Goal: Transaction & Acquisition: Purchase product/service

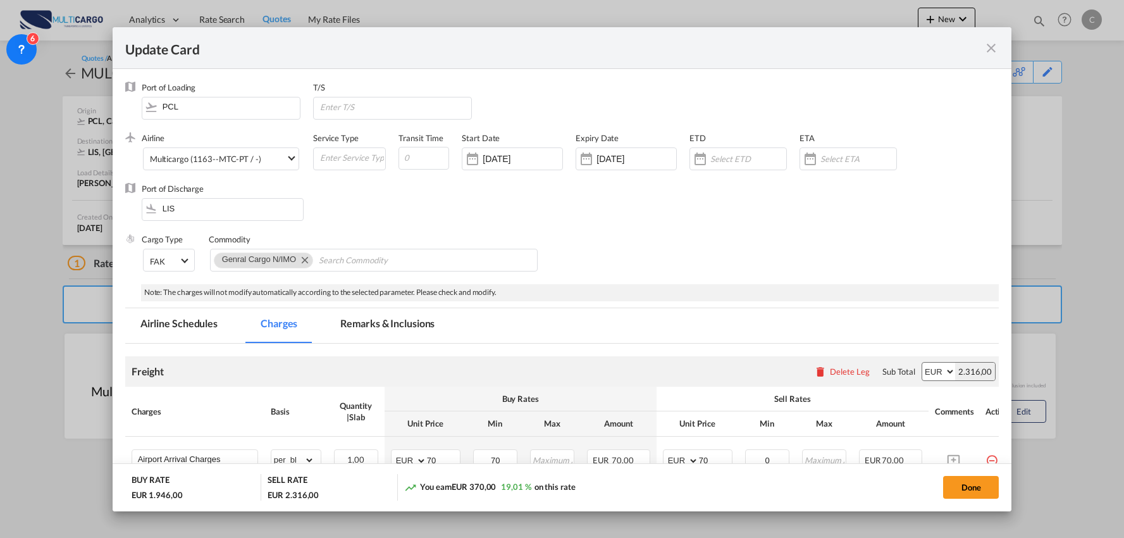
select select "per_shipment"
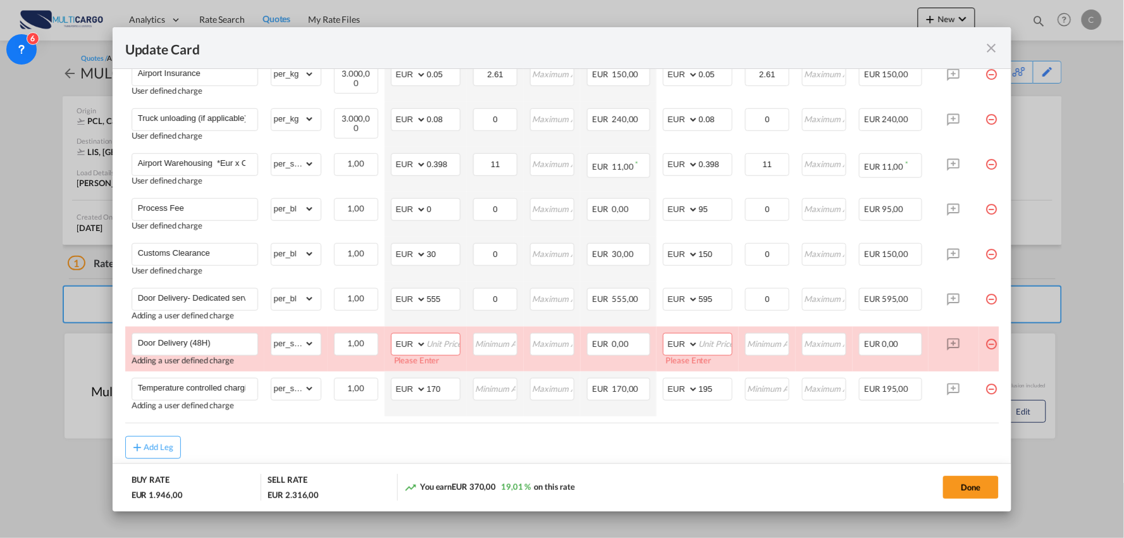
scroll to position [564, 0]
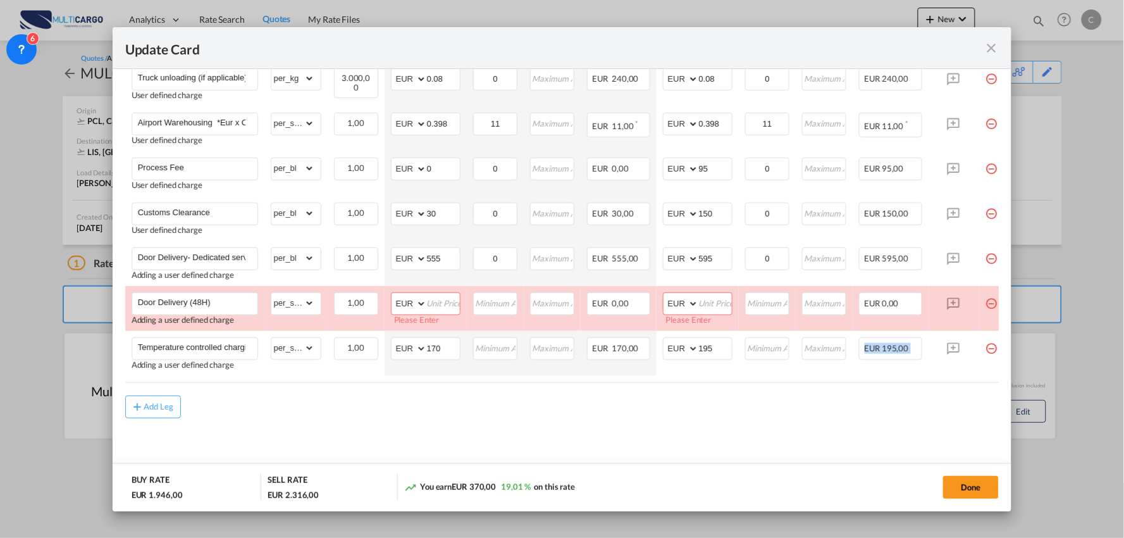
drag, startPoint x: 792, startPoint y: 383, endPoint x: 850, endPoint y: 380, distance: 58.3
click at [850, 380] on air-lcl-rate-modification "Freight Please enter leg name Leg Name Already Exists Delete Leg Sub Total AED …" at bounding box center [562, 100] width 874 height 636
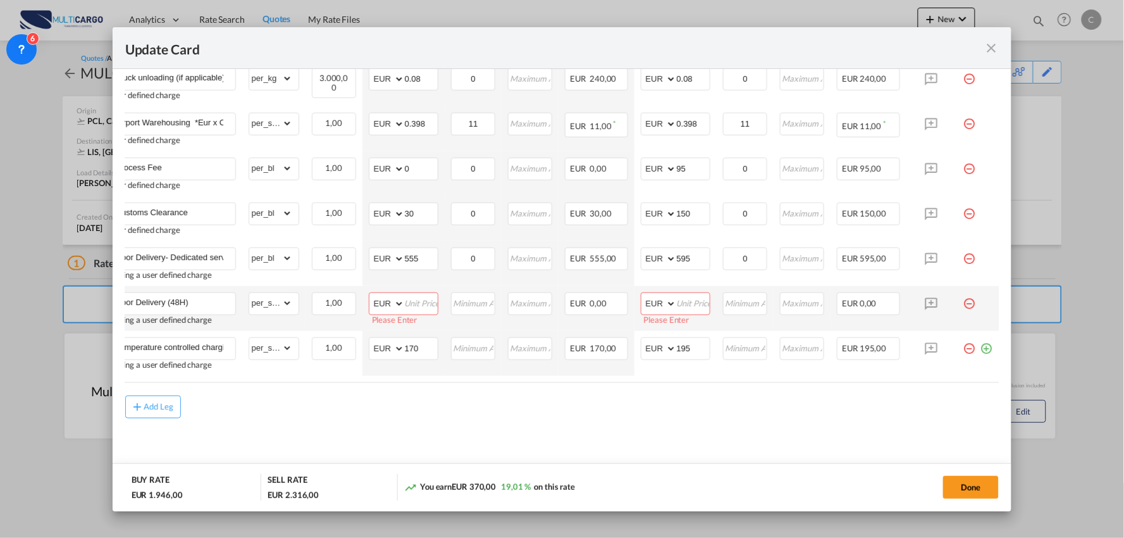
click at [964, 299] on md-icon "icon-minus-circle-outline red-400-fg pt-7" at bounding box center [970, 298] width 13 height 13
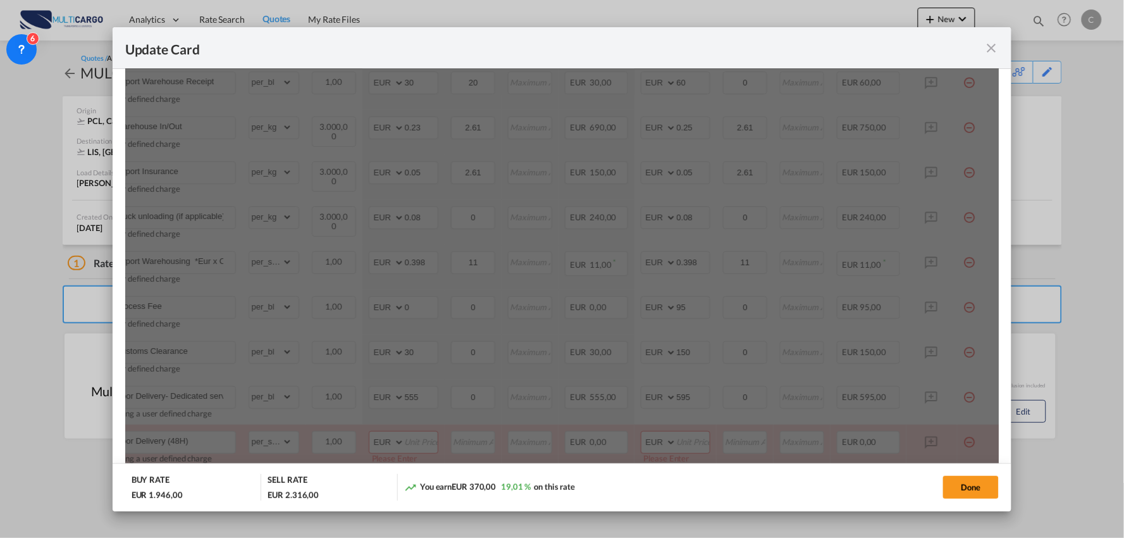
scroll to position [142, 0]
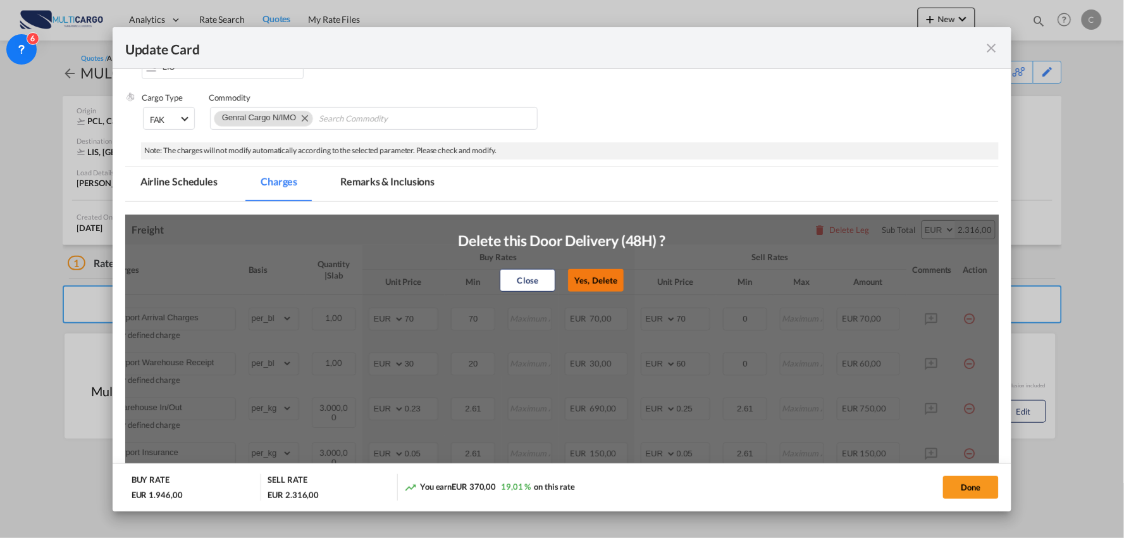
click at [598, 275] on button "Yes, Delete" at bounding box center [596, 280] width 56 height 23
type input "Temperature controlled charging unit."
type input "170"
type input "195"
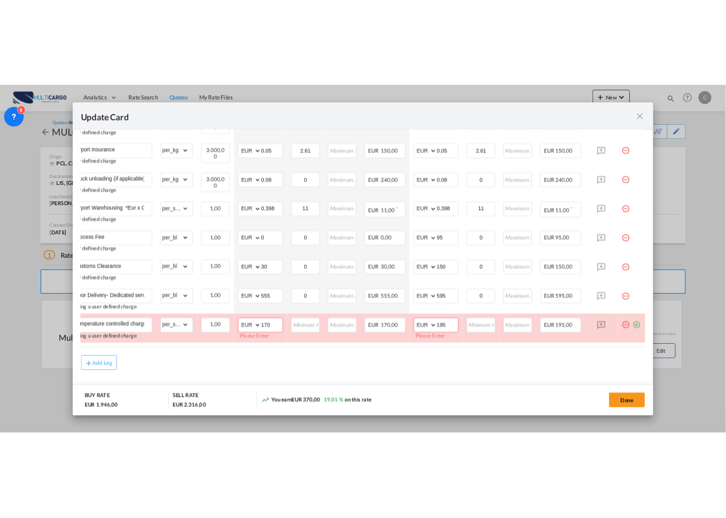
scroll to position [0, 0]
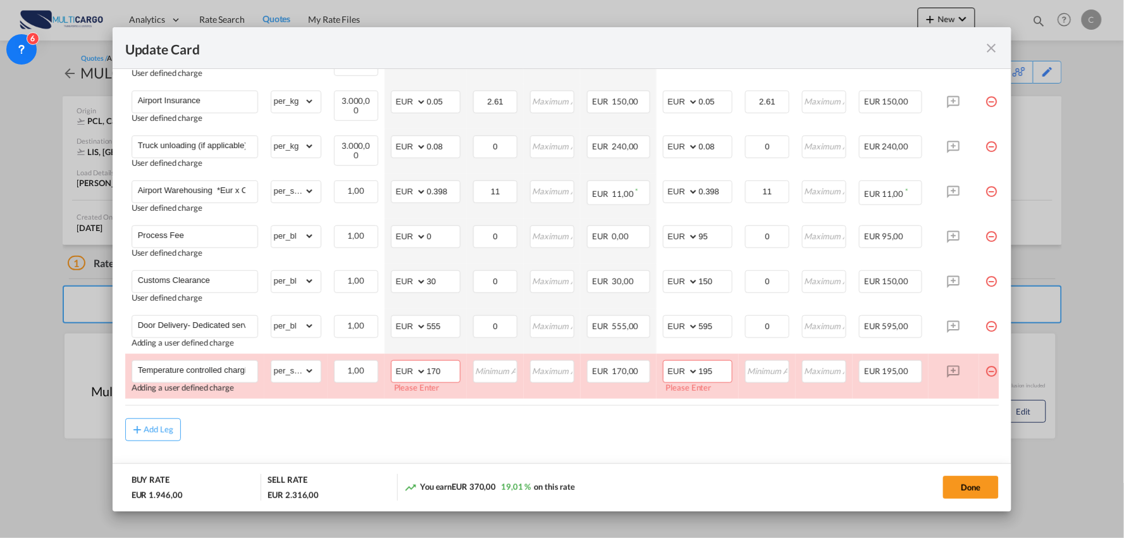
click at [316, 441] on div "Add Leg" at bounding box center [562, 429] width 874 height 23
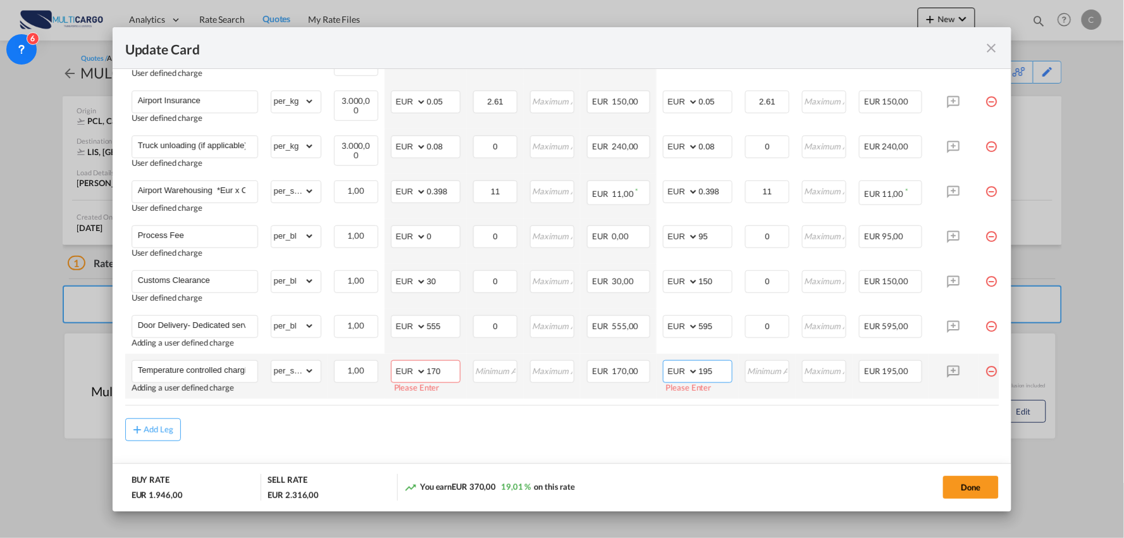
click at [730, 373] on input "195" at bounding box center [715, 370] width 33 height 19
click at [432, 370] on input "170" at bounding box center [443, 370] width 33 height 19
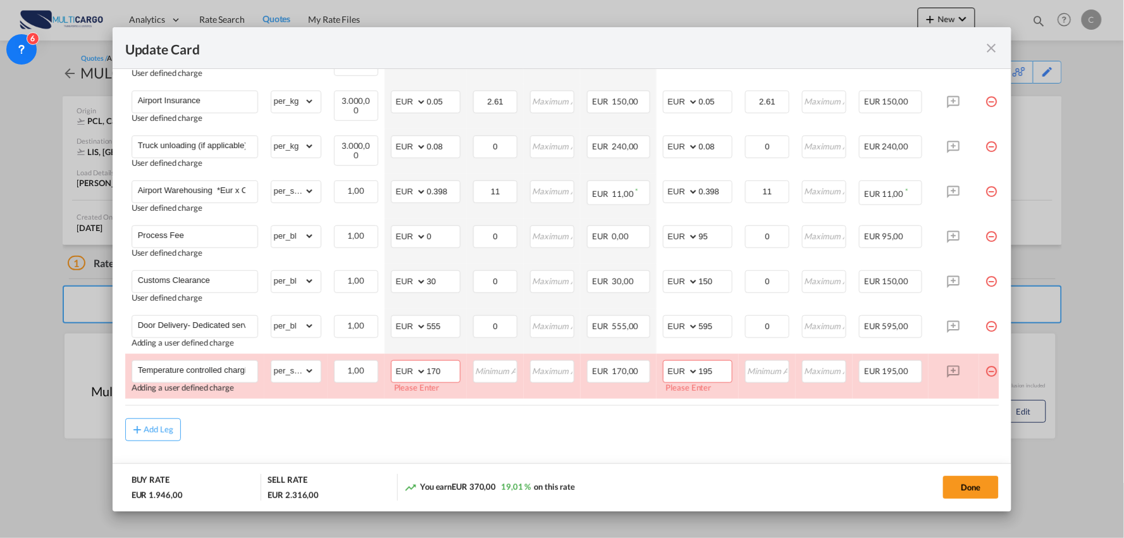
click at [457, 435] on div "Add Leg" at bounding box center [562, 429] width 874 height 23
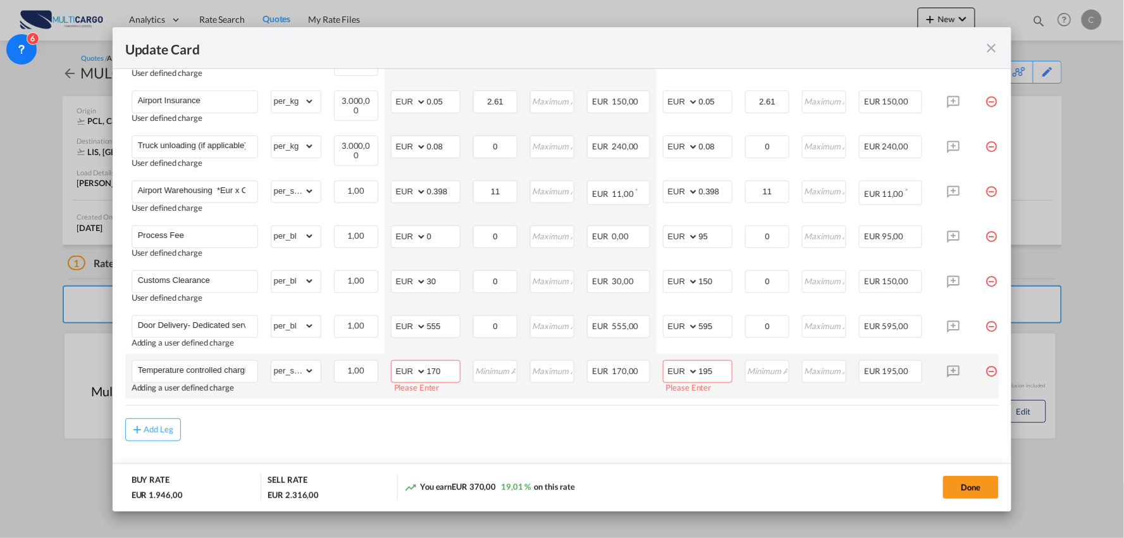
click at [162, 390] on div "Adding a user defined charge" at bounding box center [195, 387] width 127 height 9
click at [187, 373] on input "Temperature controlled charging unit." at bounding box center [198, 370] width 120 height 19
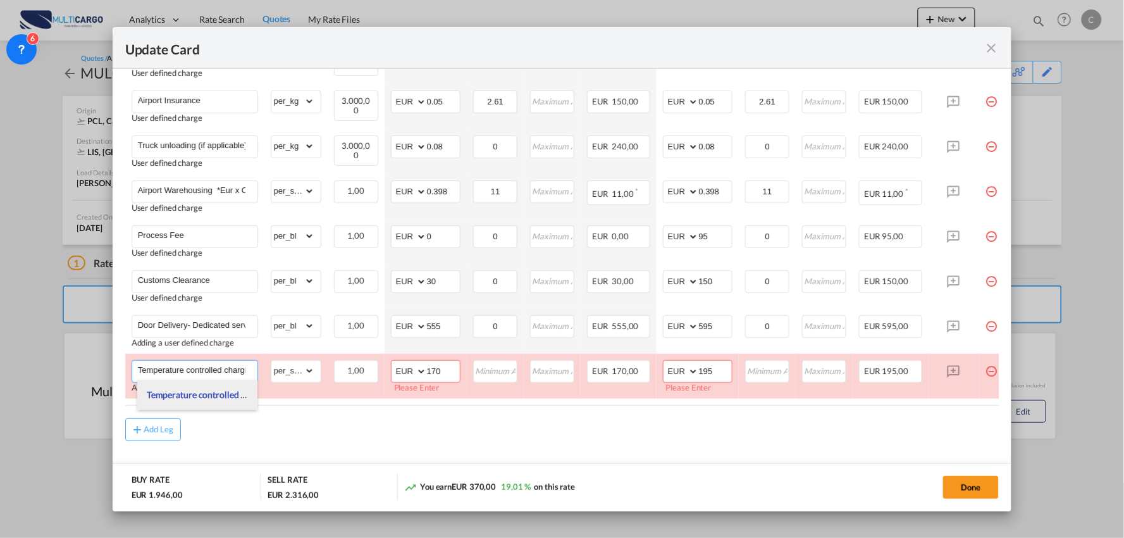
click at [213, 395] on span "Temperature controlled charging unit." at bounding box center [220, 394] width 147 height 11
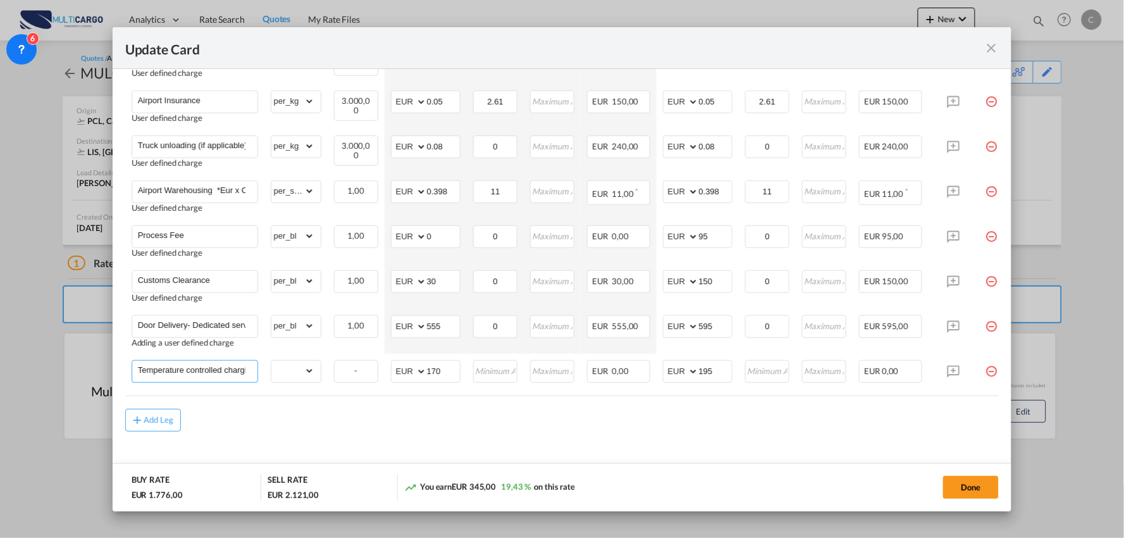
select select "? object:null ?"
type input "0"
click at [500, 442] on md-content "Freight Please enter leg name Leg Name Already Exists Delete Leg Sub Total AED …" at bounding box center [562, 171] width 874 height 642
drag, startPoint x: 311, startPoint y: 380, endPoint x: 316, endPoint y: 374, distance: 8.1
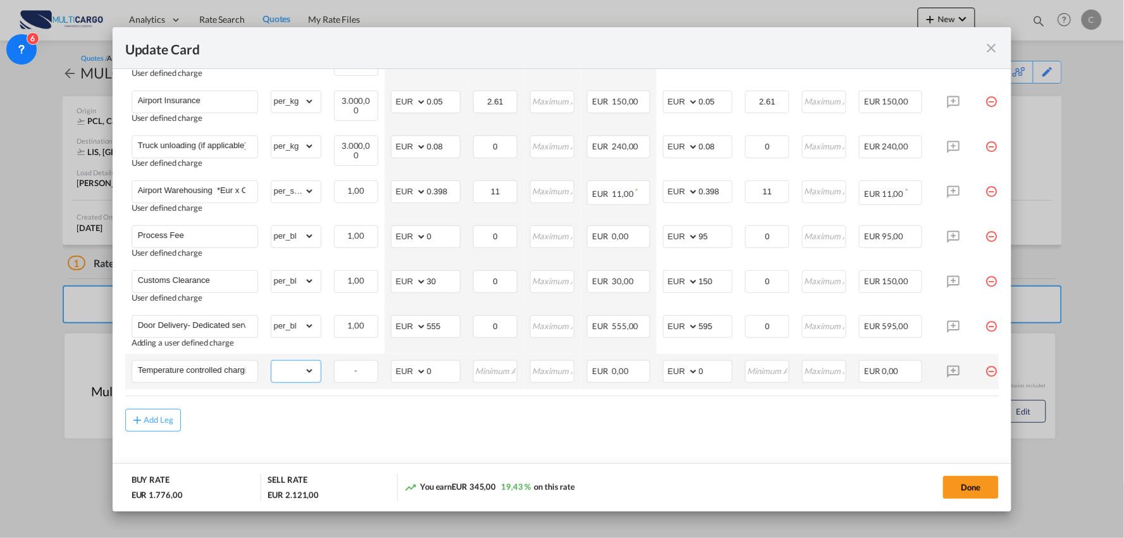
click at [311, 380] on select "gross_weight volumetric_weight per_shipment per_bl per_km % on air freight per_…" at bounding box center [292, 371] width 43 height 20
select select "per_shipment"
click at [271, 361] on select "gross_weight volumetric_weight per_shipment per_bl per_km % on air freight per_…" at bounding box center [292, 371] width 43 height 20
drag, startPoint x: 434, startPoint y: 372, endPoint x: 407, endPoint y: 365, distance: 28.1
click at [409, 366] on md-input-container "AED AFN ALL AMD ANG AOA ARS AUD AWG AZN BAM BBD BDT BGN BHD BIF BMD BND BOB BRL…" at bounding box center [426, 371] width 70 height 23
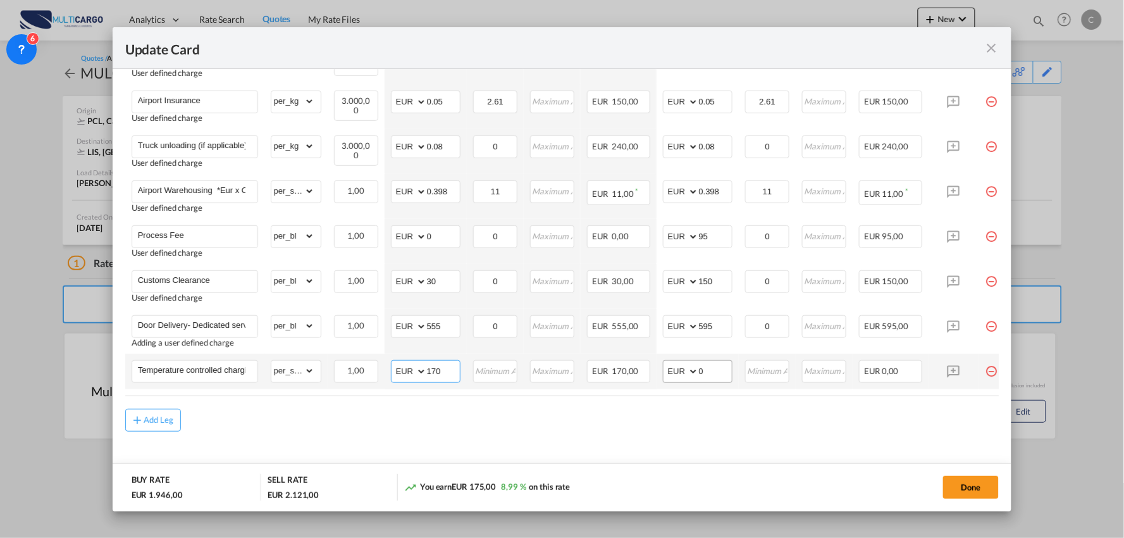
type input "170"
drag, startPoint x: 718, startPoint y: 371, endPoint x: 635, endPoint y: 375, distance: 83.6
click at [635, 381] on tr "Temperature controlled charging unit. Please Enter Already Exists gross_weight …" at bounding box center [573, 371] width 897 height 35
click at [606, 425] on div "Add Leg" at bounding box center [562, 420] width 874 height 23
drag, startPoint x: 726, startPoint y: 374, endPoint x: 664, endPoint y: 374, distance: 61.4
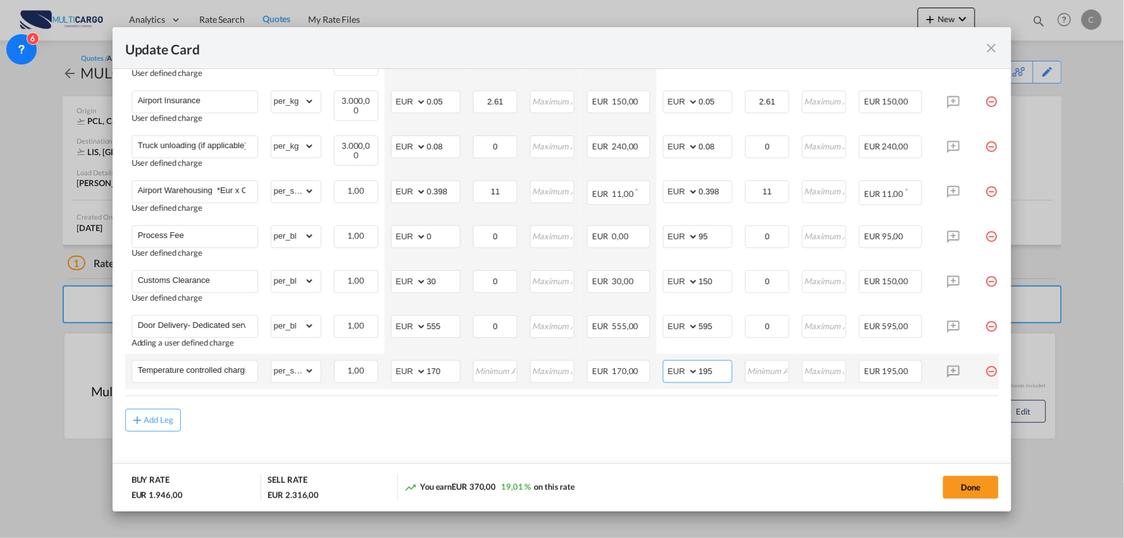
click at [664, 374] on md-input-container "AED AFN ALL AMD ANG AOA ARS AUD AWG AZN BAM BBD BDT BGN BHD BIF BMD BND BOB BRL…" at bounding box center [698, 371] width 70 height 23
type input "200"
drag, startPoint x: 530, startPoint y: 444, endPoint x: 451, endPoint y: 416, distance: 84.1
click at [530, 444] on md-content "Freight Please enter leg name Leg Name Already Exists Delete Leg Sub Total AED …" at bounding box center [562, 171] width 874 height 642
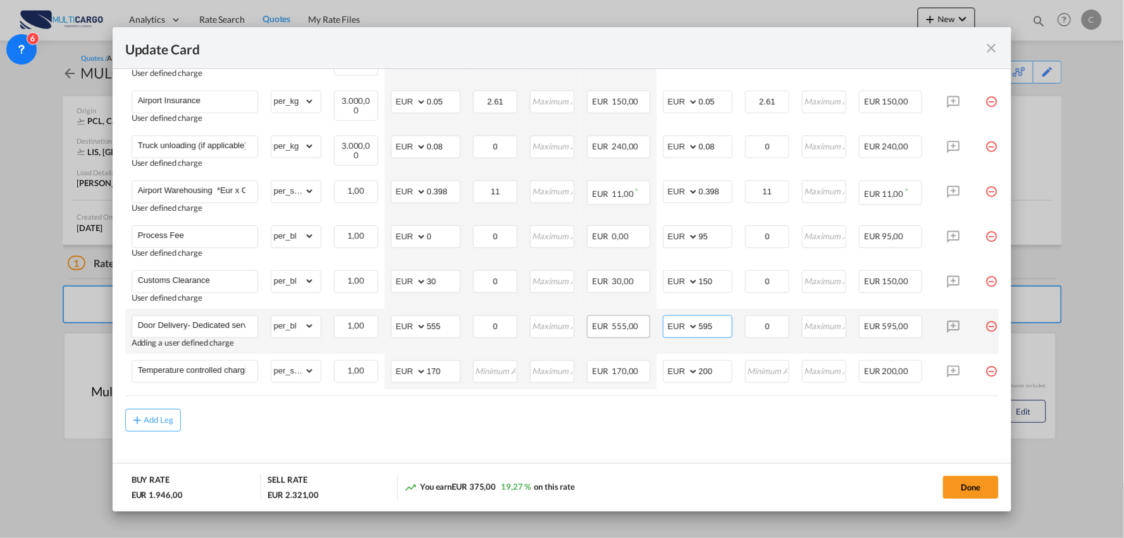
drag, startPoint x: 713, startPoint y: 326, endPoint x: 635, endPoint y: 334, distance: 78.9
click at [650, 332] on tr "Door Delivery- Dedicated service Adding a user defined charge Please Enter Alre…" at bounding box center [573, 331] width 897 height 45
type input "615"
click at [566, 435] on md-content "Freight Please enter leg name Leg Name Already Exists Delete Leg Sub Total AED …" at bounding box center [562, 171] width 874 height 642
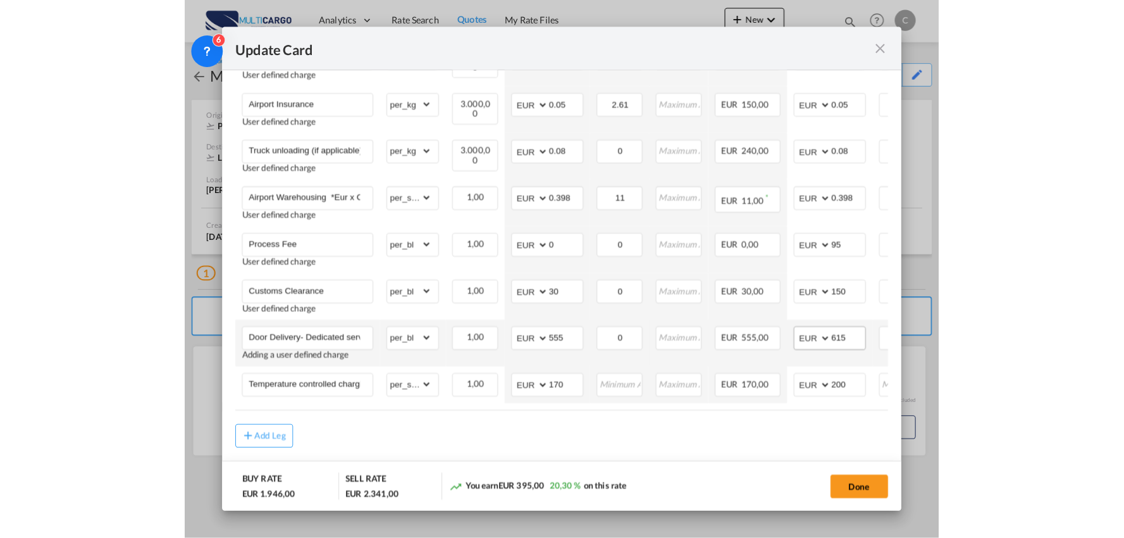
scroll to position [494, 0]
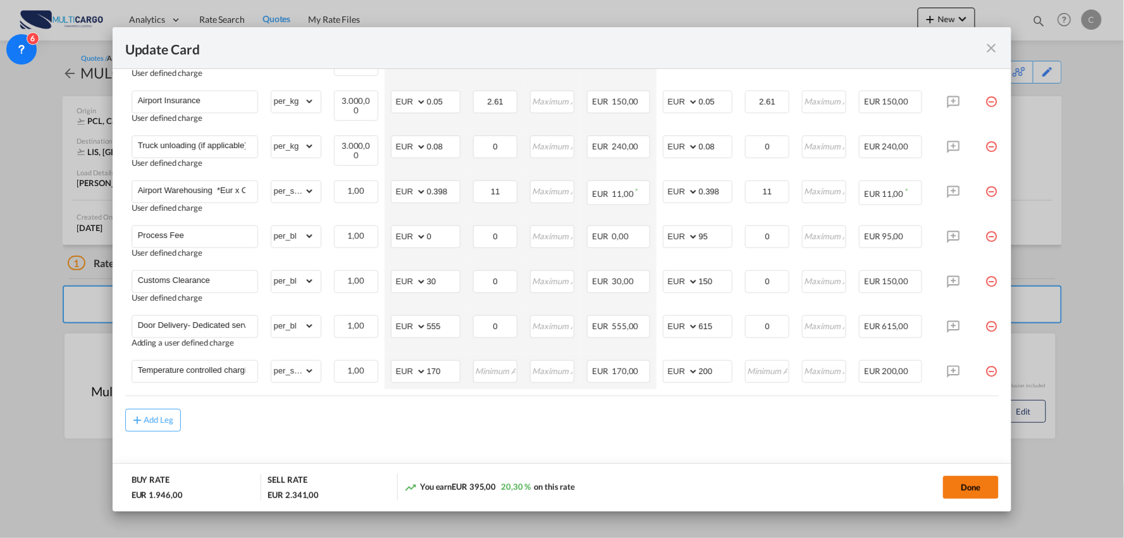
click at [978, 492] on button "Done" at bounding box center [971, 487] width 56 height 23
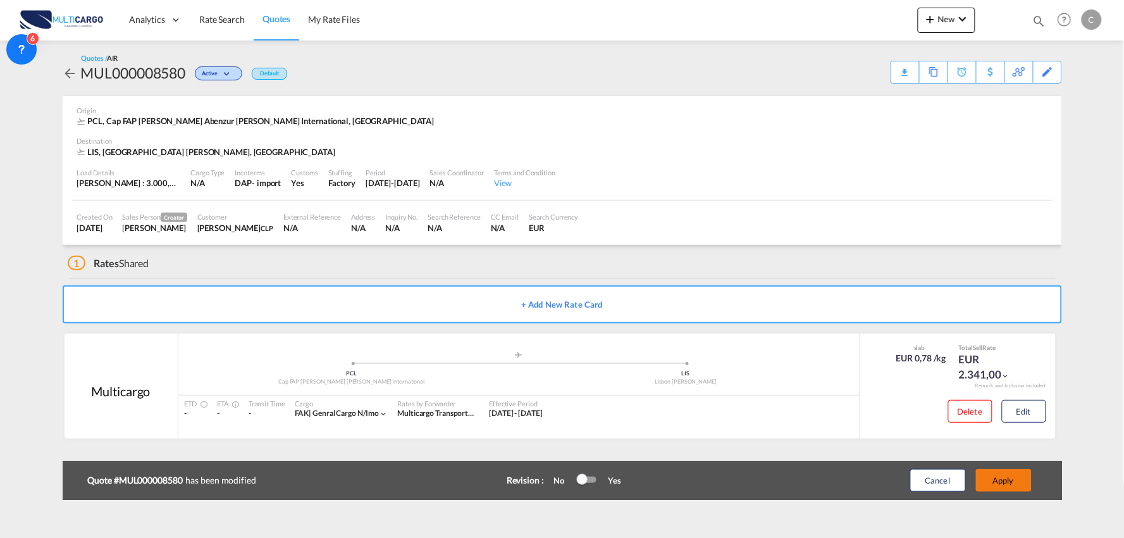
click at [1023, 488] on button "Apply" at bounding box center [1004, 480] width 56 height 23
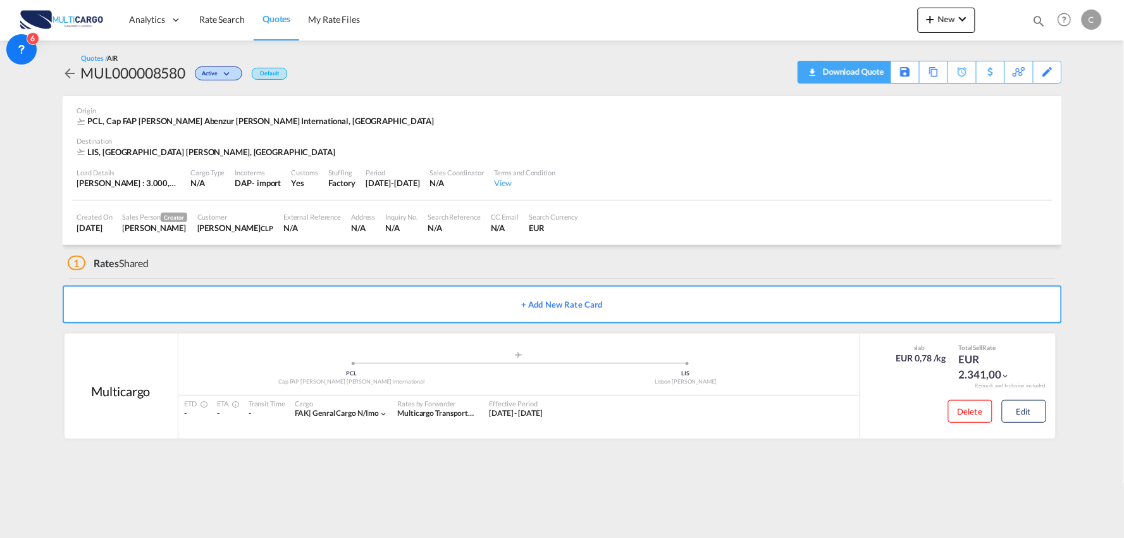
click at [875, 66] on div "Download Quote" at bounding box center [852, 71] width 65 height 20
click at [1036, 409] on button "Edit" at bounding box center [1024, 411] width 44 height 23
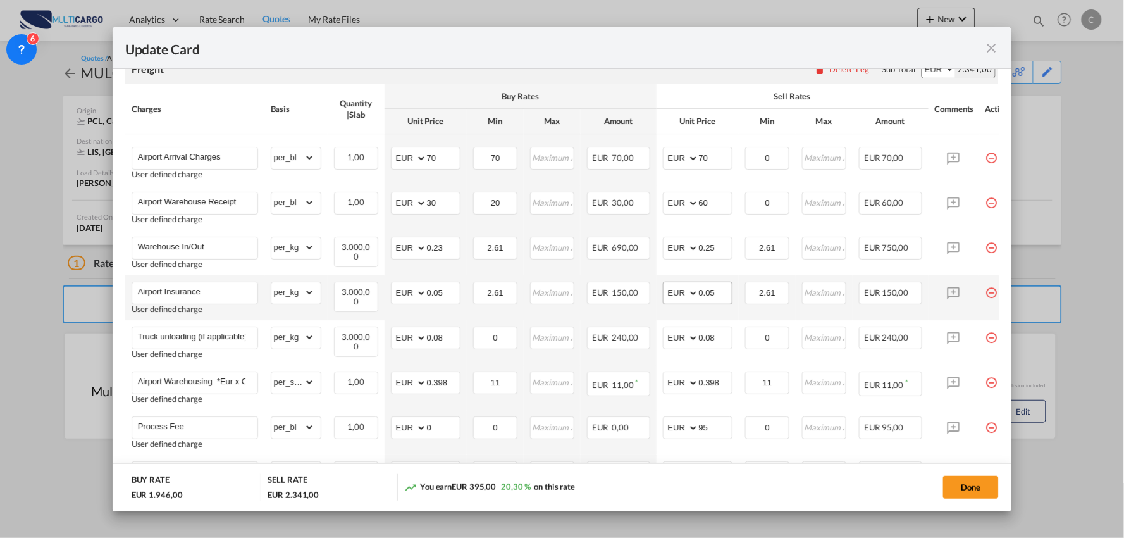
scroll to position [281, 0]
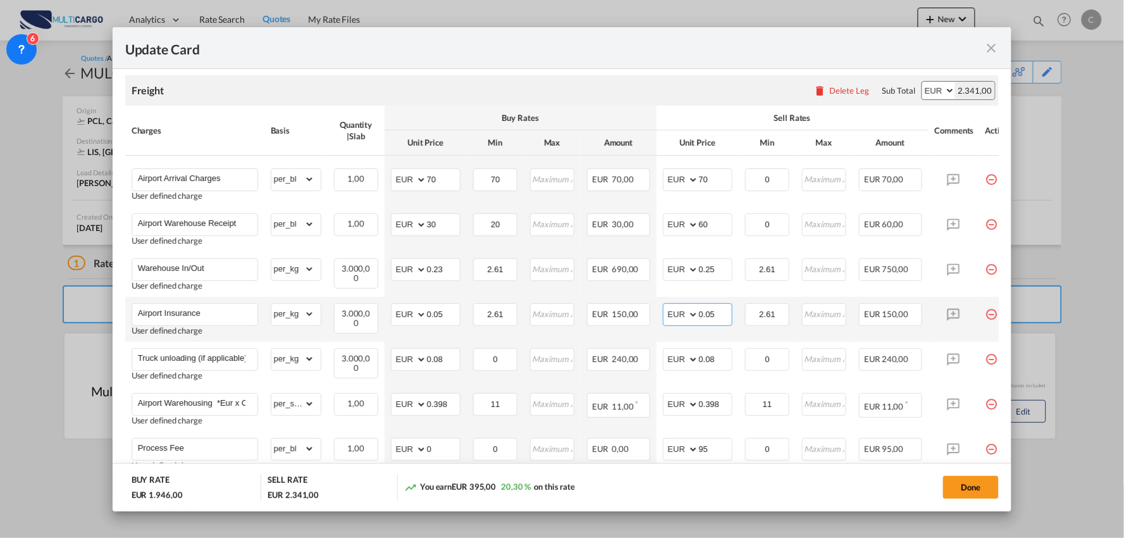
click at [726, 318] on input "0.05" at bounding box center [715, 313] width 33 height 19
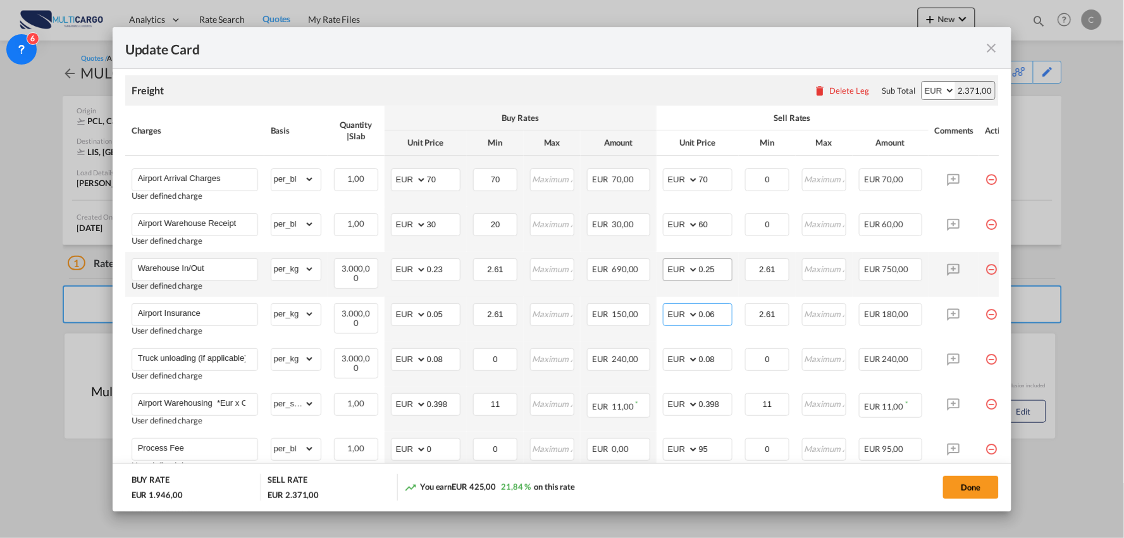
type input "0.06"
click at [716, 271] on input "0.25" at bounding box center [715, 268] width 33 height 19
type input "0.26"
click at [981, 485] on button "Done" at bounding box center [971, 487] width 56 height 23
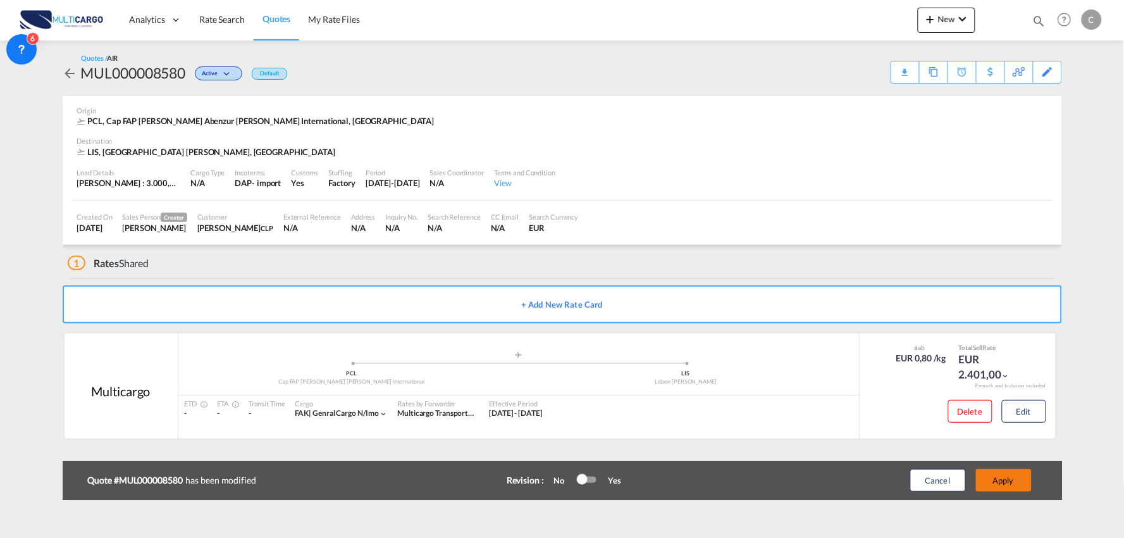
click at [1016, 491] on button "Apply" at bounding box center [1004, 480] width 56 height 23
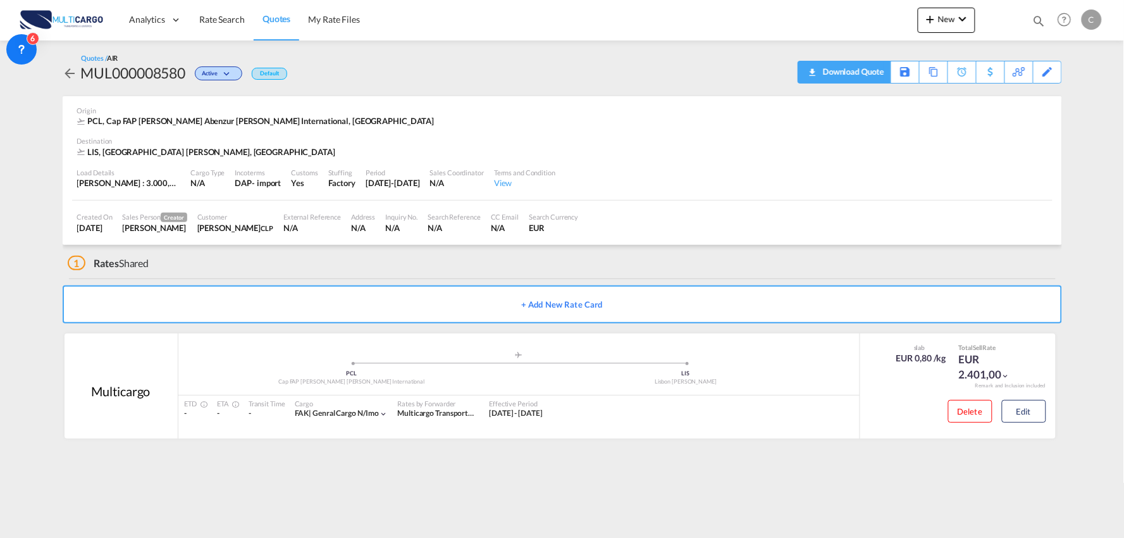
click at [871, 76] on div "Download Quote" at bounding box center [852, 71] width 65 height 20
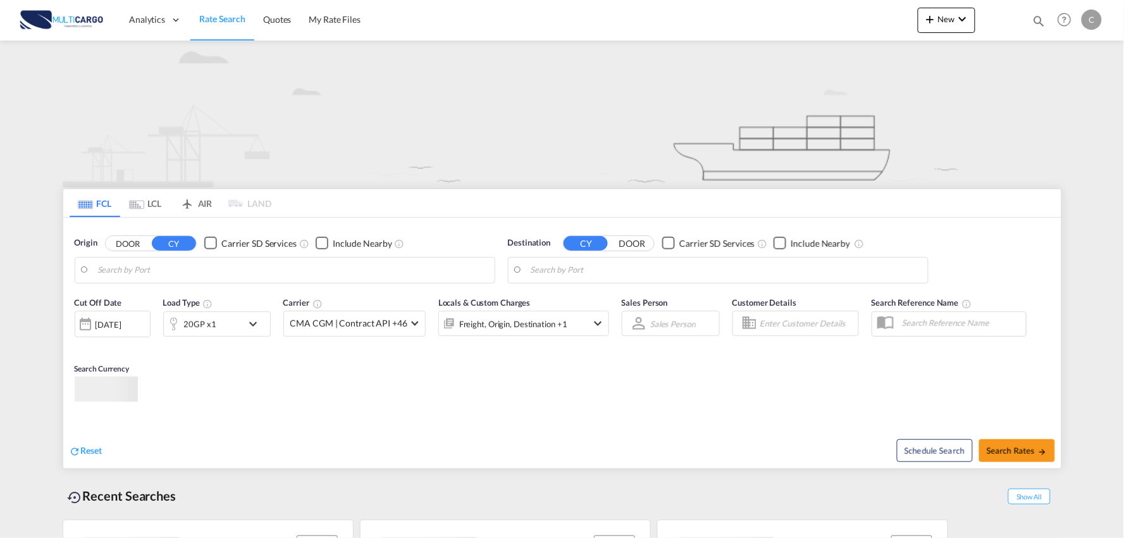
type input "Port of [GEOGRAPHIC_DATA], [GEOGRAPHIC_DATA], [GEOGRAPHIC_DATA]"
type input "Leixoes, Leixoes, PTLEI"
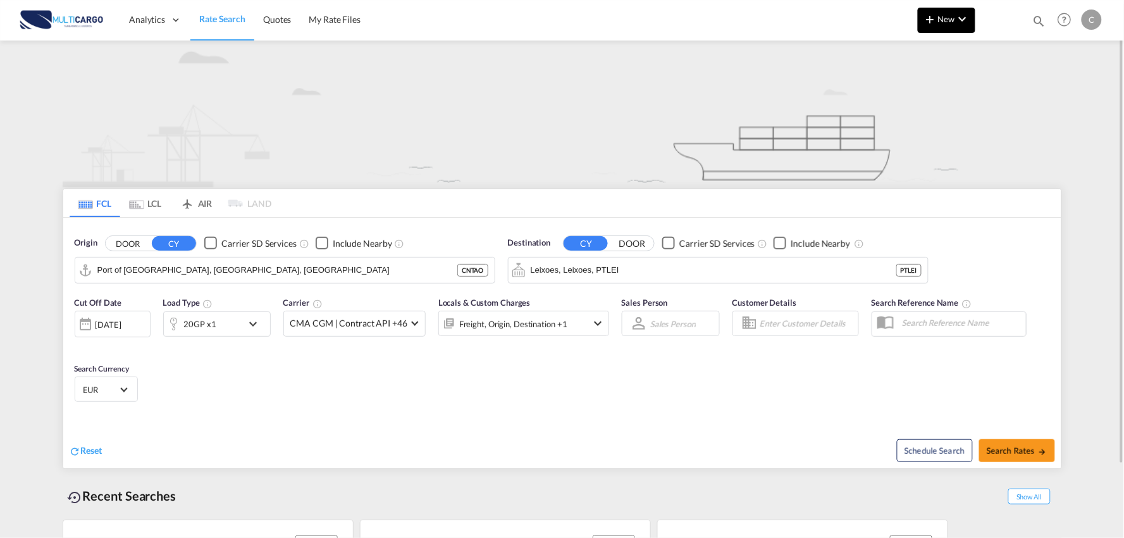
click at [933, 16] on md-icon "icon-plus 400-fg" at bounding box center [930, 18] width 15 height 15
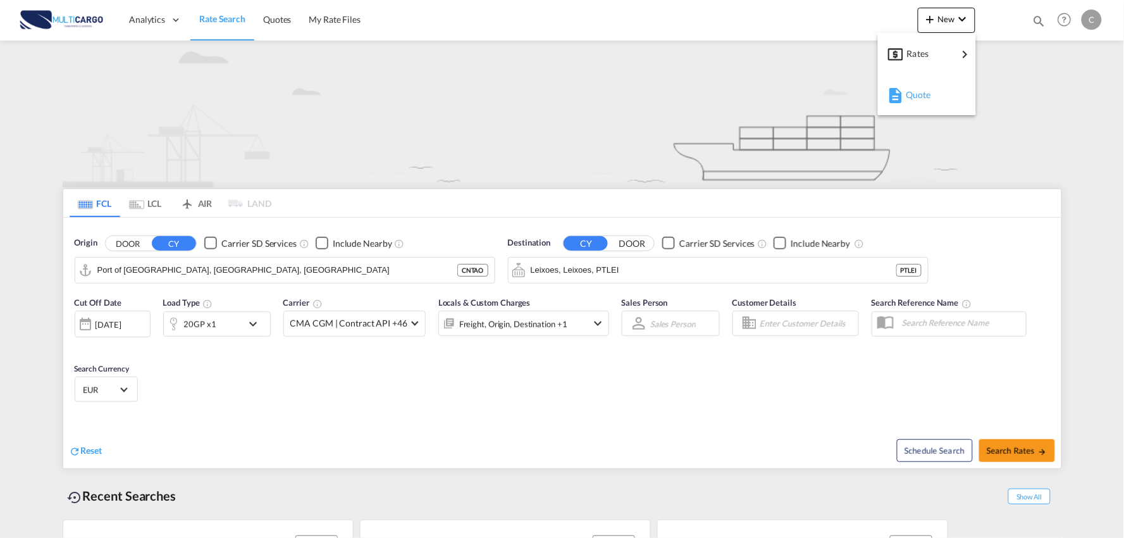
click at [910, 97] on span "Quote" at bounding box center [913, 94] width 14 height 25
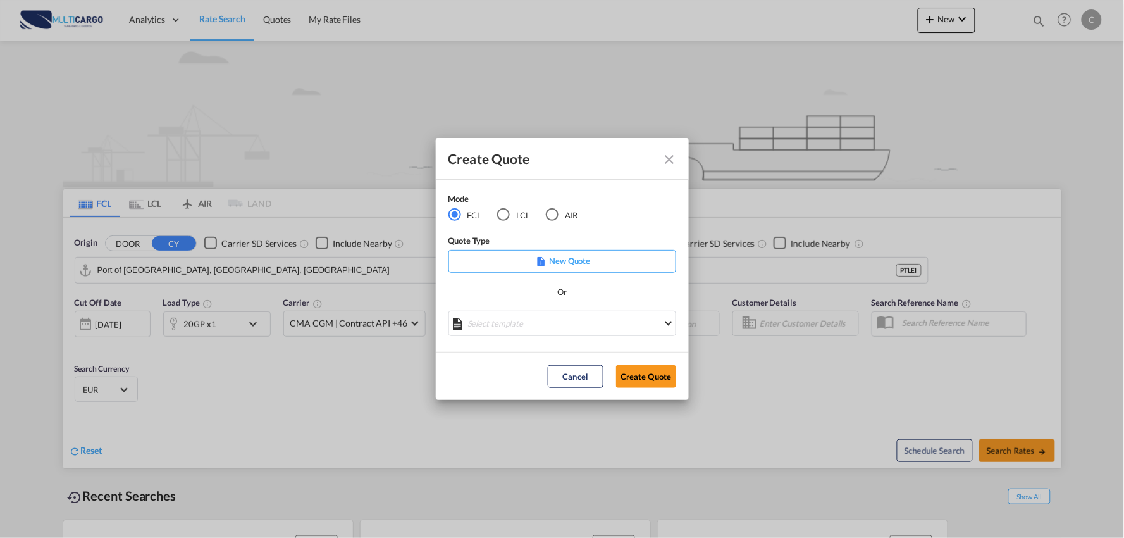
click at [505, 213] on div "LCL" at bounding box center [503, 214] width 13 height 13
click at [548, 312] on md-select "Select template EXP LCL Globelink 09/2025 Patricia Barroso | 12 Sep 2025 EXP UK…" at bounding box center [563, 323] width 228 height 25
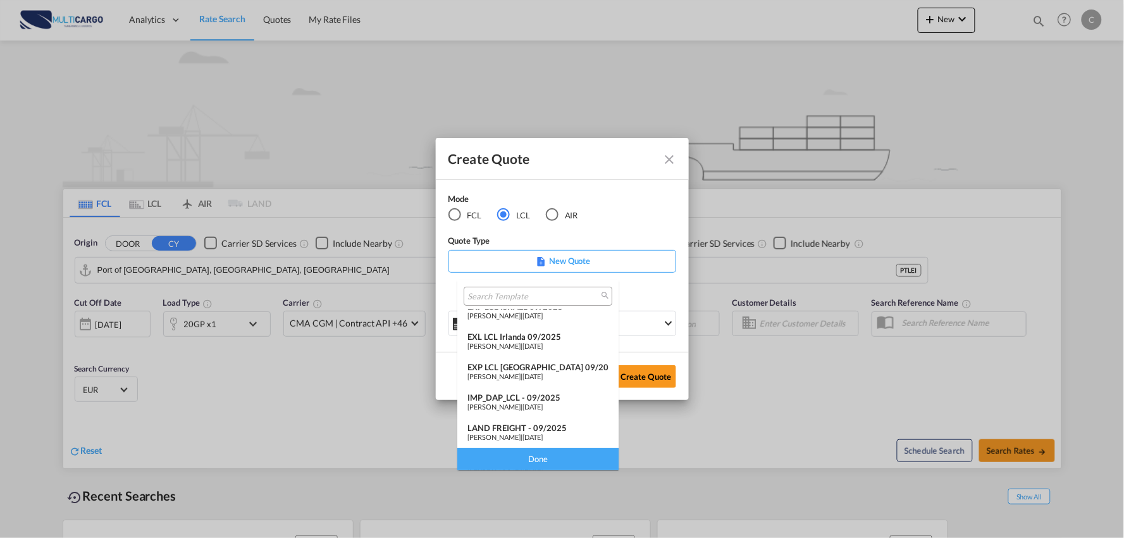
scroll to position [103, 0]
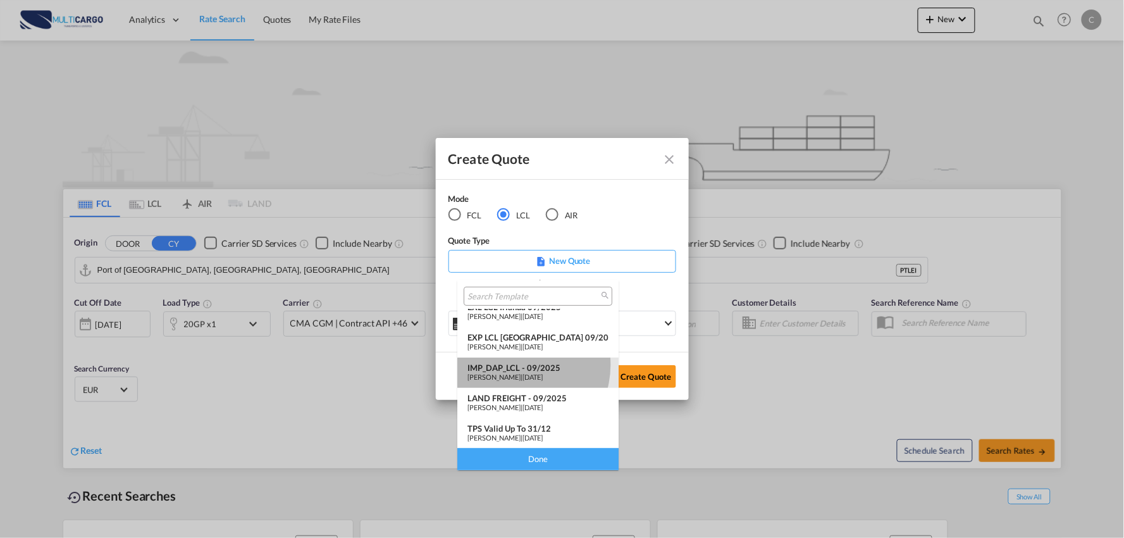
click at [518, 364] on div "IMP_DAP_LCL - 09/2025" at bounding box center [538, 368] width 141 height 10
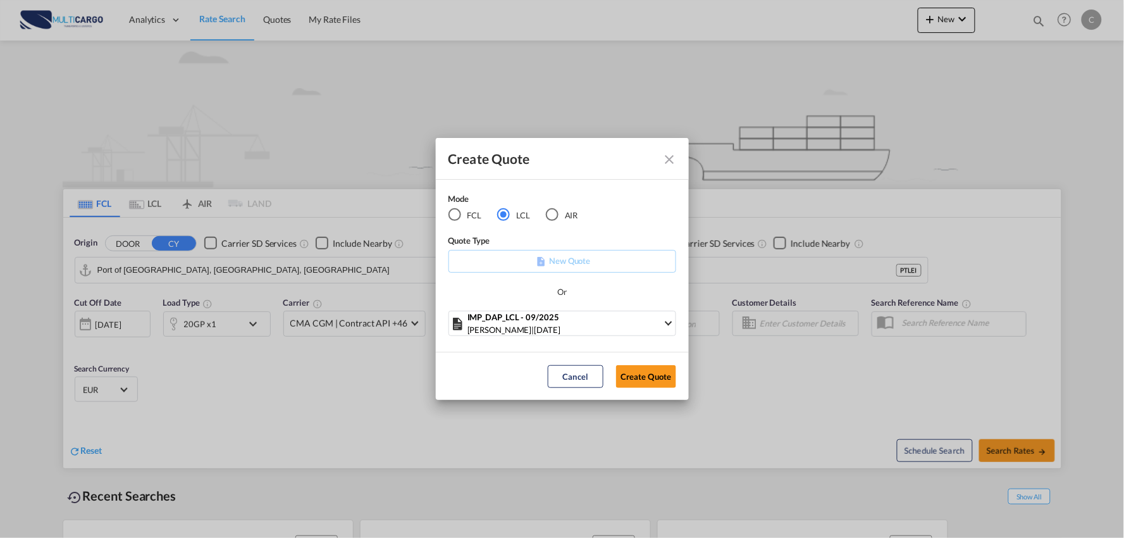
click at [566, 166] on div "Create Quote" at bounding box center [562, 159] width 253 height 42
click at [580, 153] on div "Create Quote" at bounding box center [551, 159] width 205 height 16
drag, startPoint x: 646, startPoint y: 375, endPoint x: 297, endPoint y: 375, distance: 348.6
click at [646, 375] on button "Create Quote" at bounding box center [646, 376] width 60 height 23
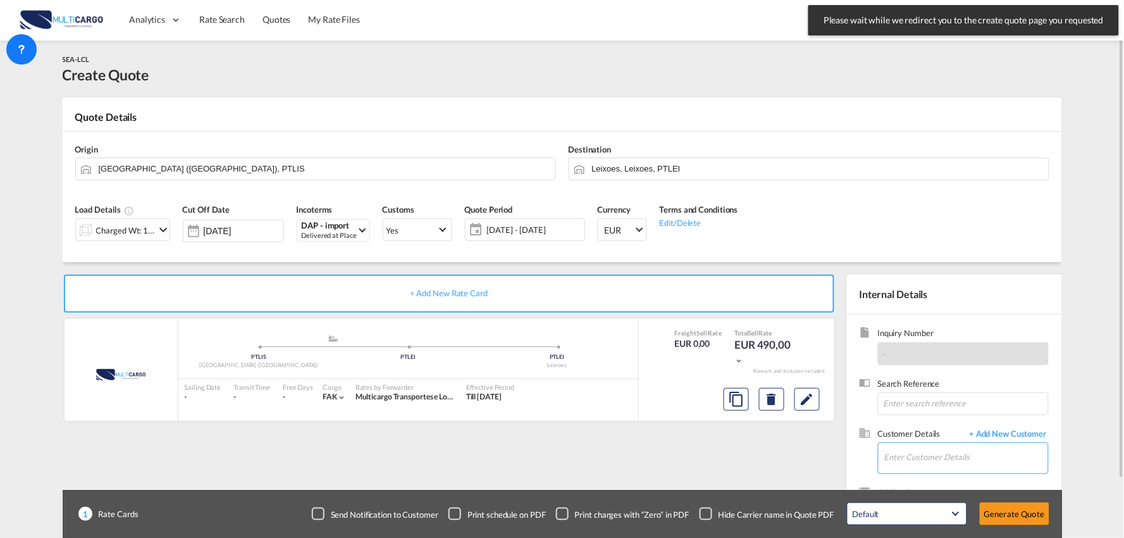
click at [942, 456] on input "Enter Customer Details" at bounding box center [967, 457] width 164 height 28
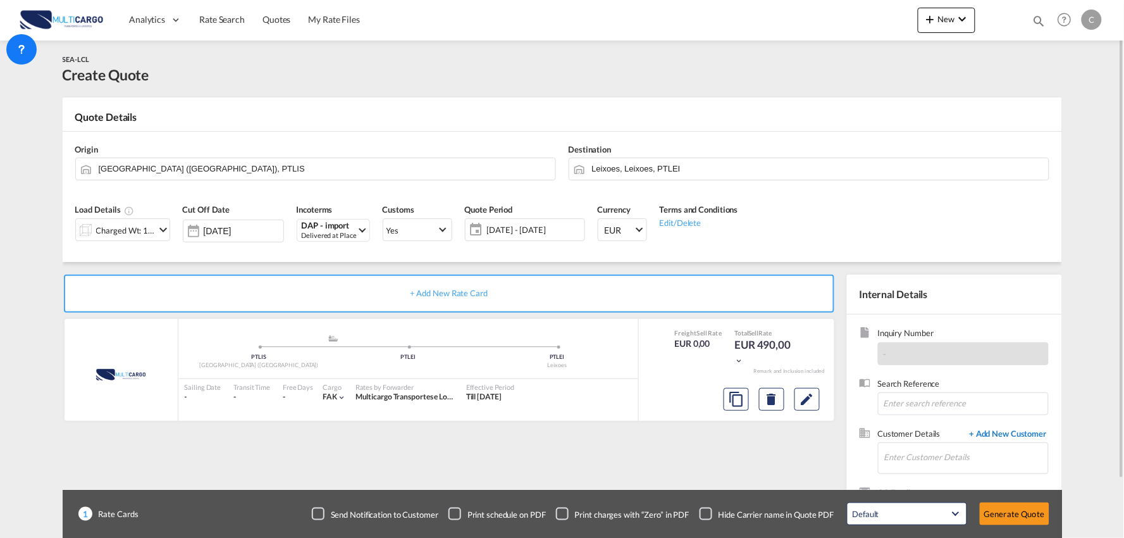
click at [1014, 440] on span "+ Add New Customer" at bounding box center [1006, 435] width 85 height 15
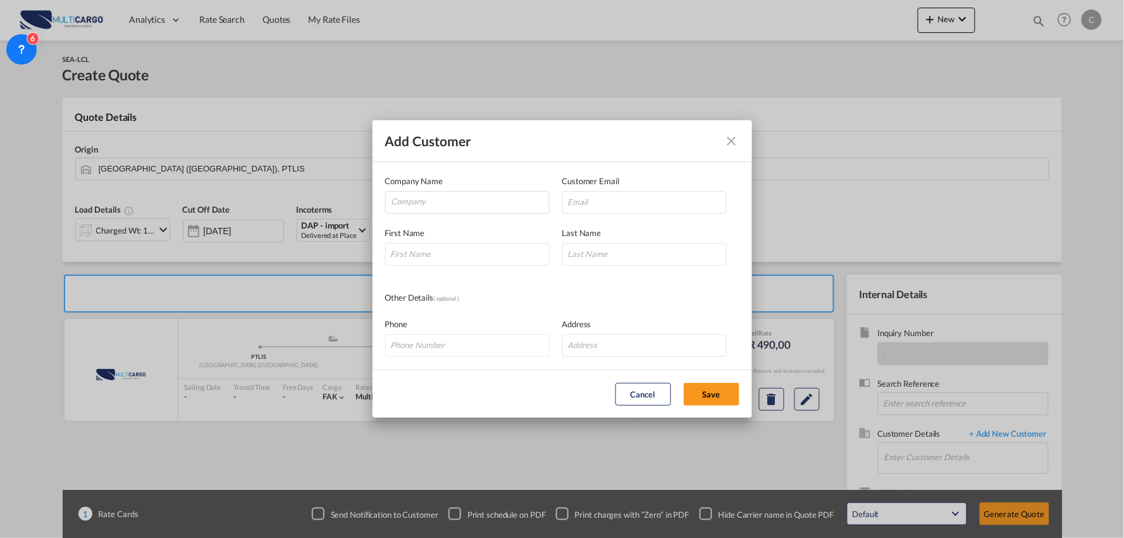
click at [728, 139] on md-icon "icon-close" at bounding box center [731, 141] width 15 height 15
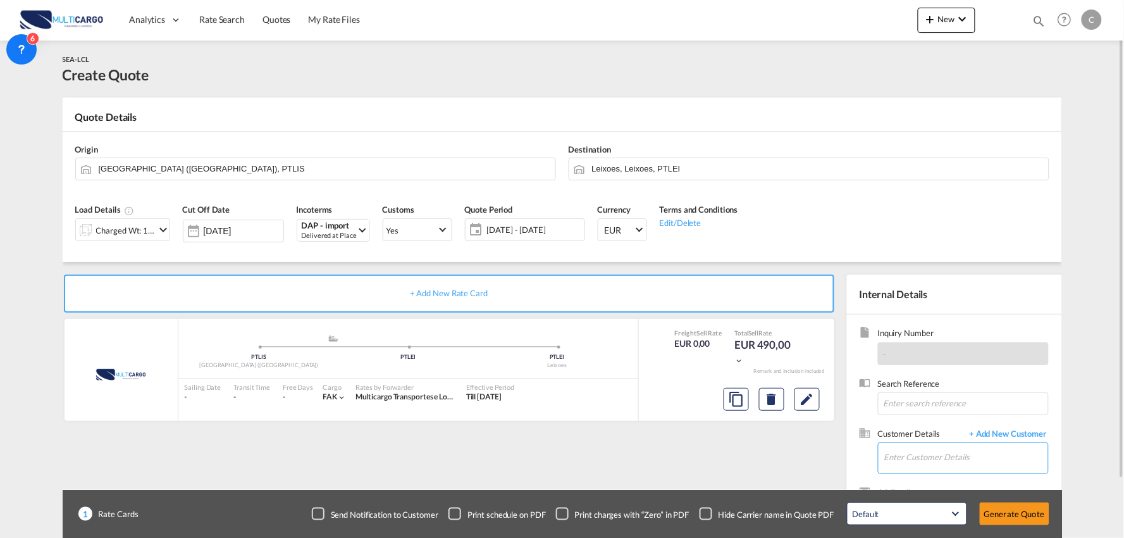
click at [975, 451] on input "Enter Customer Details" at bounding box center [967, 457] width 164 height 28
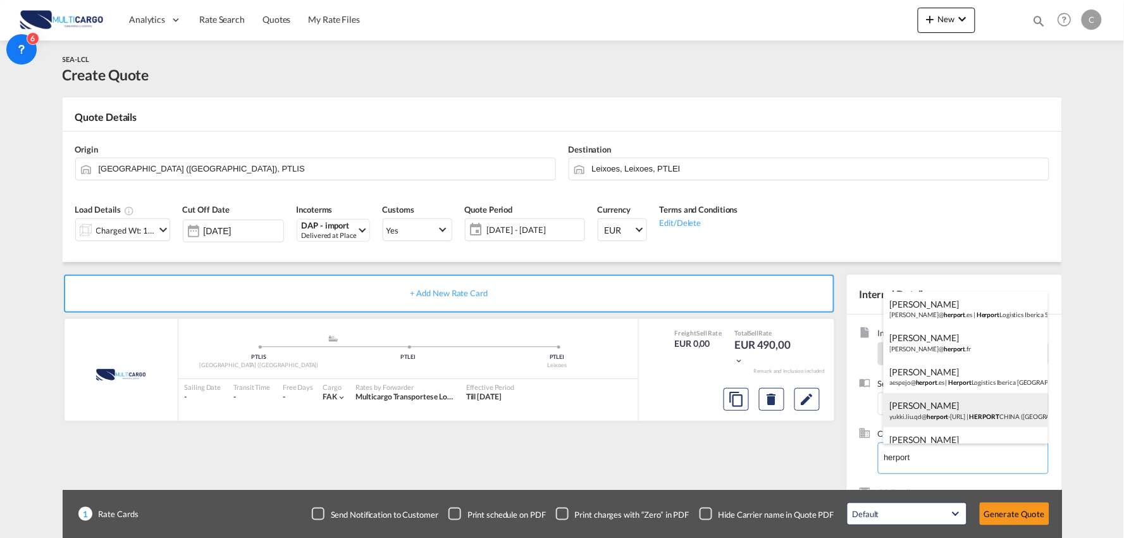
click at [952, 413] on div "Yukki Liu yukki.liu.qd@ herport -asia.com | HERPORT CHINA (SHANGHAI) LIMITED - …" at bounding box center [966, 410] width 165 height 34
type input "HERPORT CHINA ([GEOGRAPHIC_DATA]) LIMITED - [GEOGRAPHIC_DATA] BRANCH, [PERSON_N…"
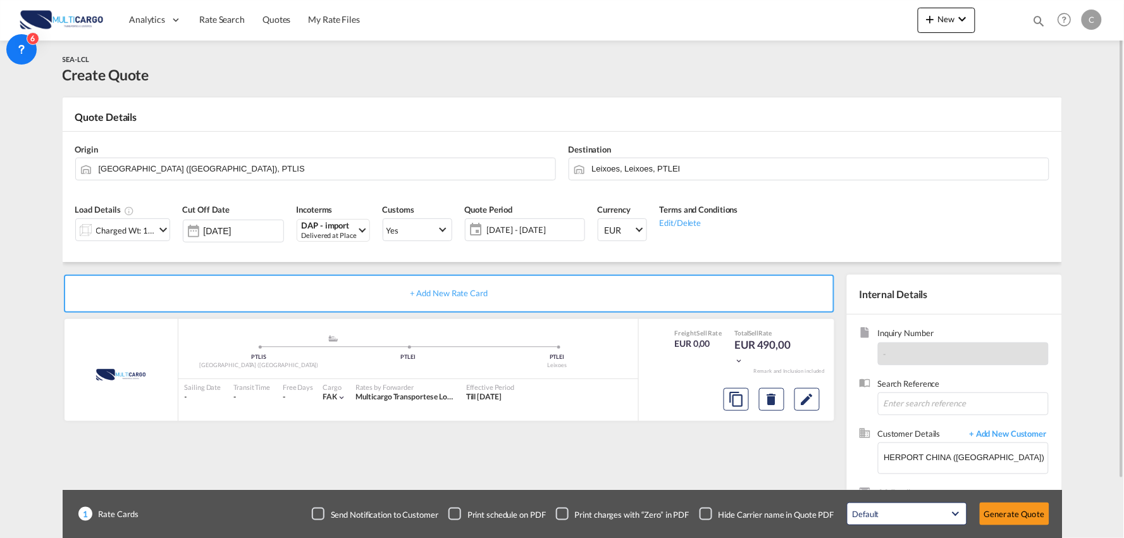
click at [709, 509] on div "Checkbox No Ink" at bounding box center [706, 513] width 13 height 13
click at [606, 471] on div "+ Add New Rate Card MultiCargo added by you .a{fill:#aaa8ad;} .a{fill:#aaa8ad;}…" at bounding box center [452, 407] width 778 height 264
click at [666, 166] on input "Leixoes, Leixoes, PTLEI" at bounding box center [817, 169] width 451 height 22
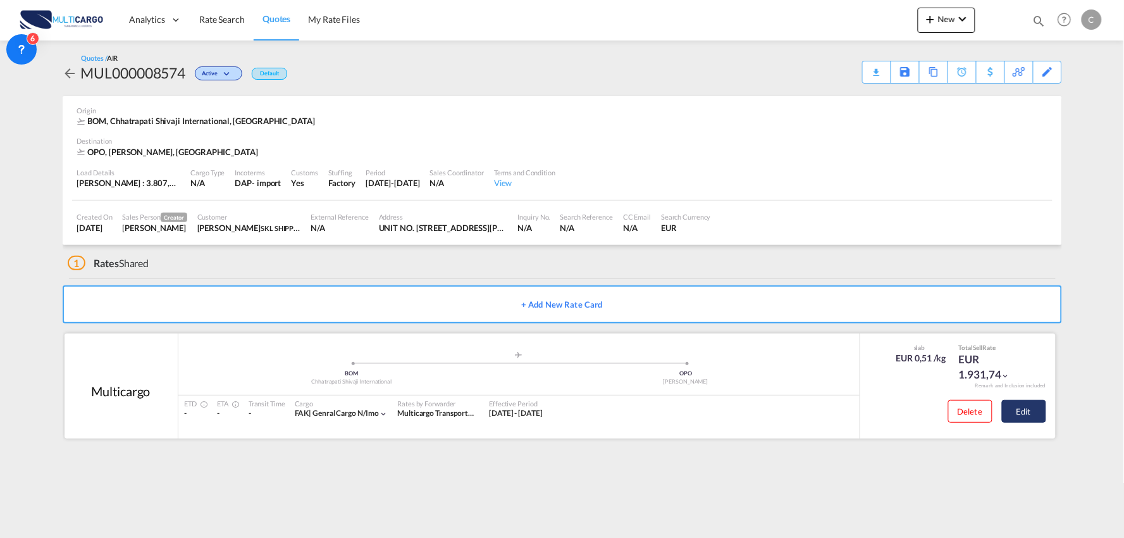
click at [1028, 410] on button "Edit" at bounding box center [1024, 411] width 44 height 23
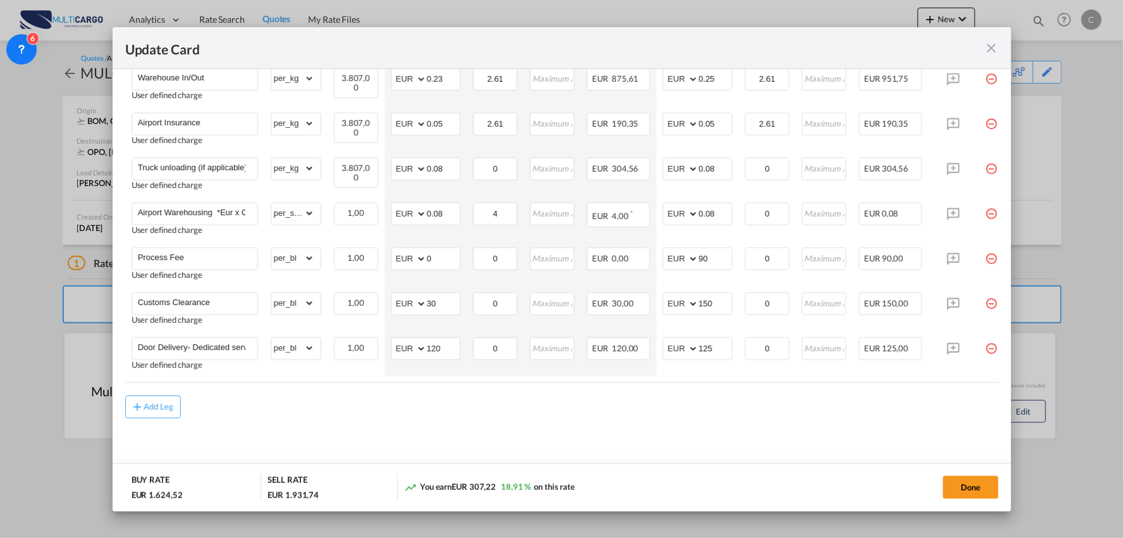
scroll to position [475, 0]
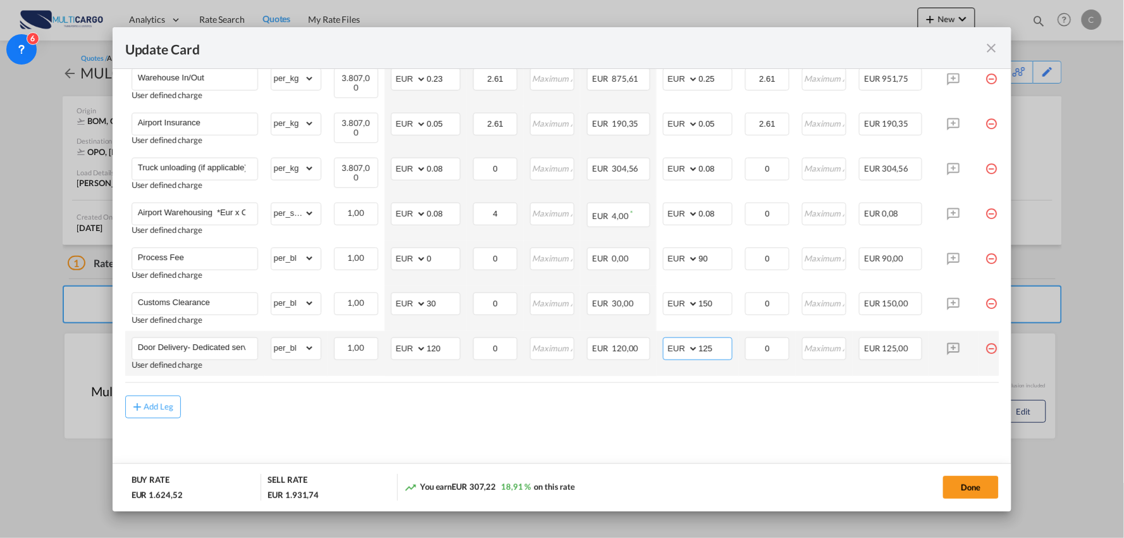
drag, startPoint x: 724, startPoint y: 344, endPoint x: 652, endPoint y: 352, distance: 72.6
click at [652, 352] on tr "Door Delivery- Dedicated service User defined charge Please Enter Already Exist…" at bounding box center [573, 353] width 897 height 45
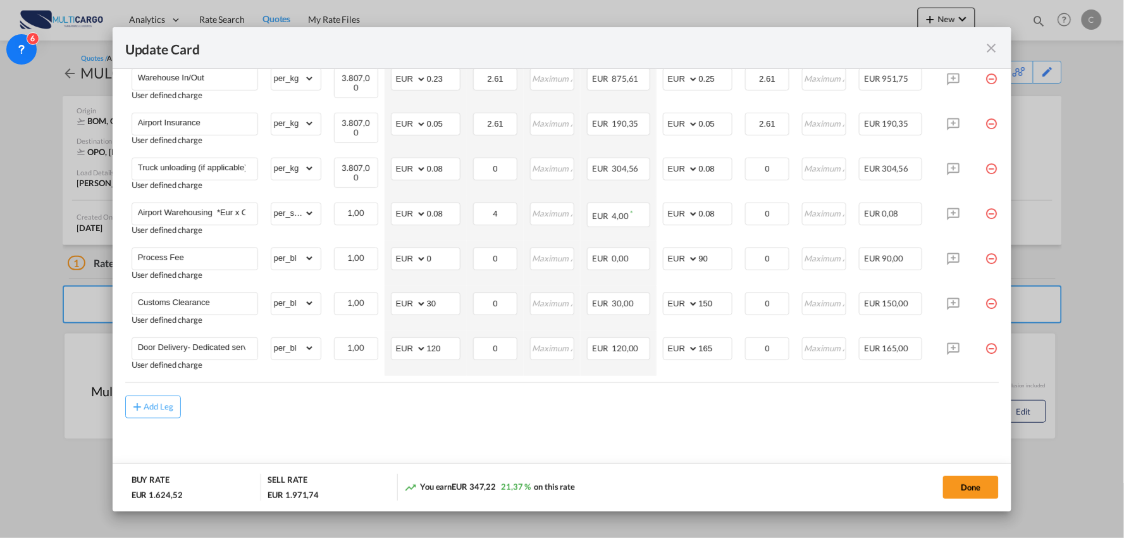
click at [639, 432] on md-content "Freight Please enter leg name Leg Name Already Exists Delete Leg Sub Total AED …" at bounding box center [562, 175] width 874 height 607
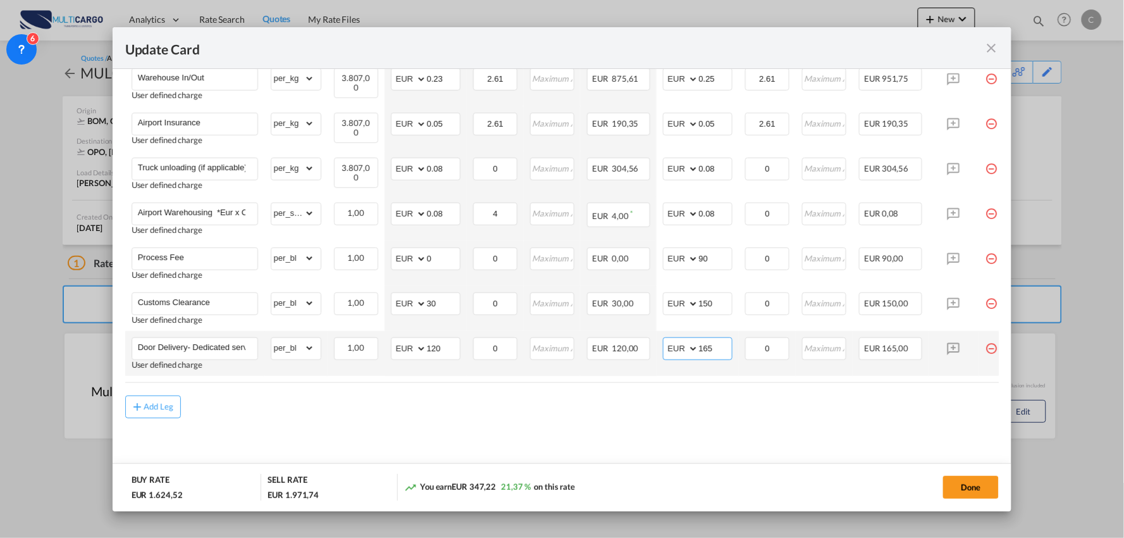
drag, startPoint x: 719, startPoint y: 345, endPoint x: 674, endPoint y: 340, distance: 45.1
click at [668, 344] on md-input-container "AED AFN ALL AMD ANG AOA ARS AUD AWG AZN BAM BBD BDT BGN BHD BIF BMD BND BOB BRL…" at bounding box center [698, 348] width 70 height 23
type input "180"
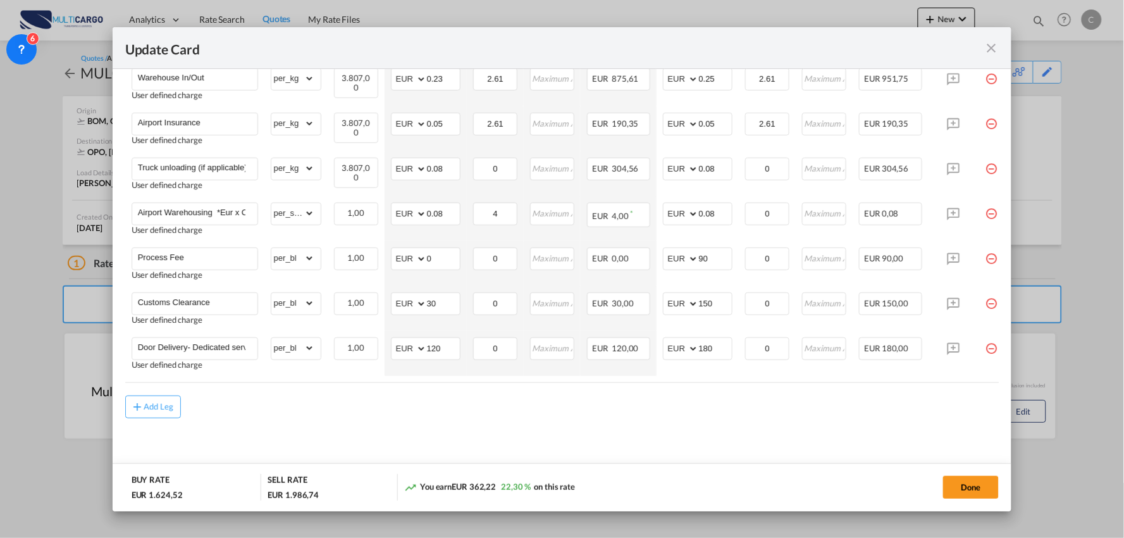
click at [560, 428] on md-content "Freight Please enter leg name Leg Name Already Exists Delete Leg Sub Total AED …" at bounding box center [562, 175] width 874 height 607
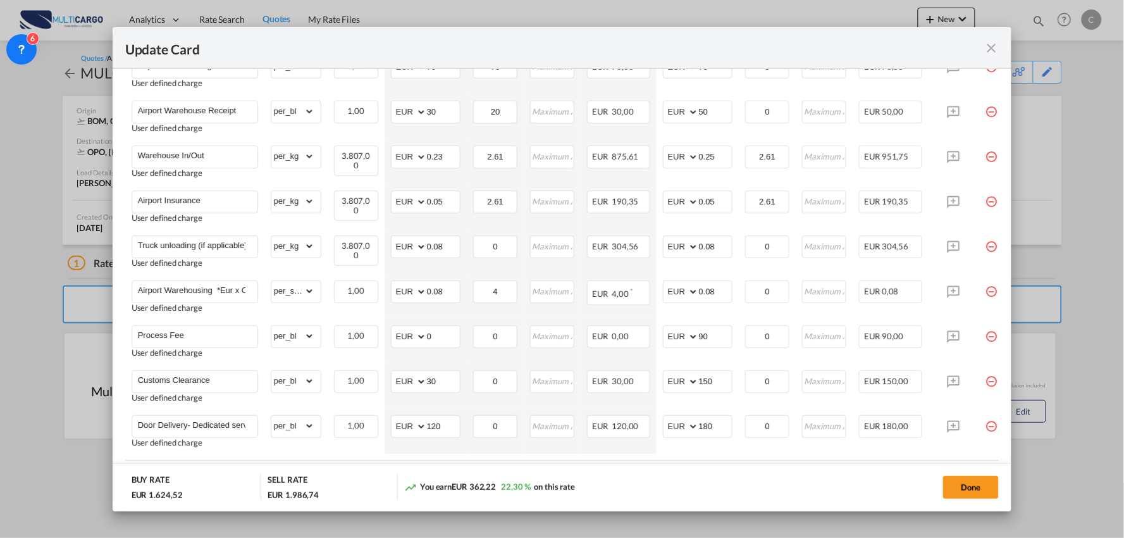
scroll to position [404, 0]
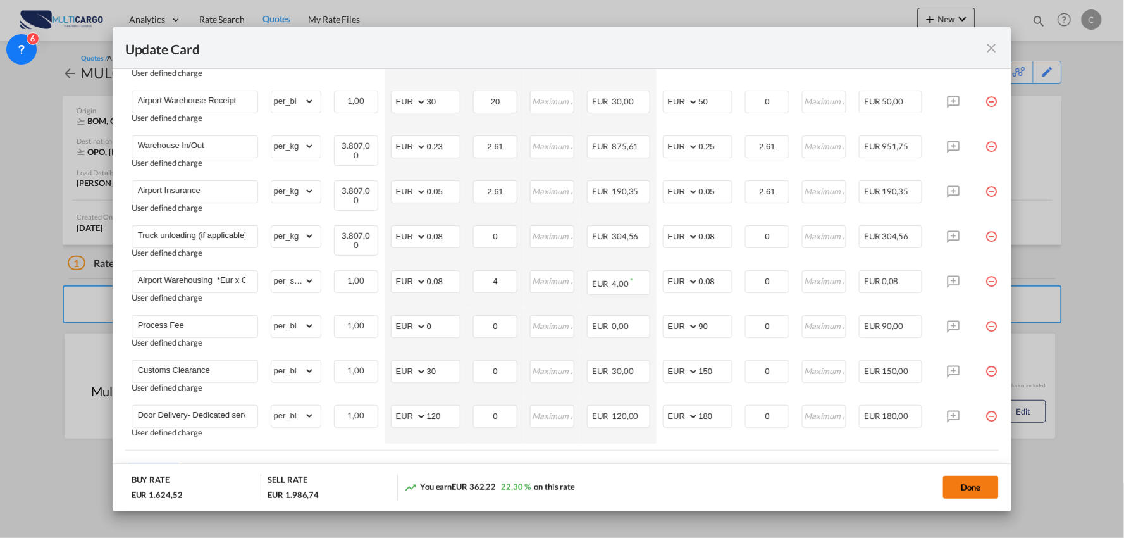
click at [972, 496] on button "Done" at bounding box center [971, 487] width 56 height 23
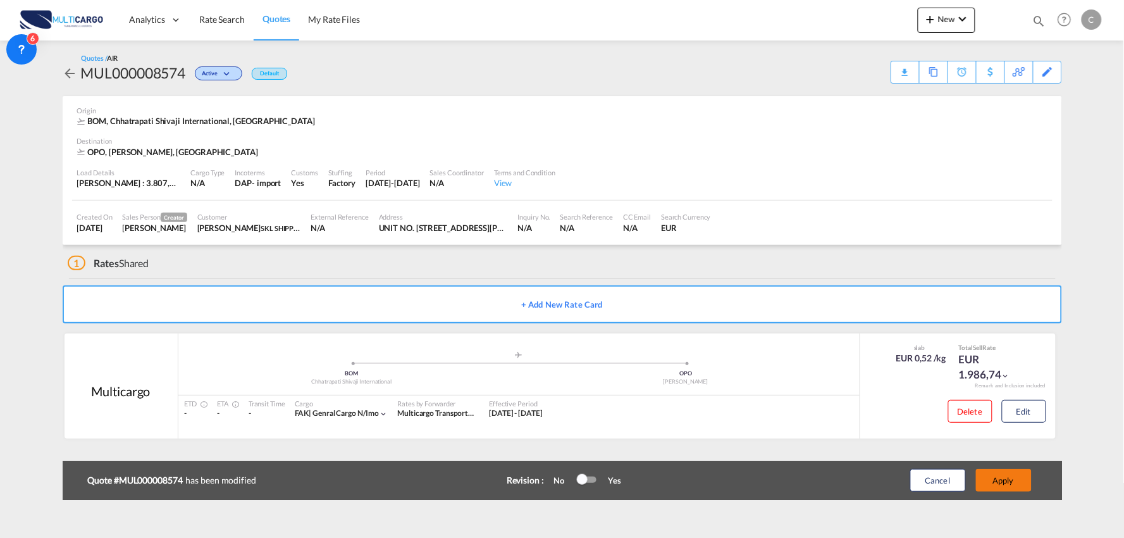
click at [997, 481] on button "Apply" at bounding box center [1004, 480] width 56 height 23
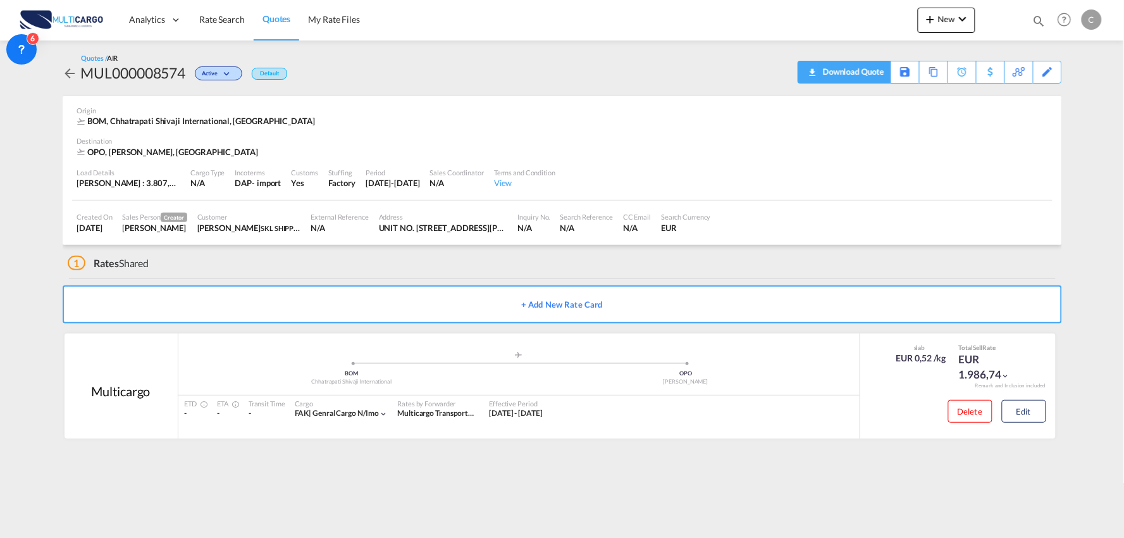
click at [870, 65] on div "Download Quote" at bounding box center [852, 71] width 65 height 20
click at [962, 23] on md-icon "icon-chevron-down" at bounding box center [962, 18] width 15 height 15
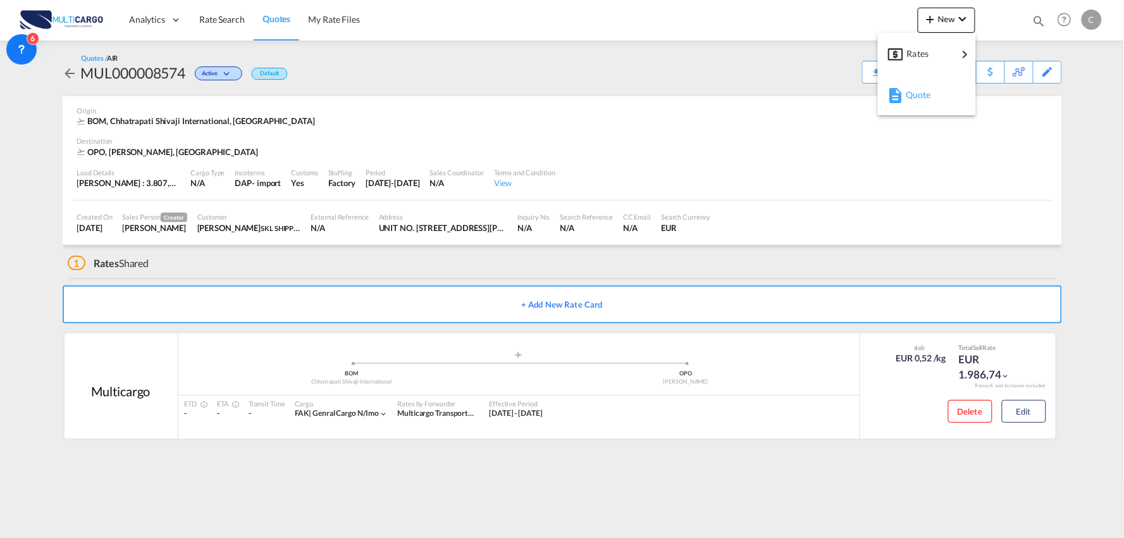
click at [941, 87] on div "Quote" at bounding box center [929, 95] width 47 height 32
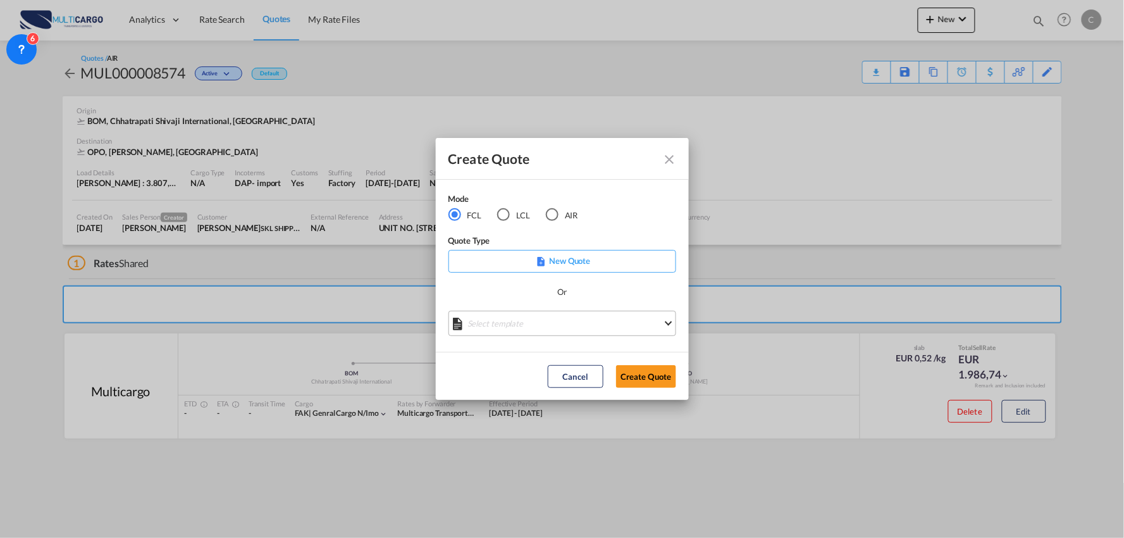
click at [590, 315] on md-select "Select template EXP EXW MERC.Nacional 09/2025 Patricia Barroso | 12 Sep 2025 IM…" at bounding box center [563, 323] width 228 height 25
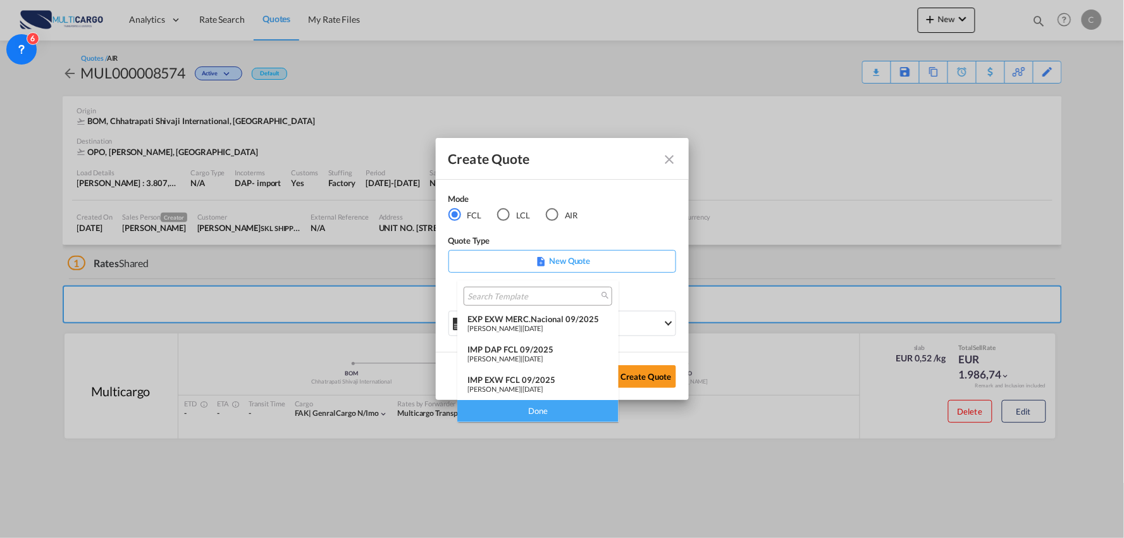
click at [524, 355] on span "12 Sep 2025" at bounding box center [533, 358] width 20 height 8
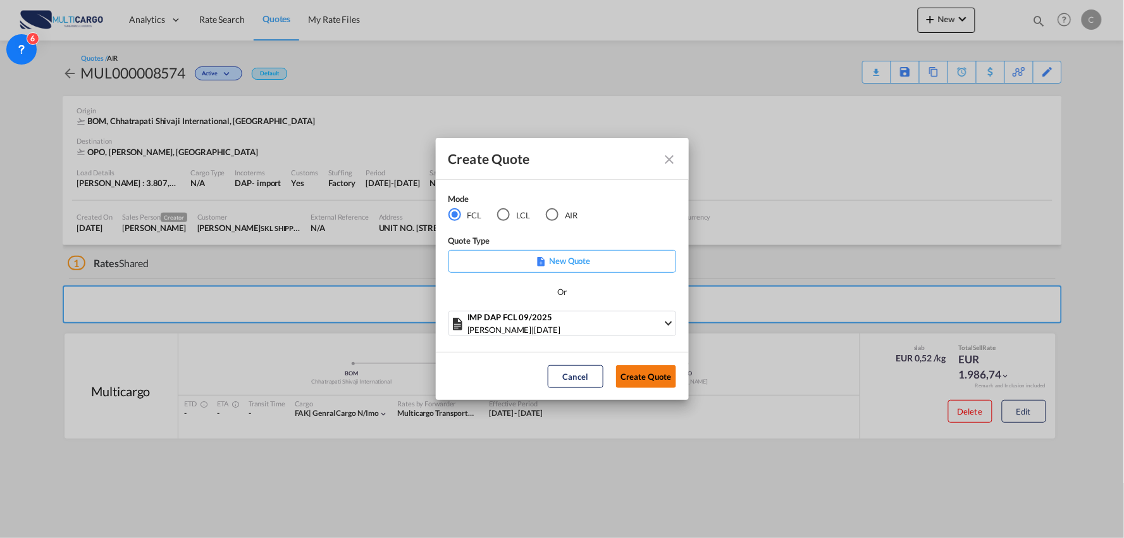
click at [659, 384] on button "Create Quote" at bounding box center [646, 376] width 60 height 23
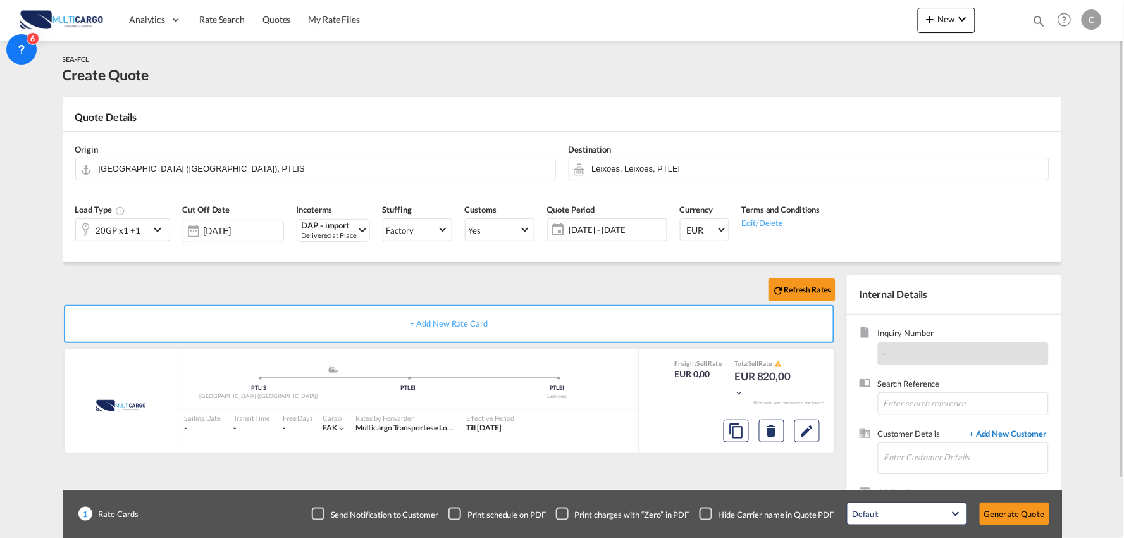
click at [978, 440] on span "+ Add New Customer" at bounding box center [1006, 435] width 85 height 15
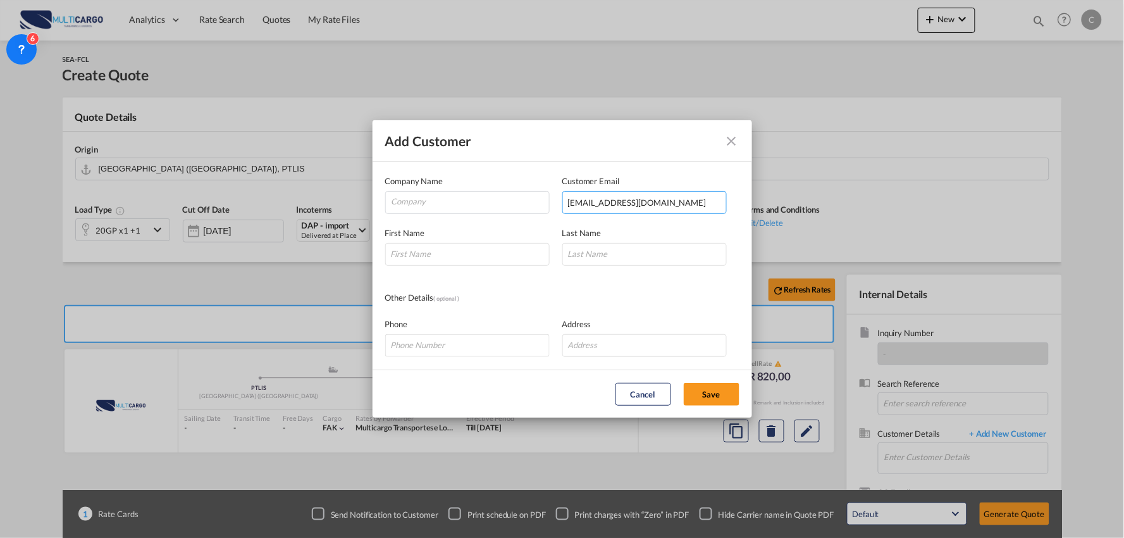
click at [671, 204] on input "asst4_bdd@uif.com.hk" at bounding box center [645, 202] width 165 height 23
type input "asst4_bdd@uif.com.hk"
click at [426, 253] on input "Add Customer Company ..." at bounding box center [467, 254] width 165 height 23
type input "Summer"
type input "D"
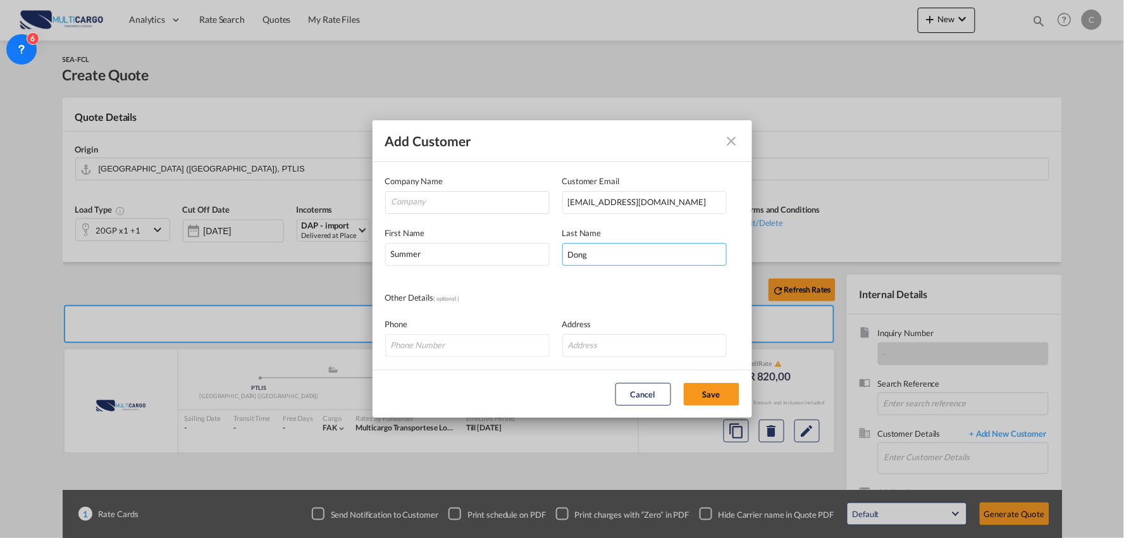
type input "Dong"
click at [466, 194] on input "Company" at bounding box center [471, 201] width 158 height 19
paste input "UNITEX INT'L FORWARDING (HK) LTD."
type input "UNITEX INT'L FORWARDING (HK) LTD."
click at [723, 392] on button "Save" at bounding box center [712, 394] width 56 height 23
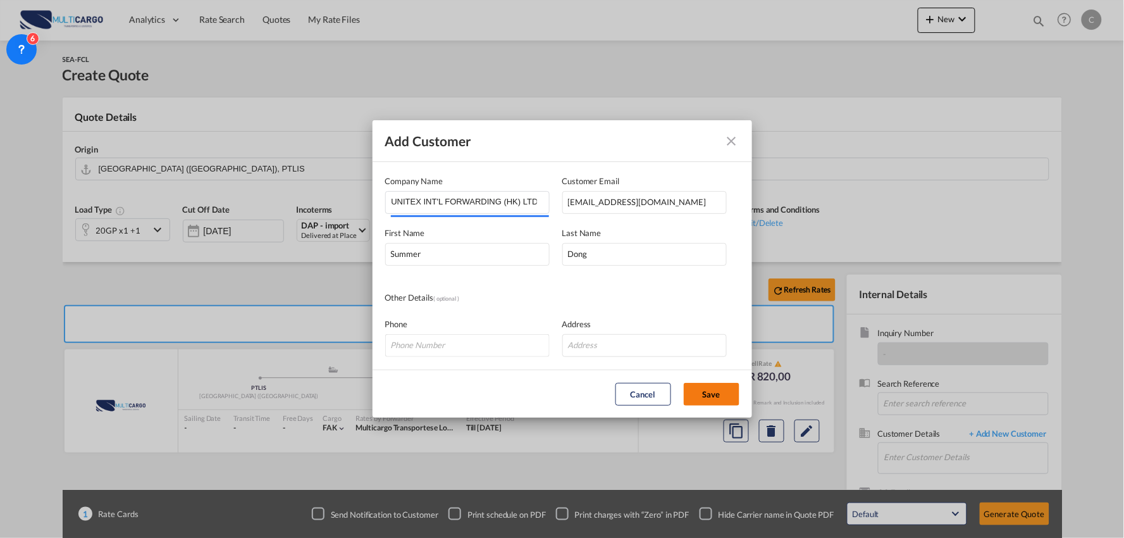
type input "UNITEX INT'L FORWARDING (HK) LTD., Summer Dong, asst4_bdd@uif.com.hk"
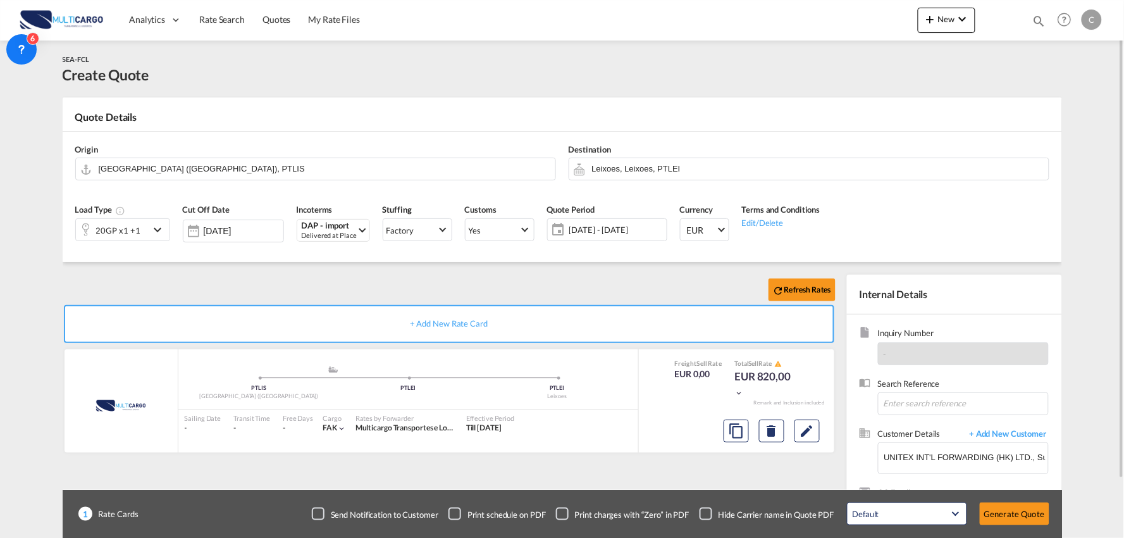
click at [711, 507] on div "Checkbox No Ink" at bounding box center [706, 513] width 13 height 13
click at [509, 277] on div "Refresh Rates" at bounding box center [452, 290] width 778 height 30
click at [677, 171] on input "Leixoes, Leixoes, PTLEI" at bounding box center [817, 169] width 451 height 22
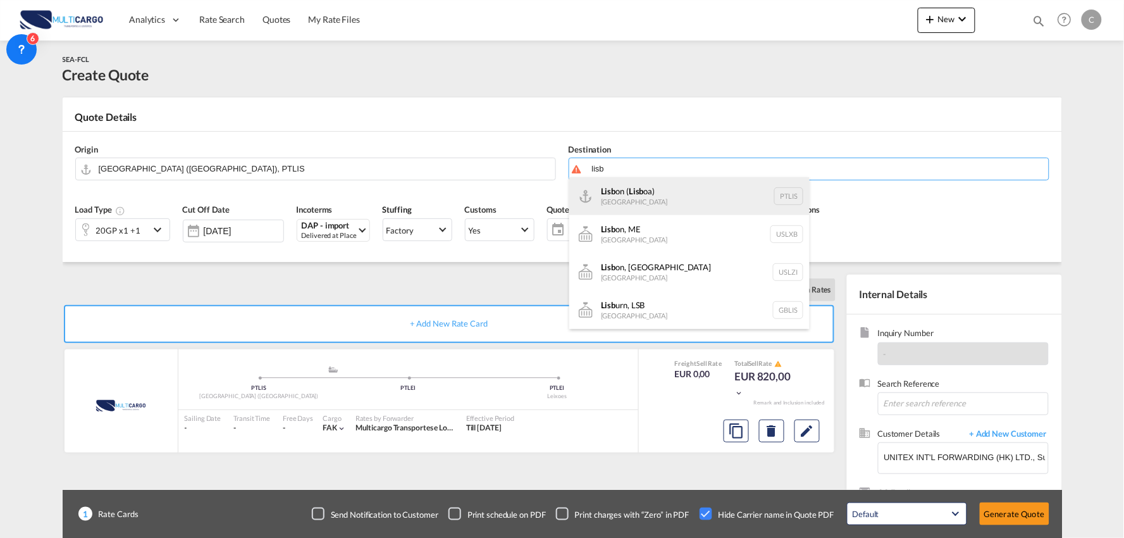
click at [616, 186] on div "Lisb on ( Lisb oa) Portugal PTLIS" at bounding box center [689, 196] width 240 height 38
type input "Lisbon (Lisboa), PTLIS"
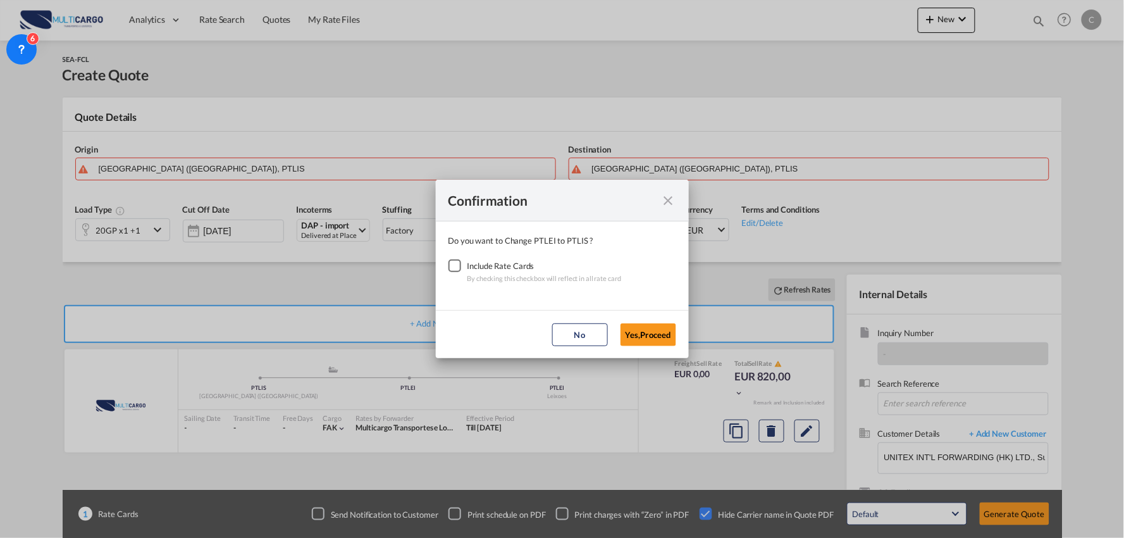
click at [460, 259] on div "Checkbox No Ink" at bounding box center [455, 265] width 13 height 13
click at [647, 334] on button "Yes,Proceed" at bounding box center [649, 334] width 56 height 23
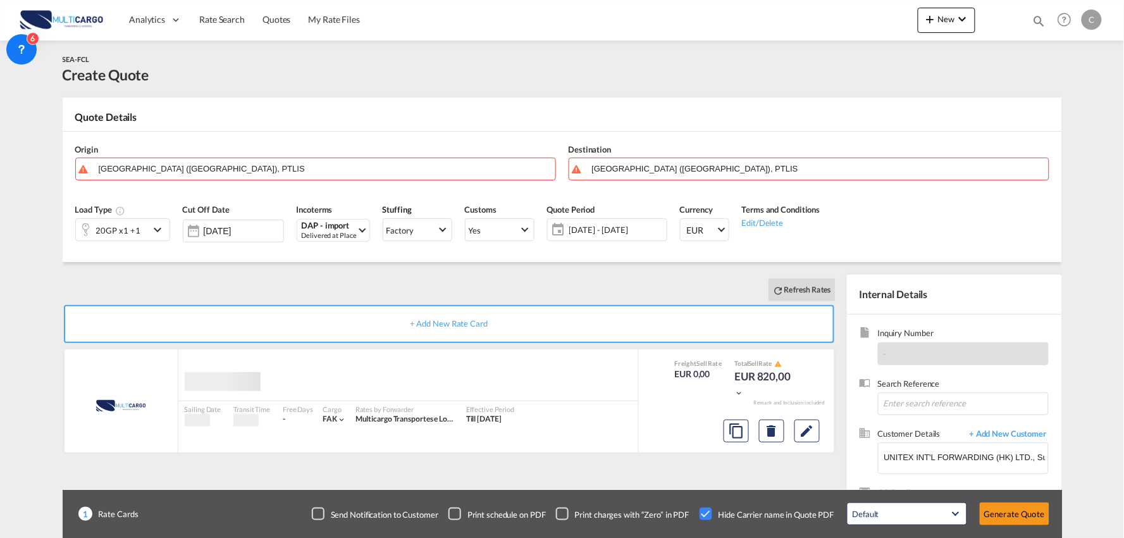
click at [187, 160] on input "Lisbon (Lisboa), PTLIS" at bounding box center [324, 169] width 451 height 22
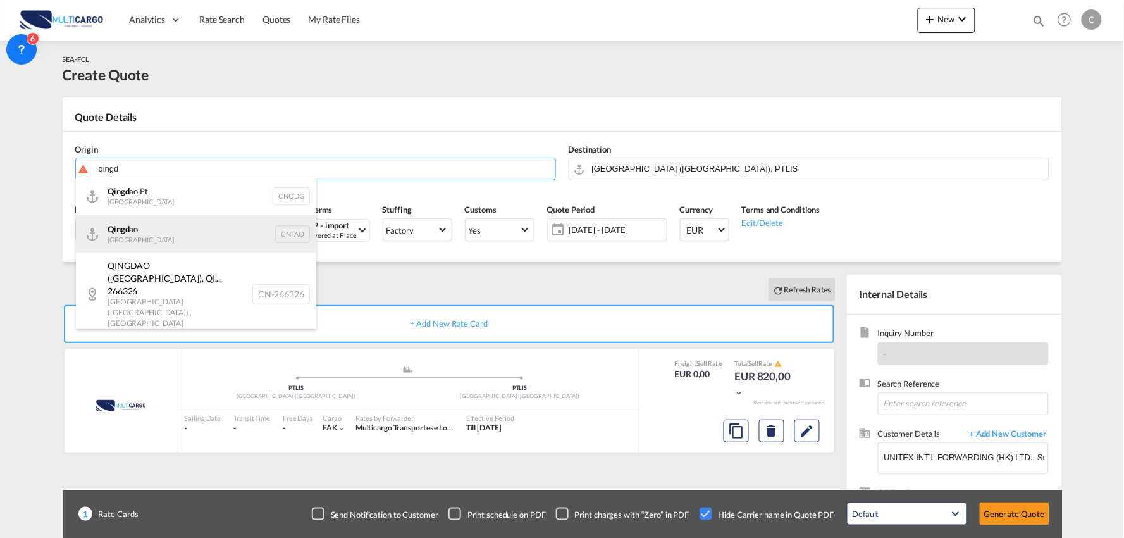
click at [160, 228] on div "Qingd ao China CNTAO" at bounding box center [196, 234] width 240 height 38
type input "Qingdao, CNTAO"
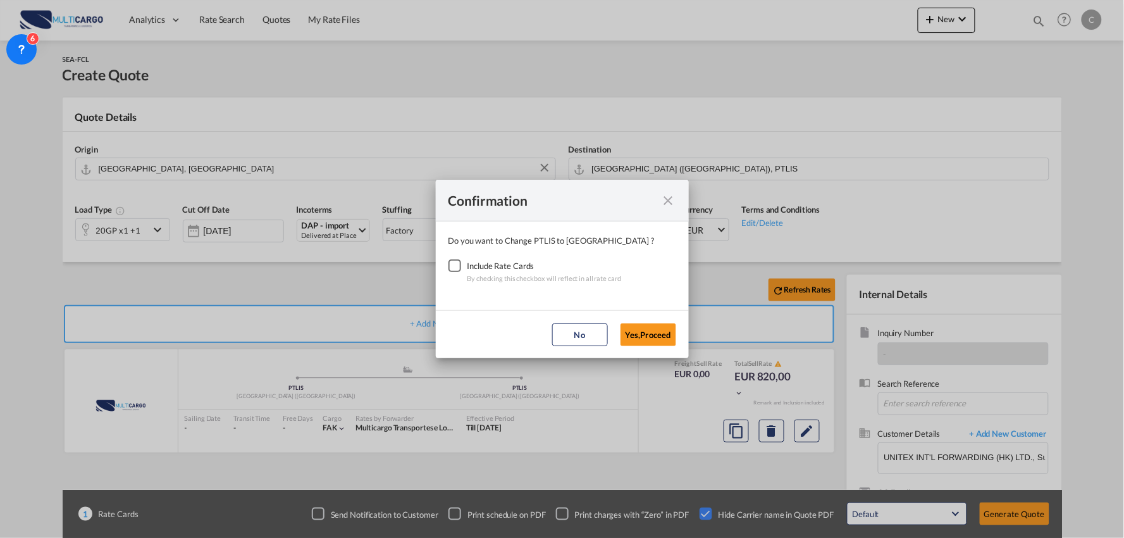
click at [460, 267] on div "Checkbox No Ink" at bounding box center [455, 265] width 13 height 13
click at [652, 339] on button "Yes,Proceed" at bounding box center [649, 334] width 56 height 23
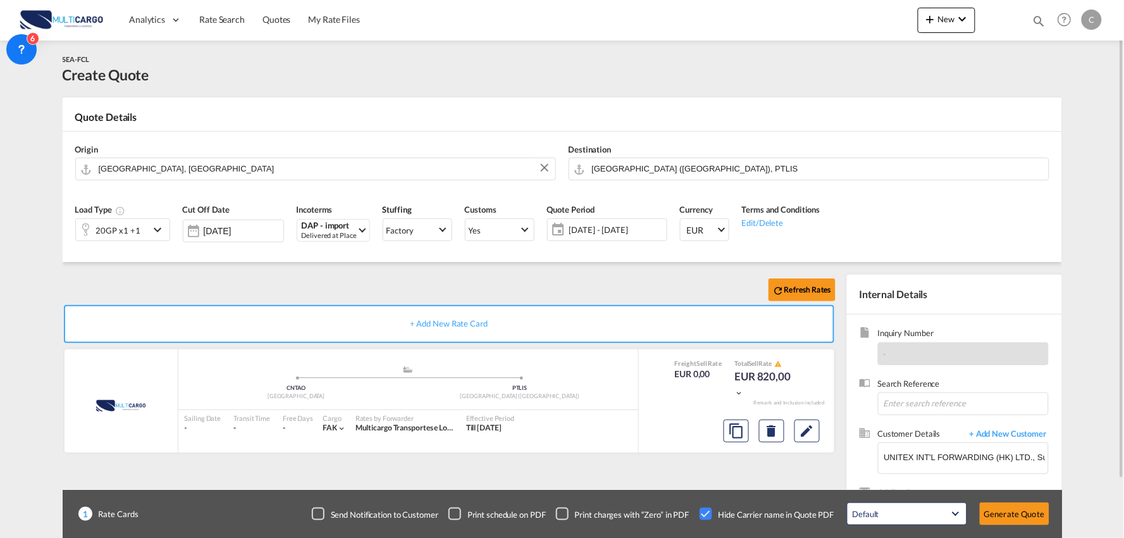
drag, startPoint x: 368, startPoint y: 283, endPoint x: 358, endPoint y: 274, distance: 13.0
click at [364, 283] on div "Refresh Rates" at bounding box center [452, 290] width 778 height 30
click at [166, 224] on md-icon "icon-chevron-down" at bounding box center [159, 229] width 19 height 15
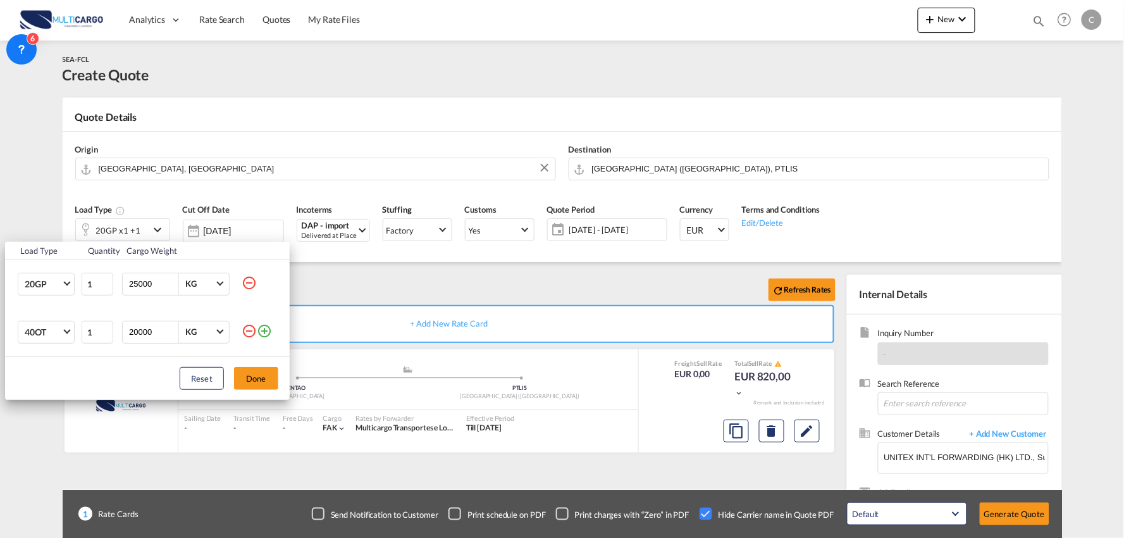
click at [248, 329] on md-icon "icon-minus-circle-outline" at bounding box center [249, 330] width 15 height 15
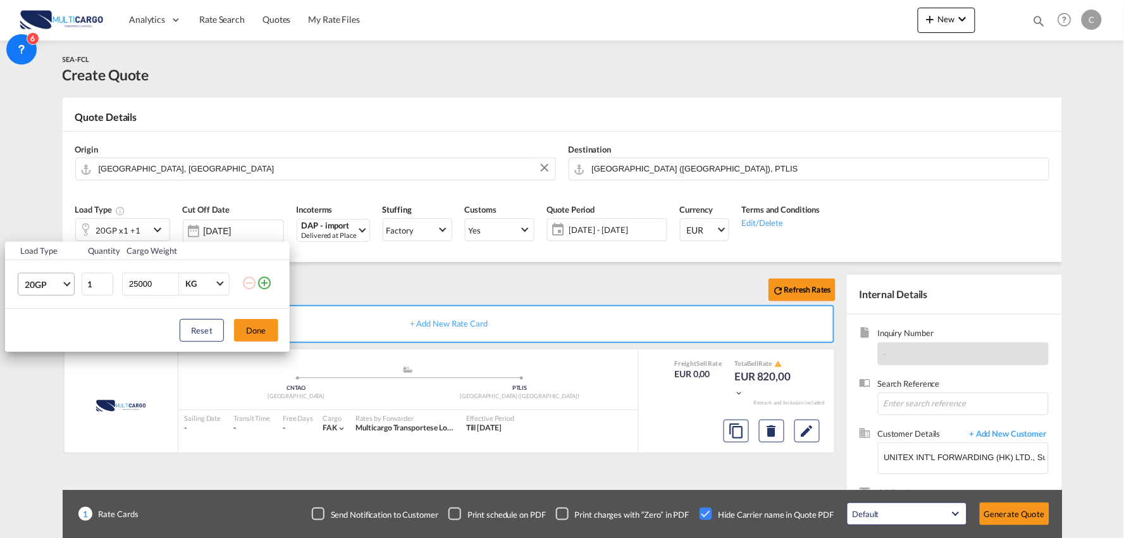
click at [60, 286] on span "20GP" at bounding box center [43, 284] width 37 height 13
click at [49, 346] on md-option "40HC" at bounding box center [58, 345] width 86 height 30
click at [254, 338] on button "Done" at bounding box center [256, 330] width 44 height 23
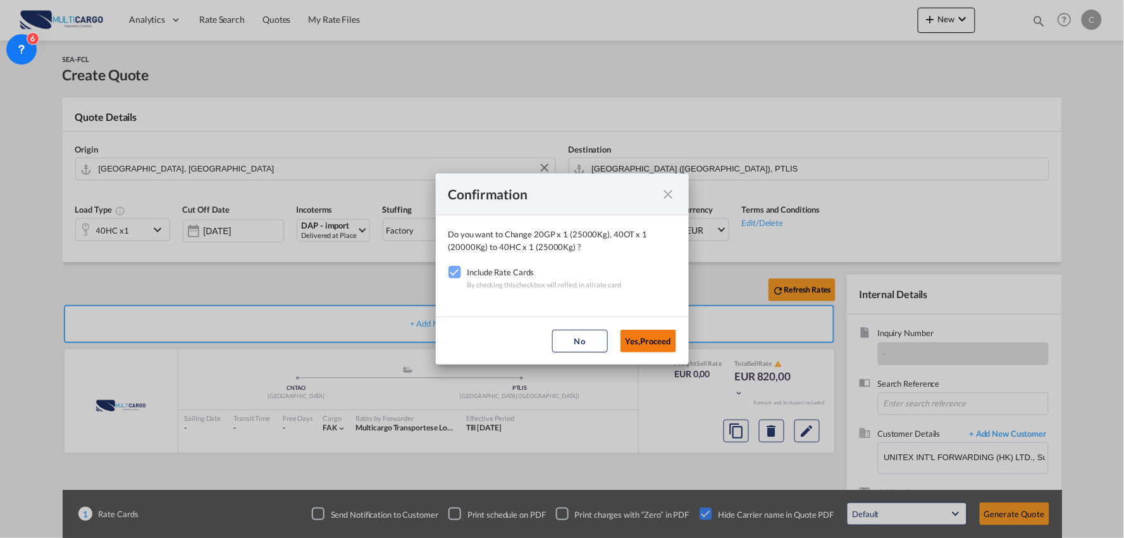
click at [654, 332] on button "Yes,Proceed" at bounding box center [649, 341] width 56 height 23
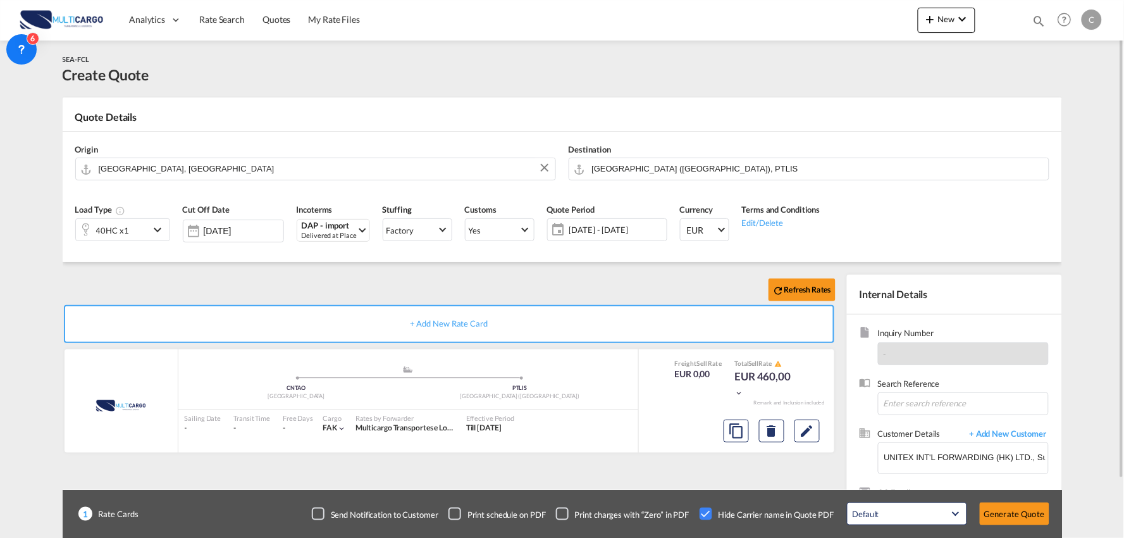
click at [555, 278] on div "Refresh Rates" at bounding box center [452, 290] width 778 height 30
click at [1014, 511] on button "Generate Quote" at bounding box center [1015, 513] width 70 height 23
click at [1001, 510] on button "Generate Quote" at bounding box center [1015, 513] width 70 height 23
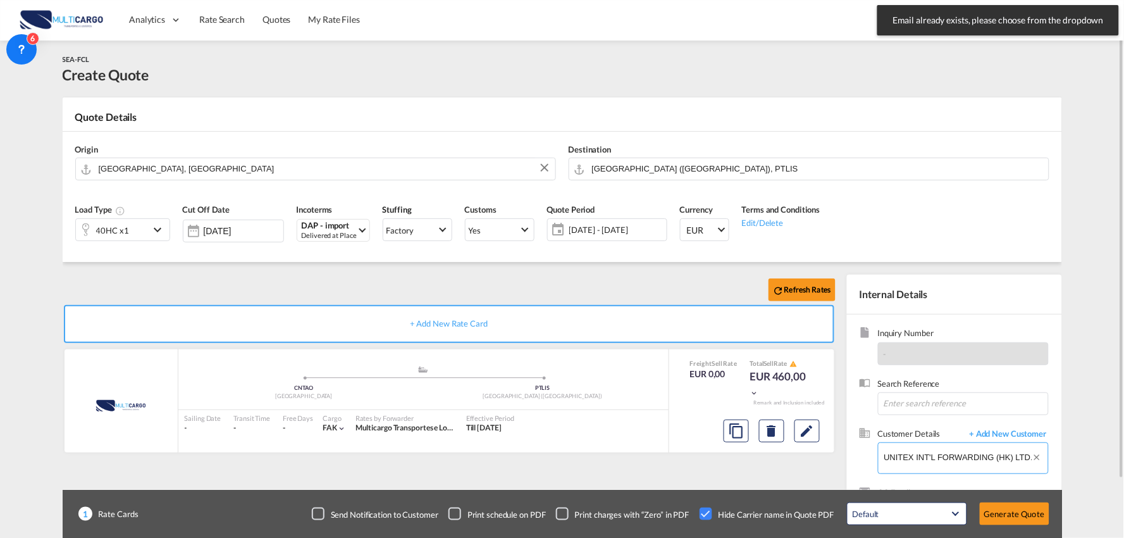
click at [945, 458] on input "UNITEX INT'L FORWARDING (HK) LTD., Summer Dong, asst4_bdd@uif.com.hk" at bounding box center [967, 457] width 164 height 28
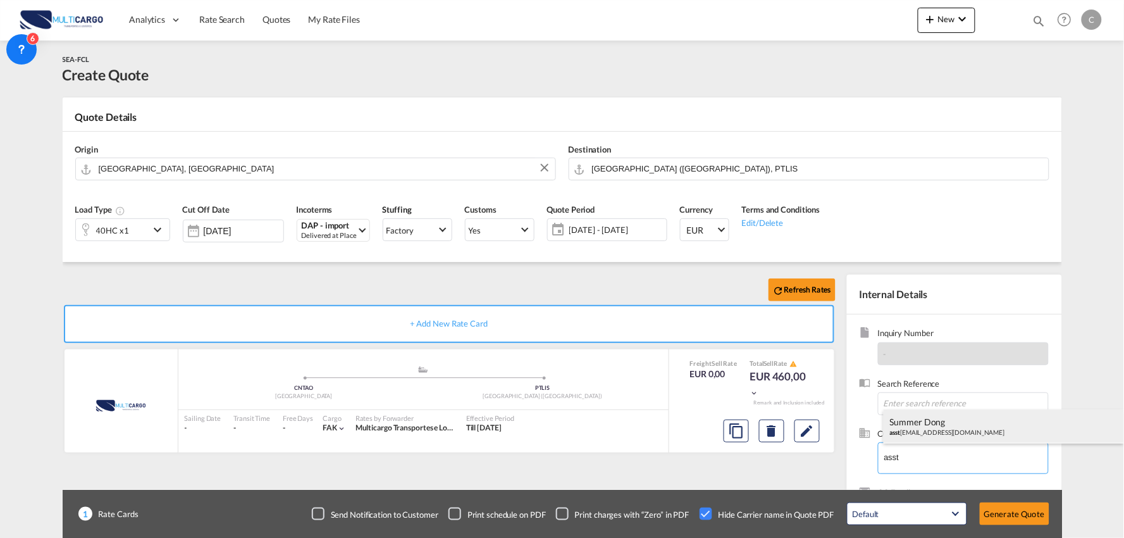
click at [933, 427] on div "Summer Dong asst 4_bdd@uif.com.hk" at bounding box center [1004, 426] width 240 height 34
type input "UNITEX, Summer Dong, asst4_bdd@uif.com.hk"
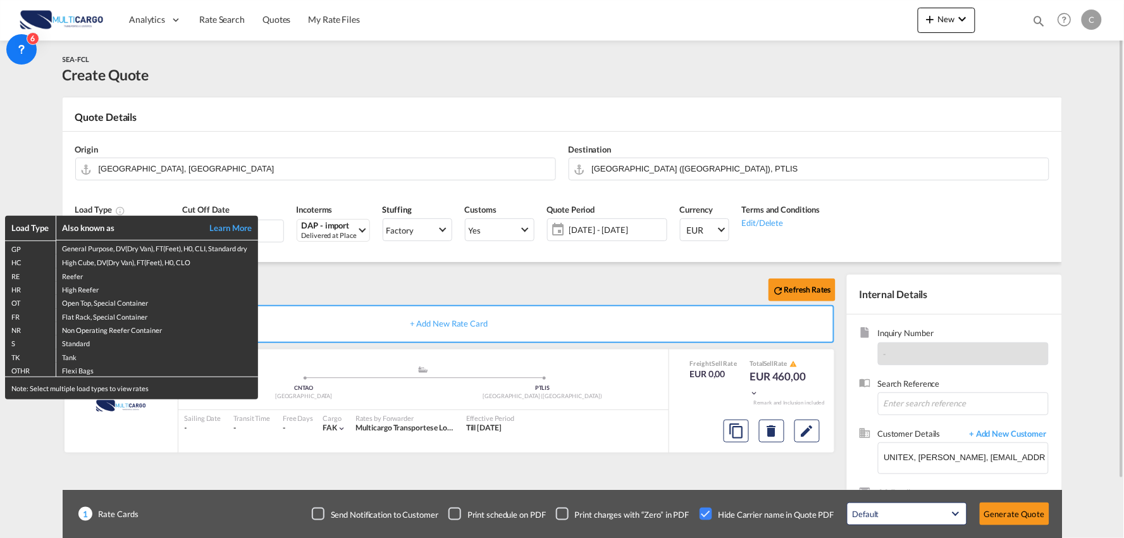
drag, startPoint x: 375, startPoint y: 277, endPoint x: 435, endPoint y: 297, distance: 64.0
click at [375, 277] on div "Load Type Also known as Learn More GP General Purpose, DV(Dry Van), FT(Feet), H…" at bounding box center [562, 269] width 1124 height 538
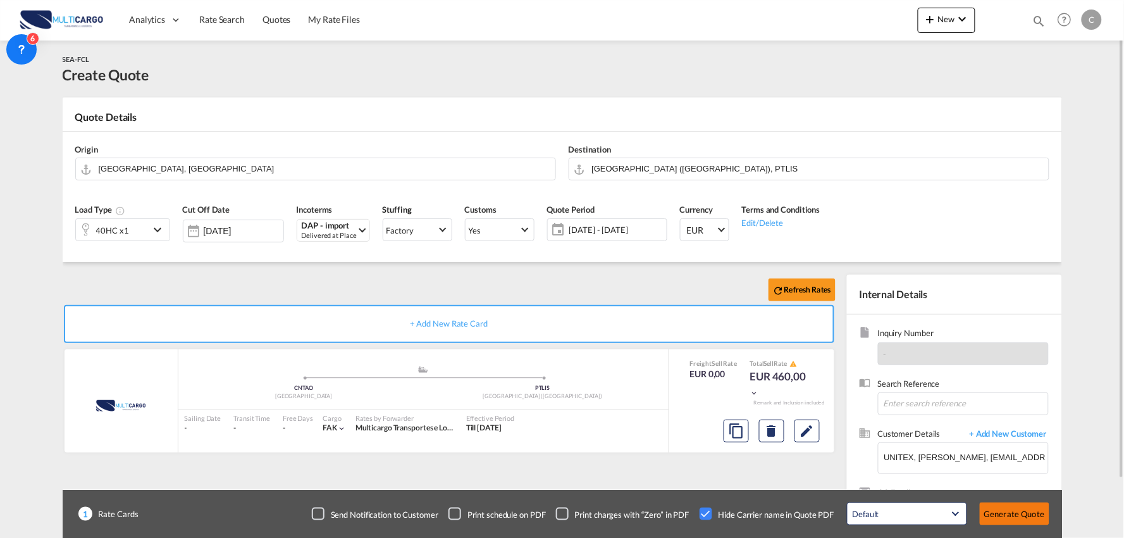
click at [998, 513] on button "Generate Quote" at bounding box center [1015, 513] width 70 height 23
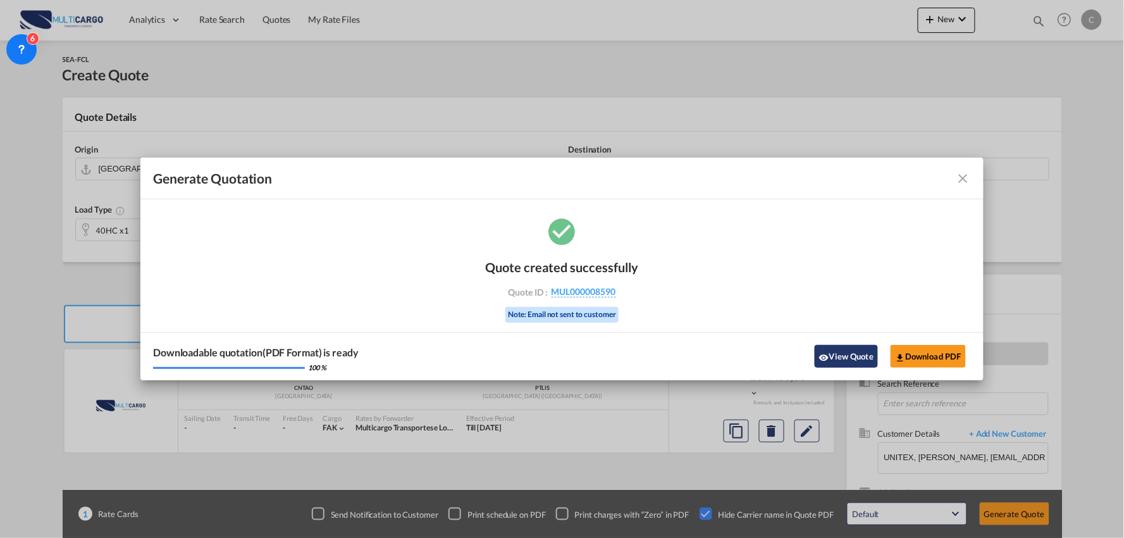
click at [855, 351] on button "View Quote" at bounding box center [846, 356] width 63 height 23
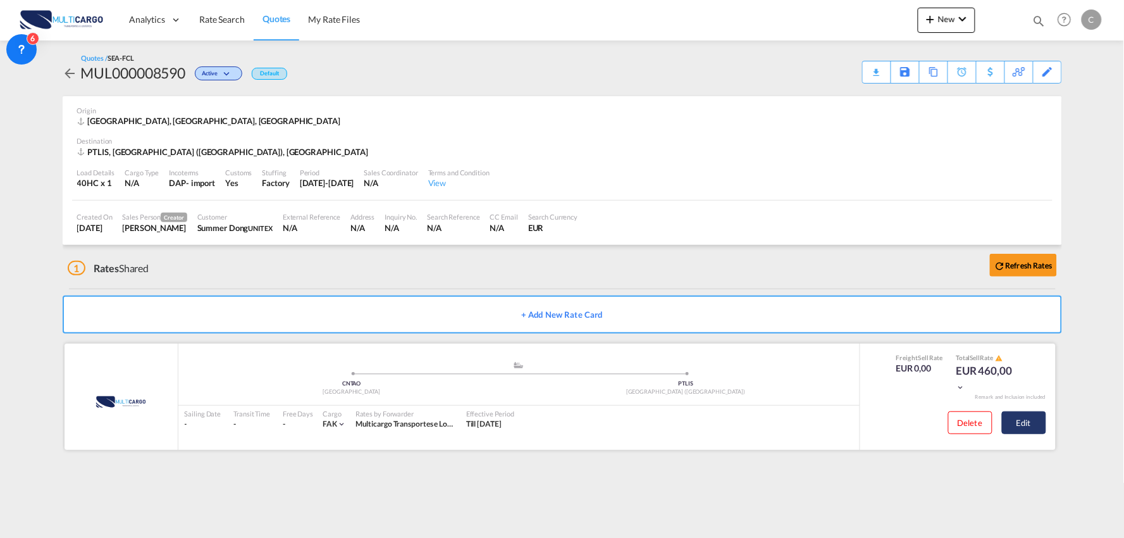
click at [1038, 421] on button "Edit" at bounding box center [1024, 422] width 44 height 23
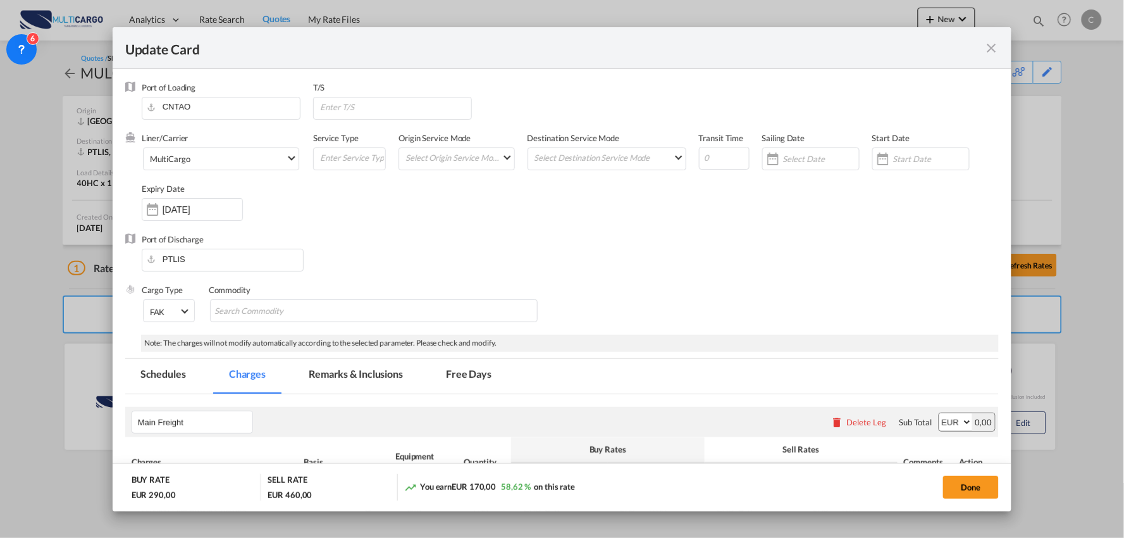
select select "per container"
select select "per B/L"
select select "per container"
select select "per B/L"
select select "per container"
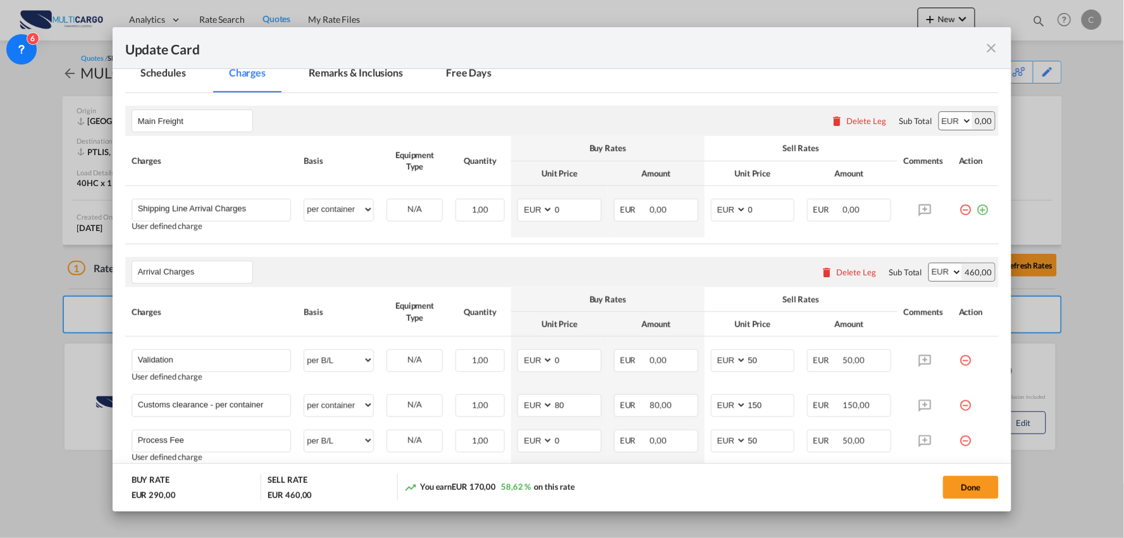
scroll to position [421, 0]
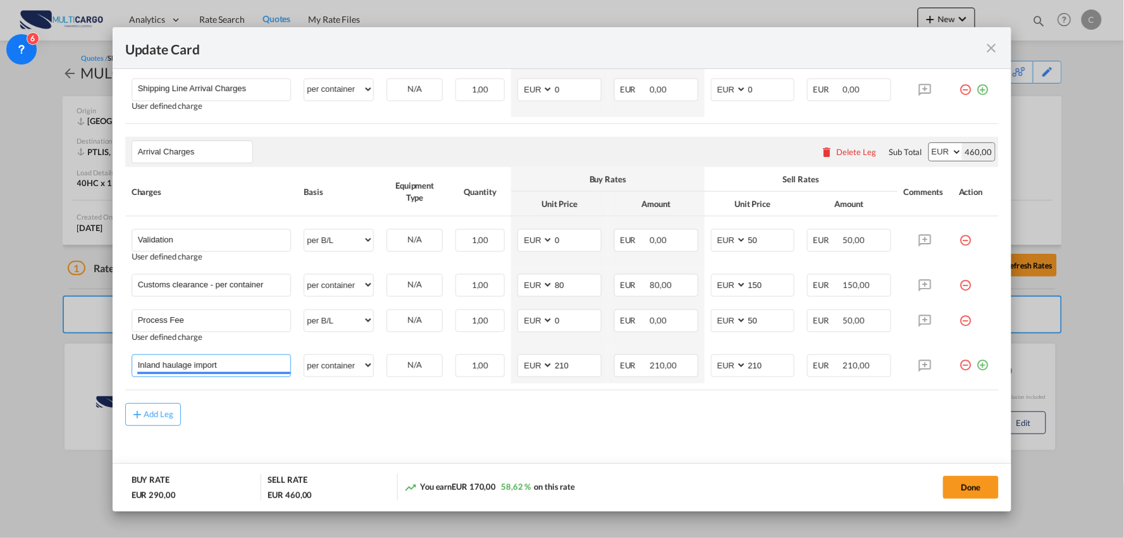
drag, startPoint x: 261, startPoint y: 364, endPoint x: -66, endPoint y: 361, distance: 326.5
click at [0, 361] on html "Analytics Reports Dashboard Rate Search Quotes My Rate Files" at bounding box center [562, 269] width 1124 height 538
type input "Delivery Vimieiro"
click at [452, 425] on div "Add Leg" at bounding box center [562, 424] width 874 height 23
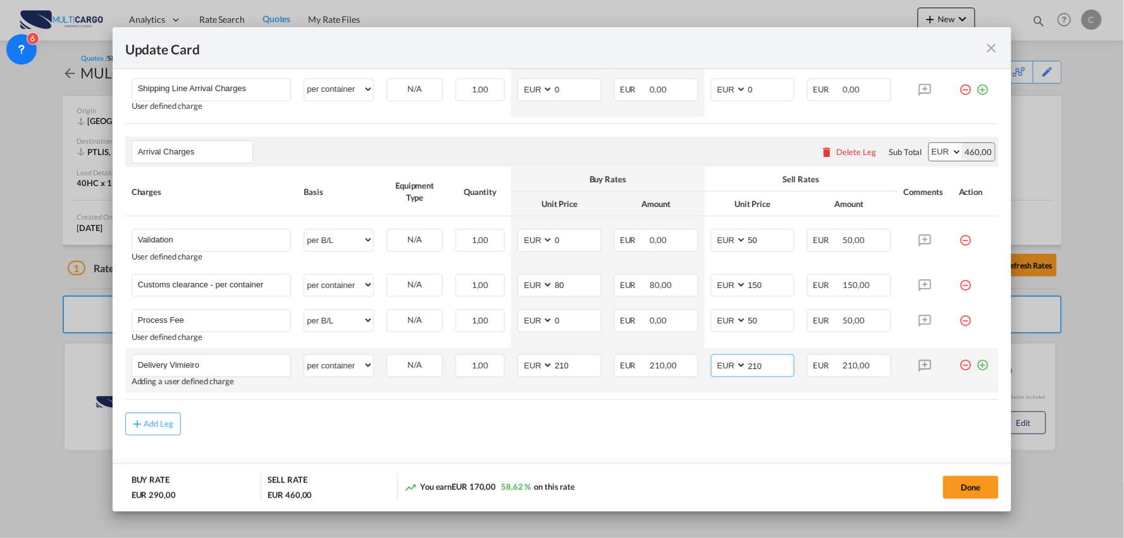
drag, startPoint x: 761, startPoint y: 364, endPoint x: 713, endPoint y: 363, distance: 48.1
click at [718, 363] on md-input-container "AED AFN ALL AMD ANG AOA ARS AUD AWG AZN BAM BBD BDT BGN BHD BIF BMD BND BOB BRL…" at bounding box center [753, 365] width 84 height 23
type input "495"
click at [578, 419] on div "Add Leg" at bounding box center [562, 424] width 874 height 23
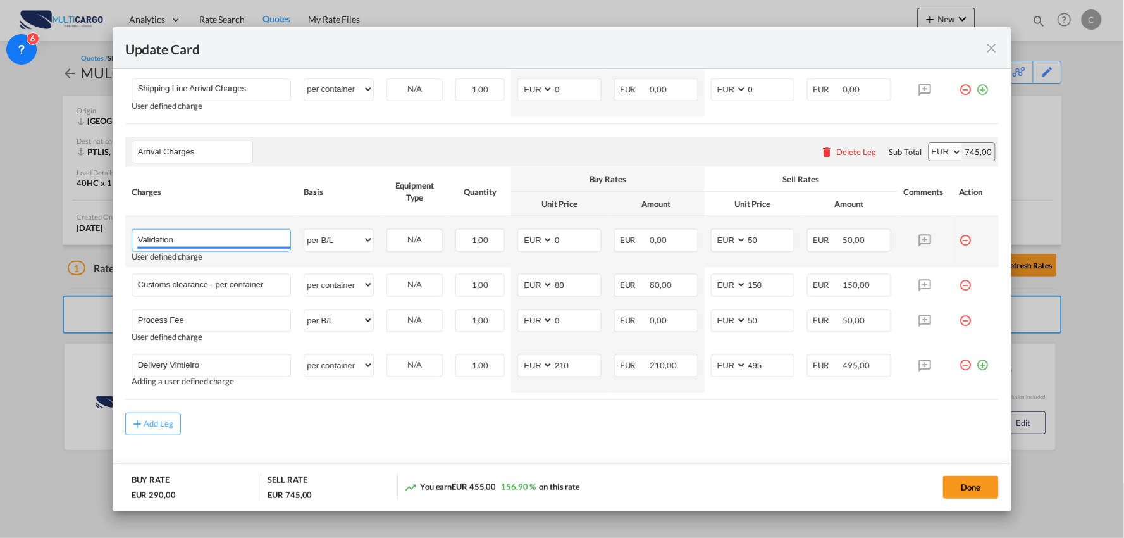
click at [244, 233] on input "Validation" at bounding box center [214, 239] width 153 height 19
type input "Validation + Process Fee"
drag, startPoint x: 761, startPoint y: 241, endPoint x: 677, endPoint y: 247, distance: 83.7
click at [678, 251] on tr "Validation + Process Fee Please Enter User Defined Charges Cannot Be Published …" at bounding box center [562, 241] width 874 height 51
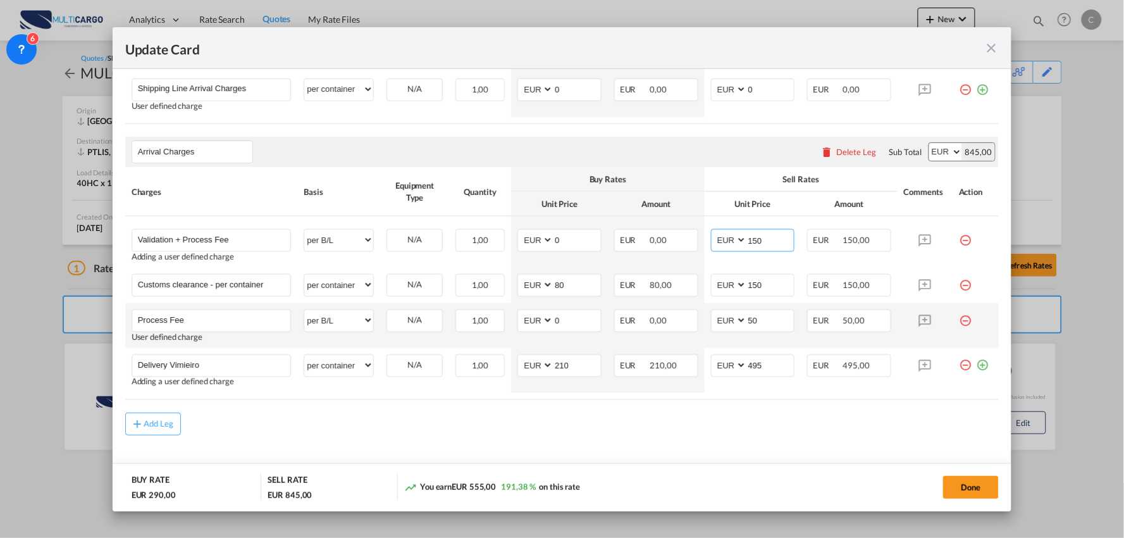
type input "150"
click at [959, 321] on md-icon "icon-minus-circle-outline red-400-fg" at bounding box center [965, 315] width 13 height 13
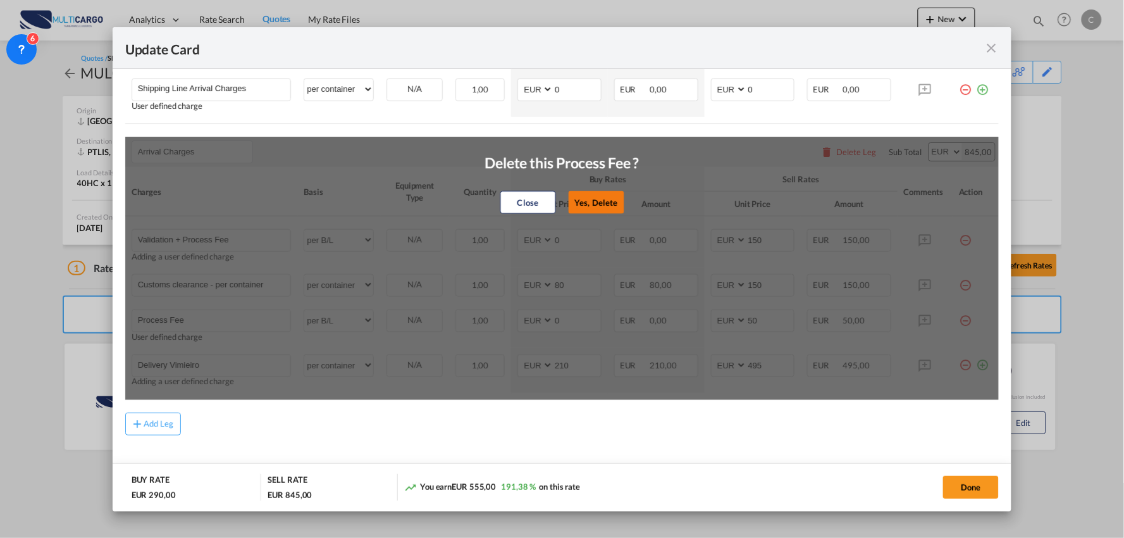
click at [603, 205] on button "Yes, Delete" at bounding box center [596, 202] width 56 height 23
type input "Delivery Vimieiro"
select select "per container"
type input "210"
type input "495"
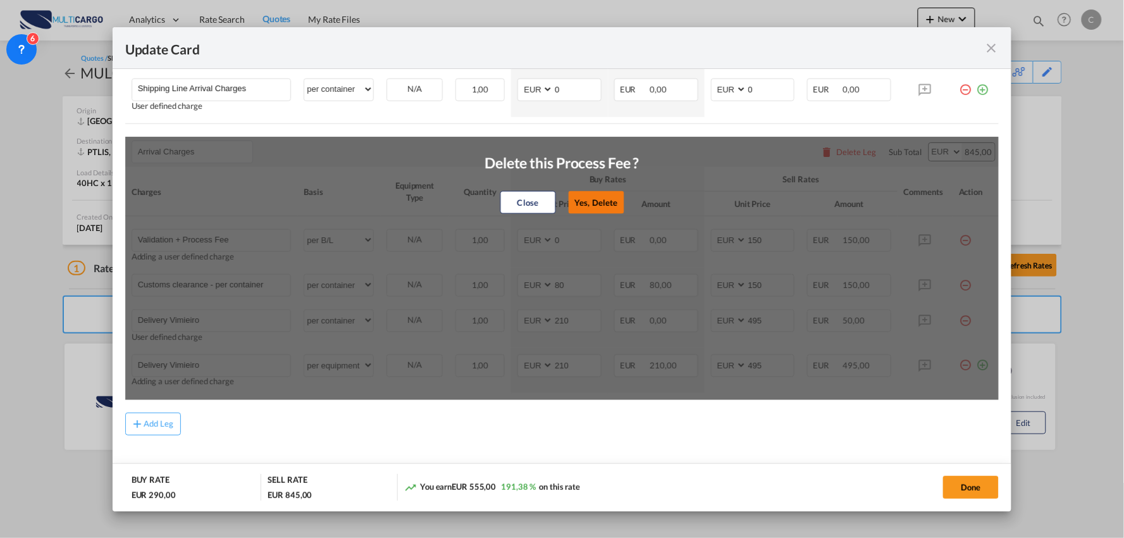
scroll to position [394, 0]
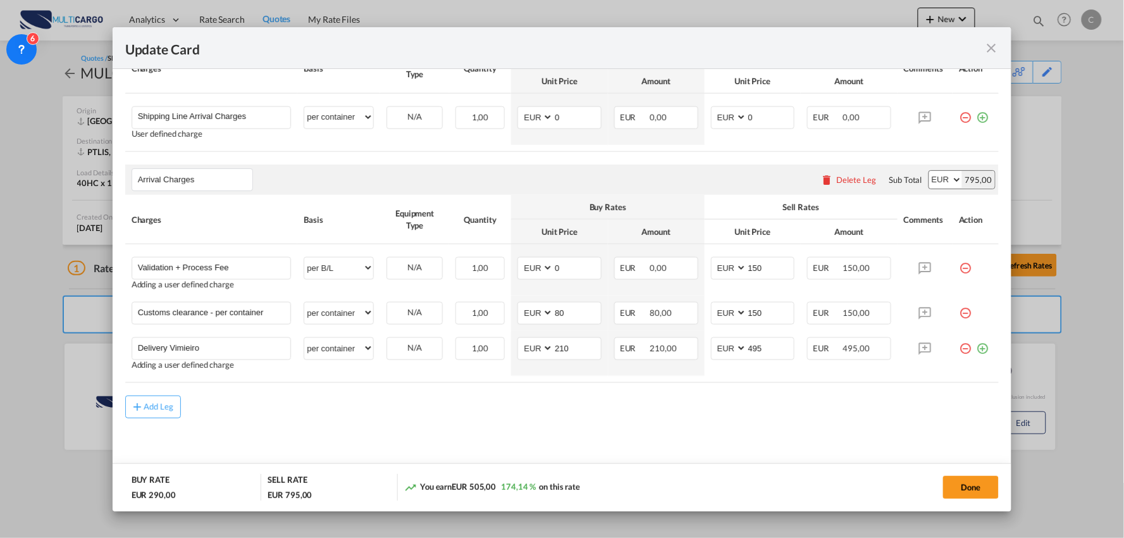
click at [626, 399] on div "Add Leg" at bounding box center [562, 406] width 874 height 23
click at [349, 311] on select "per equipment per container per B/L per shipping bill per shipment per pallet p…" at bounding box center [338, 312] width 69 height 20
select select "per_document"
click at [304, 303] on select "per equipment per container per B/L per shipping bill per shipment per pallet p…" at bounding box center [338, 312] width 69 height 20
click at [232, 308] on input "Customs clearance - per container" at bounding box center [214, 311] width 153 height 19
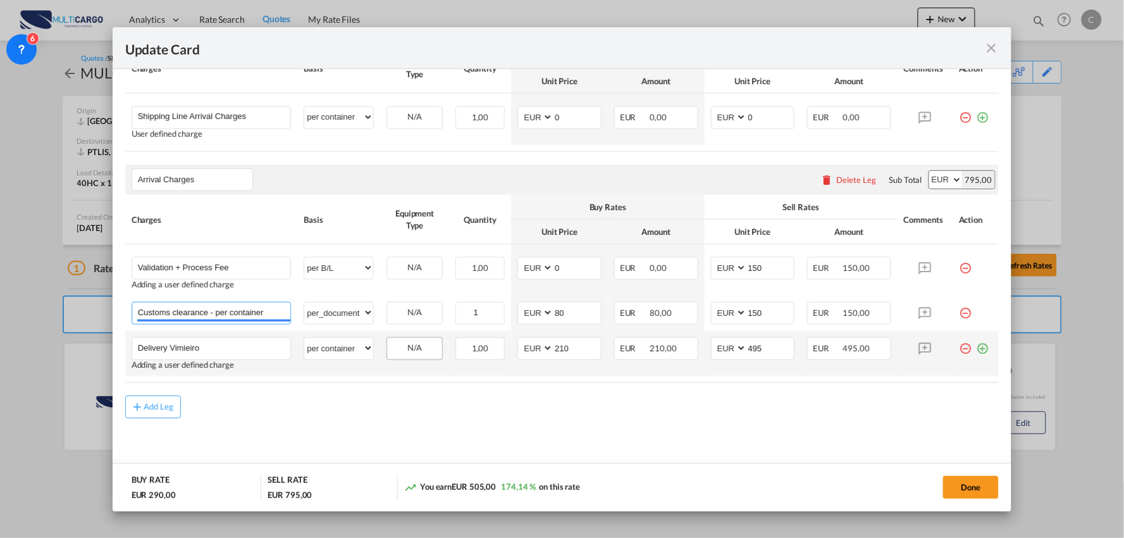
drag, startPoint x: 372, startPoint y: 332, endPoint x: 433, endPoint y: 339, distance: 61.8
click at [433, 339] on tbody "Validation + Process Fee Please Enter User Defined Charges Cannot Be Published …" at bounding box center [562, 310] width 874 height 132
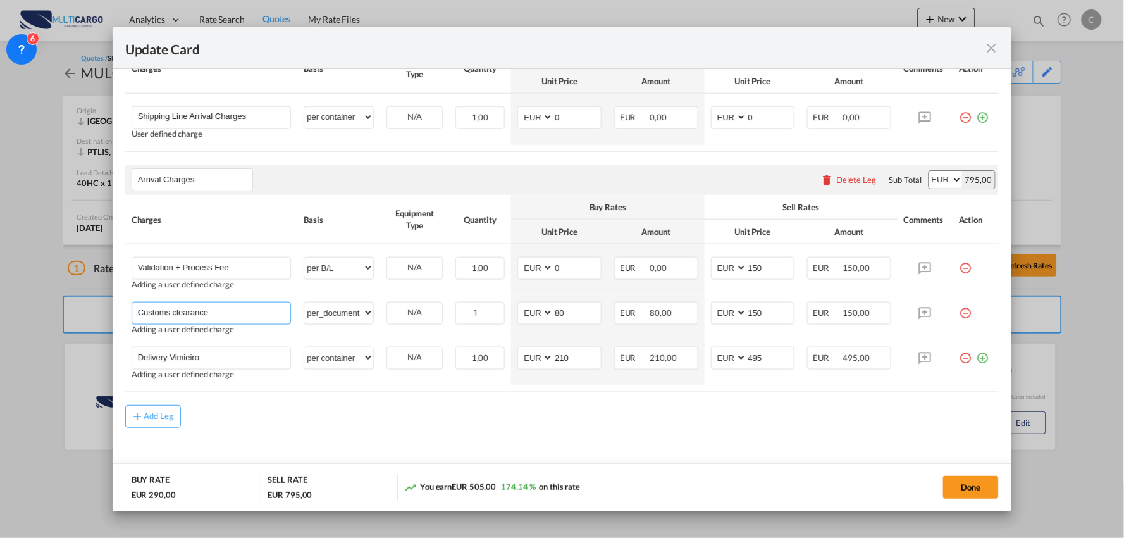
type input "Customs clearance"
click at [463, 406] on div "Add Leg" at bounding box center [562, 416] width 874 height 23
click at [962, 488] on button "Done" at bounding box center [971, 487] width 56 height 23
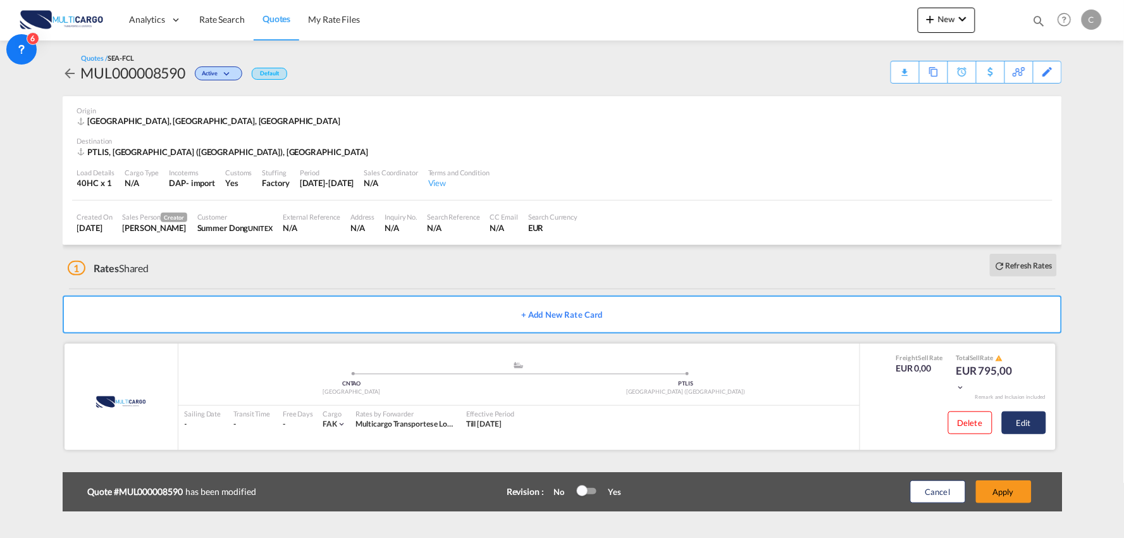
click at [1031, 423] on button "Edit" at bounding box center [1024, 422] width 44 height 23
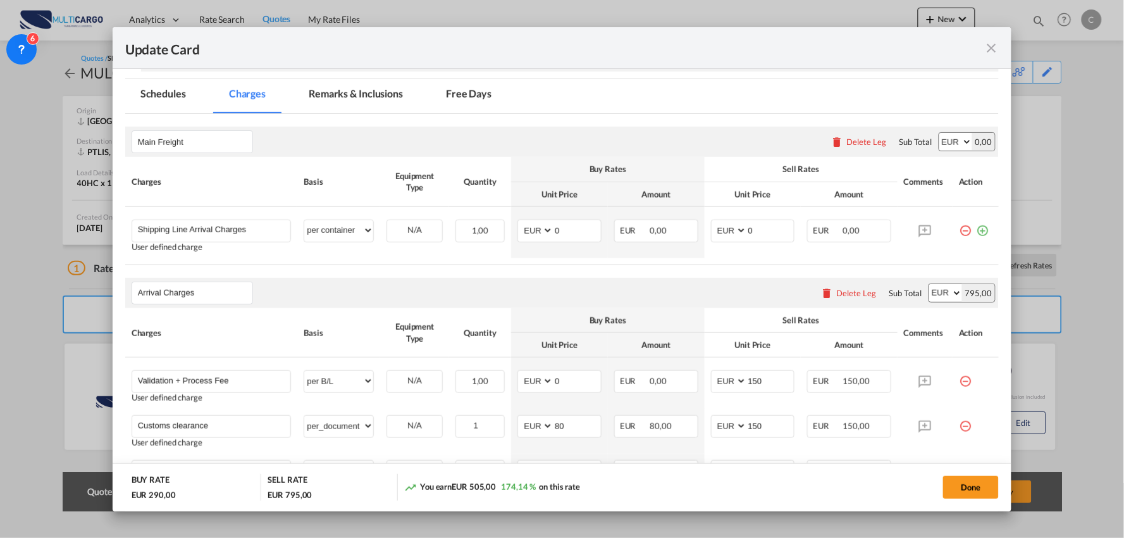
scroll to position [281, 0]
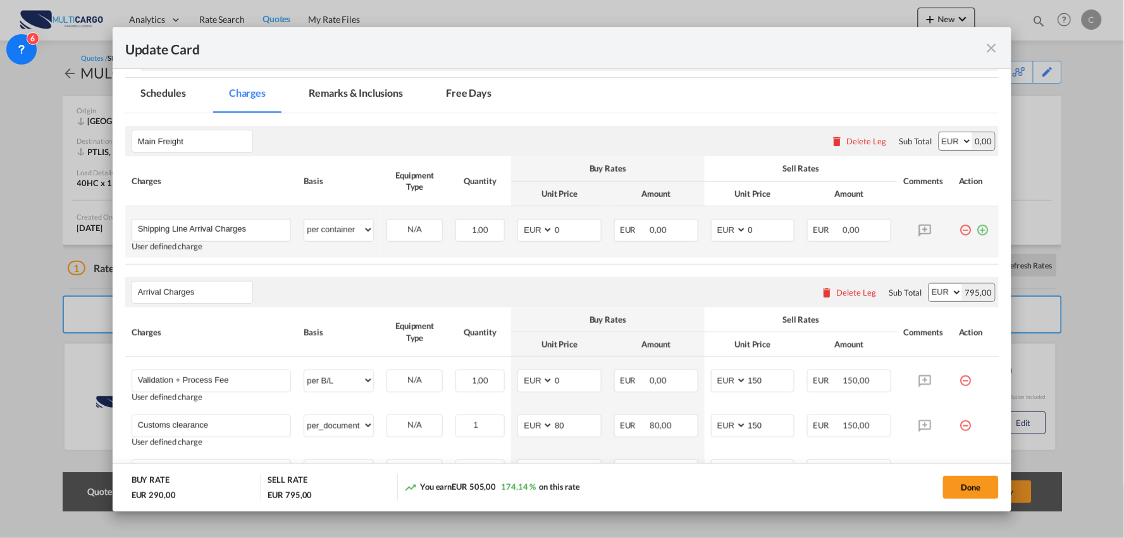
click at [977, 230] on md-icon "icon-plus-circle-outline green-400-fg" at bounding box center [982, 225] width 13 height 13
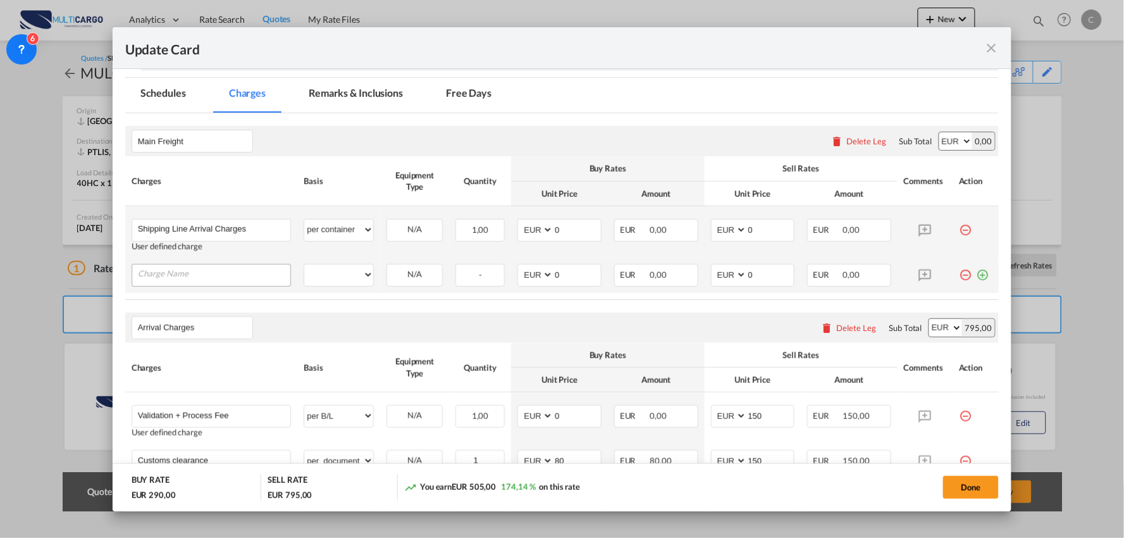
click at [201, 276] on input "Charge Name" at bounding box center [214, 273] width 153 height 19
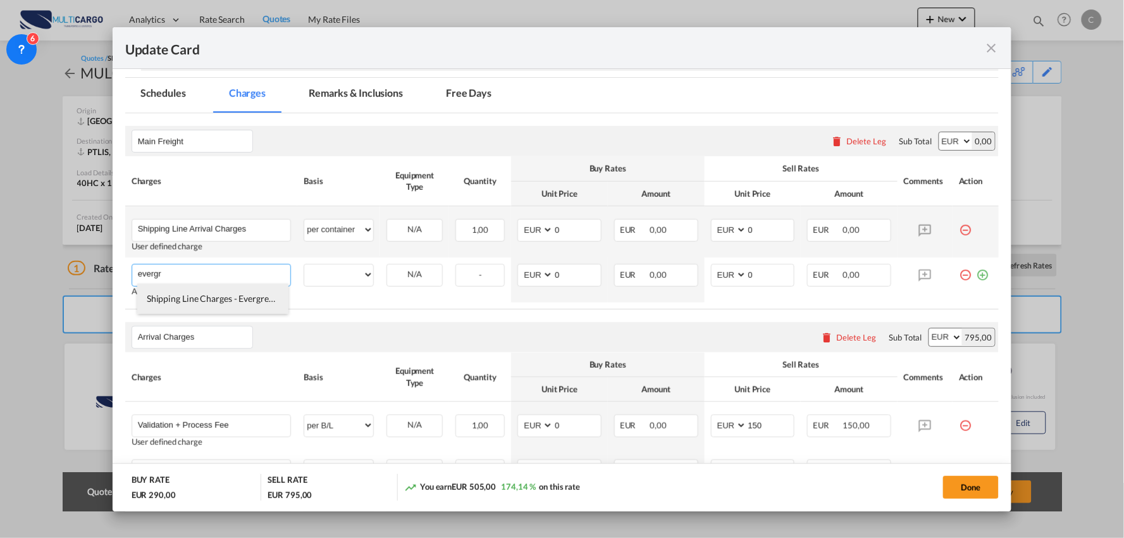
click at [216, 298] on span "Shipping Line Charges - Evergreen/Green Iberica" at bounding box center [240, 298] width 187 height 11
type input "Shipping Line Charges - Evergreen/Green Iberica"
select select "per container"
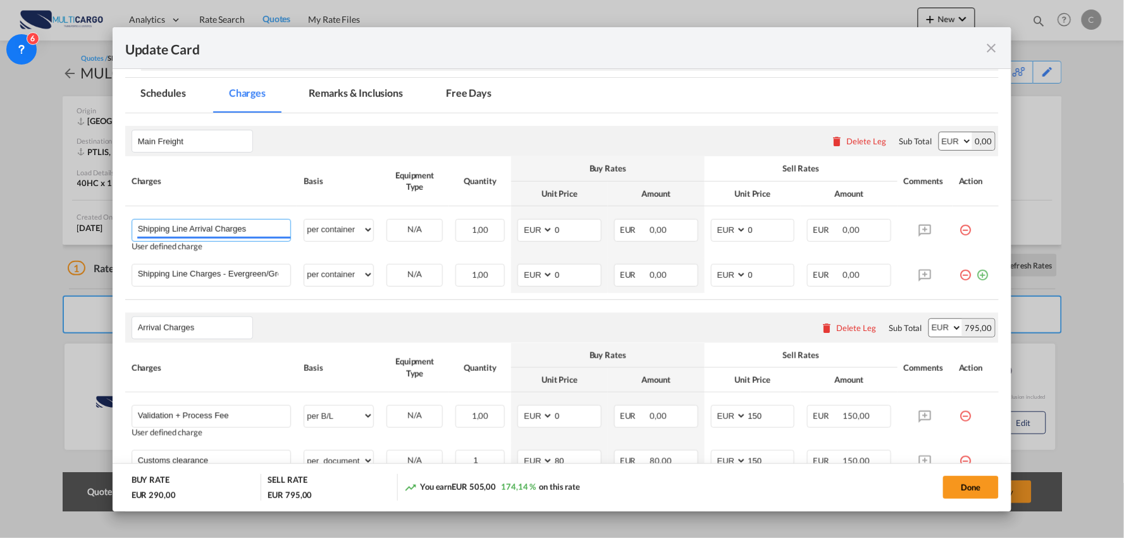
drag, startPoint x: 251, startPoint y: 230, endPoint x: -54, endPoint y: 208, distance: 305.8
click at [0, 208] on html "Analytics Reports Dashboard Rate Search Quotes My Rate Files" at bounding box center [562, 269] width 1124 height 538
click at [254, 251] on span "Shipping Line Charges - CMA" at bounding box center [203, 253] width 113 height 11
type input "Shipping Line Charges - CMA"
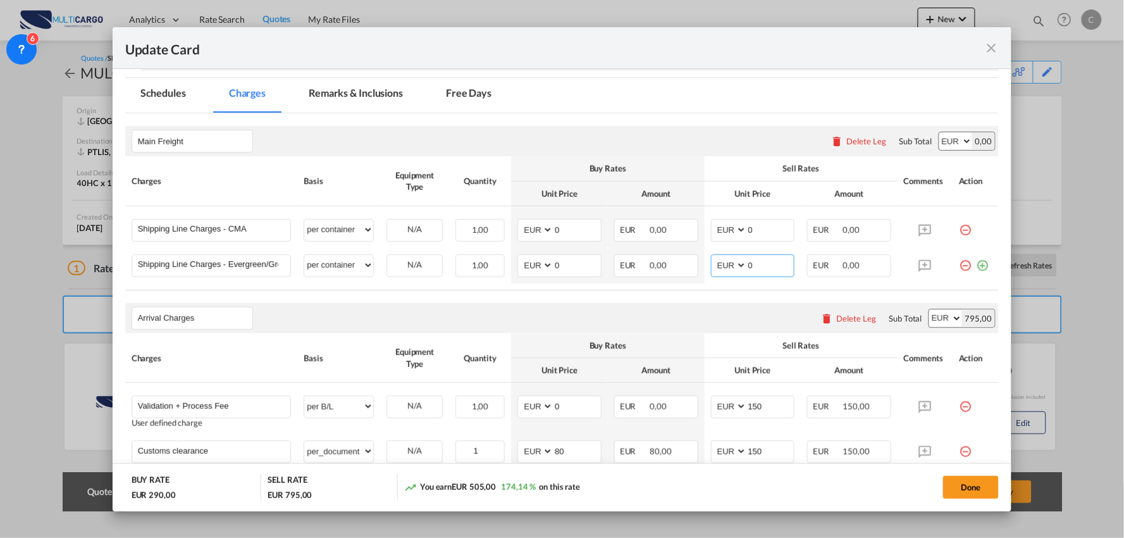
drag, startPoint x: 760, startPoint y: 270, endPoint x: 597, endPoint y: 285, distance: 163.3
click at [601, 286] on table "Charges Basis Equipment Type Quantity Buy Rates Sell Rates Comments Action Unit…" at bounding box center [562, 223] width 874 height 134
type input "547"
drag, startPoint x: 561, startPoint y: 263, endPoint x: 490, endPoint y: 263, distance: 70.9
click at [490, 263] on tr "Shipping Line Charges - Evergreen/Green Iberica Please Enter User Defined Charg…" at bounding box center [562, 265] width 874 height 35
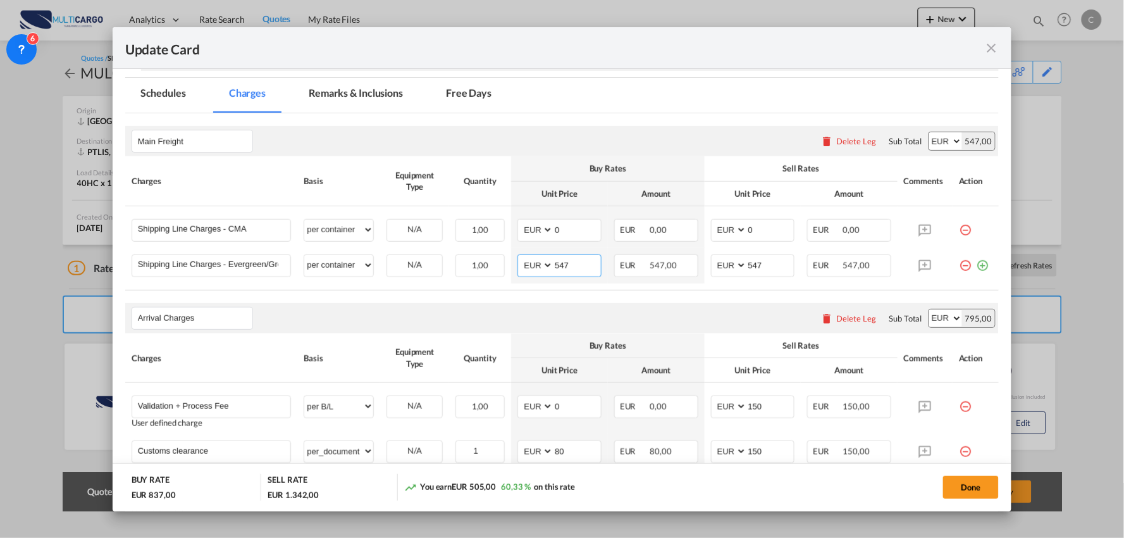
type input "547"
click at [564, 134] on div "Main Freight Please enter leg name Leg Name Already Exists Delete Leg Sub Total…" at bounding box center [562, 141] width 874 height 30
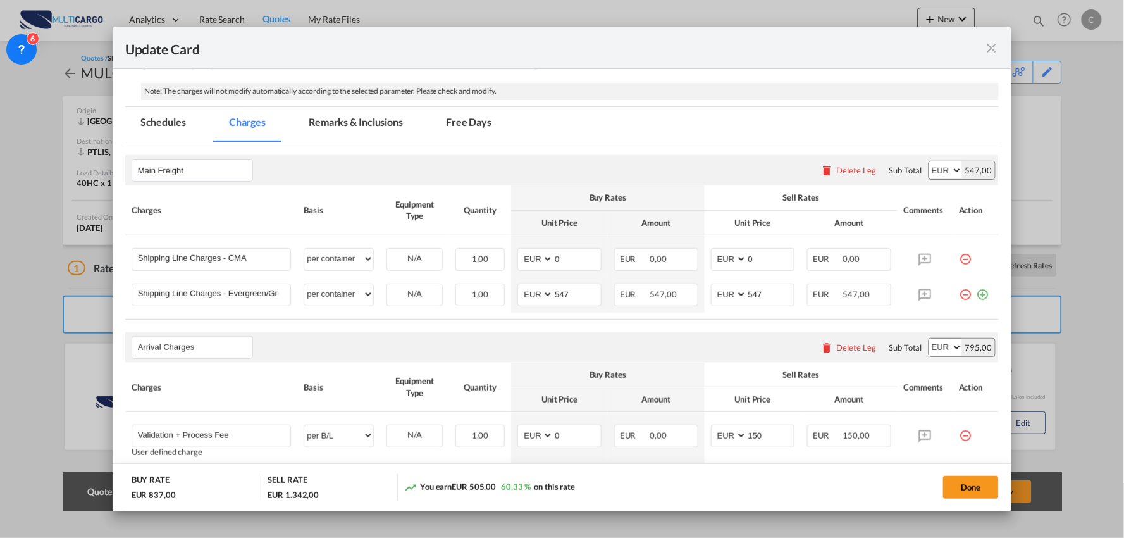
scroll to position [218, 0]
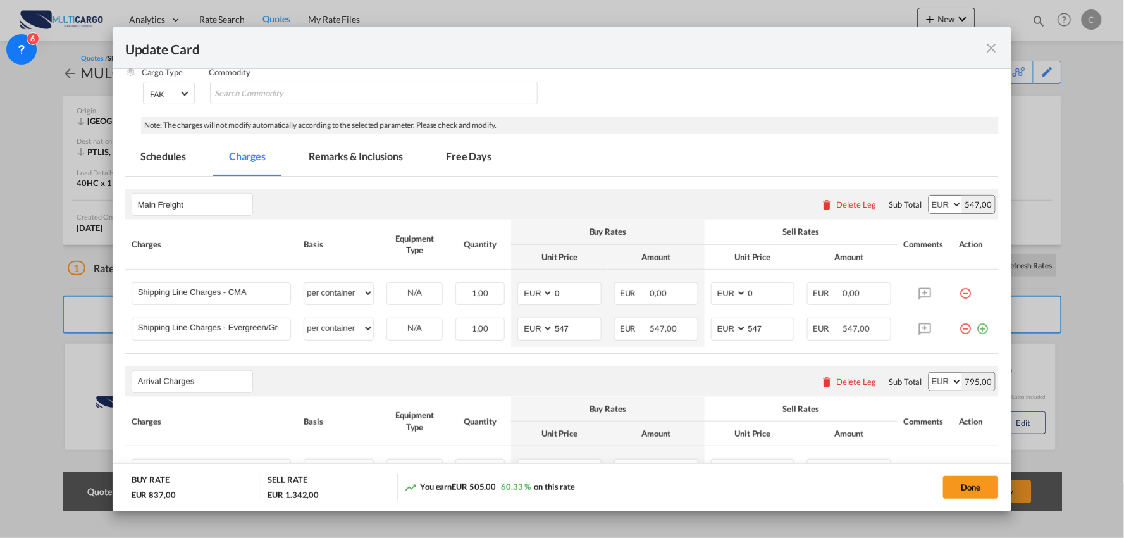
click at [365, 161] on md-tab-item "Remarks & Inclusions" at bounding box center [356, 158] width 125 height 35
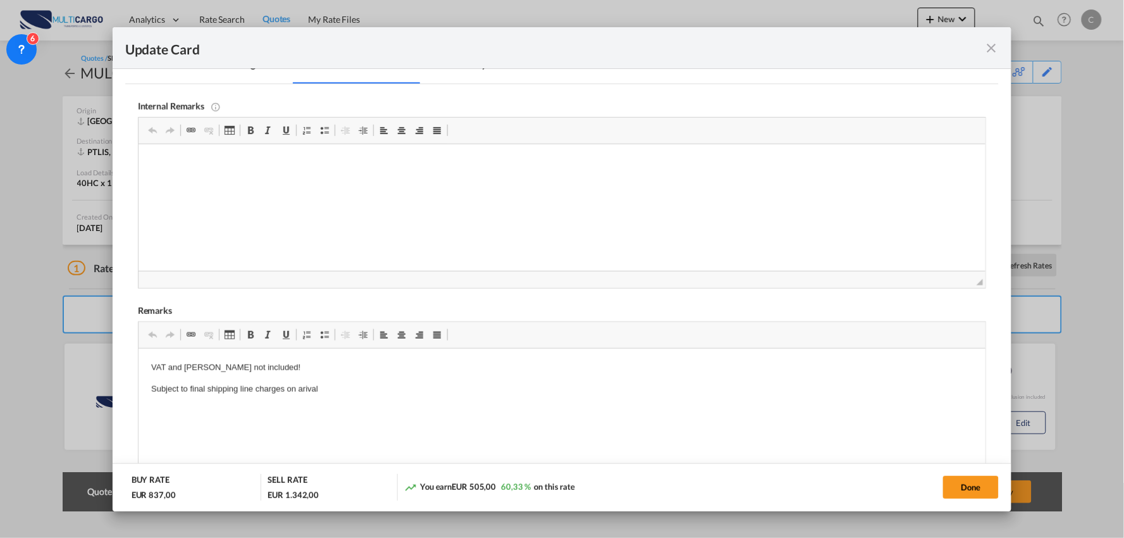
scroll to position [428, 0]
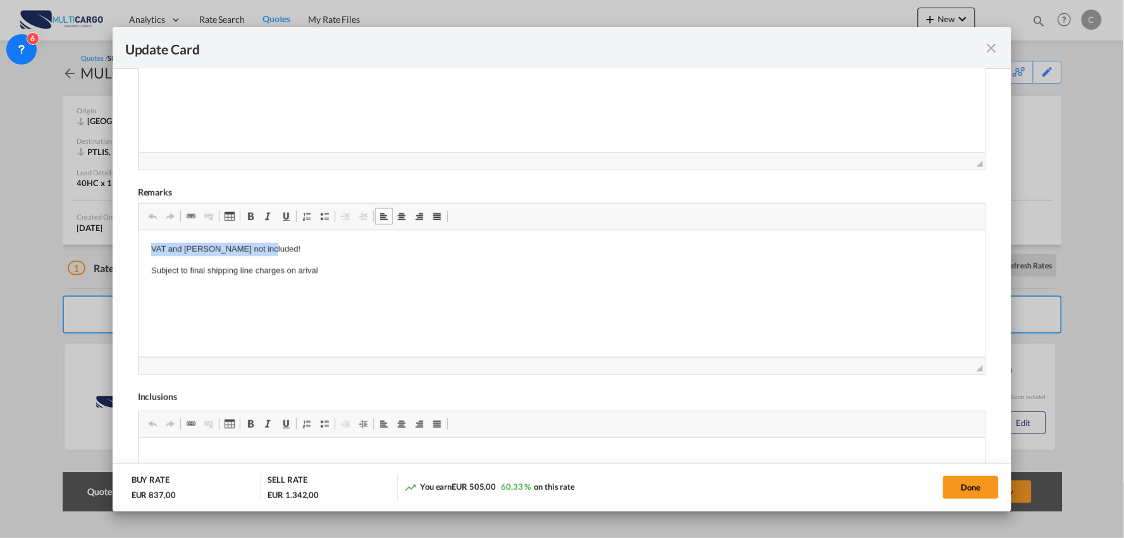
drag, startPoint x: 262, startPoint y: 245, endPoint x: 239, endPoint y: 458, distance: 214.4
click at [138, 230] on html "VAT and Dutties not included! Subject to final shipping line charges on arival" at bounding box center [562, 260] width 848 height 60
drag, startPoint x: 209, startPoint y: 260, endPoint x: 269, endPoint y: 473, distance: 220.9
click at [138, 242] on html "hS CODE: Subject to final shipping line charges on arival" at bounding box center [562, 260] width 848 height 60
click at [211, 242] on html "hS CODE: Subject to final shipping line charges on arival" at bounding box center [562, 260] width 848 height 60
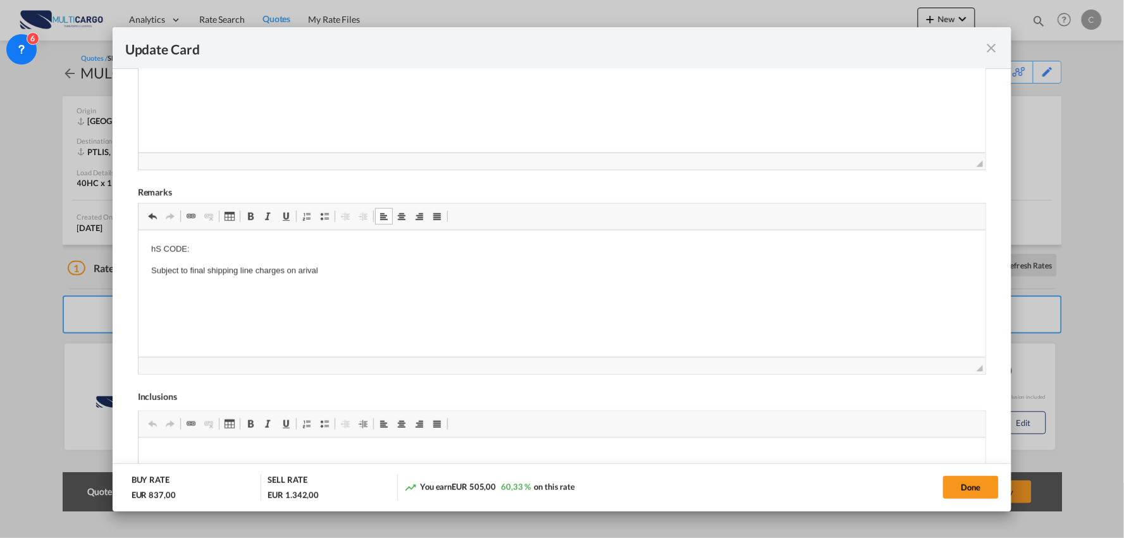
drag, startPoint x: 211, startPoint y: 242, endPoint x: 120, endPoint y: 242, distance: 91.1
click at [138, 242] on html "hS CODE: Subject to final shipping line charges on arival" at bounding box center [562, 260] width 848 height 60
click at [213, 241] on html "HS CODE Subject to final shipping line charges on arival" at bounding box center [562, 260] width 848 height 60
click at [971, 488] on button "Done" at bounding box center [971, 487] width 56 height 23
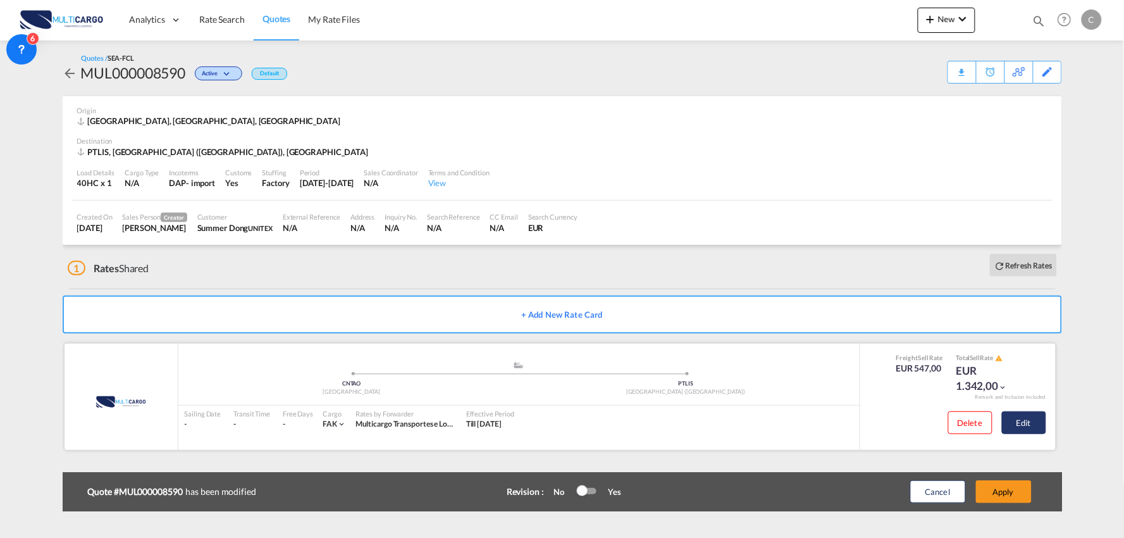
click at [1033, 419] on button "Edit" at bounding box center [1024, 422] width 44 height 23
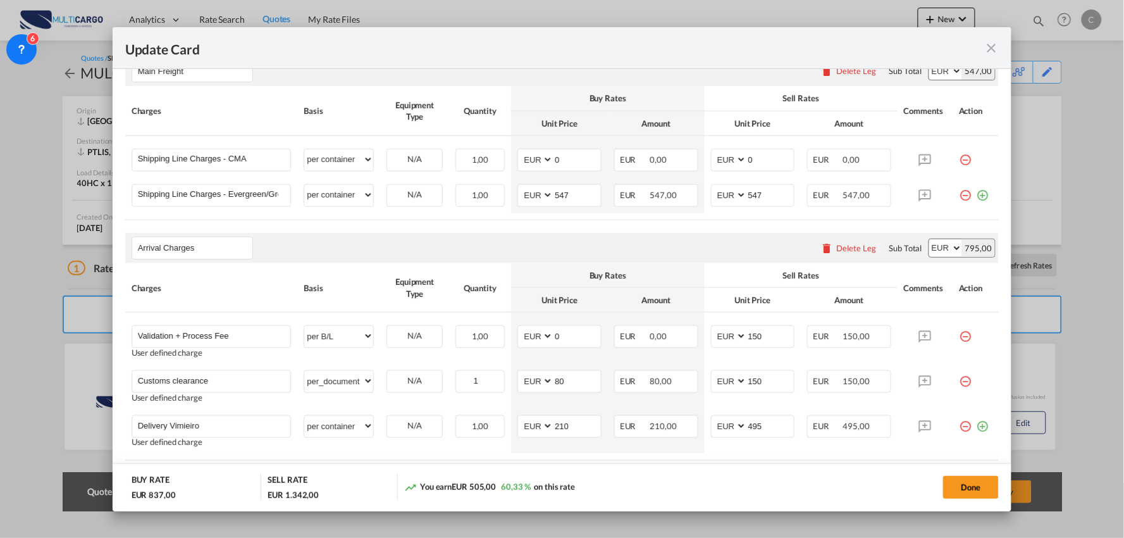
scroll to position [428, 0]
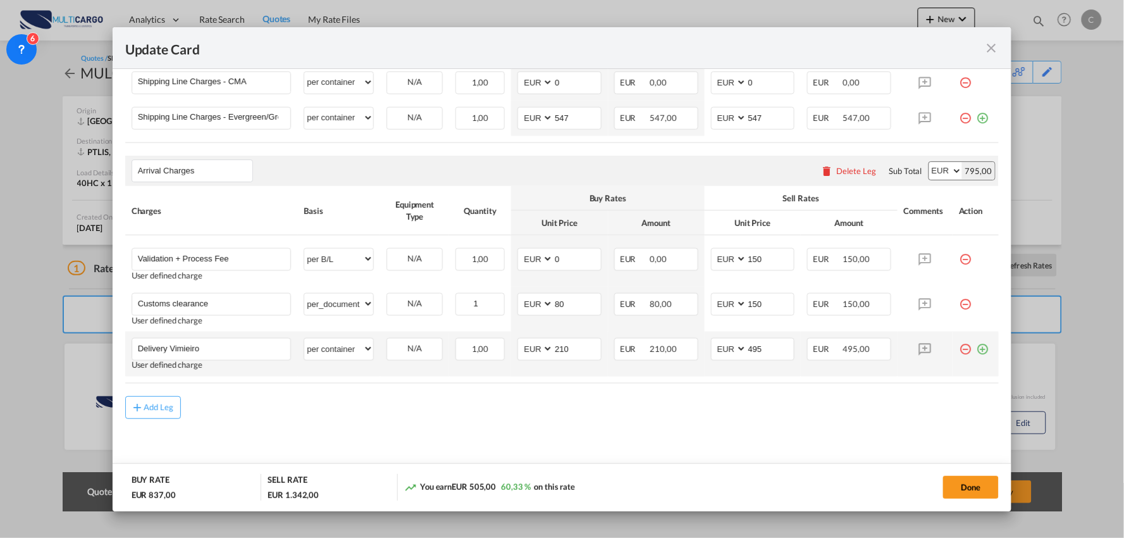
click at [976, 351] on md-icon "icon-plus-circle-outline green-400-fg" at bounding box center [982, 344] width 13 height 13
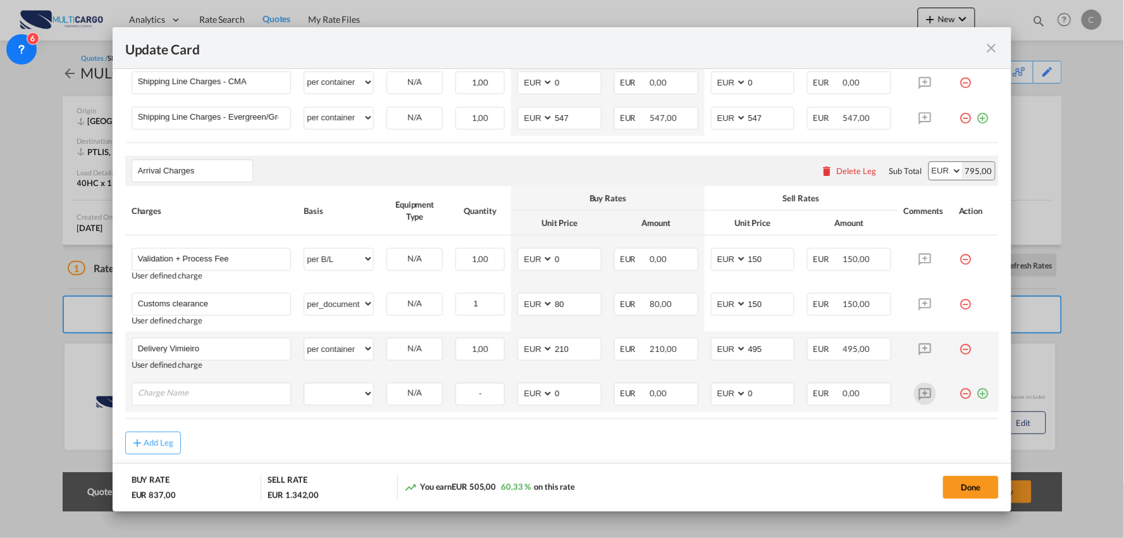
click at [976, 394] on md-icon "icon-plus-circle-outline green-400-fg" at bounding box center [982, 389] width 13 height 13
click at [210, 394] on input "Charge Name" at bounding box center [214, 392] width 153 height 19
click at [211, 395] on input "Charge Name" at bounding box center [214, 392] width 153 height 19
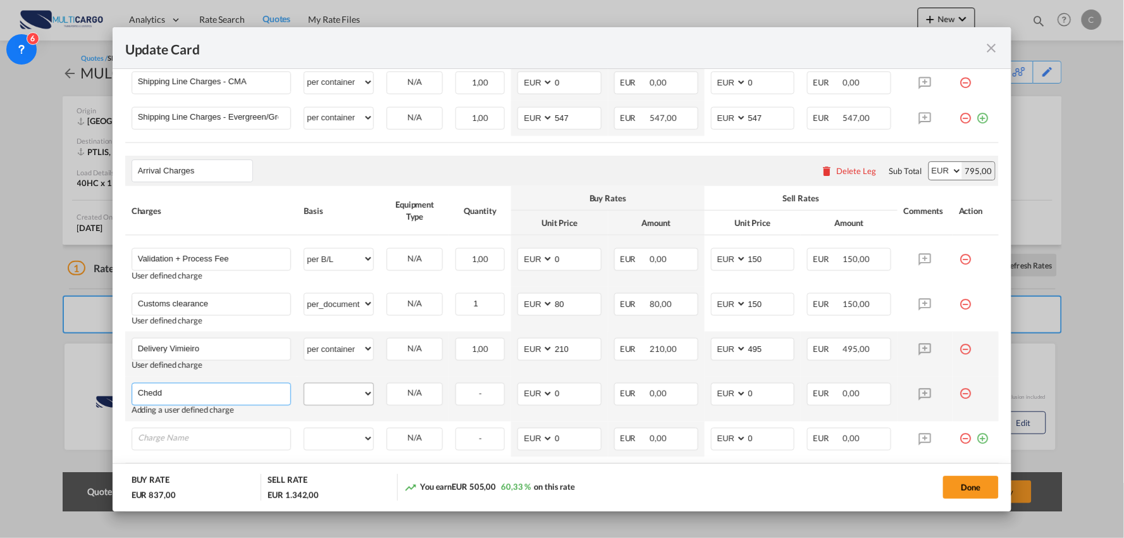
type input "Chedd"
click at [335, 390] on select "per equipment per container per B/L per shipping bill per shipment per pallet p…" at bounding box center [338, 393] width 69 height 20
click at [304, 383] on select "per equipment per container per B/L per shipping bill per shipment per pallet p…" at bounding box center [338, 393] width 69 height 20
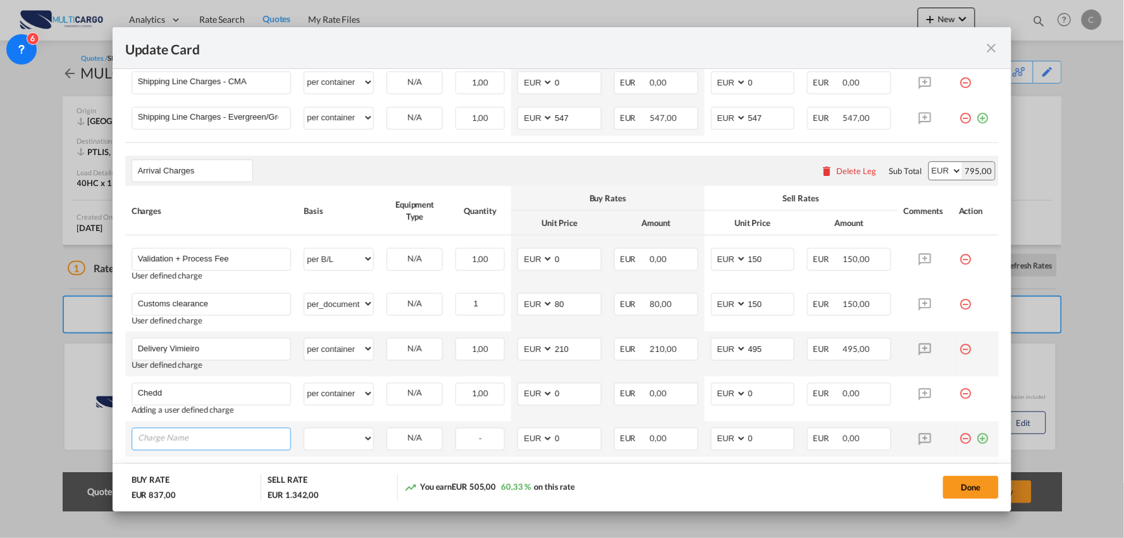
click at [195, 434] on input "Charge Name" at bounding box center [214, 437] width 153 height 19
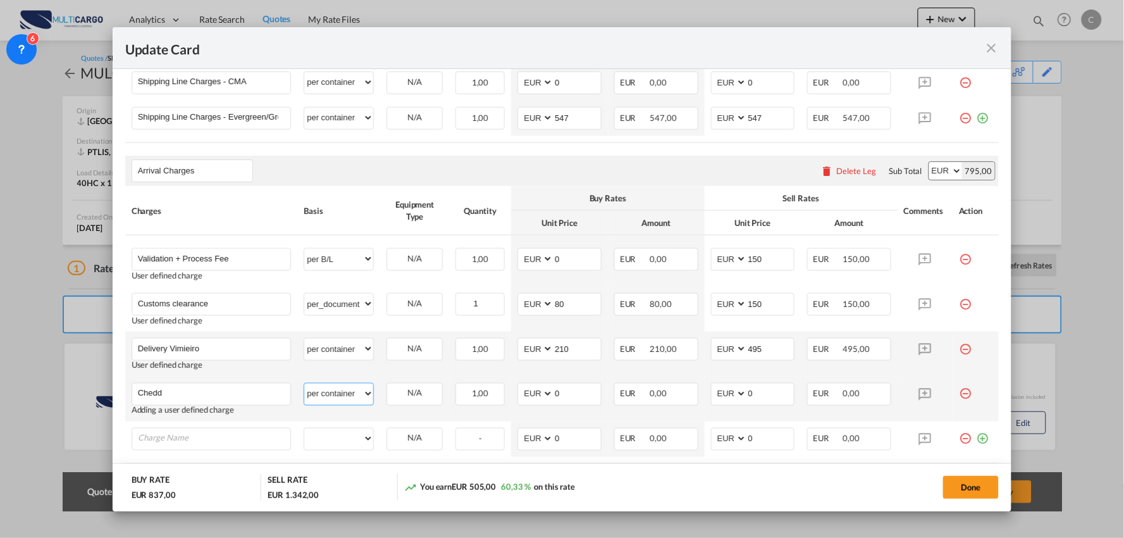
click at [340, 395] on select "per equipment per container per B/L per shipping bill per shipment per pallet p…" at bounding box center [338, 393] width 69 height 20
select select "per shipment"
click at [304, 383] on select "per equipment per container per B/L per shipping bill per shipment per pallet p…" at bounding box center [338, 393] width 69 height 20
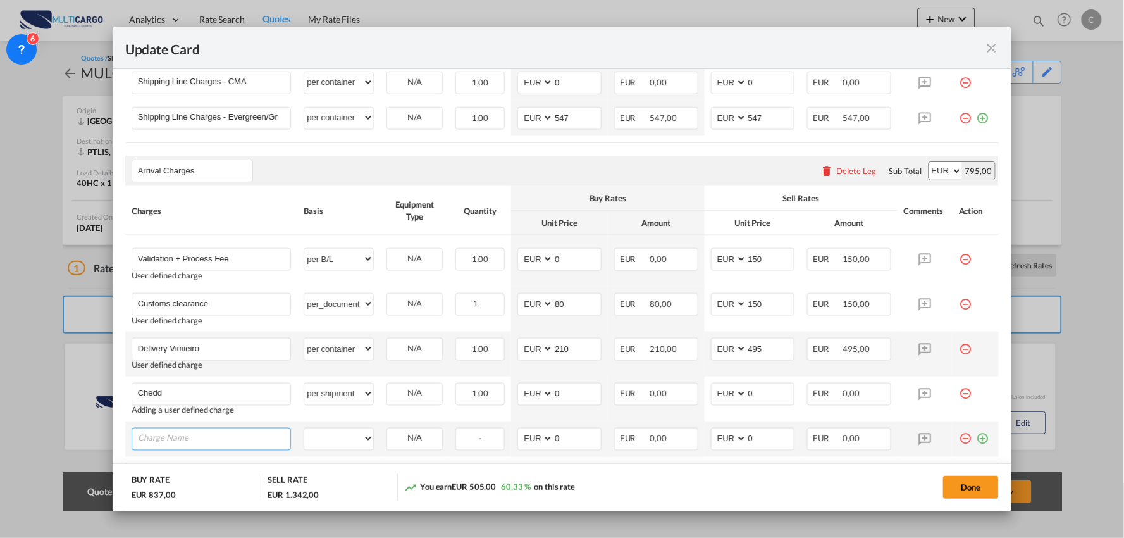
click at [174, 439] on input "Charge Name" at bounding box center [214, 437] width 153 height 19
type input "Chedd Issuance"
click at [334, 438] on select "per equipment per container per B/L per shipping bill per shipment per pallet p…" at bounding box center [338, 438] width 69 height 20
select select "per shipment"
click at [304, 428] on select "per equipment per container per B/L per shipping bill per shipment per pallet p…" at bounding box center [338, 438] width 69 height 20
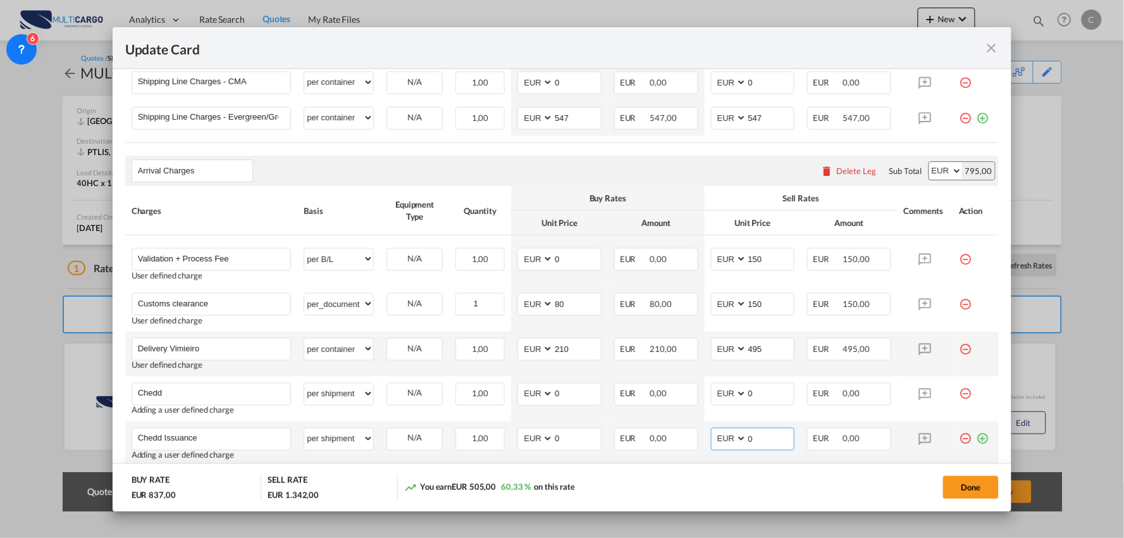
drag, startPoint x: 755, startPoint y: 438, endPoint x: 728, endPoint y: 437, distance: 26.6
click at [728, 437] on md-input-container "AED AFN ALL AMD ANG AOA ARS AUD AWG AZN BAM BBD BDT BGN BHD BIF BMD BND BOB BRL…" at bounding box center [753, 439] width 84 height 23
type input "45"
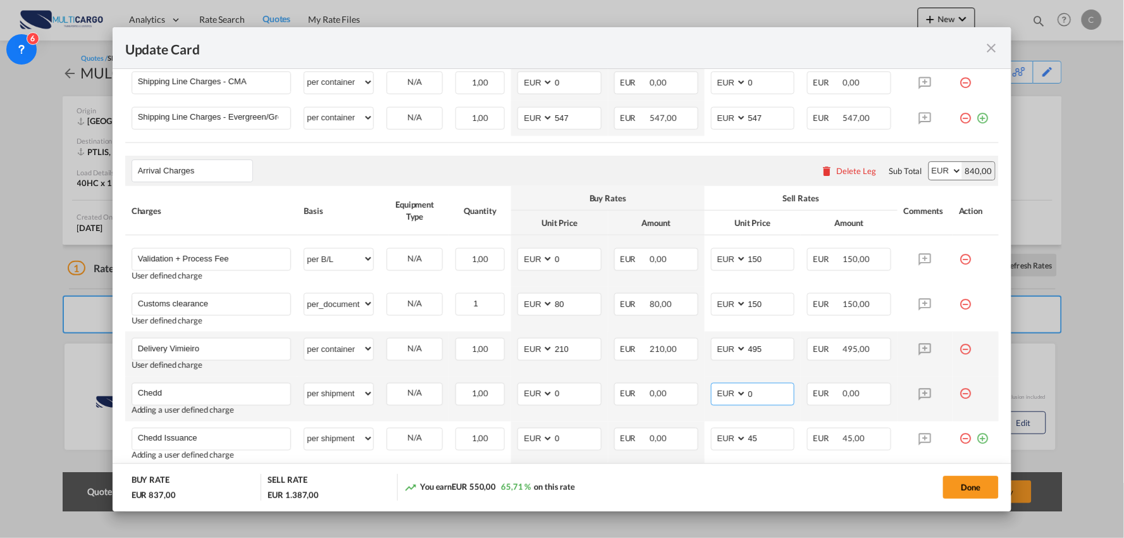
click at [757, 390] on input "0" at bounding box center [770, 392] width 47 height 19
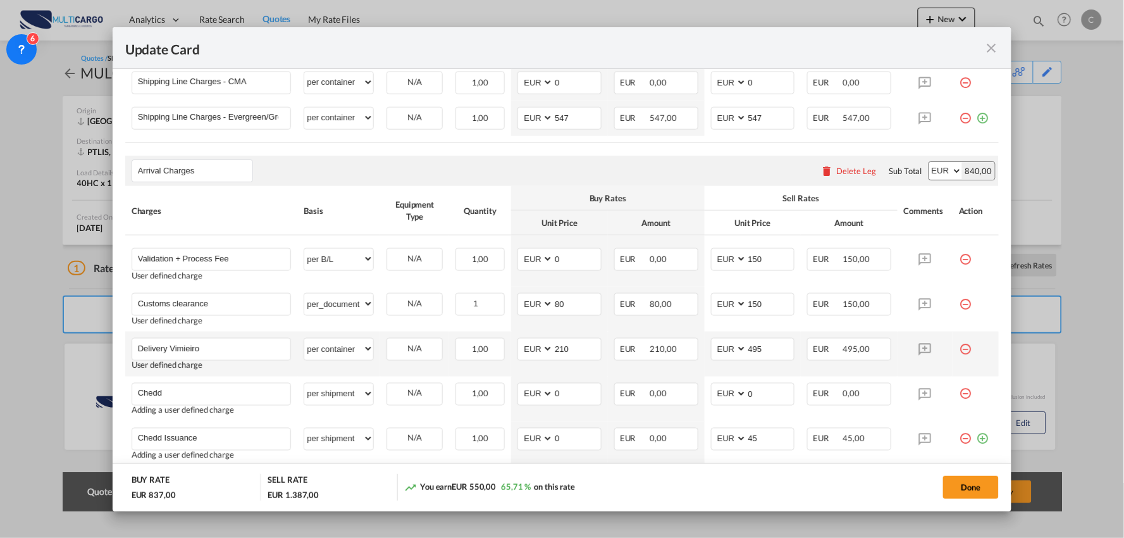
drag, startPoint x: 710, startPoint y: 473, endPoint x: 732, endPoint y: 463, distance: 24.4
click at [710, 474] on div "Done" at bounding box center [832, 487] width 335 height 26
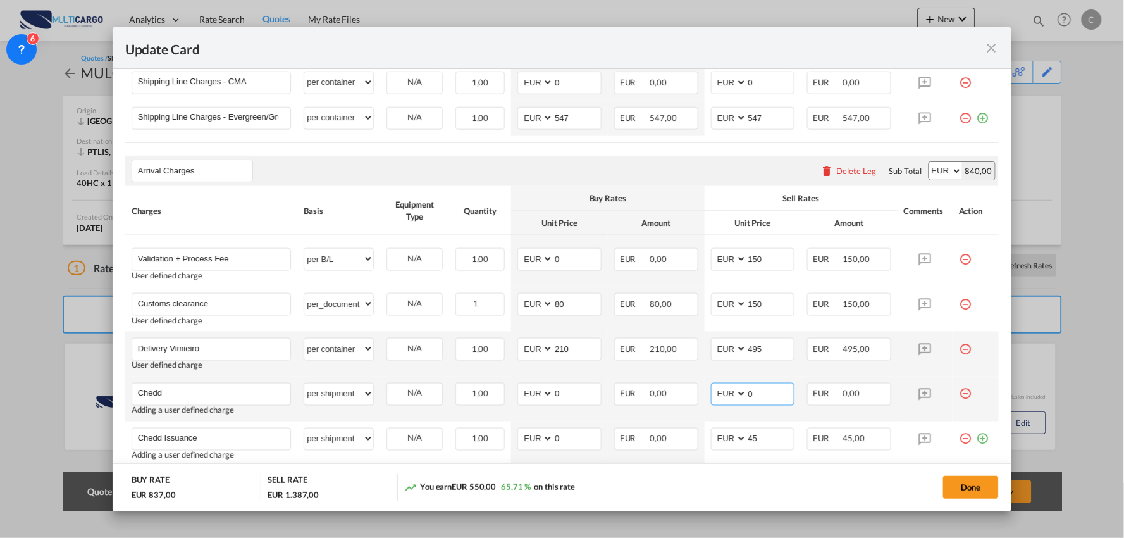
click at [755, 392] on input "0" at bounding box center [770, 392] width 47 height 19
drag, startPoint x: 755, startPoint y: 392, endPoint x: 723, endPoint y: 389, distance: 32.5
click at [723, 389] on md-input-container "AED AFN ALL AMD ANG AOA ARS AUD AWG AZN BAM BBD BDT BGN BHD BIF BMD BND BOB BRL…" at bounding box center [753, 394] width 84 height 23
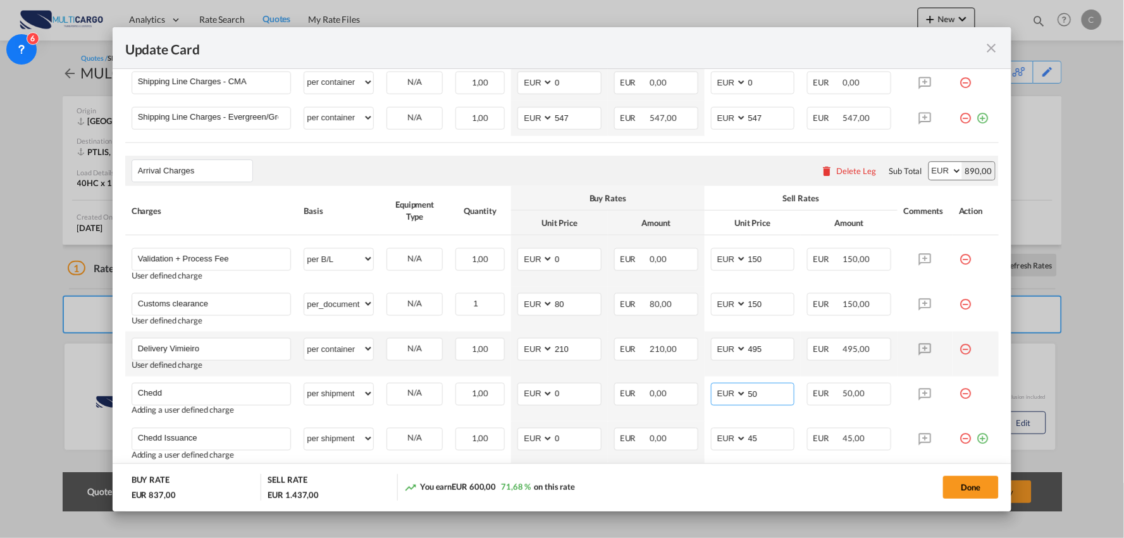
type input "50"
click at [624, 178] on div "Arrival Charges Please enter leg name Leg Name Already Exists Delete Leg Sub To…" at bounding box center [562, 171] width 874 height 30
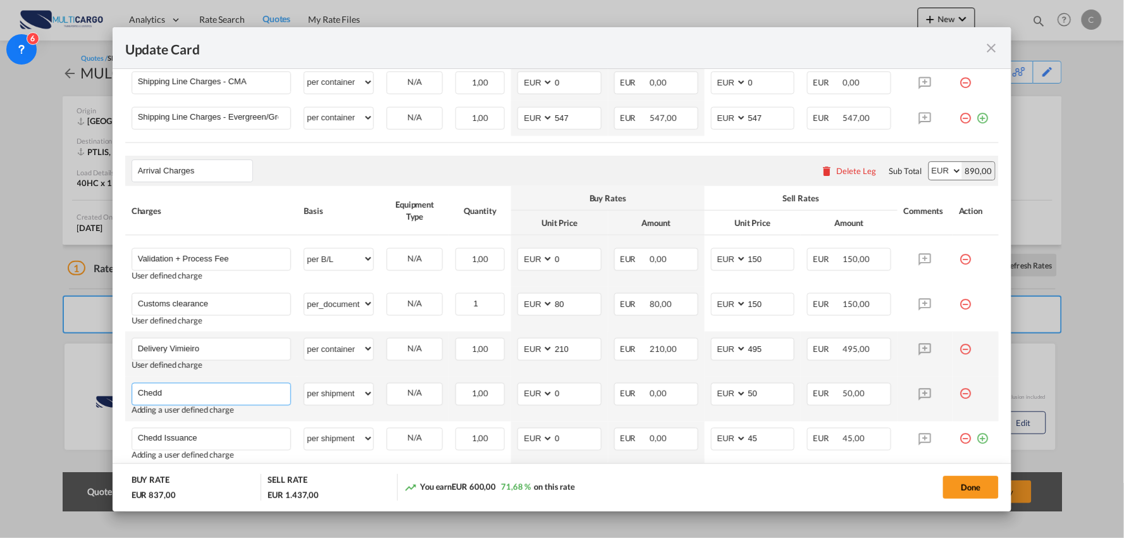
click at [185, 395] on input "Chedd" at bounding box center [214, 392] width 153 height 19
drag, startPoint x: 147, startPoint y: 388, endPoint x: 153, endPoint y: 414, distance: 26.6
click at [147, 391] on input "ChEDD" at bounding box center [214, 392] width 153 height 19
type input "CHEDD"
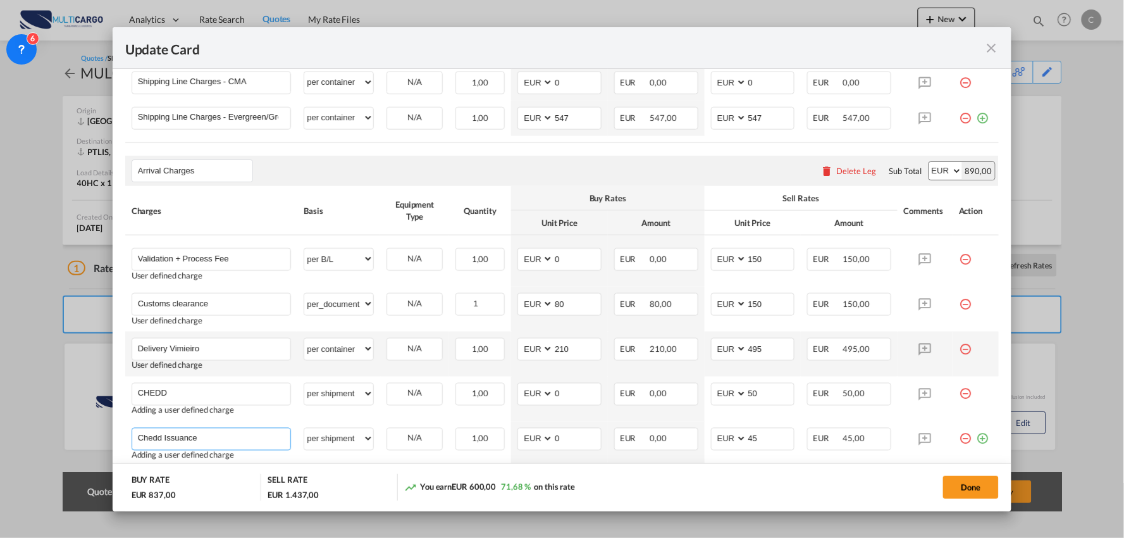
drag, startPoint x: 207, startPoint y: 444, endPoint x: 101, endPoint y: 438, distance: 105.8
click at [97, 438] on div "Update Card Port of Loading CNTAO T/S Liner/Carrier MultiCargo Atlantic Contain…" at bounding box center [562, 269] width 1124 height 538
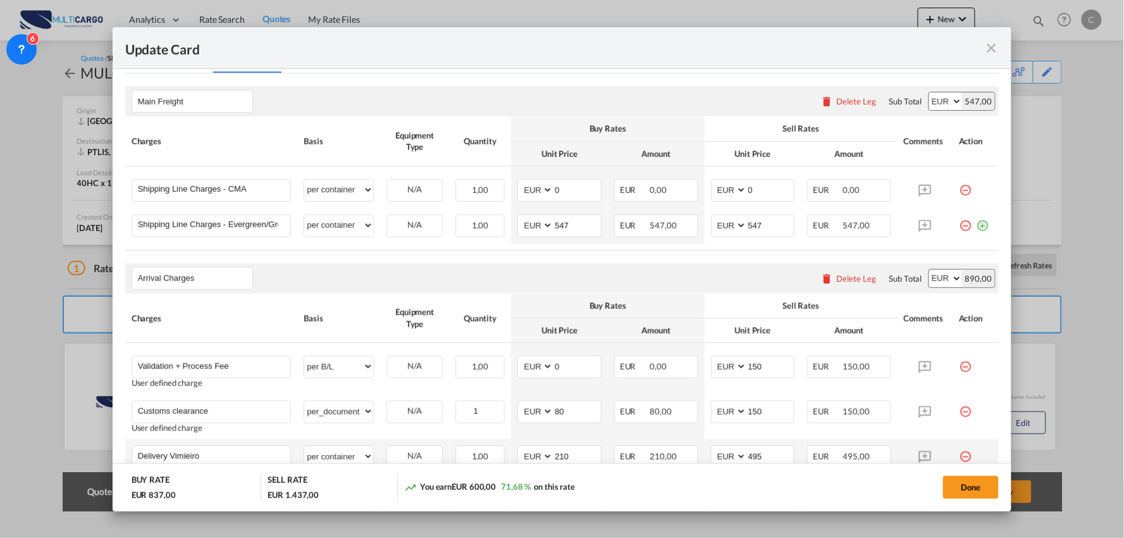
scroll to position [288, 0]
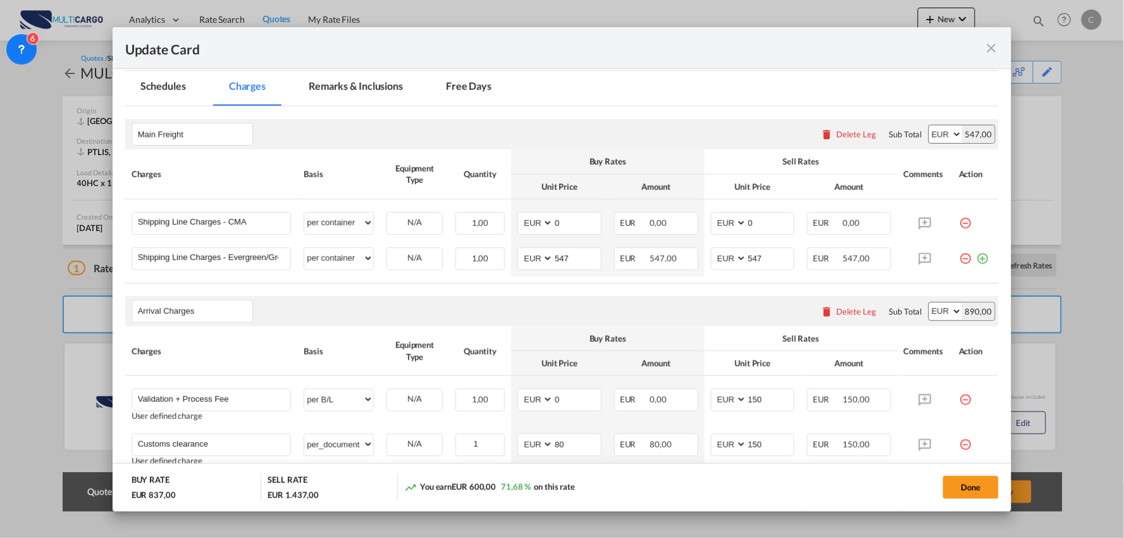
type input "CHEDD ISSUANCE"
drag, startPoint x: 758, startPoint y: 224, endPoint x: 684, endPoint y: 228, distance: 74.1
click at [705, 223] on td "AED AFN ALL AMD ANG AOA ARS AUD AWG AZN BAM BBD BDT BGN BHD BIF BMD BND BOB BRL…" at bounding box center [753, 220] width 97 height 42
type input "390"
click at [978, 480] on button "Done" at bounding box center [971, 487] width 56 height 23
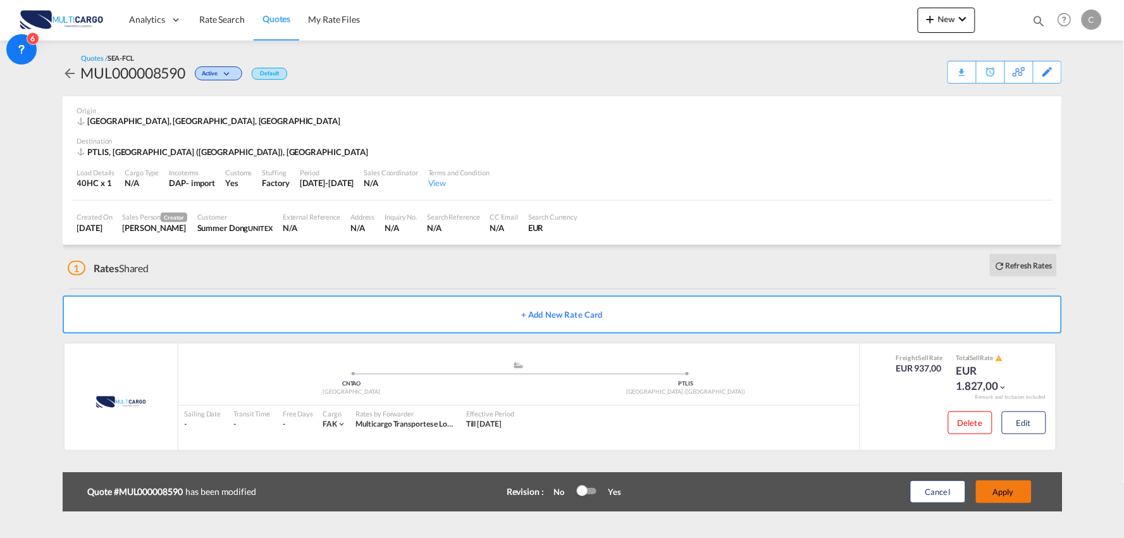
click at [1007, 488] on button "Apply" at bounding box center [1004, 491] width 56 height 23
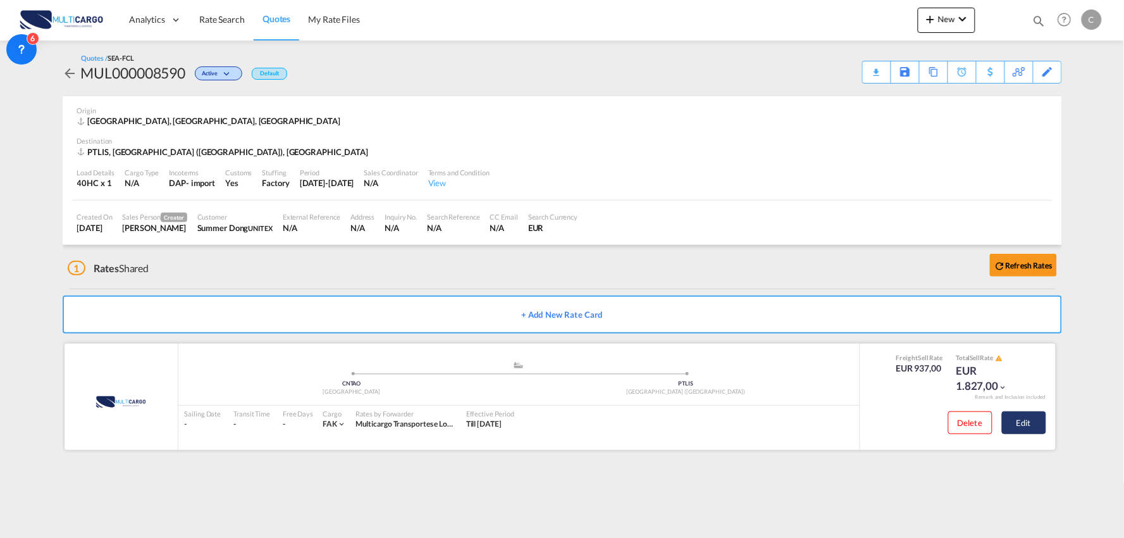
click at [1027, 421] on button "Edit" at bounding box center [1024, 422] width 44 height 23
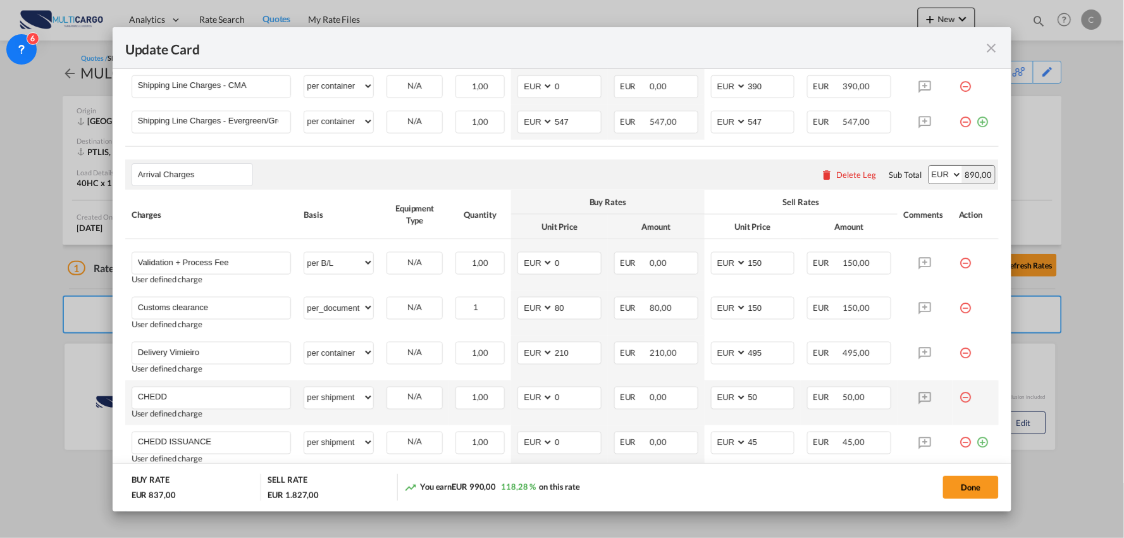
scroll to position [519, 0]
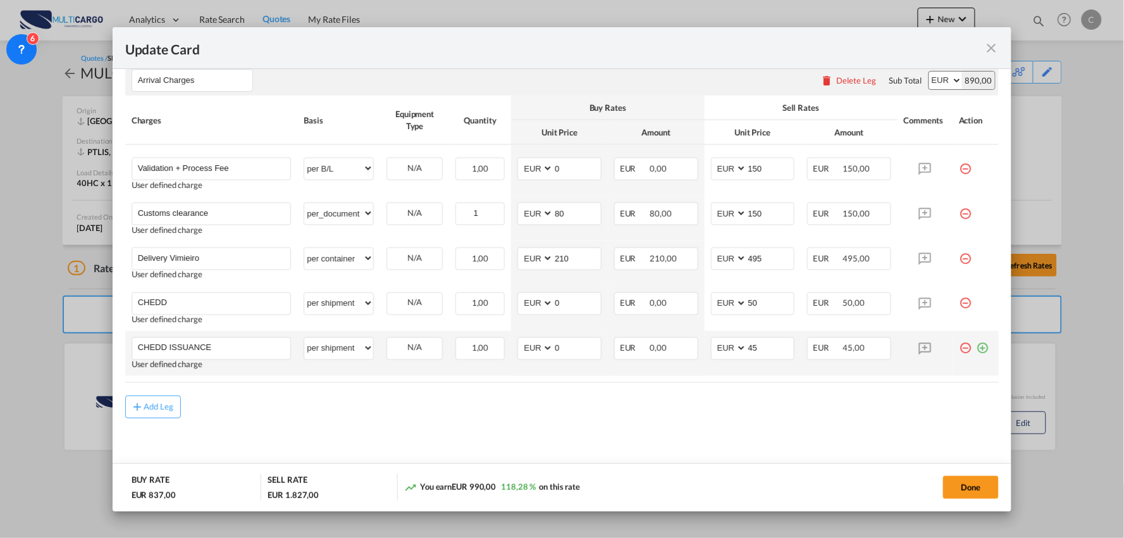
click at [959, 350] on md-icon "icon-minus-circle-outline red-400-fg" at bounding box center [965, 343] width 13 height 13
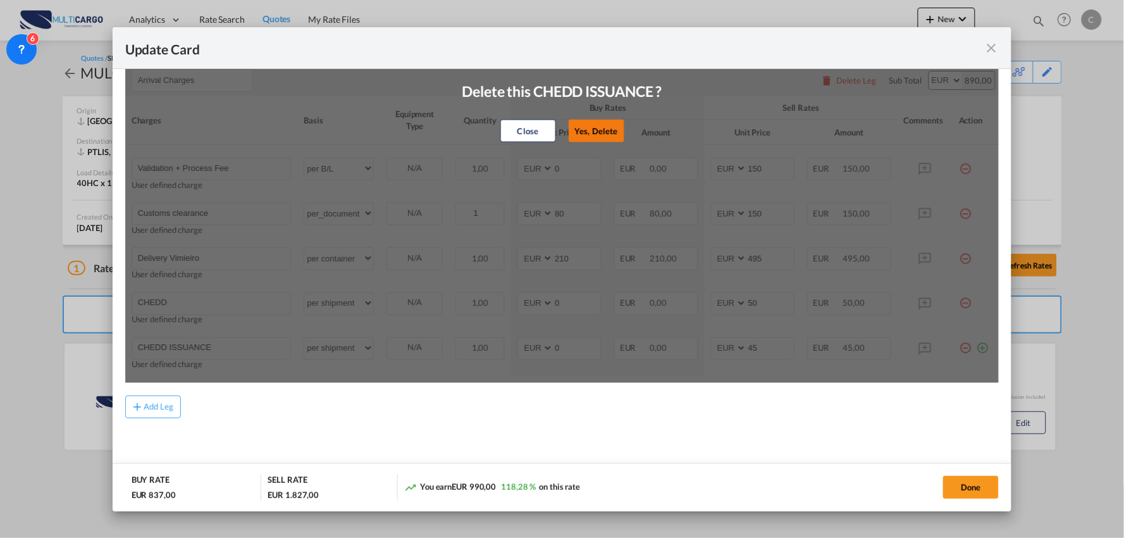
click at [580, 136] on button "Yes, Delete" at bounding box center [596, 131] width 56 height 23
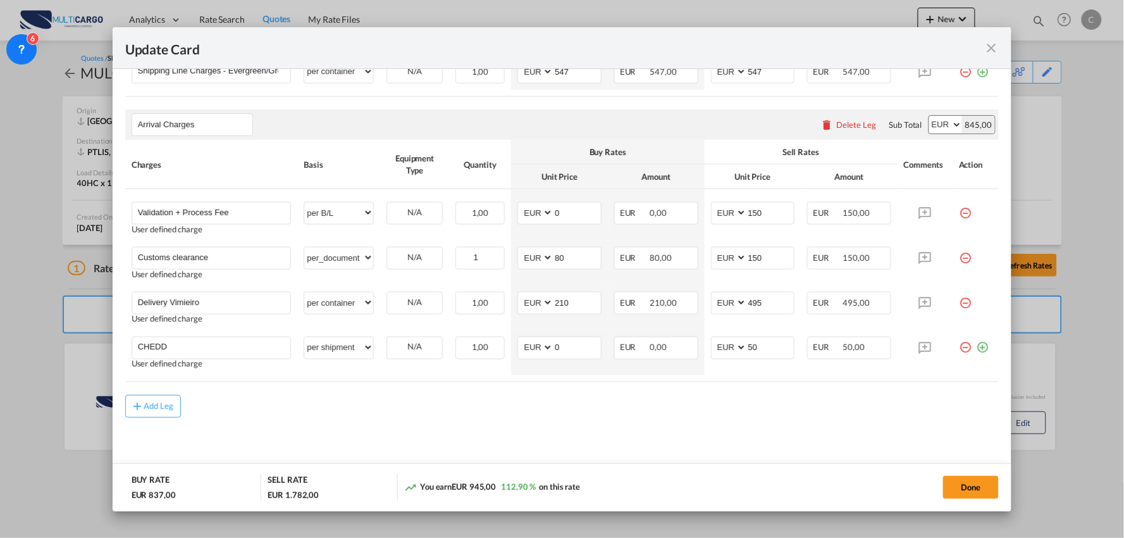
scroll to position [475, 0]
click at [959, 348] on md-icon "icon-minus-circle-outline red-400-fg" at bounding box center [965, 343] width 13 height 13
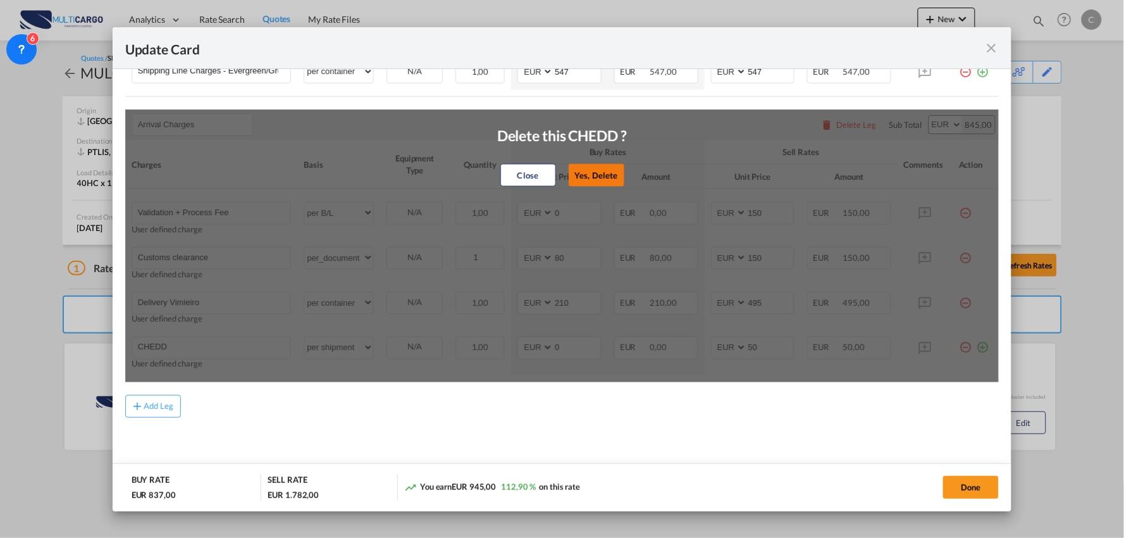
click at [580, 173] on button "Yes, Delete" at bounding box center [597, 175] width 56 height 23
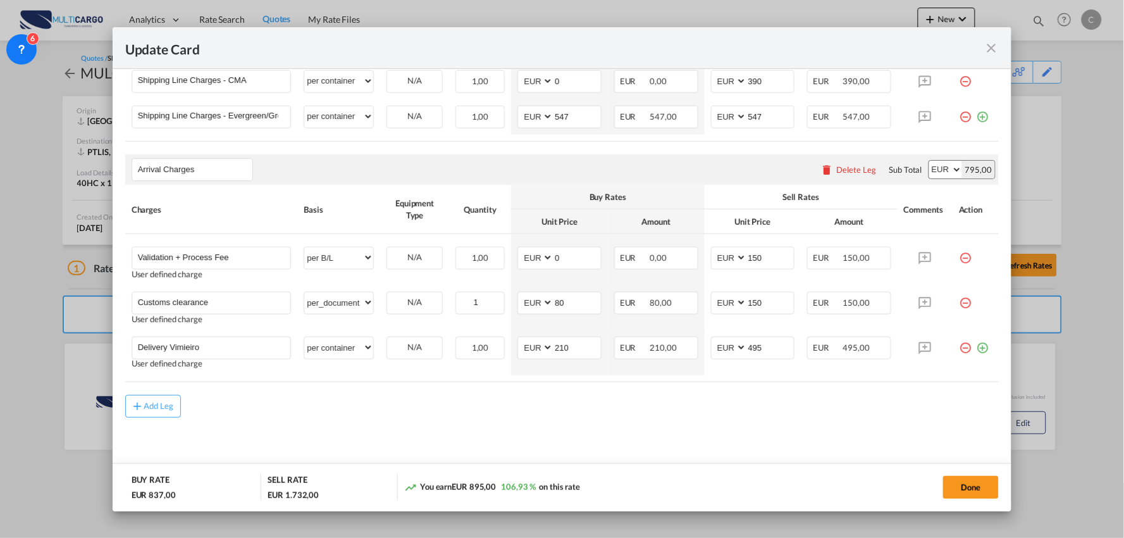
scroll to position [429, 0]
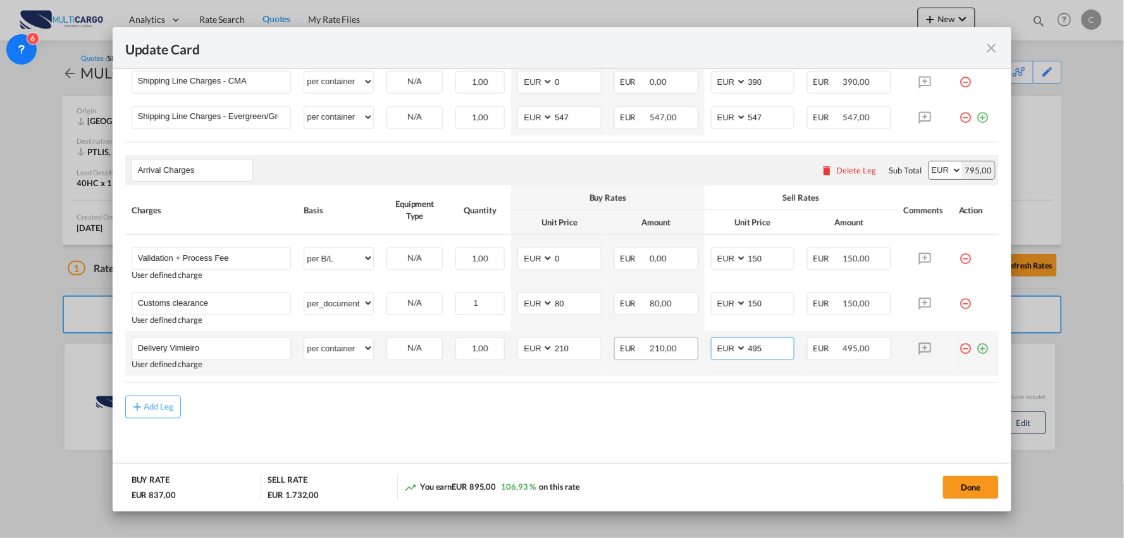
drag, startPoint x: 767, startPoint y: 348, endPoint x: 686, endPoint y: 350, distance: 81.0
click at [686, 350] on tr "Delivery Vimieiro Please Enter User Defined Charges Cannot Be Published User de…" at bounding box center [562, 353] width 874 height 45
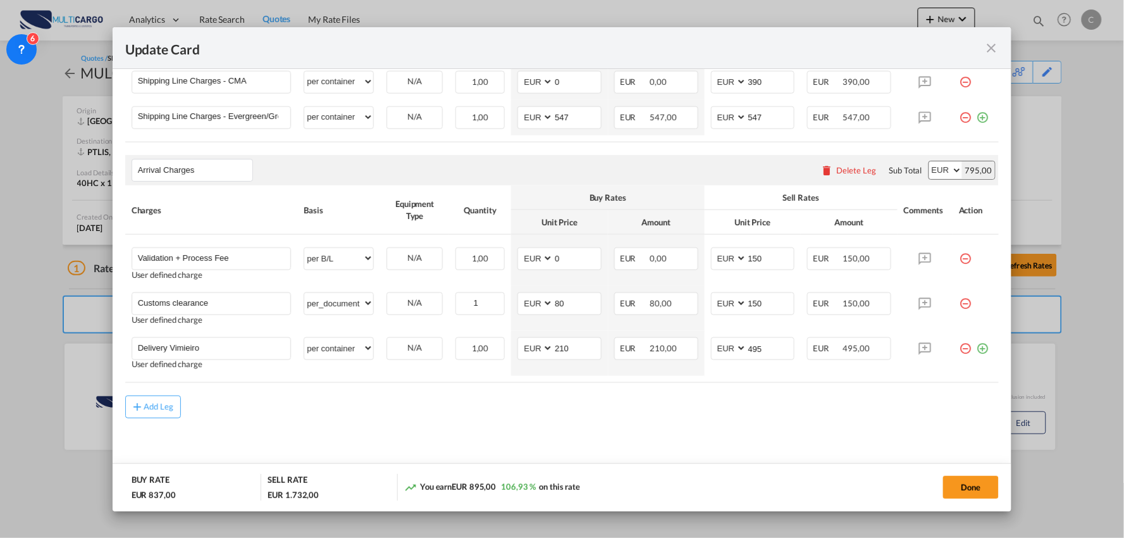
drag, startPoint x: 580, startPoint y: 396, endPoint x: 576, endPoint y: 383, distance: 13.2
click at [579, 395] on div "Add Leg" at bounding box center [562, 406] width 874 height 23
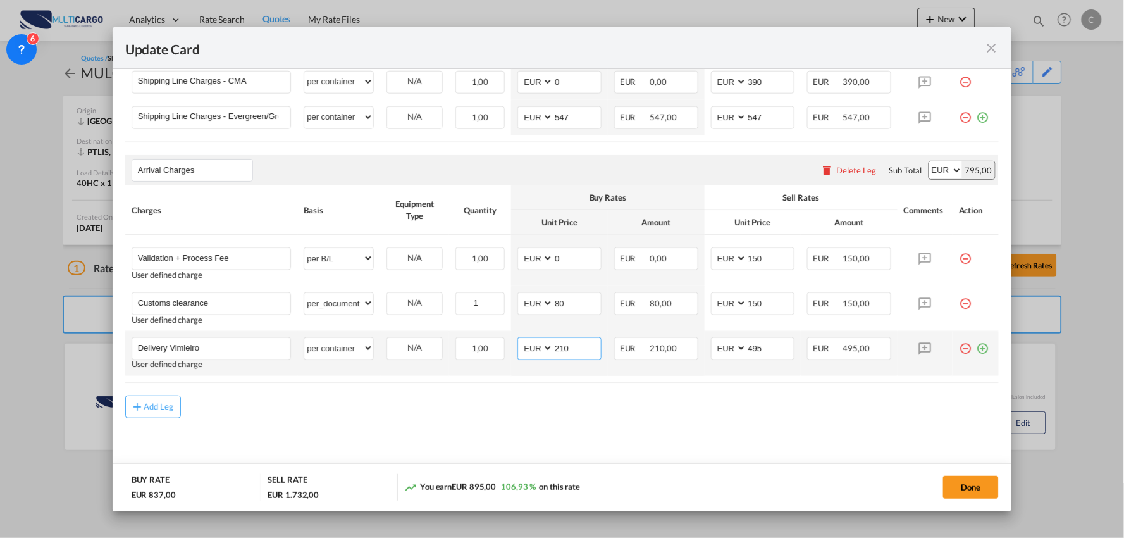
drag, startPoint x: 568, startPoint y: 348, endPoint x: 514, endPoint y: 349, distance: 53.8
click at [518, 348] on md-input-container "AED AFN ALL AMD ANG AOA ARS AUD AWG AZN BAM BBD BDT BGN BHD BIF BMD BND BOB BRL…" at bounding box center [560, 348] width 84 height 23
type input "2"
click at [585, 352] on input "Update Card Port ..." at bounding box center [577, 347] width 47 height 19
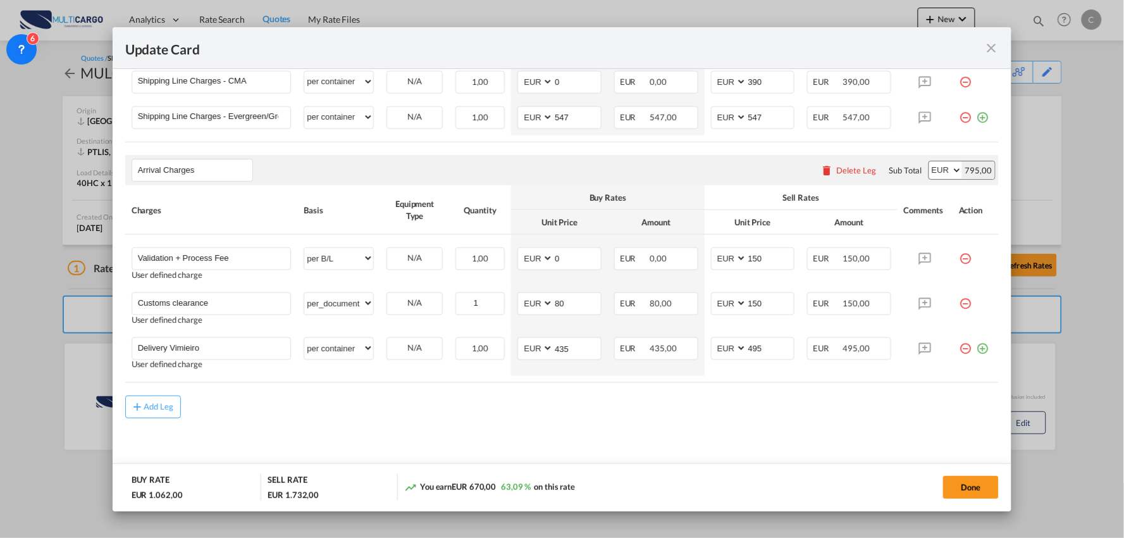
click at [563, 426] on md-content "Main Freight Please enter leg name Leg Name Already Exists Delete Leg Sub Total…" at bounding box center [562, 222] width 874 height 514
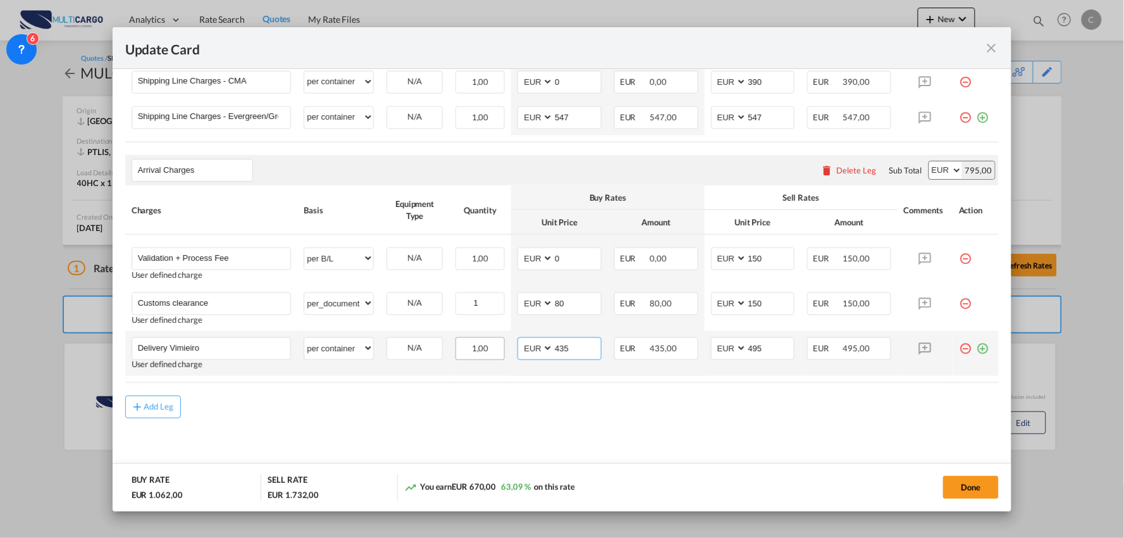
drag, startPoint x: 574, startPoint y: 349, endPoint x: 473, endPoint y: 347, distance: 100.6
click at [488, 349] on tr "Delivery Vimieiro Please Enter User Defined Charges Cannot Be Published User de…" at bounding box center [562, 353] width 874 height 45
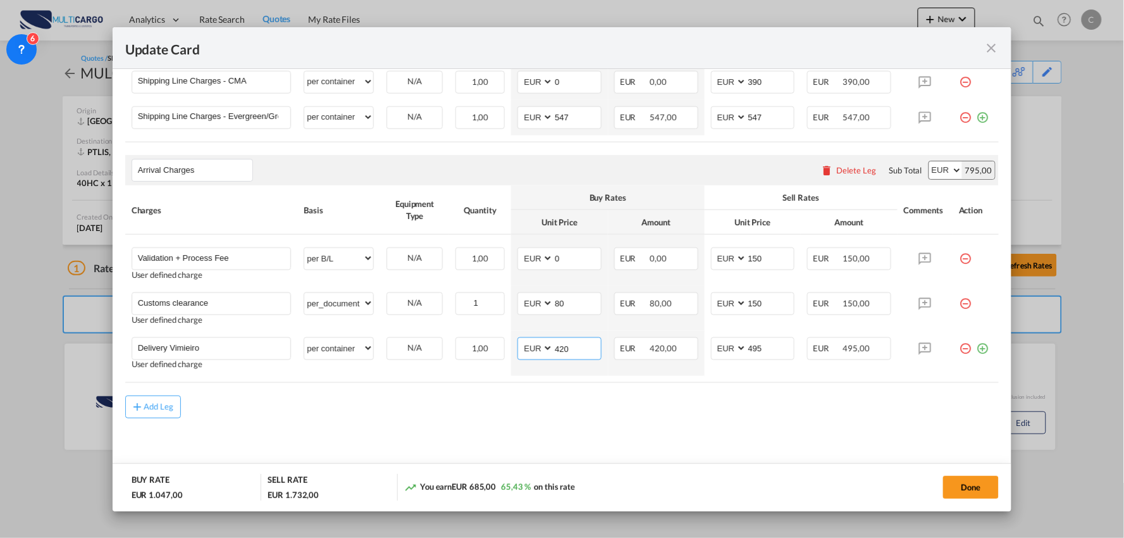
type input "420"
click at [373, 447] on md-content "Main Freight Please enter leg name Leg Name Already Exists Delete Leg Sub Total…" at bounding box center [562, 222] width 874 height 514
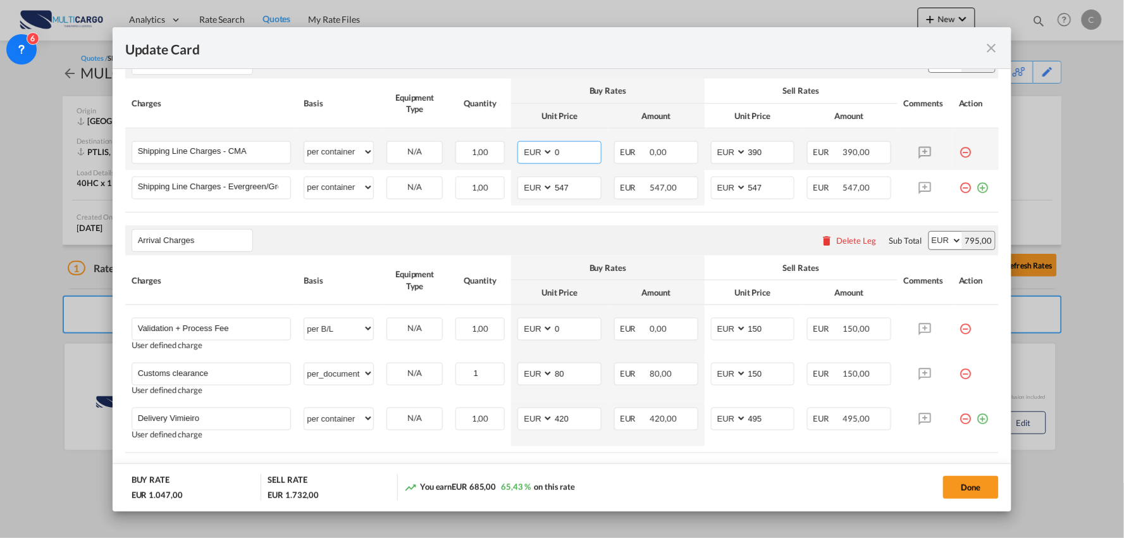
drag, startPoint x: 506, startPoint y: 163, endPoint x: 494, endPoint y: 166, distance: 12.4
click at [495, 165] on tr "Shipping Line Charges - CMA Please Enter User Defined Charges Cannot Be Publish…" at bounding box center [562, 149] width 874 height 42
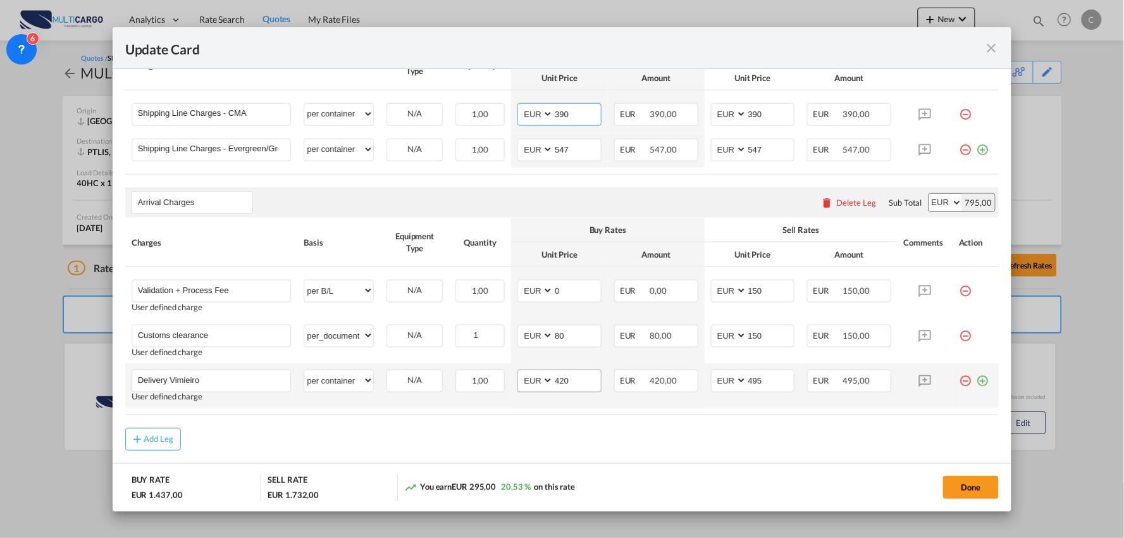
scroll to position [428, 0]
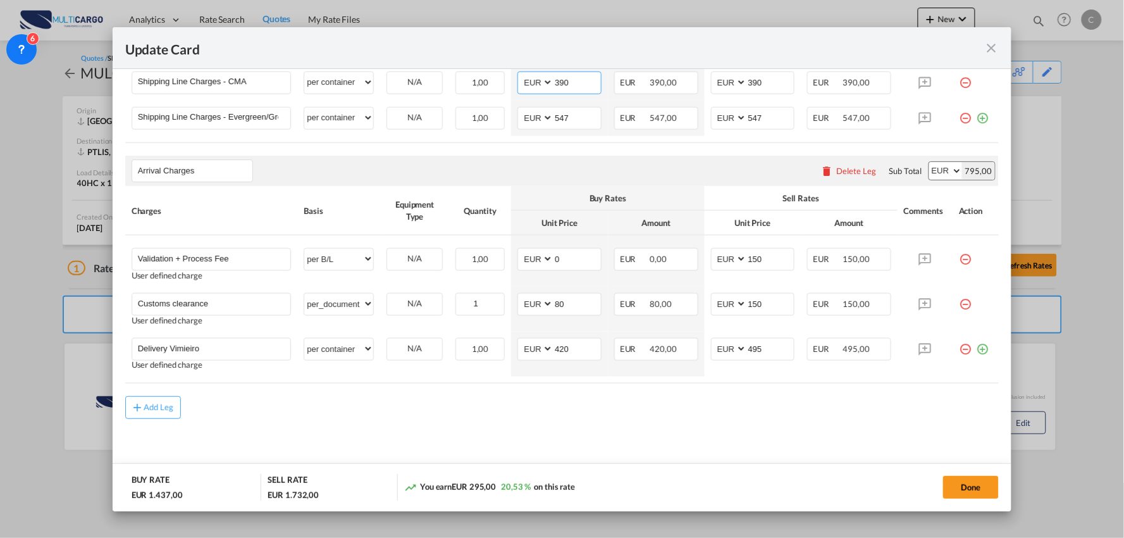
type input "390"
drag, startPoint x: 580, startPoint y: 441, endPoint x: 591, endPoint y: 438, distance: 11.8
click at [580, 441] on md-content "Main Freight Please enter leg name Leg Name Already Exists Delete Leg Sub Total…" at bounding box center [562, 223] width 874 height 514
click at [369, 412] on div "Add Leg" at bounding box center [562, 407] width 874 height 23
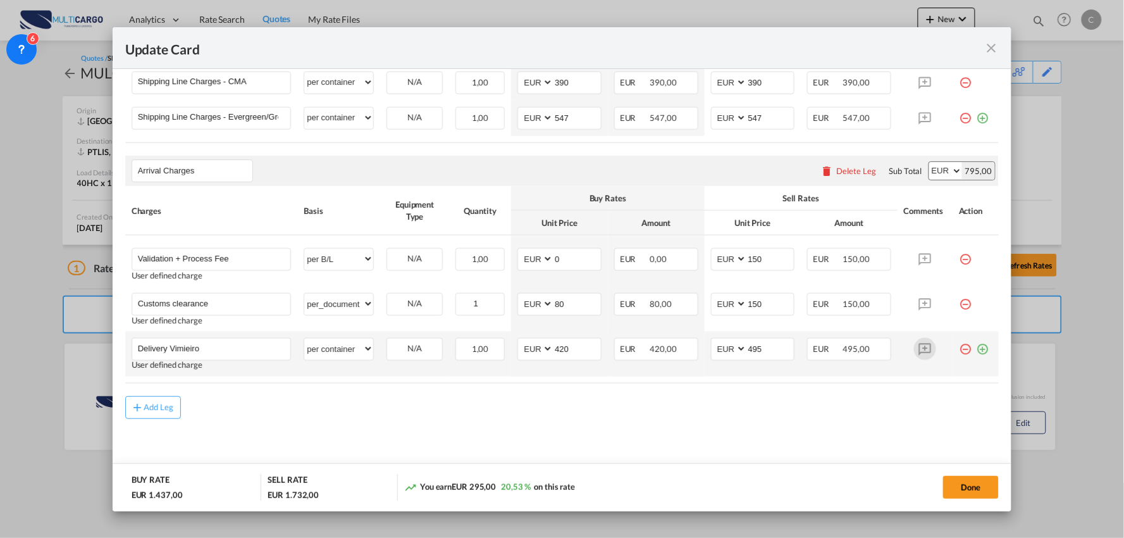
click at [976, 349] on md-icon "icon-plus-circle-outline green-400-fg" at bounding box center [982, 344] width 13 height 13
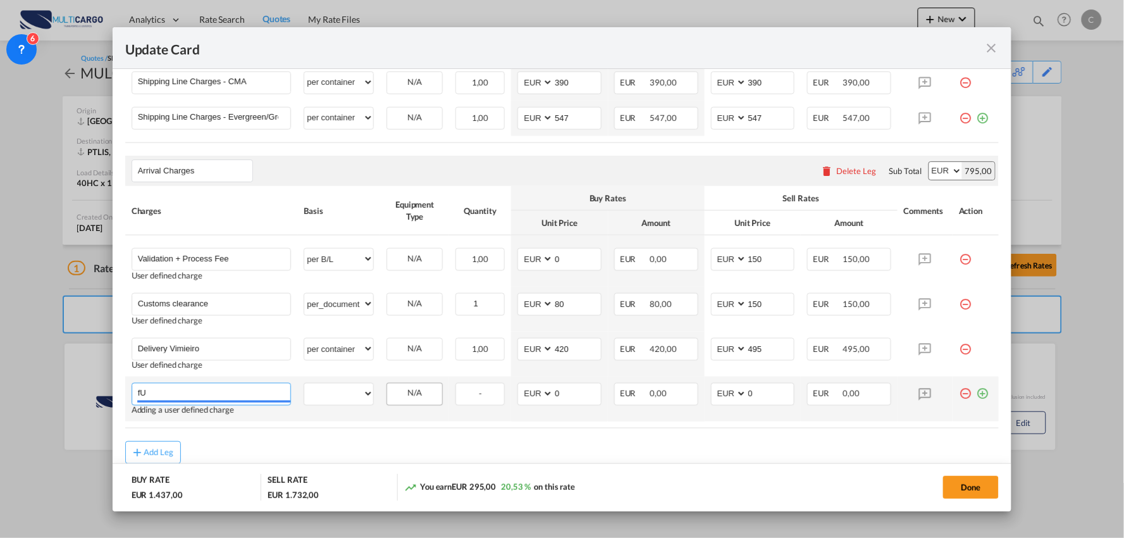
type input "f"
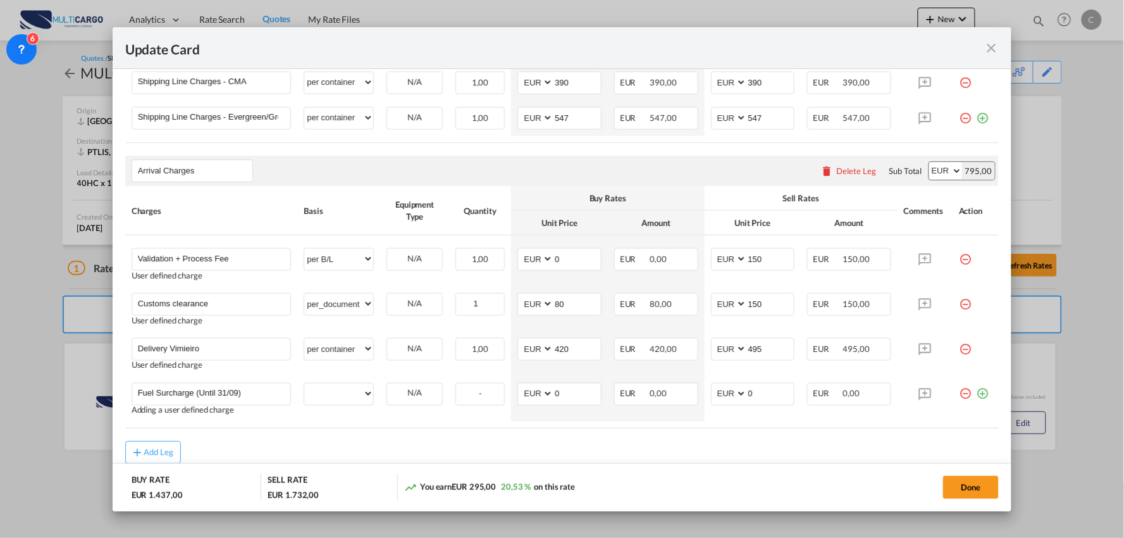
click at [400, 444] on div "Add Leg" at bounding box center [562, 452] width 874 height 23
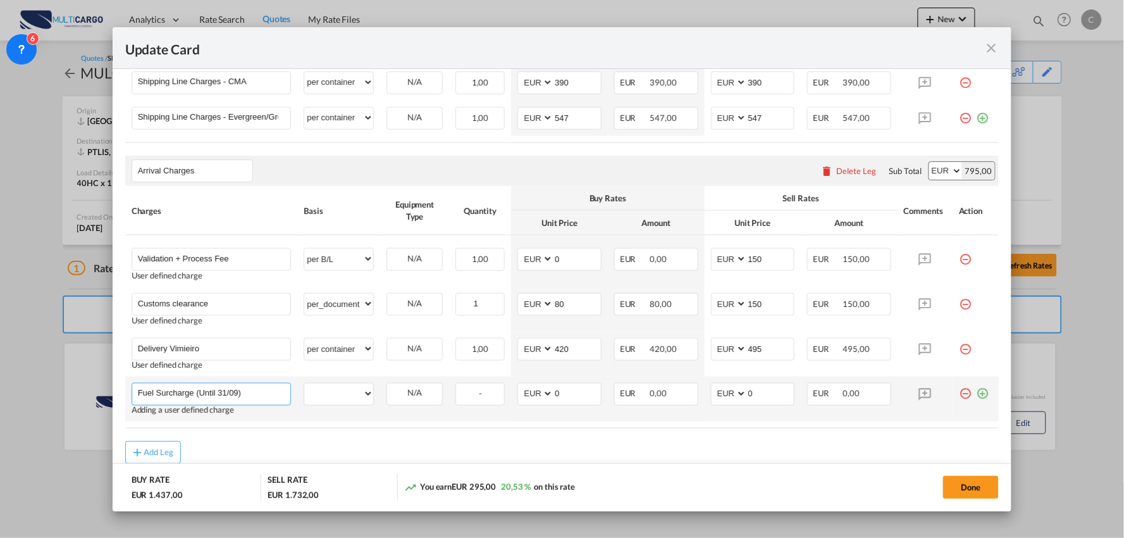
click at [226, 391] on input "Fuel Surcharge (Until 31/09)" at bounding box center [214, 392] width 153 height 19
type input "Fuel Surcharge (Until 30/09)"
click at [320, 394] on select "per equipment per container per B/L per shipping bill per shipment per pallet p…" at bounding box center [338, 393] width 69 height 20
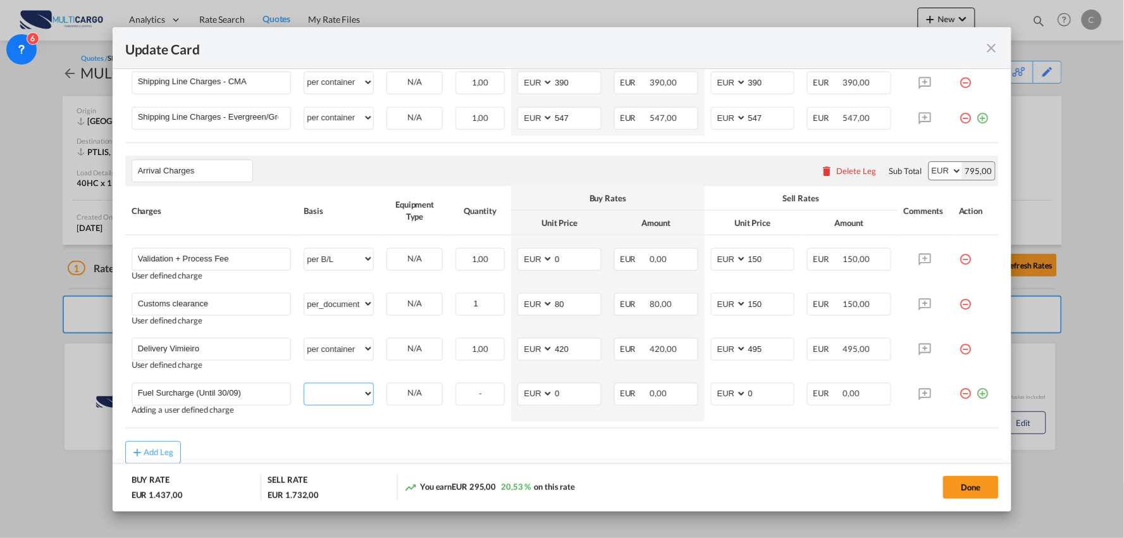
select select "per container"
click at [304, 383] on select "per equipment per container per B/L per shipping bill per shipment per pallet p…" at bounding box center [338, 393] width 69 height 20
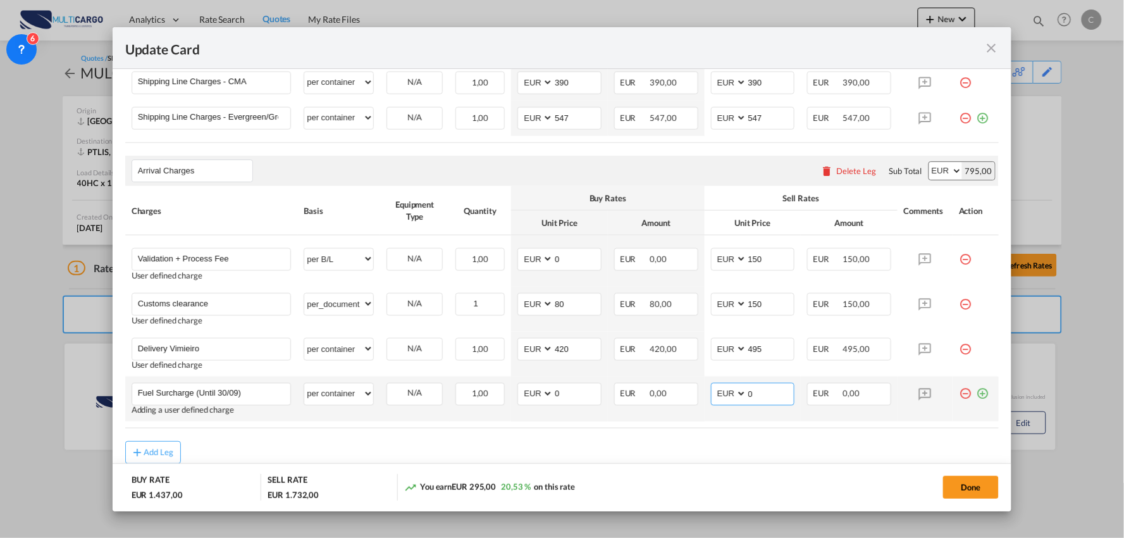
drag, startPoint x: 751, startPoint y: 395, endPoint x: 706, endPoint y: 394, distance: 45.6
click at [711, 394] on md-input-container "AED AFN ALL AMD ANG AOA ARS AUD AWG AZN BAM BBD BDT BGN BHD BIF BMD BND BOB BRL…" at bounding box center [753, 394] width 84 height 23
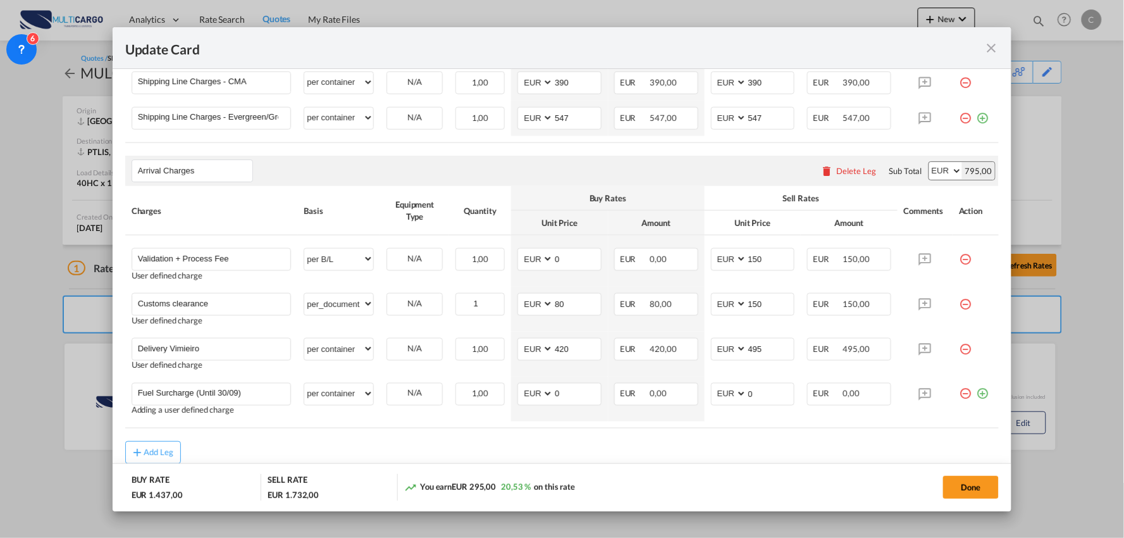
click at [342, 444] on div "Add Leg" at bounding box center [562, 452] width 874 height 23
click at [959, 394] on md-icon "icon-minus-circle-outline red-400-fg" at bounding box center [965, 389] width 13 height 13
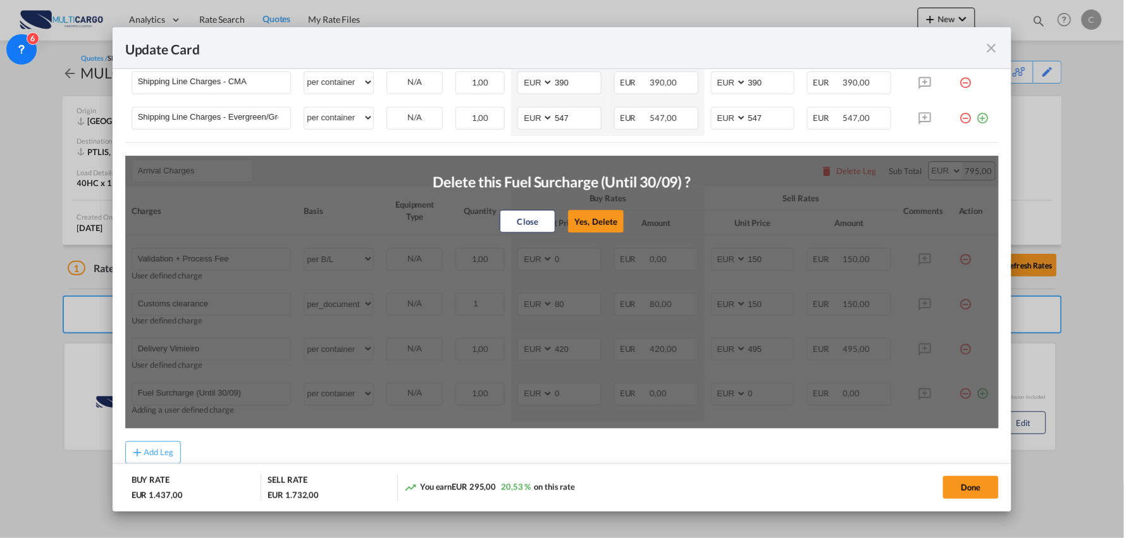
click at [609, 217] on button "Yes, Delete" at bounding box center [597, 221] width 56 height 23
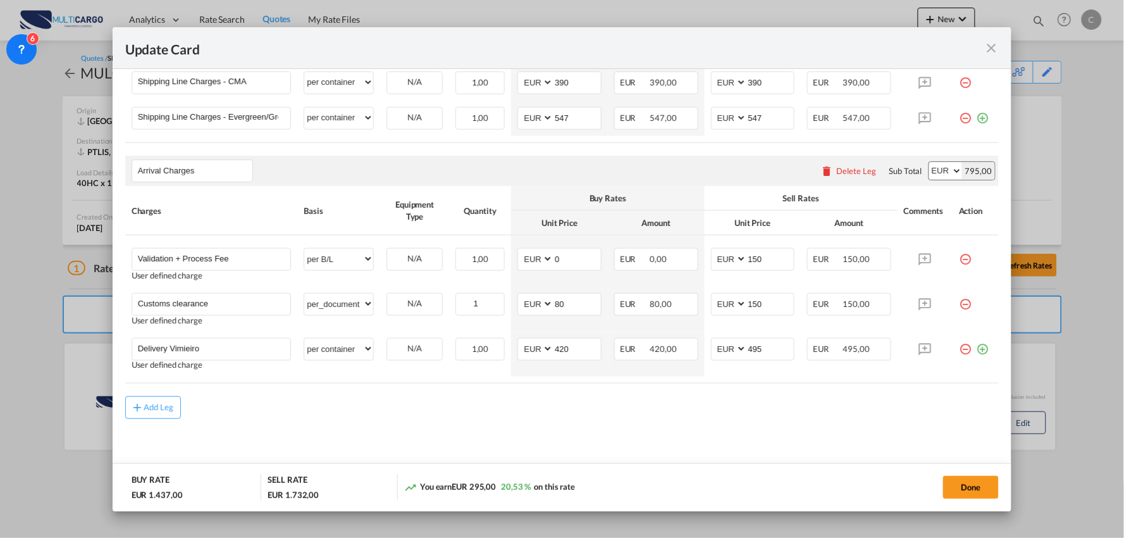
click at [336, 418] on div "Add Leg" at bounding box center [562, 407] width 874 height 23
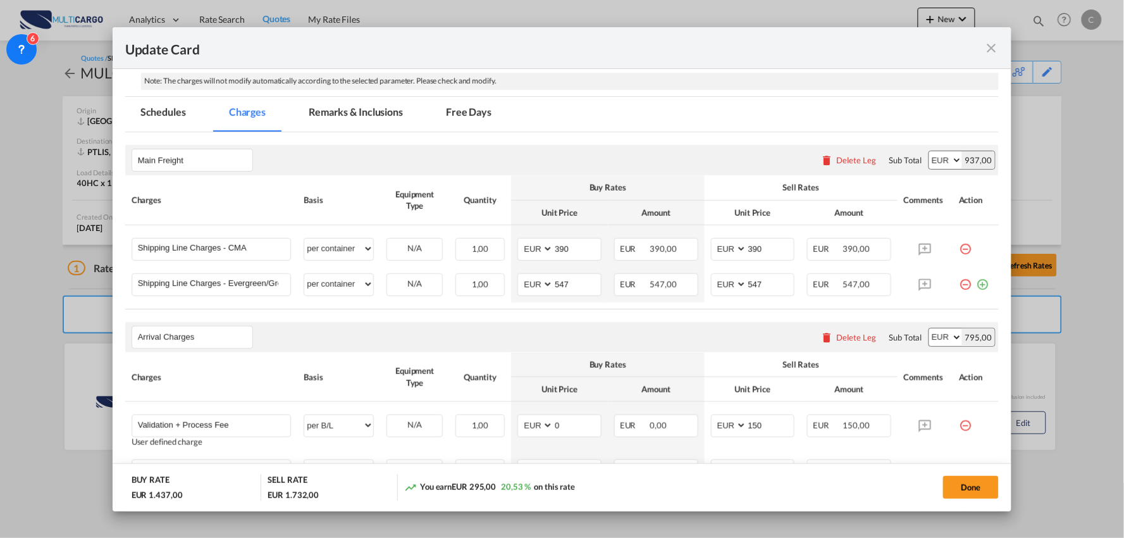
scroll to position [218, 0]
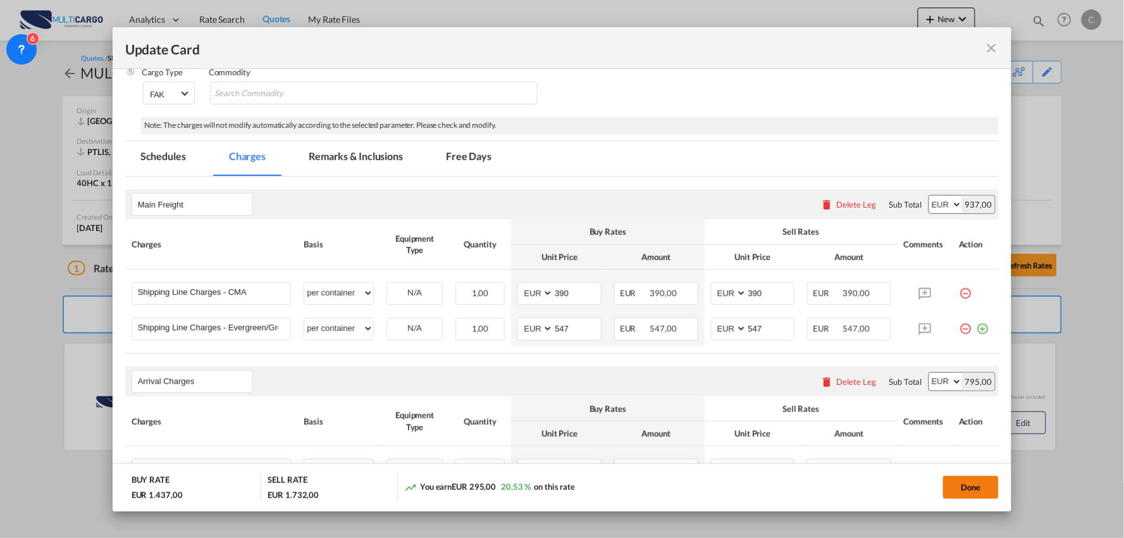
click at [992, 490] on button "Done" at bounding box center [971, 487] width 56 height 23
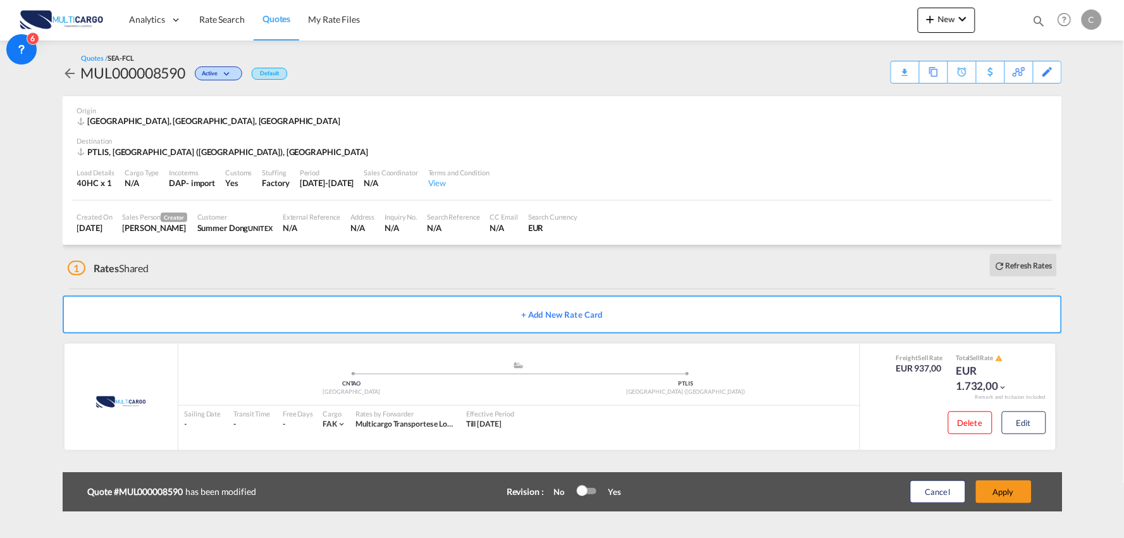
click at [1015, 487] on button "Apply" at bounding box center [1004, 491] width 56 height 23
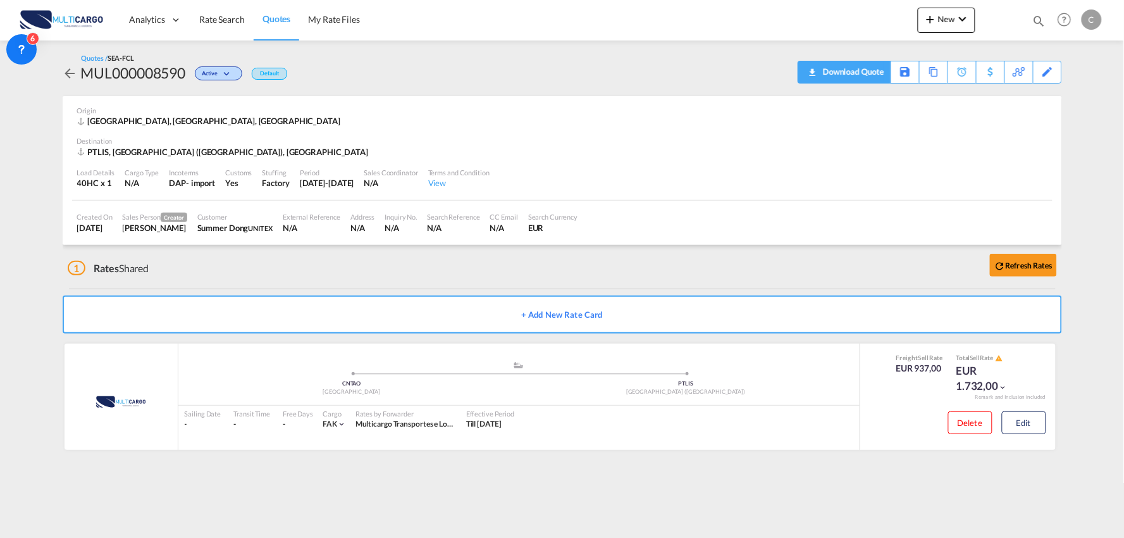
click at [869, 73] on div "Download Quote" at bounding box center [852, 71] width 65 height 20
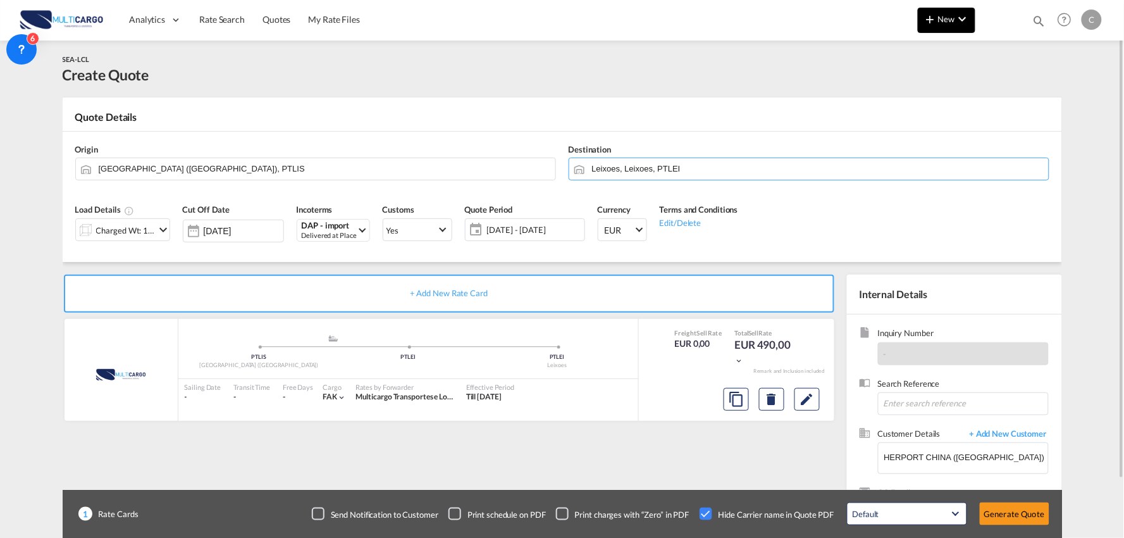
click at [965, 19] on md-icon "icon-chevron-down" at bounding box center [962, 18] width 15 height 15
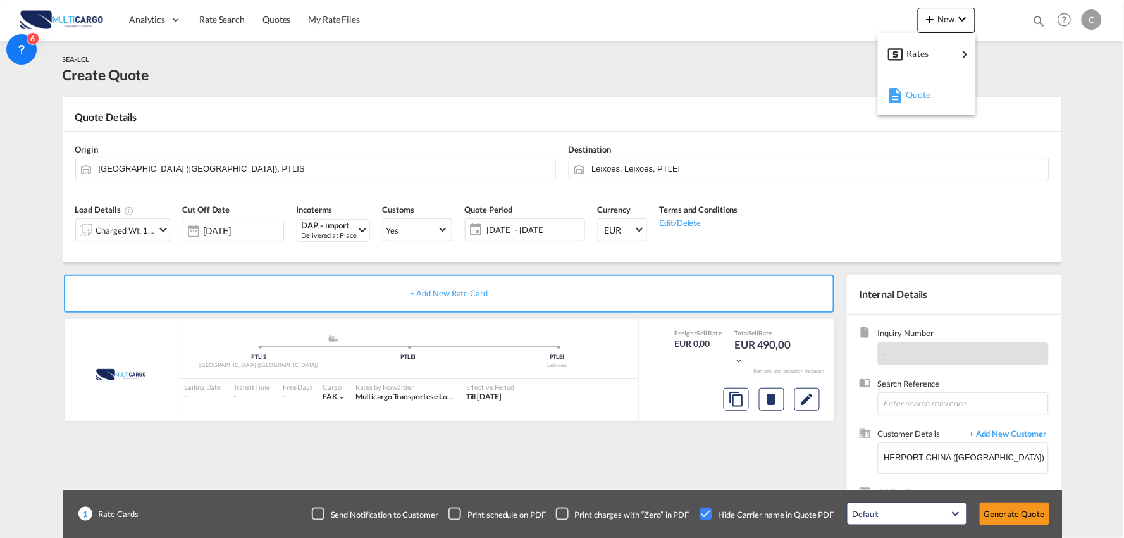
click at [934, 90] on div "Quote" at bounding box center [929, 95] width 47 height 32
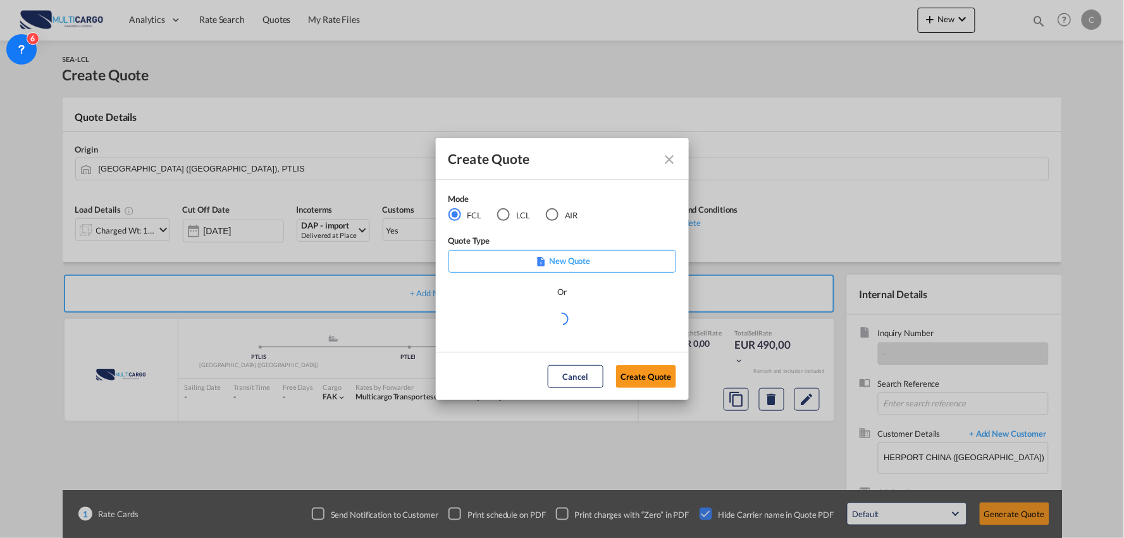
click at [659, 99] on div "Create Quote Mode FCL LCL AIR Quote Type New Quote Or Cancel Create Quote" at bounding box center [562, 269] width 1124 height 538
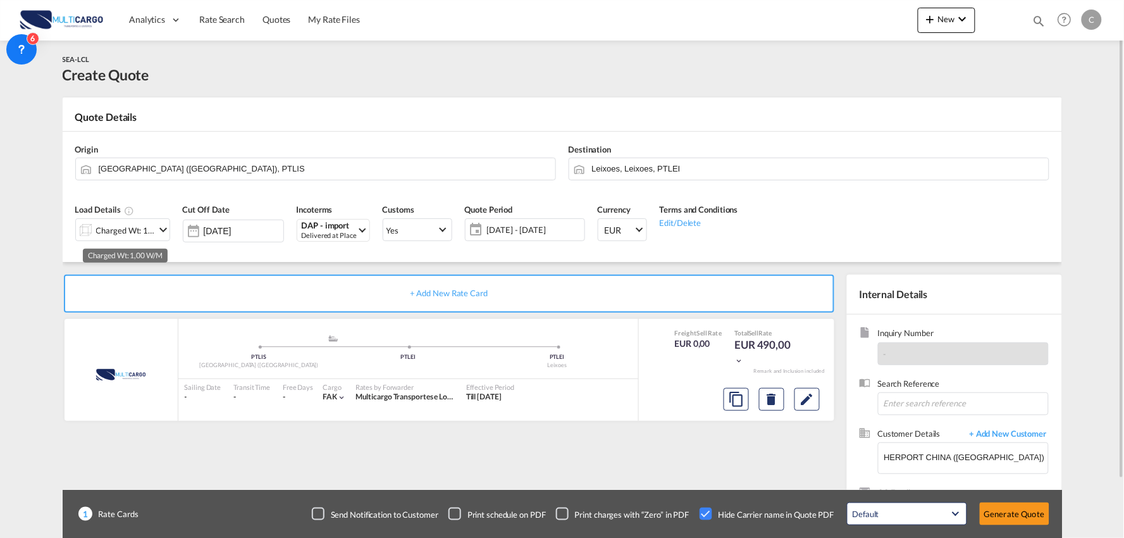
click at [121, 237] on div "Charged Wt: 1,00 W/M" at bounding box center [125, 230] width 59 height 18
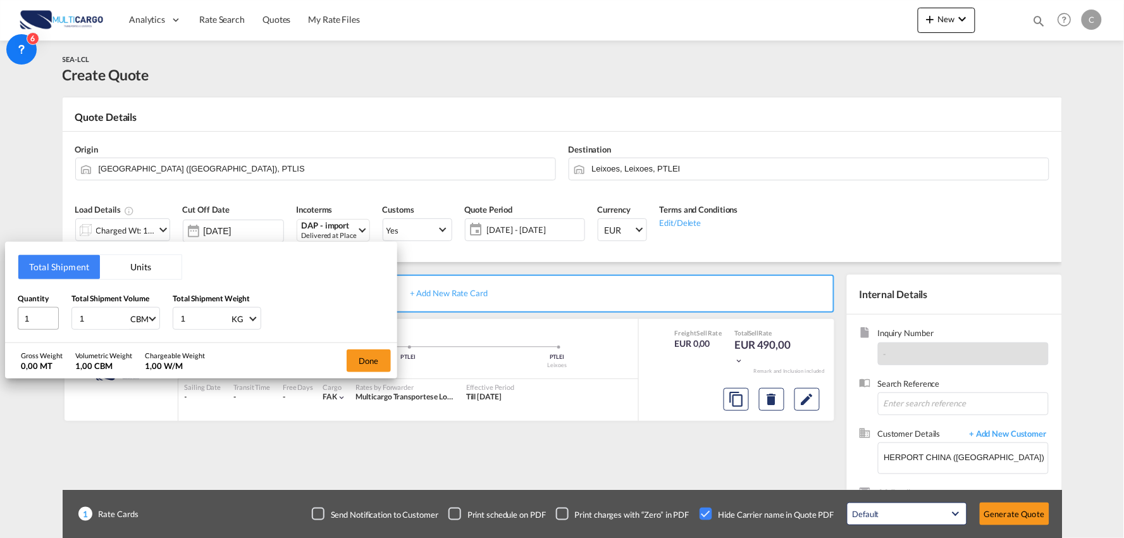
drag, startPoint x: 95, startPoint y: 320, endPoint x: 26, endPoint y: 319, distance: 69.0
click at [27, 319] on div "Quantity 1 Total Shipment Volume 1 CBM CBM CFT Total Shipment Weight 1 KG KG LB" at bounding box center [201, 311] width 367 height 38
type input "2"
drag, startPoint x: 173, startPoint y: 324, endPoint x: 151, endPoint y: 324, distance: 22.8
click at [151, 324] on div "Quantity 1 Total Shipment Volume 2 CBM CBM CFT Total Shipment Weight 1 KG KG LB" at bounding box center [201, 311] width 367 height 38
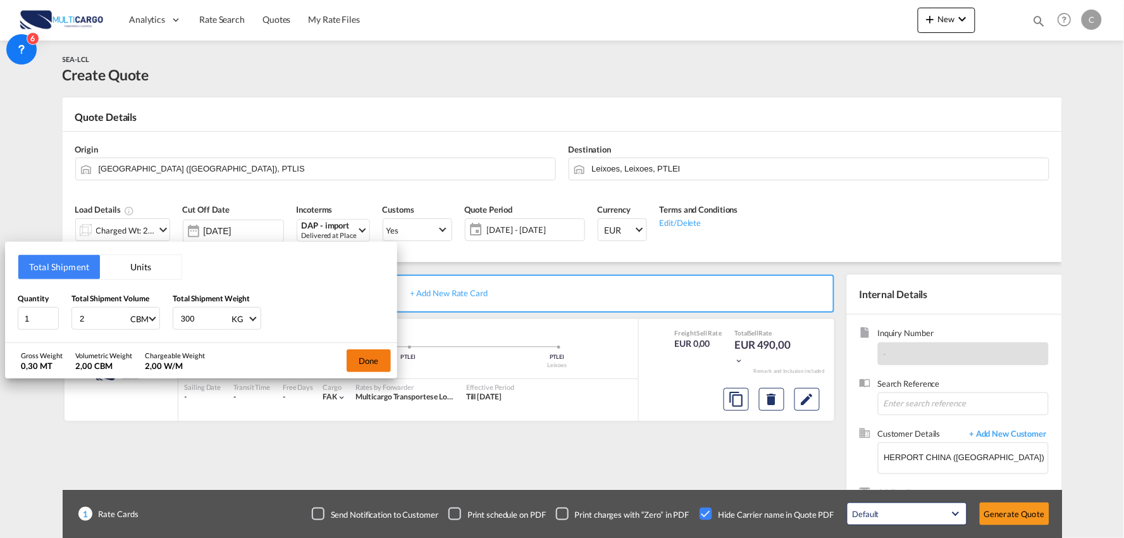
type input "300"
click at [361, 357] on button "Done" at bounding box center [369, 360] width 44 height 23
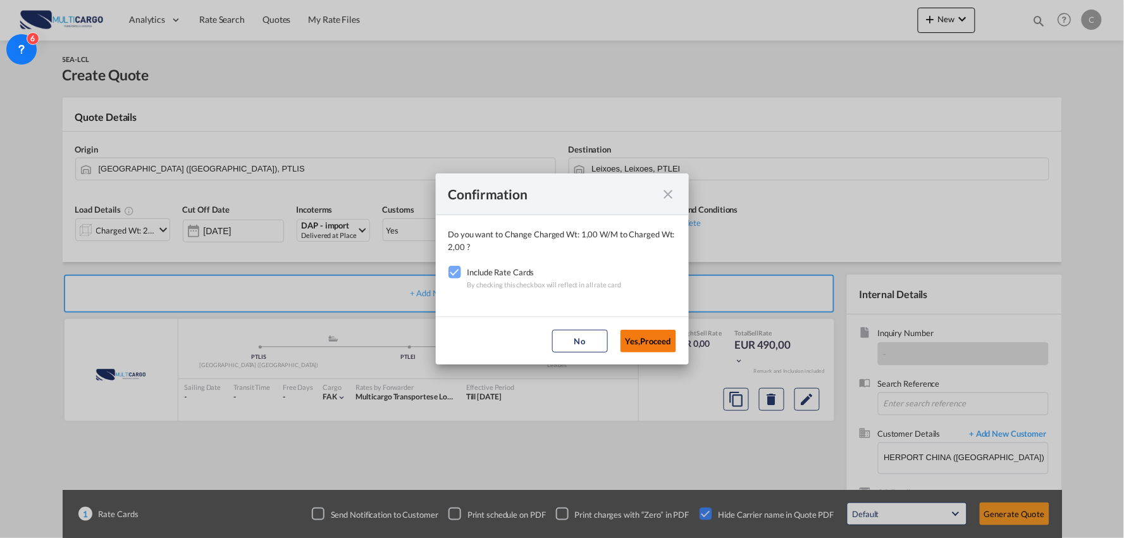
click at [646, 337] on button "Yes,Proceed" at bounding box center [649, 341] width 56 height 23
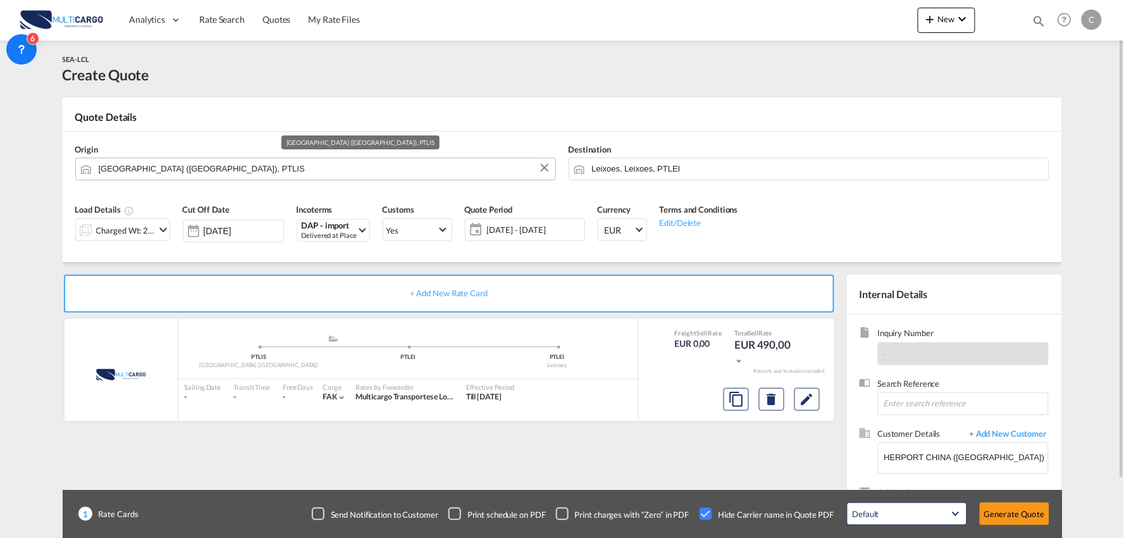
click at [168, 168] on input "[GEOGRAPHIC_DATA] ([GEOGRAPHIC_DATA]), PTLIS" at bounding box center [324, 169] width 451 height 22
click at [647, 169] on input "Leixoes, Leixoes, PTLEI" at bounding box center [817, 169] width 451 height 22
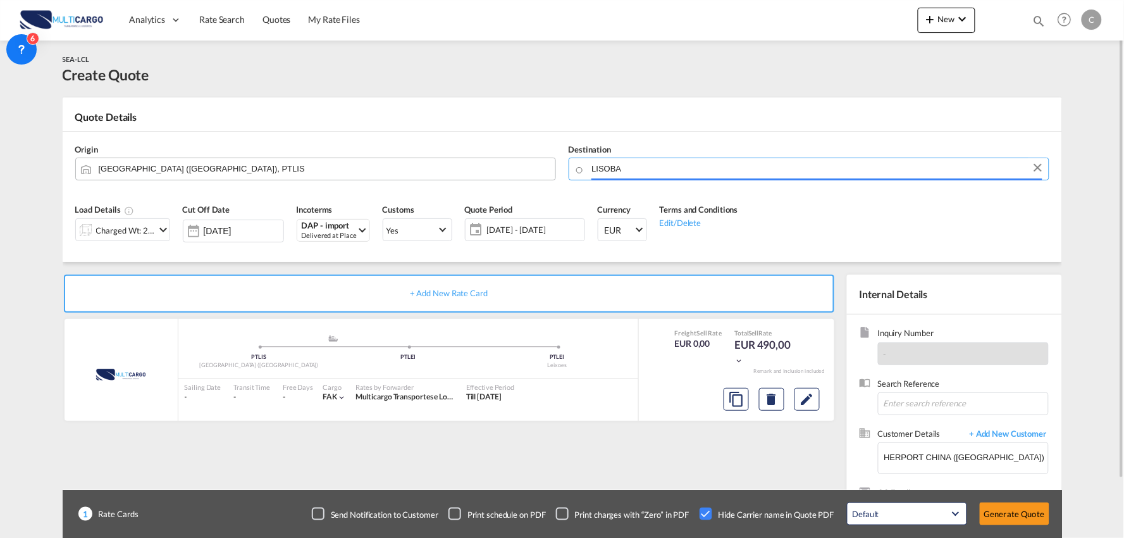
drag, startPoint x: 647, startPoint y: 169, endPoint x: 516, endPoint y: 166, distance: 130.4
click at [522, 168] on div "Origin [GEOGRAPHIC_DATA] ([GEOGRAPHIC_DATA]), PTLIS Destination [GEOGRAPHIC_DAT…" at bounding box center [562, 162] width 987 height 61
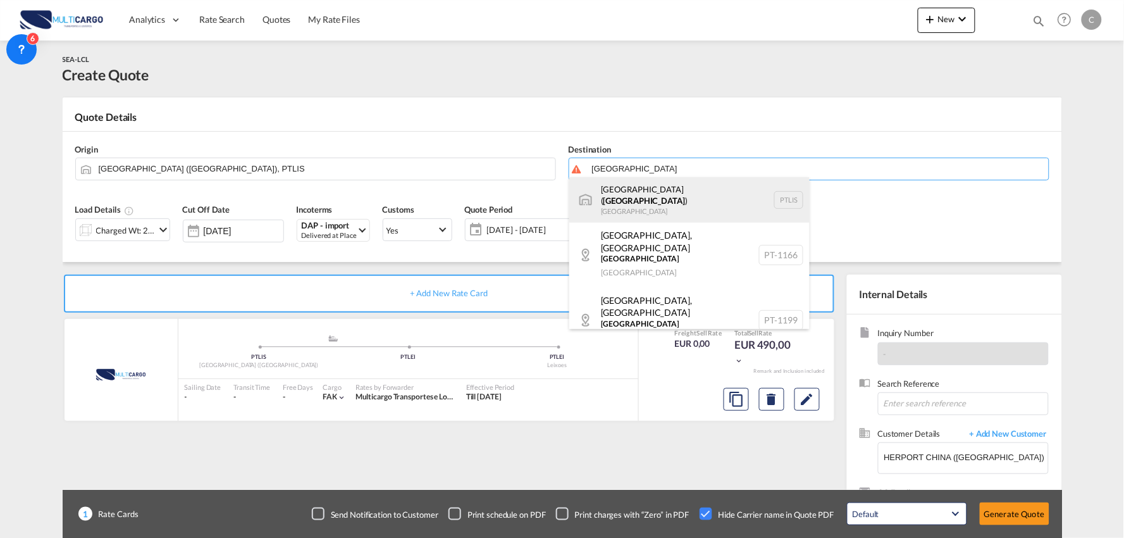
click at [621, 194] on div "[GEOGRAPHIC_DATA] ( [GEOGRAPHIC_DATA] ) [GEOGRAPHIC_DATA] PTLIS" at bounding box center [689, 200] width 240 height 46
type input "[GEOGRAPHIC_DATA] ([GEOGRAPHIC_DATA]), PTLIS"
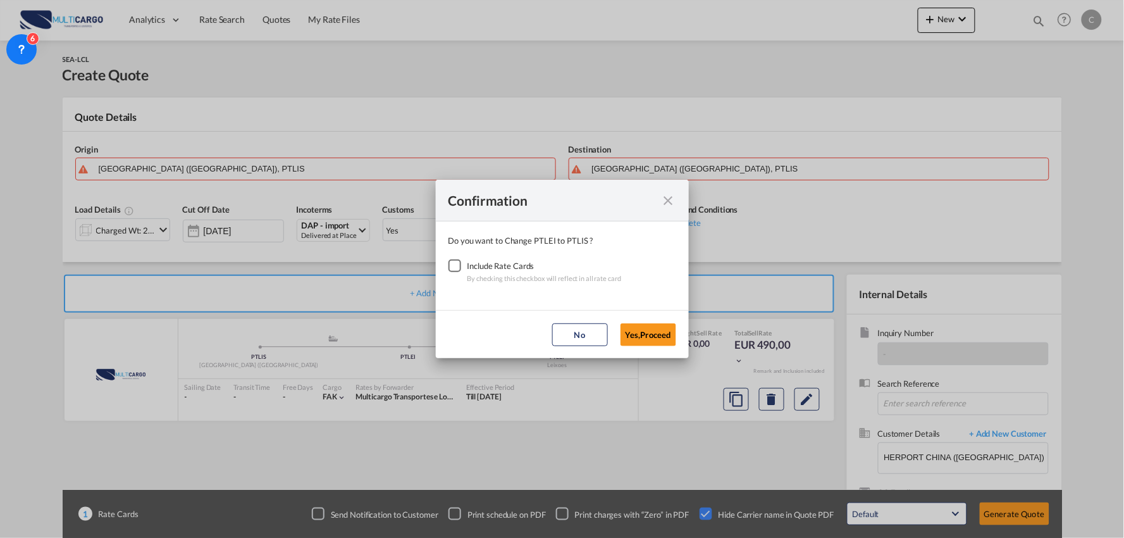
click at [438, 267] on md-dialog-content "Do you want to Change PTLEI to PTLIS ? Include Rate Cards By checking this chec…" at bounding box center [562, 265] width 253 height 89
click at [456, 272] on div "Checkbox No Ink" at bounding box center [455, 265] width 13 height 13
drag, startPoint x: 644, startPoint y: 336, endPoint x: 659, endPoint y: 331, distance: 16.0
click at [643, 336] on button "Yes,Proceed" at bounding box center [649, 334] width 56 height 23
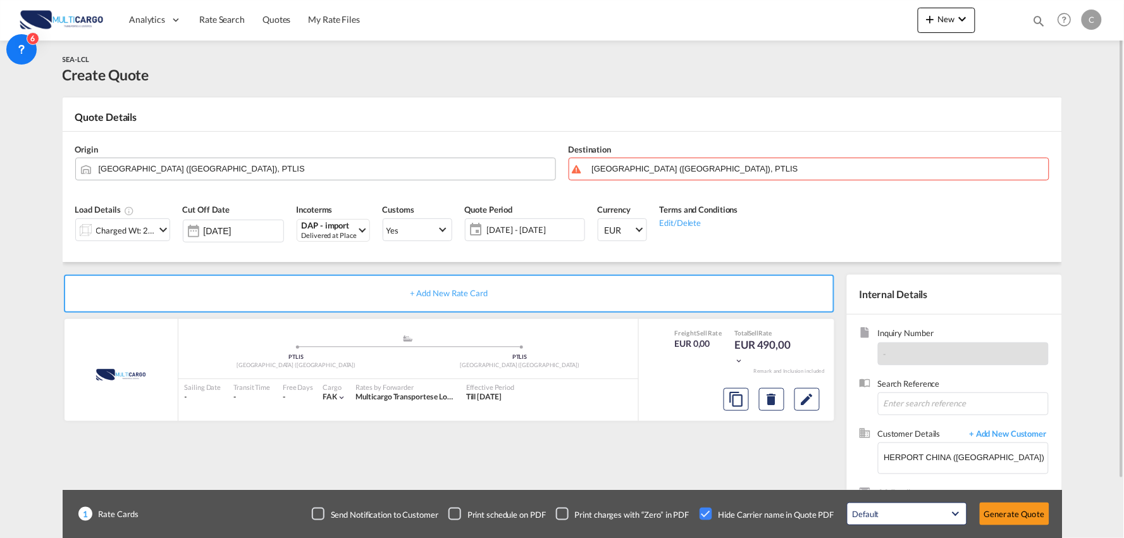
click at [161, 170] on input "[GEOGRAPHIC_DATA] ([GEOGRAPHIC_DATA]), PTLIS" at bounding box center [324, 169] width 451 height 22
click at [201, 168] on input "Lisbon (Lisboa), PTLIS" at bounding box center [324, 169] width 451 height 22
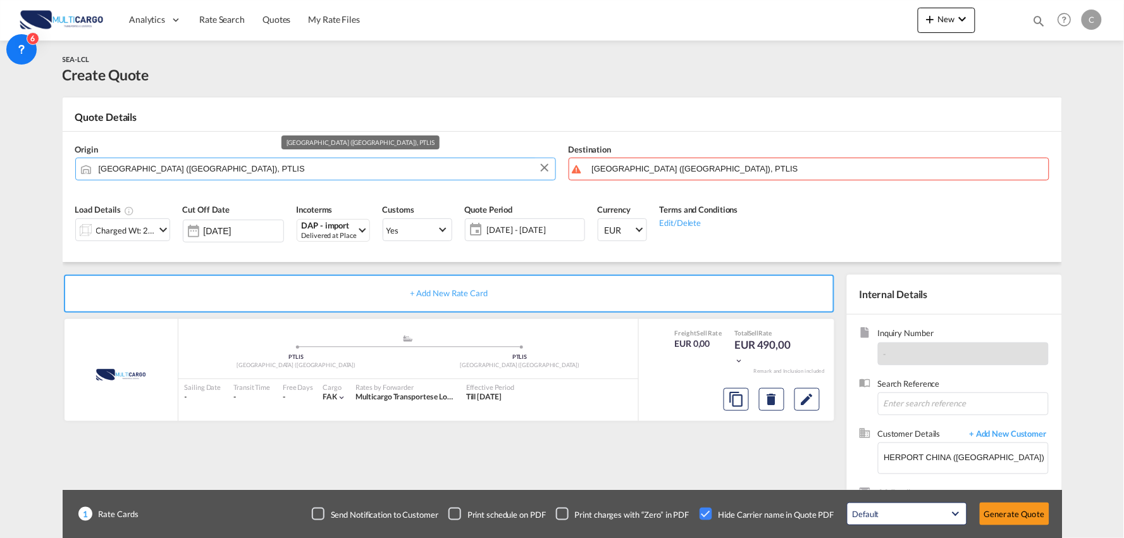
drag, startPoint x: 211, startPoint y: 170, endPoint x: -86, endPoint y: 156, distance: 297.7
click at [0, 156] on html "Analytics Reports Dashboard Rate Search Quotes My Rate Files" at bounding box center [562, 269] width 1124 height 538
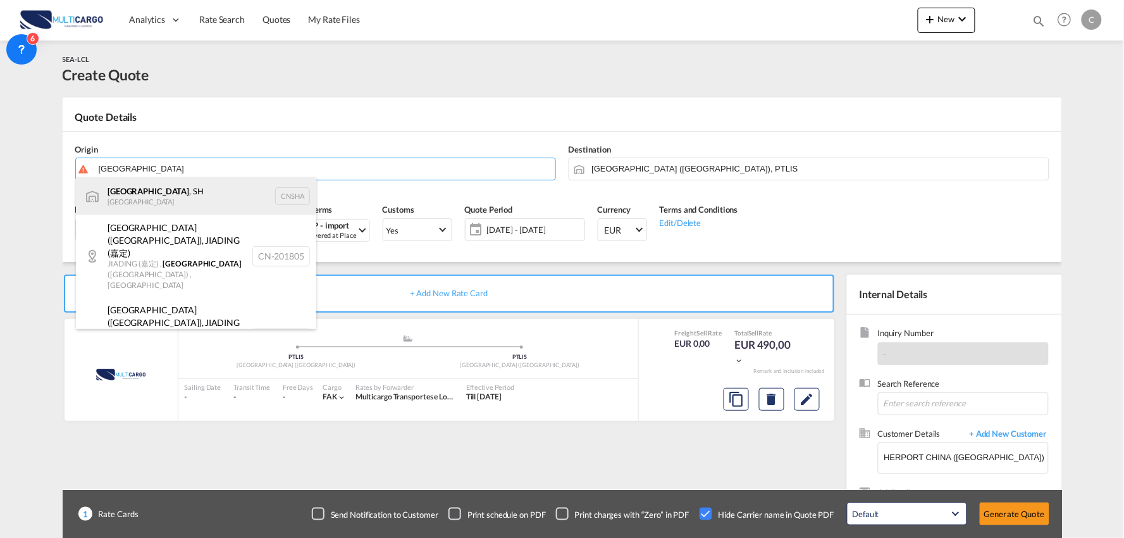
click at [149, 190] on div "Shanghai , SH China CNSHA" at bounding box center [196, 196] width 240 height 38
type input "Shanghai, SH, CNSHA"
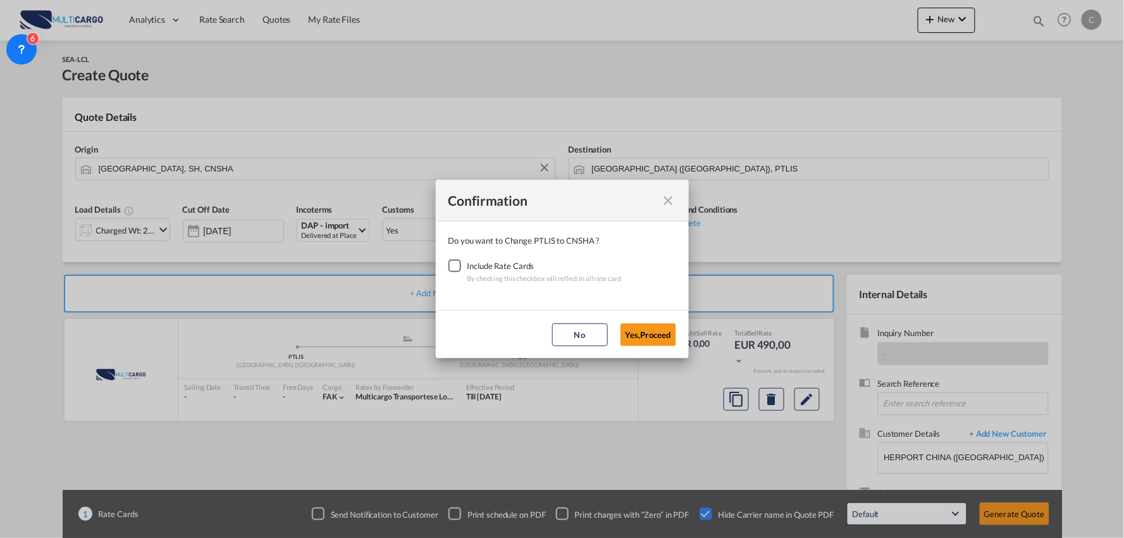
drag, startPoint x: 456, startPoint y: 266, endPoint x: 478, endPoint y: 272, distance: 22.3
click at [457, 266] on div "Checkbox No Ink" at bounding box center [455, 265] width 13 height 13
click at [656, 325] on button "Yes,Proceed" at bounding box center [649, 334] width 56 height 23
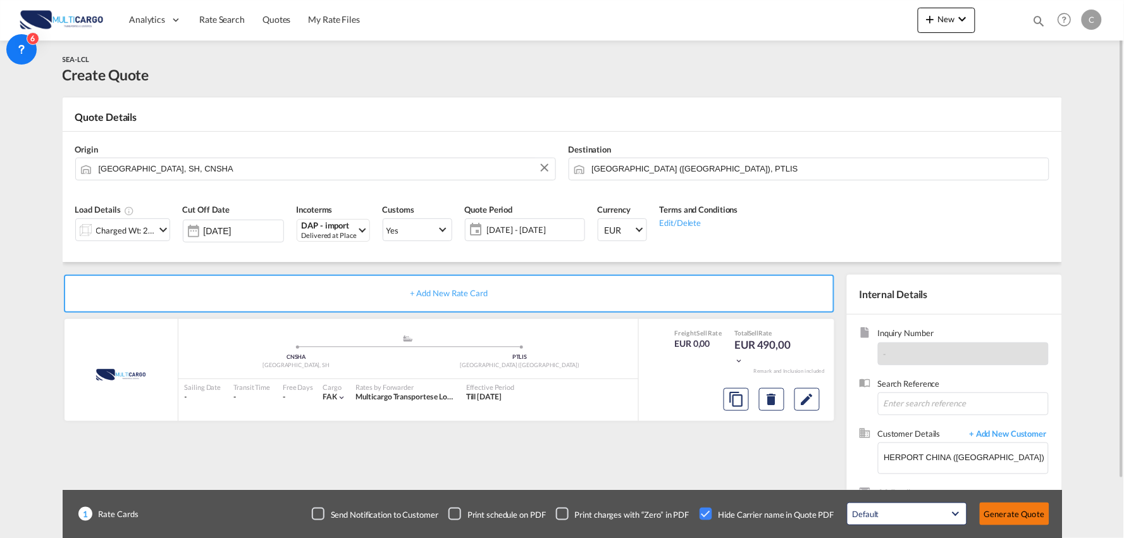
click at [1020, 513] on button "Generate Quote" at bounding box center [1015, 513] width 70 height 23
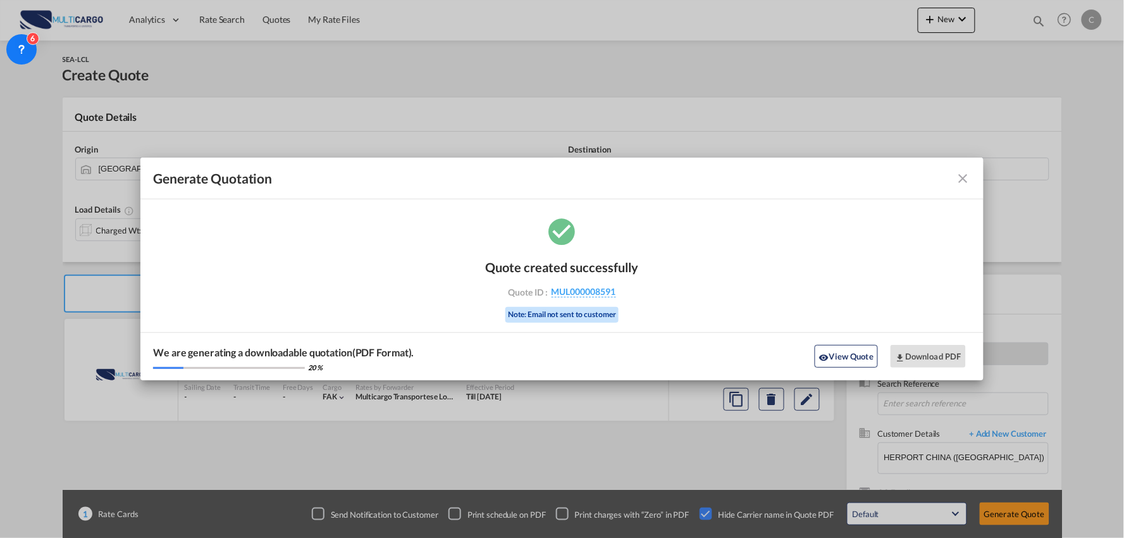
drag, startPoint x: 843, startPoint y: 345, endPoint x: 820, endPoint y: 363, distance: 29.0
click at [843, 345] on button "View Quote" at bounding box center [846, 356] width 63 height 23
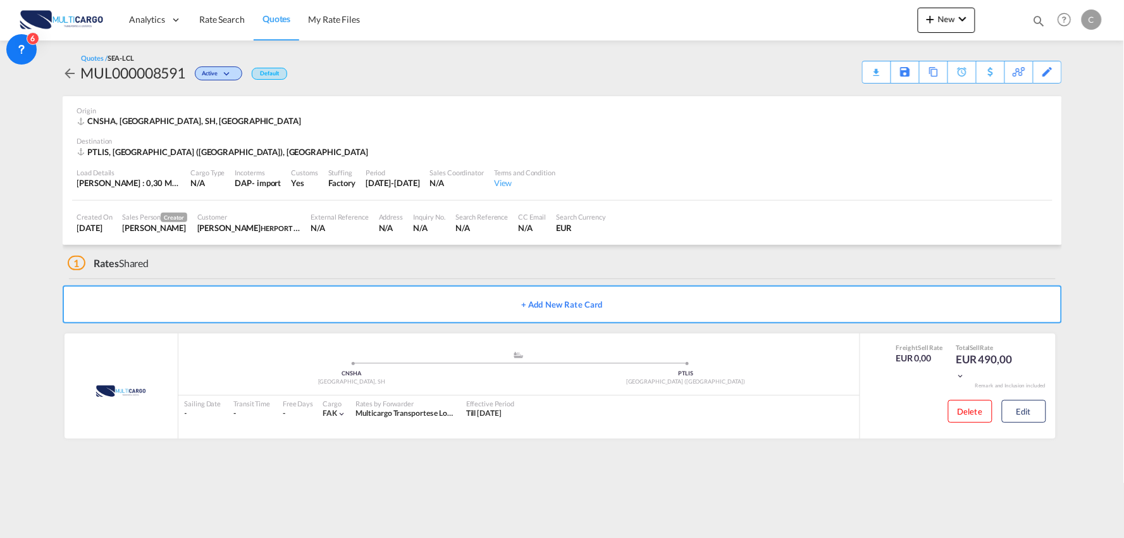
click at [269, 270] on div "1 Rates Shared" at bounding box center [565, 260] width 995 height 30
click at [1043, 408] on button "Edit" at bounding box center [1024, 411] width 44 height 23
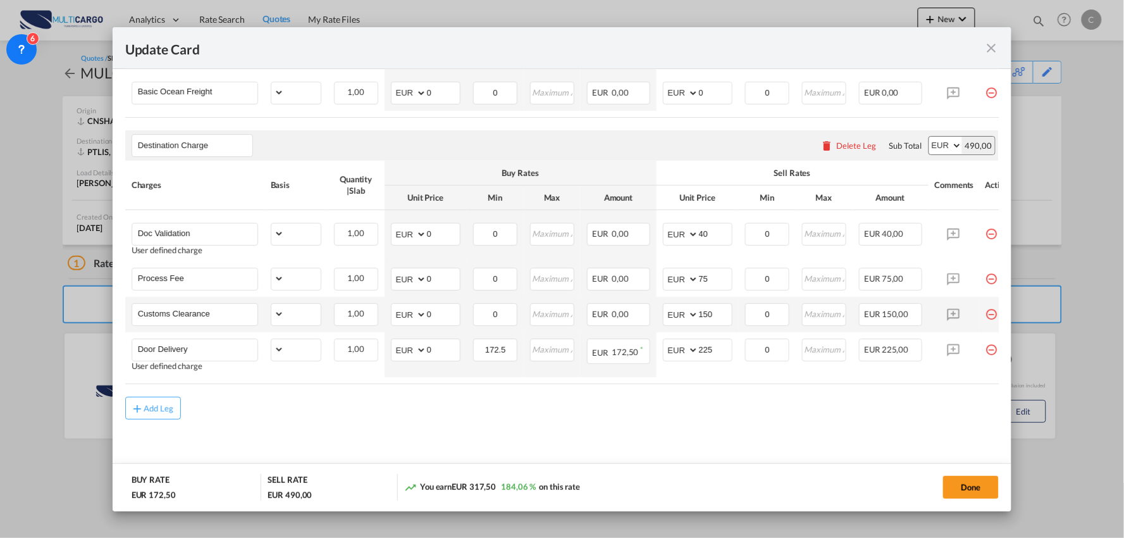
select select "per_shipment"
select select "per_bl"
select select "per_shipment"
select select "per_doc"
select select "per_shipment"
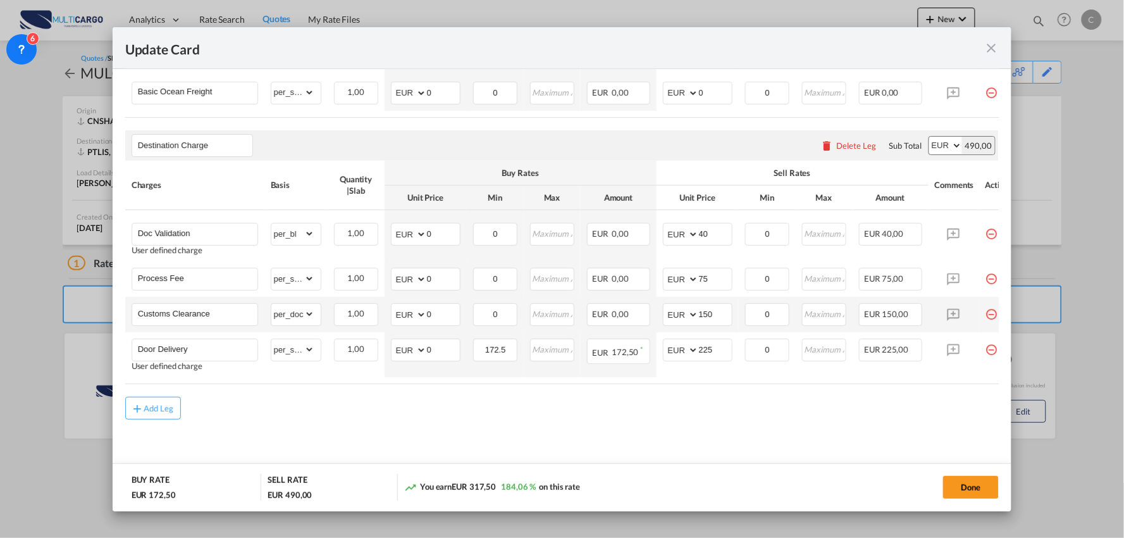
scroll to position [376, 0]
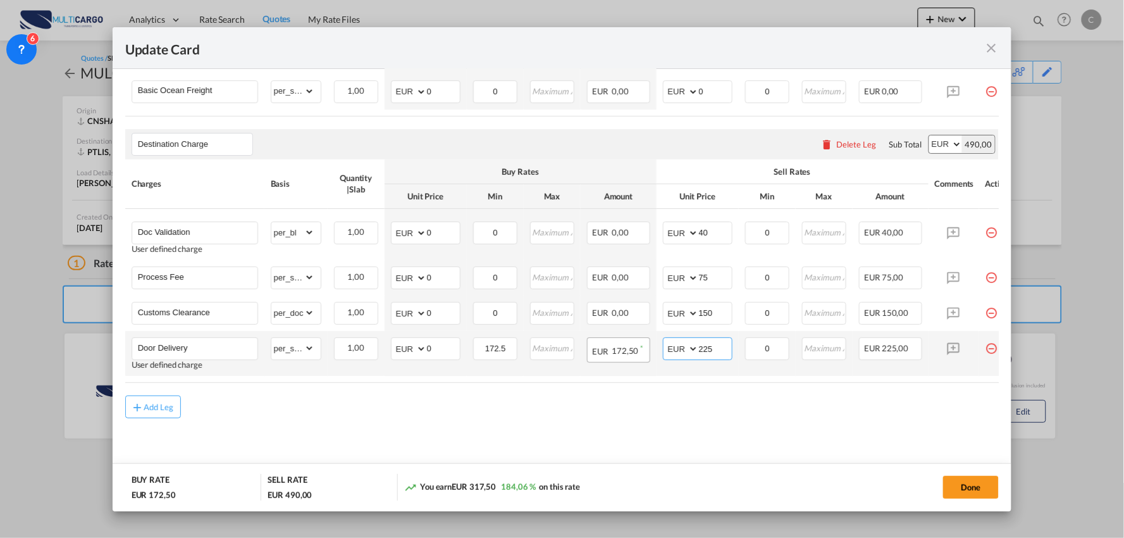
drag, startPoint x: 717, startPoint y: 350, endPoint x: 627, endPoint y: 351, distance: 89.9
click at [633, 349] on tr "Door Delivery User defined charge Please Enter Already Exists gross_weight volu…" at bounding box center [573, 353] width 897 height 45
type input "115"
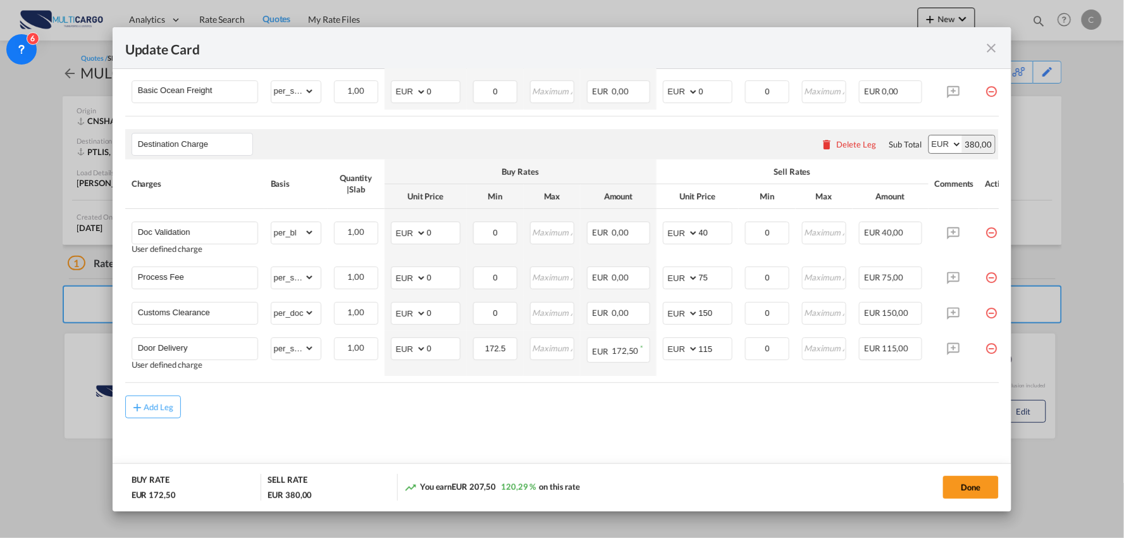
click at [549, 416] on div "Add Leg" at bounding box center [562, 406] width 874 height 23
drag, startPoint x: 337, startPoint y: 414, endPoint x: 326, endPoint y: 422, distance: 13.5
click at [335, 416] on div "Add Leg" at bounding box center [562, 406] width 874 height 23
click at [306, 412] on div "Add Leg" at bounding box center [562, 406] width 874 height 23
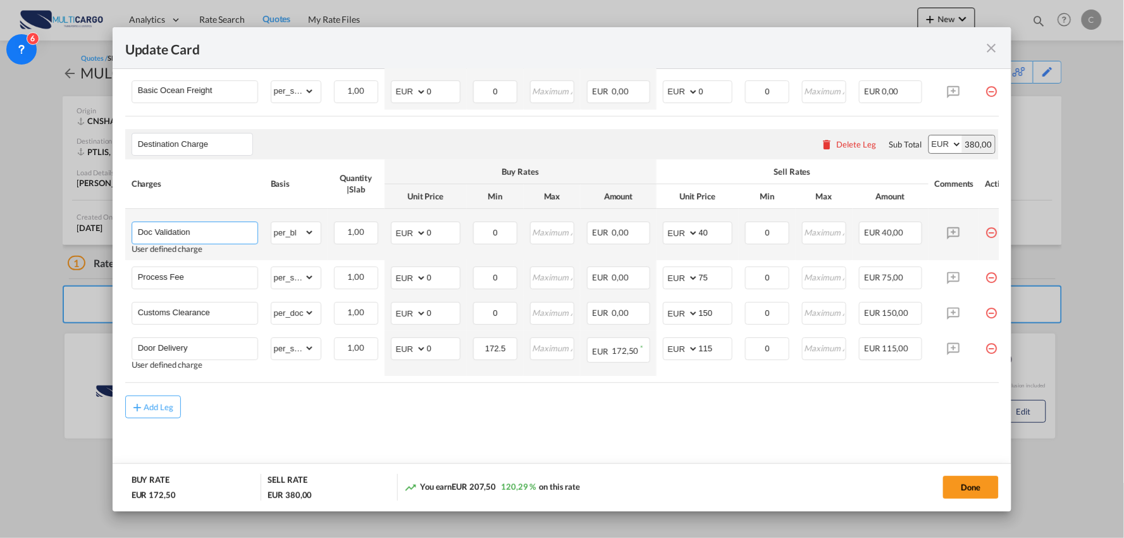
click at [225, 227] on input "Doc Validation" at bounding box center [198, 231] width 120 height 19
type input "Doc Validation"
drag, startPoint x: 714, startPoint y: 223, endPoint x: 647, endPoint y: 230, distance: 66.8
click at [647, 230] on tr "Doc Validation Adding a user defined charge Please Enter Already Exists gross_w…" at bounding box center [573, 234] width 897 height 51
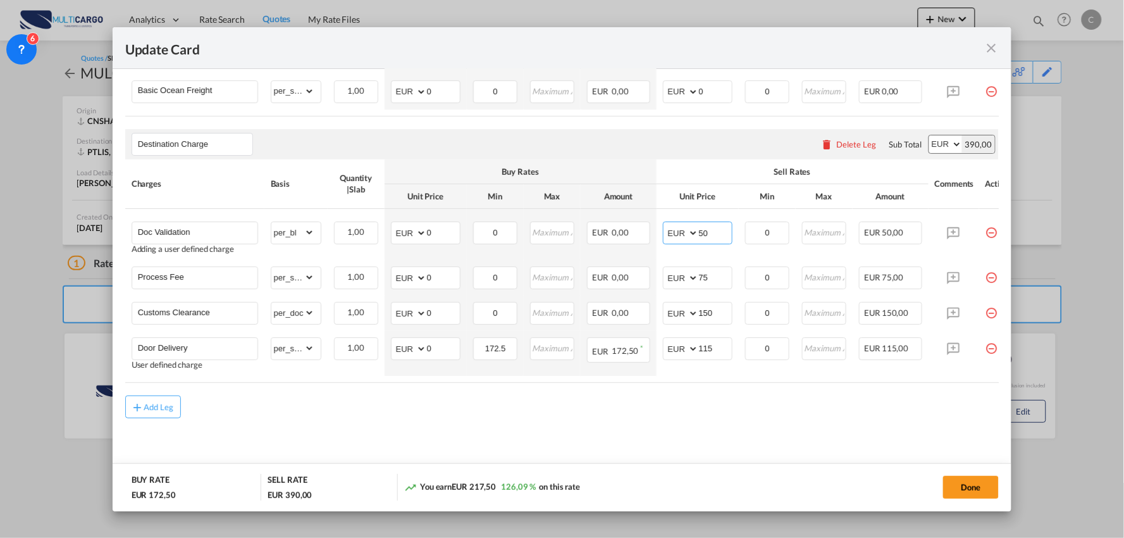
type input "50"
click at [655, 426] on md-content "Main Freight Please enter leg name Leg Name Already Exists Delete Leg Sub Total…" at bounding box center [562, 227] width 874 height 505
drag, startPoint x: 724, startPoint y: 276, endPoint x: 650, endPoint y: 276, distance: 73.4
click at [663, 276] on md-input-container "AED AFN ALL AMD ANG AOA ARS AUD AWG AZN BAM BBD BDT BGN BHD BIF BMD BND BOB BRL…" at bounding box center [698, 277] width 70 height 23
drag, startPoint x: 714, startPoint y: 274, endPoint x: 642, endPoint y: 279, distance: 71.7
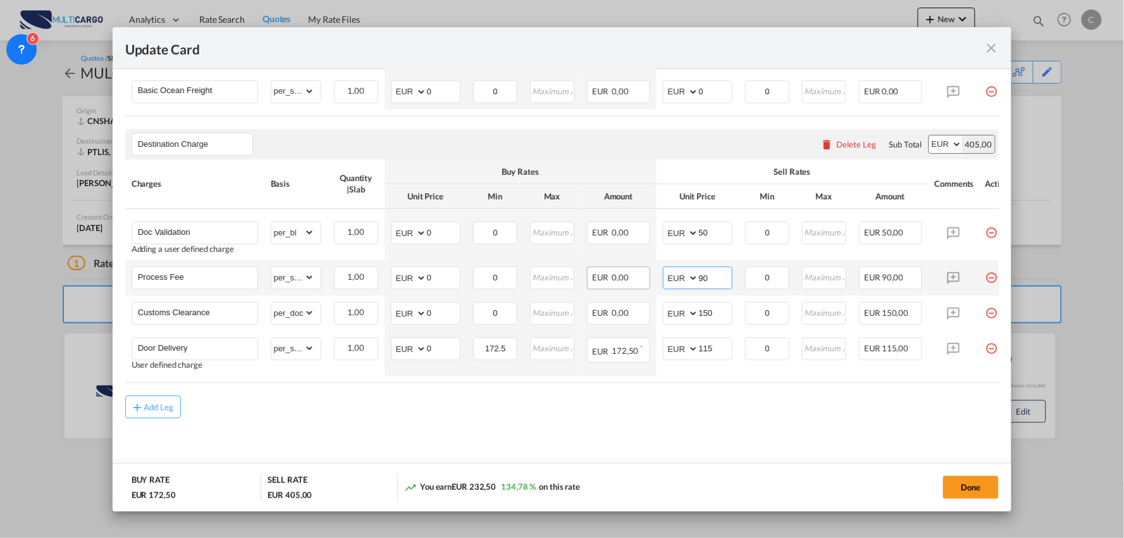
click at [646, 279] on tr "Process Fee Please Enter Already Exists gross_weight volumetric_weight per_ship…" at bounding box center [573, 277] width 897 height 35
drag, startPoint x: 697, startPoint y: 273, endPoint x: 661, endPoint y: 273, distance: 36.1
click at [661, 273] on td "AED AFN ALL AMD ANG AOA ARS AUD AWG AZN BAM BBD BDT BGN BHD BIF BMD BND BOB BRL…" at bounding box center [698, 277] width 82 height 35
type input "90"
click at [607, 419] on md-content "Main Freight Please enter leg name Leg Name Already Exists Delete Leg Sub Total…" at bounding box center [562, 227] width 874 height 505
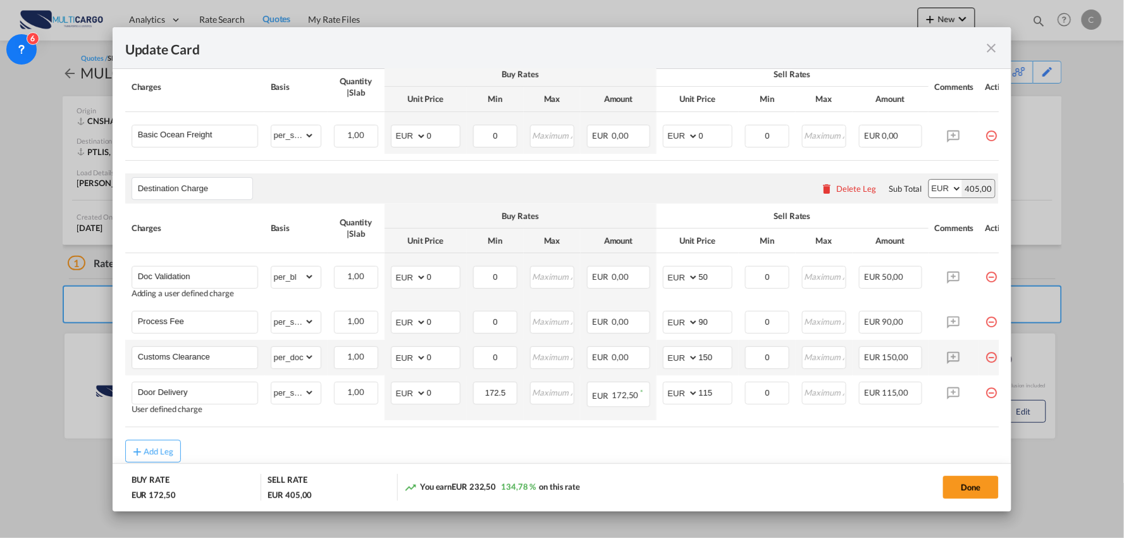
scroll to position [235, 0]
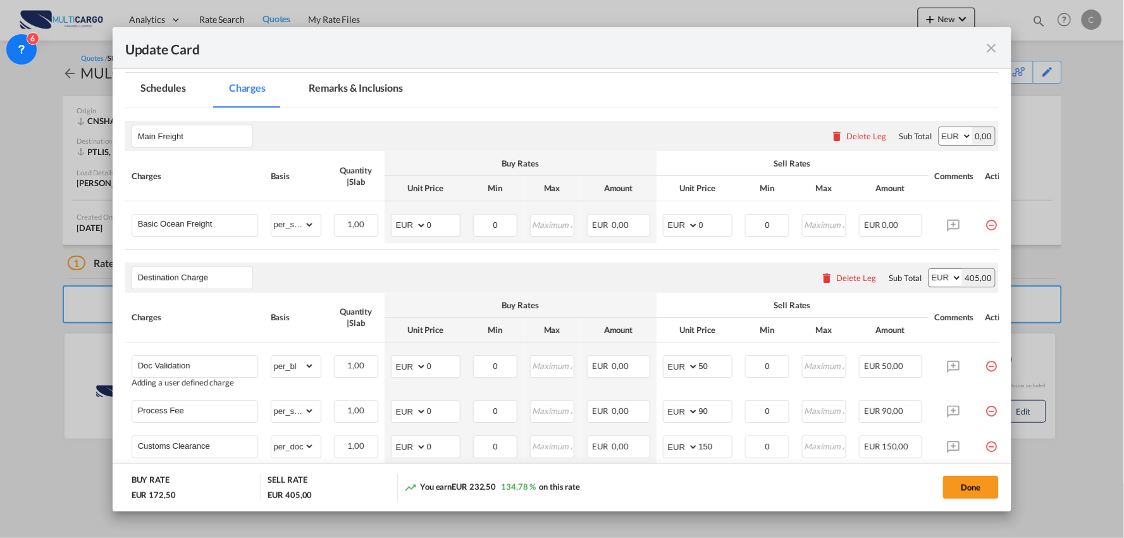
click at [451, 106] on md-tabs-canvas "Schedules Charges Remarks & Inclusions Schedules Charges Remarks & Inclusions" at bounding box center [562, 90] width 874 height 35
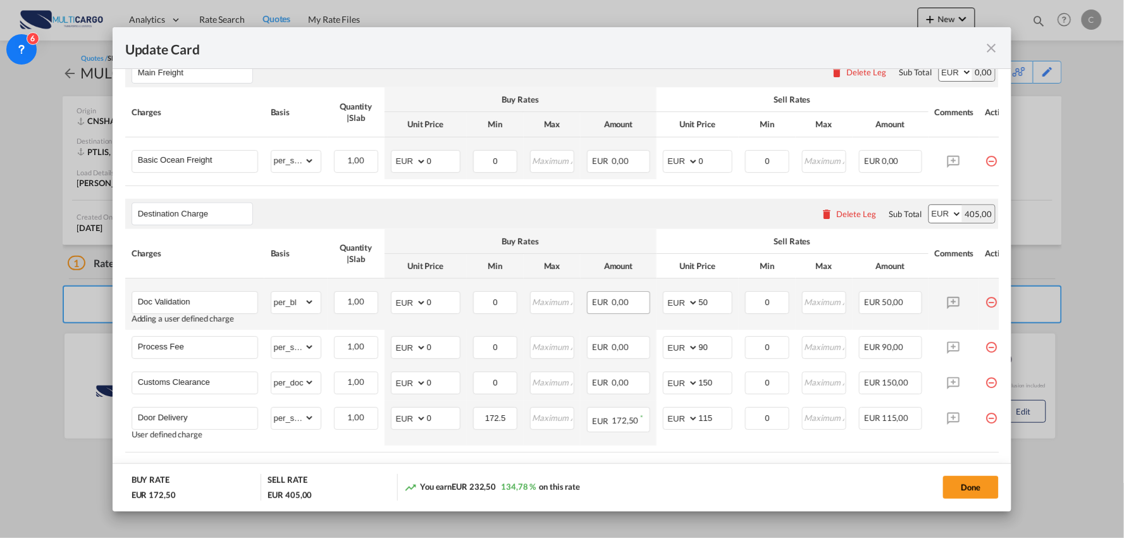
scroll to position [376, 0]
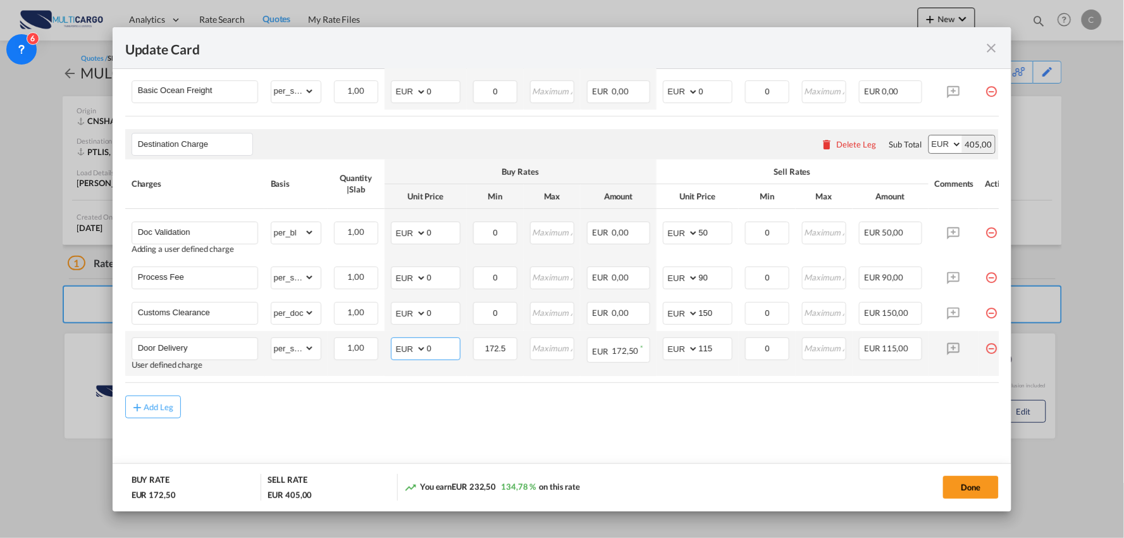
drag, startPoint x: 396, startPoint y: 345, endPoint x: 378, endPoint y: 347, distance: 18.4
click at [380, 346] on tr "Door Delivery User defined charge Please Enter Already Exists gross_weight volu…" at bounding box center [573, 353] width 897 height 45
type input "195"
drag, startPoint x: 666, startPoint y: 443, endPoint x: 734, endPoint y: 391, distance: 85.3
click at [668, 442] on md-content "Main Freight Please enter leg name Leg Name Already Exists Delete Leg Sub Total…" at bounding box center [562, 227] width 874 height 505
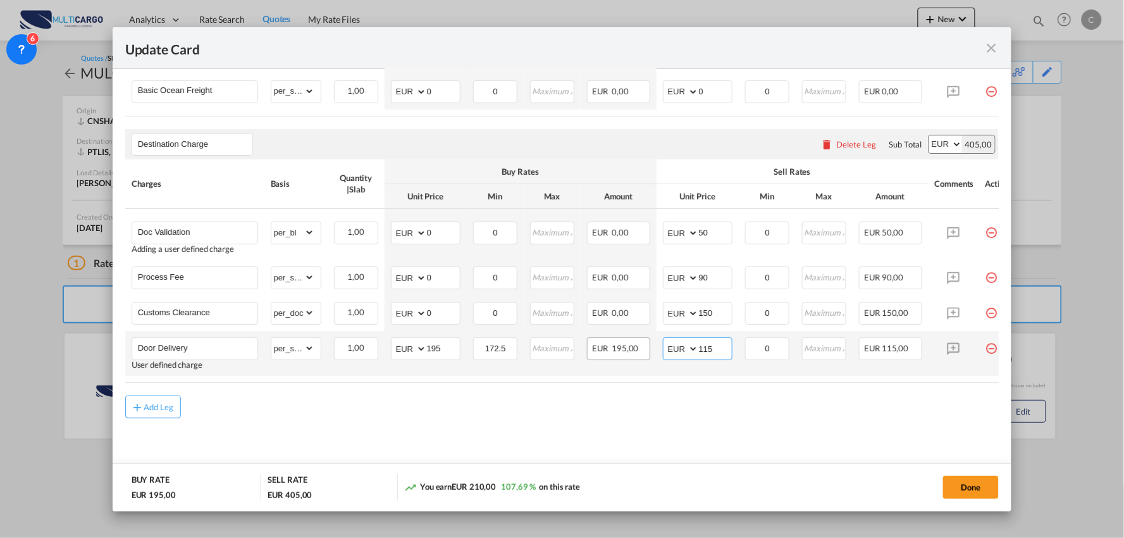
drag, startPoint x: 688, startPoint y: 347, endPoint x: 633, endPoint y: 352, distance: 55.3
click at [635, 352] on tr "Door Delivery User defined charge Please Enter Already Exists gross_weight volu…" at bounding box center [573, 353] width 897 height 45
type input "250"
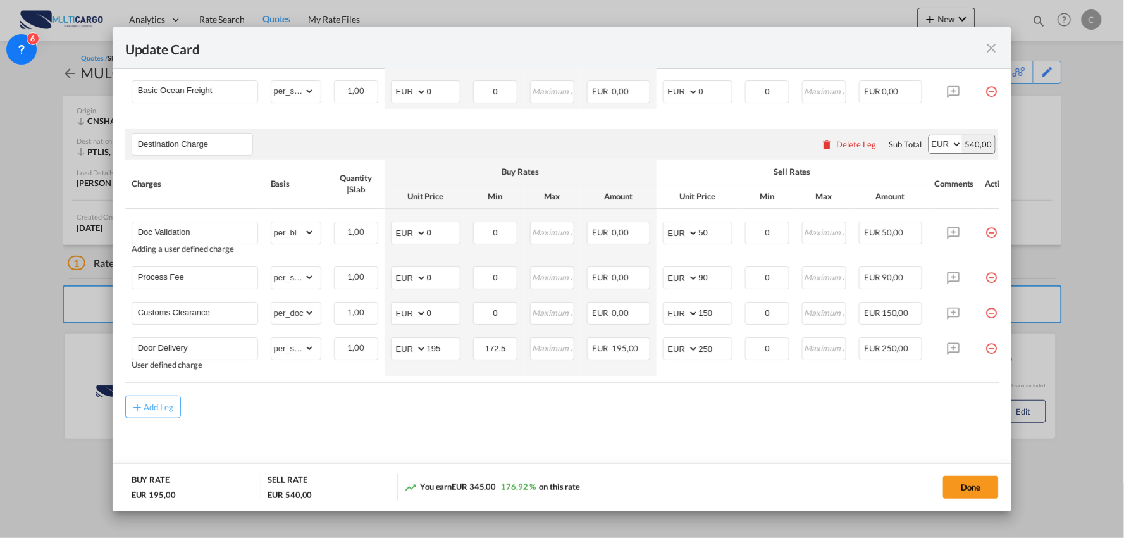
click at [601, 402] on div "Add Leg" at bounding box center [562, 406] width 874 height 23
drag, startPoint x: 869, startPoint y: 378, endPoint x: 950, endPoint y: 378, distance: 81.0
click at [950, 378] on table "Charges Basis Quantity | Slab Buy Rates Sell Rates Comments Action Unit Price M…" at bounding box center [573, 270] width 897 height 223
click at [938, 392] on air-lcl-rate-modification "Main Freight Please enter leg name Leg Name Already Exists Delete Leg Sub Total…" at bounding box center [562, 197] width 874 height 444
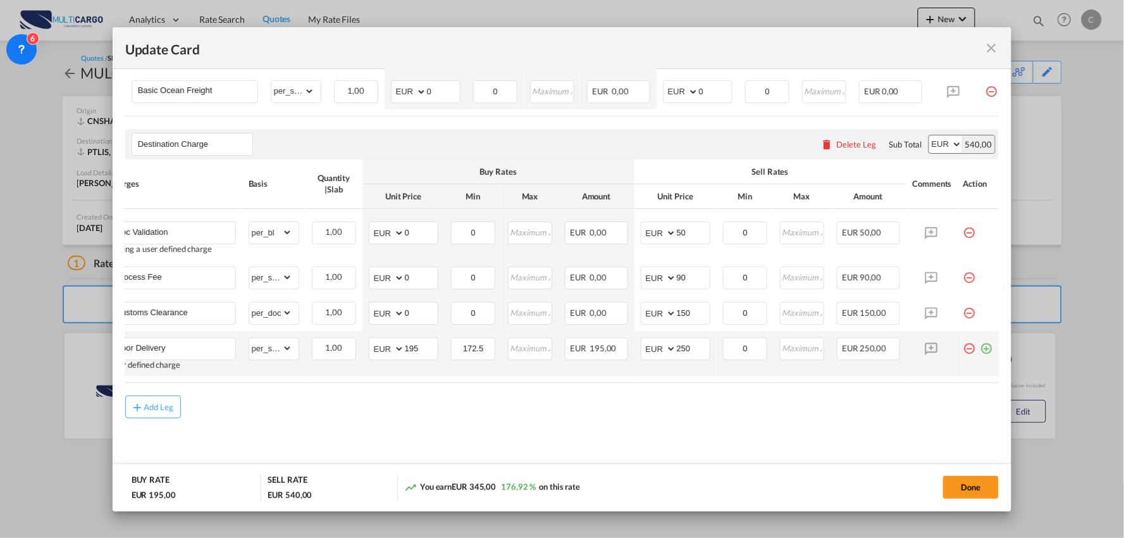
click at [981, 343] on md-icon "icon-plus-circle-outline green-400-fg" at bounding box center [987, 343] width 13 height 13
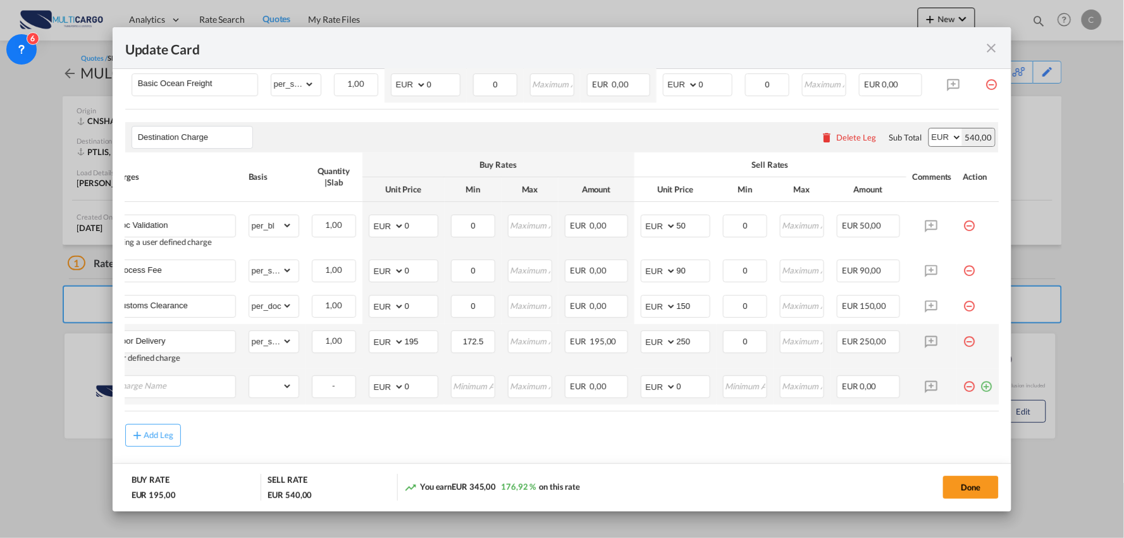
scroll to position [0, 13]
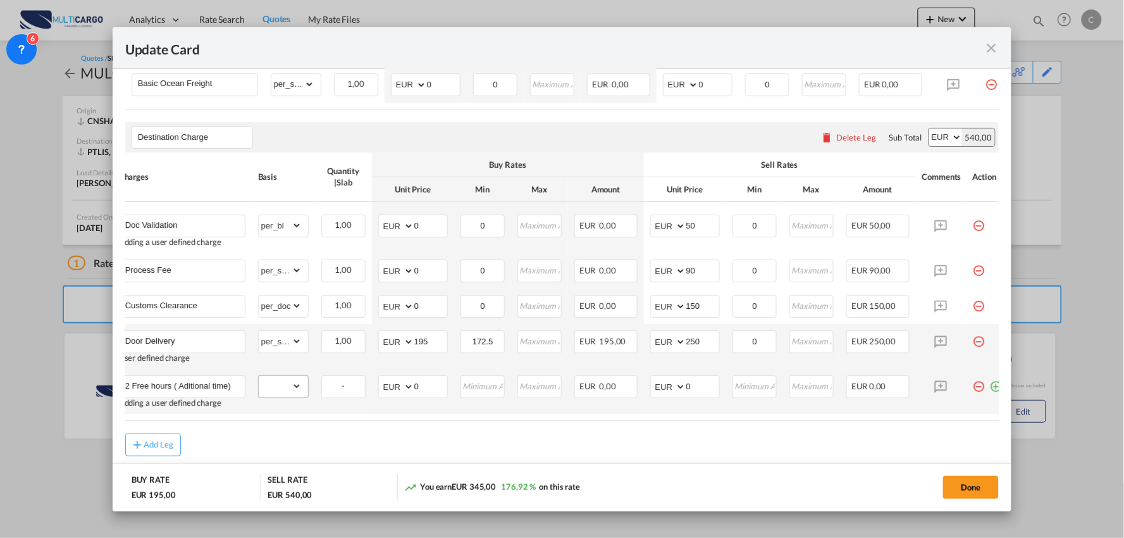
type input "2 Free hours ( Aditional time)"
click at [281, 395] on select "gross_weight volumetric_weight per_shipment per_bl per_km per_hawb per_kg flat …" at bounding box center [280, 386] width 43 height 20
click at [294, 394] on select "gross_weight volumetric_weight per_shipment per_bl per_km per_hawb per_kg flat …" at bounding box center [280, 386] width 43 height 20
click at [294, 388] on select "gross_weight volumetric_weight per_shipment per_bl per_km per_hawb per_kg flat …" at bounding box center [280, 386] width 43 height 20
select select "N/A"
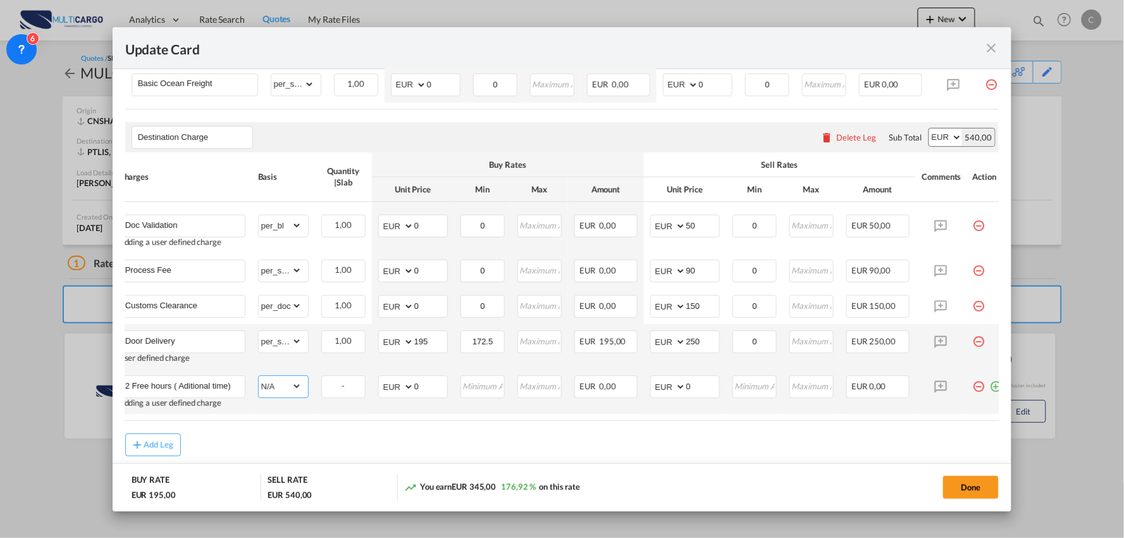
click at [259, 380] on select "gross_weight volumetric_weight per_shipment per_bl per_km per_hawb per_kg flat …" at bounding box center [280, 386] width 43 height 20
drag, startPoint x: 406, startPoint y: 438, endPoint x: 427, endPoint y: 419, distance: 28.7
click at [406, 438] on air-lcl-rate-modification "Main Freight Please enter leg name Leg Name Already Exists Delete Leg Sub Total…" at bounding box center [562, 212] width 874 height 488
drag, startPoint x: 424, startPoint y: 387, endPoint x: 385, endPoint y: 384, distance: 39.4
click at [385, 384] on md-input-container "AED AFN ALL AMD ANG AOA ARS AUD AWG AZN BAM BBD BDT BGN BHD BIF BMD BND BOB BRL…" at bounding box center [413, 386] width 70 height 23
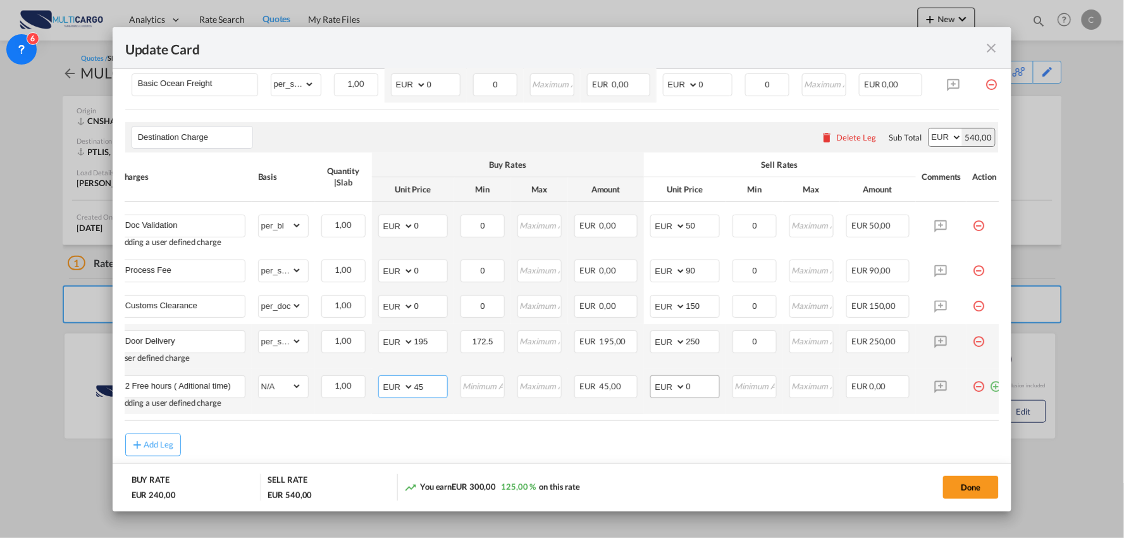
type input "45"
drag, startPoint x: 698, startPoint y: 388, endPoint x: 623, endPoint y: 388, distance: 74.7
click at [623, 388] on tr "2 Free hours ( Aditional time) Adding a user defined charge Please Enter Alread…" at bounding box center [561, 391] width 897 height 45
type input "50"
click at [652, 435] on air-lcl-rate-modification "Main Freight Please enter leg name Leg Name Already Exists Delete Leg Sub Total…" at bounding box center [562, 212] width 874 height 488
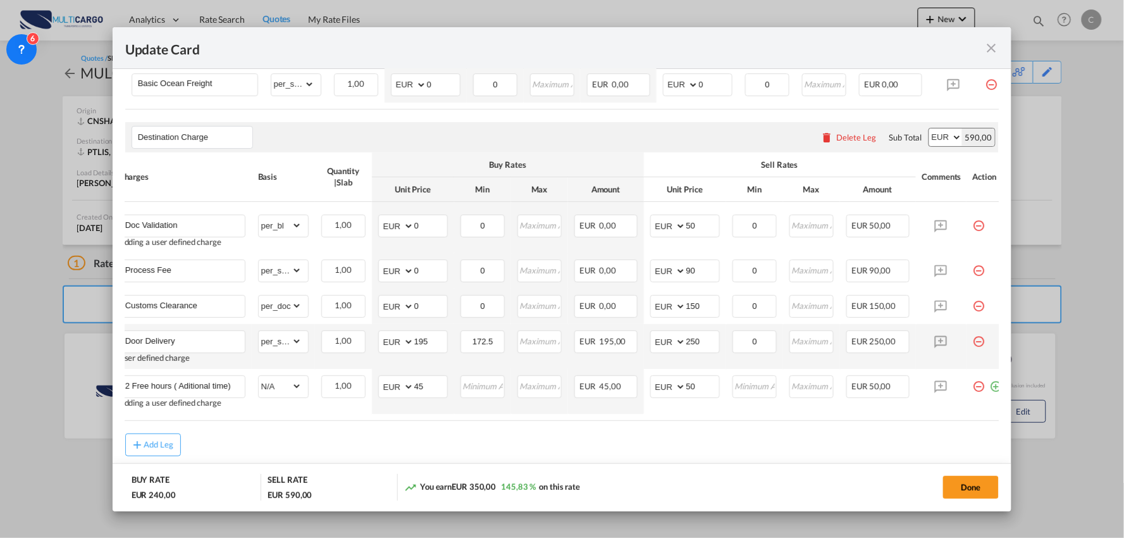
drag, startPoint x: 967, startPoint y: 489, endPoint x: 981, endPoint y: 488, distance: 14.6
click at [968, 488] on button "Done" at bounding box center [971, 487] width 56 height 23
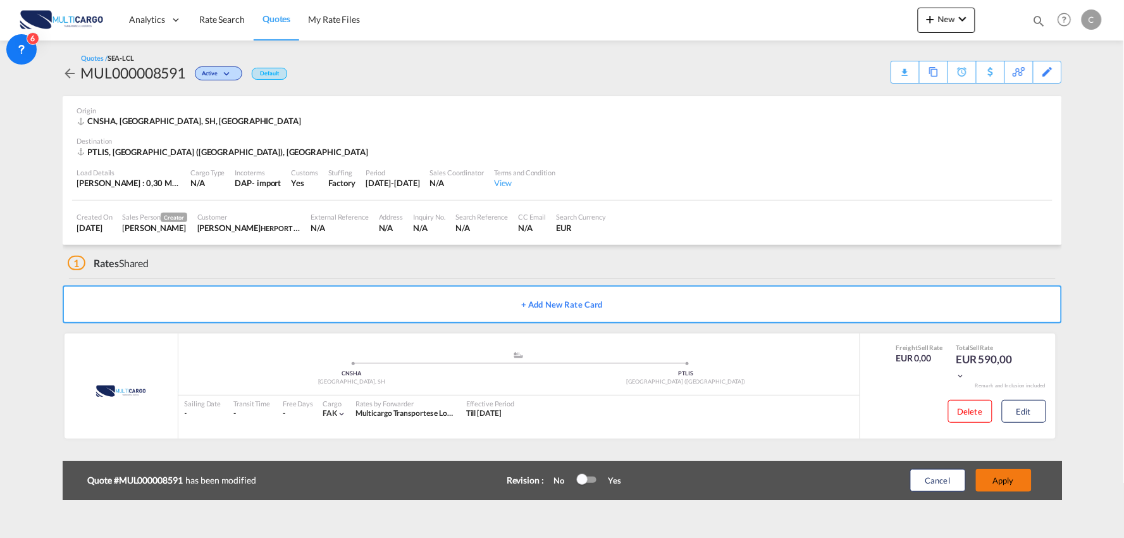
click at [1016, 477] on button "Apply" at bounding box center [1004, 480] width 56 height 23
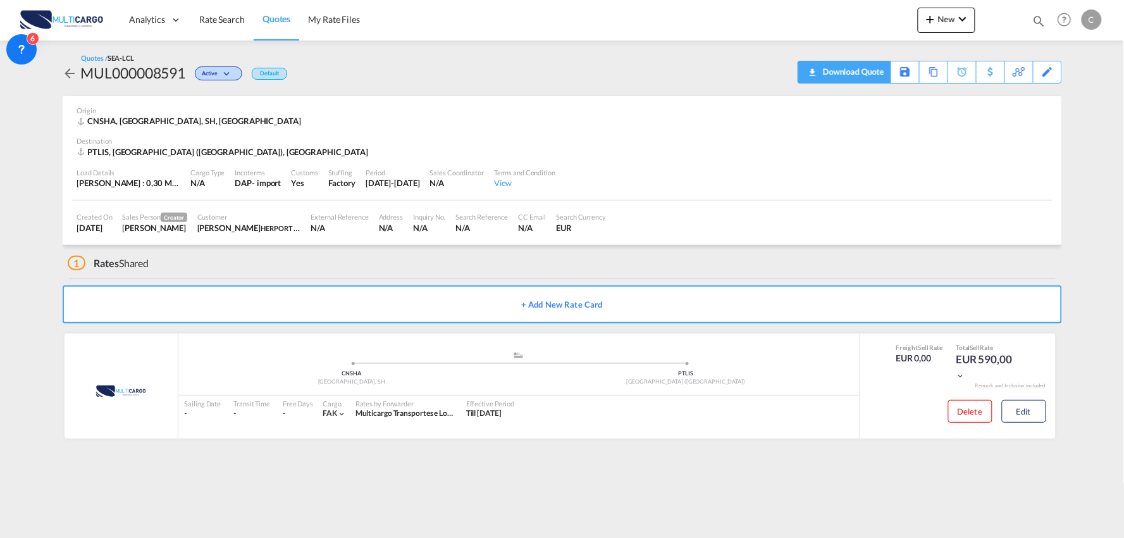
click at [866, 65] on div "Download Quote" at bounding box center [852, 71] width 65 height 20
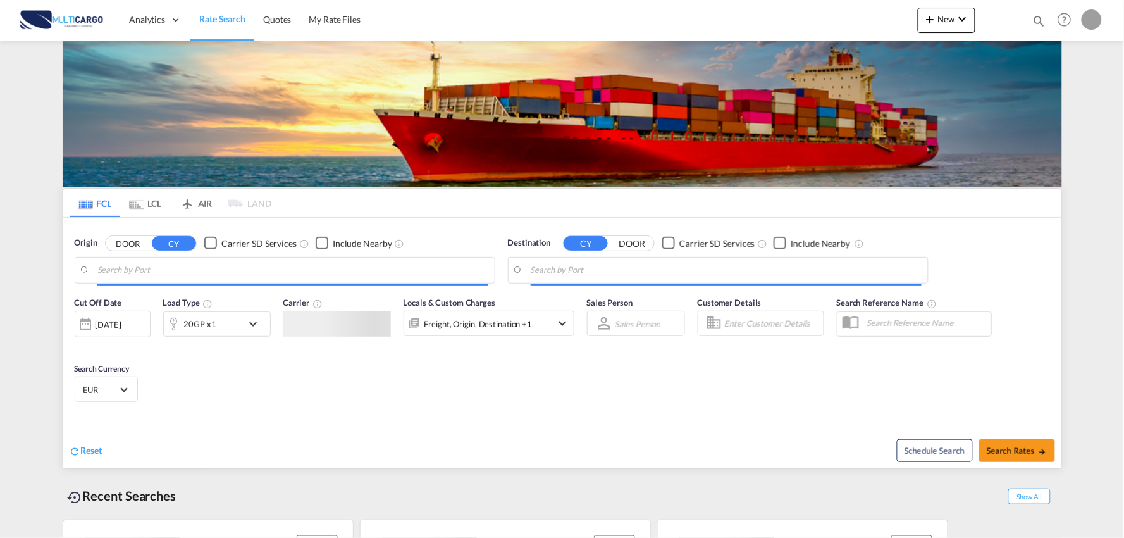
type input "Port of [GEOGRAPHIC_DATA], [GEOGRAPHIC_DATA], [GEOGRAPHIC_DATA]"
type input "Leixoes, Leixoes, PTLEI"
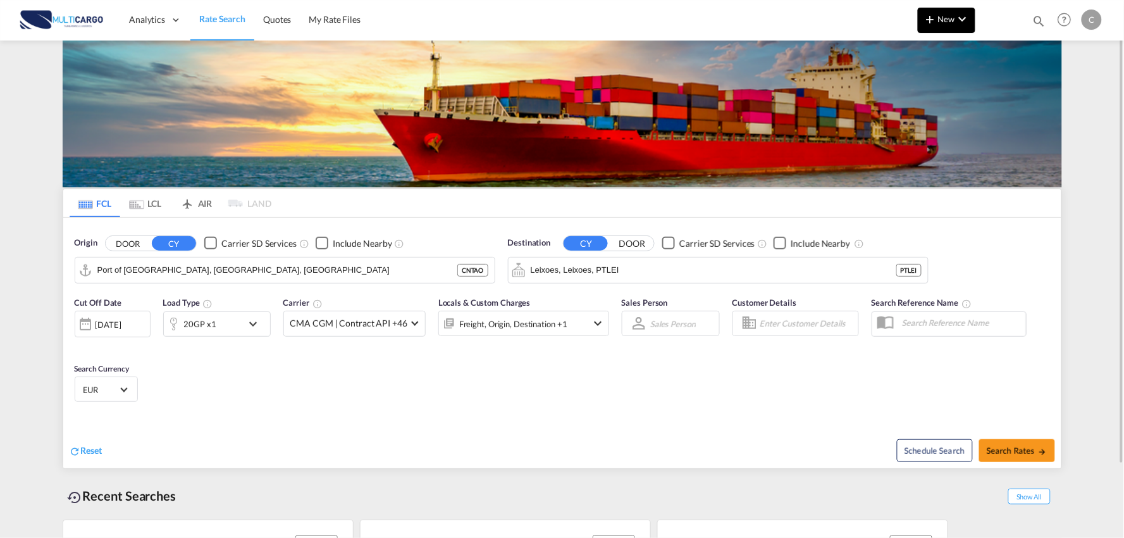
click at [954, 15] on span "New" at bounding box center [946, 19] width 47 height 10
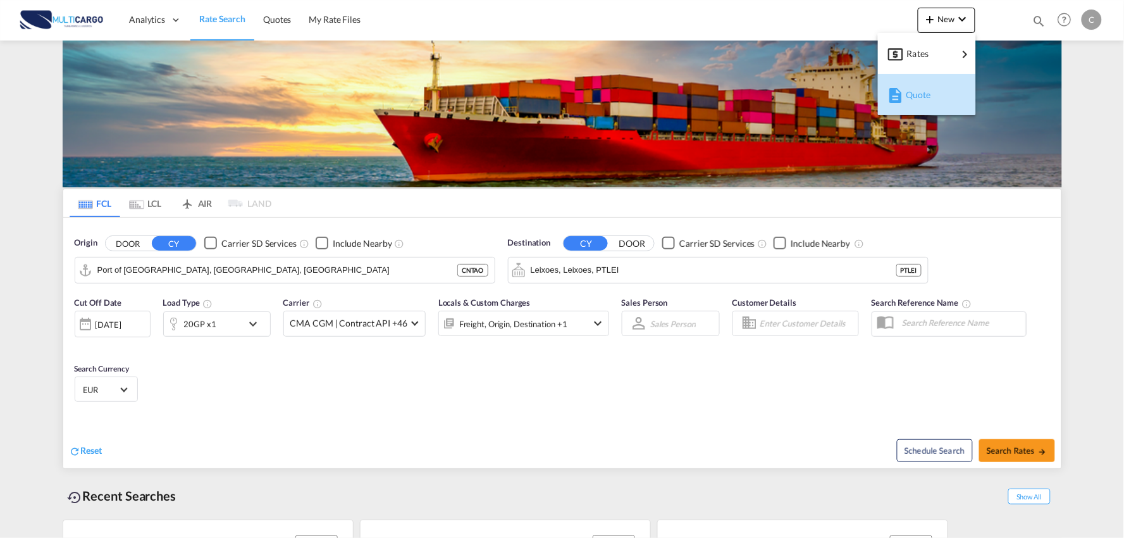
click at [907, 96] on span "Quote" at bounding box center [913, 94] width 14 height 25
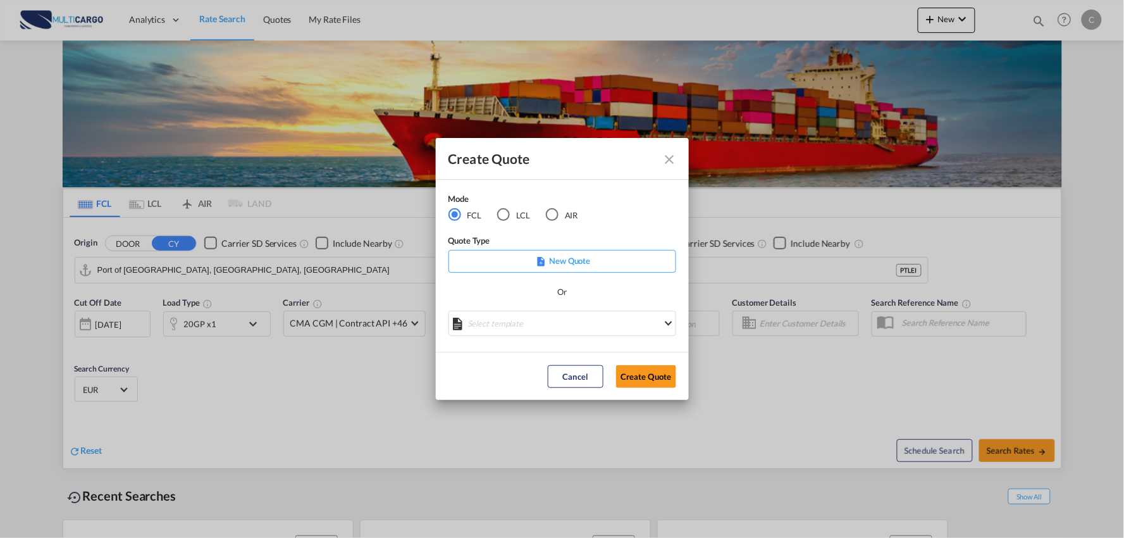
click at [559, 217] on md-radio-button "AIR" at bounding box center [562, 215] width 32 height 14
click at [564, 318] on md-select "Select template EXP EXW AIR 09/2025 [PERSON_NAME] | [DATE] IMP_DAP_AIR <500KG -…" at bounding box center [563, 323] width 228 height 25
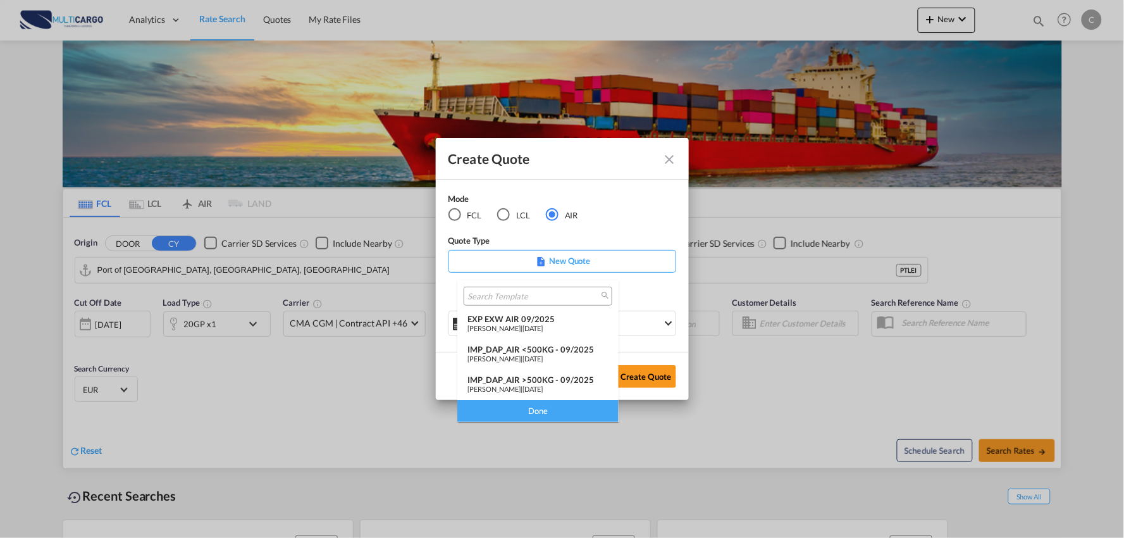
click at [525, 373] on md-option "IMP_DAP_AIR >500KG - 09/2025 [PERSON_NAME] | [DATE]" at bounding box center [537, 385] width 161 height 30
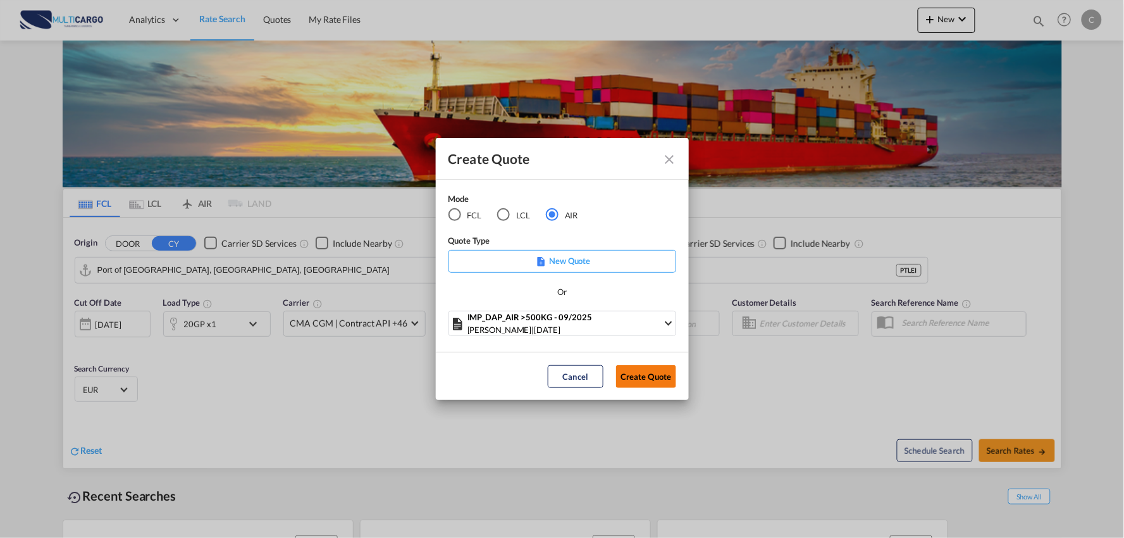
click at [643, 383] on button "Create Quote" at bounding box center [646, 376] width 60 height 23
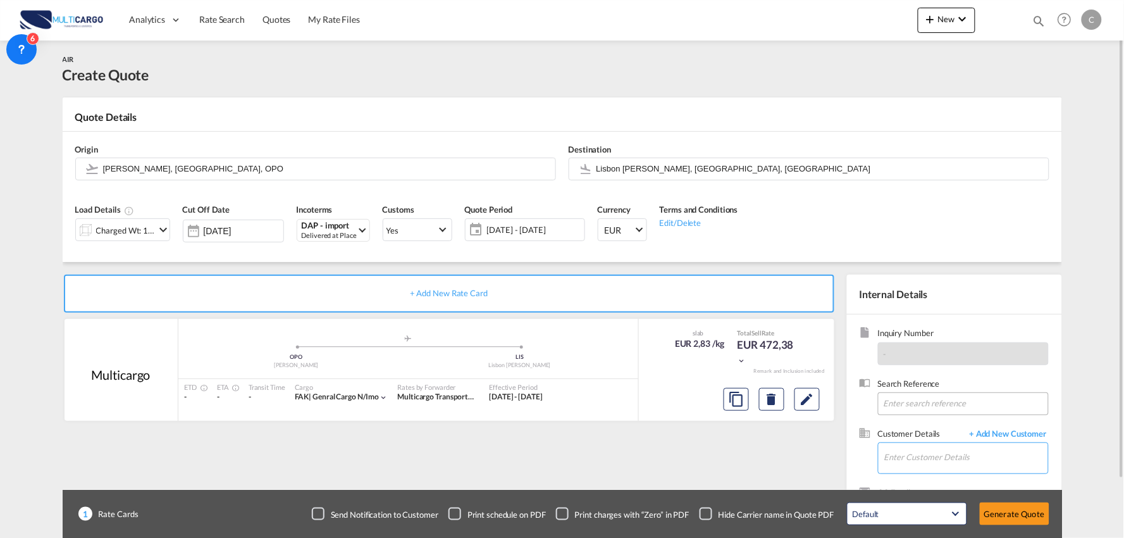
drag, startPoint x: 996, startPoint y: 454, endPoint x: 964, endPoint y: 399, distance: 64.0
click at [996, 454] on input "Enter Customer Details" at bounding box center [967, 457] width 164 height 28
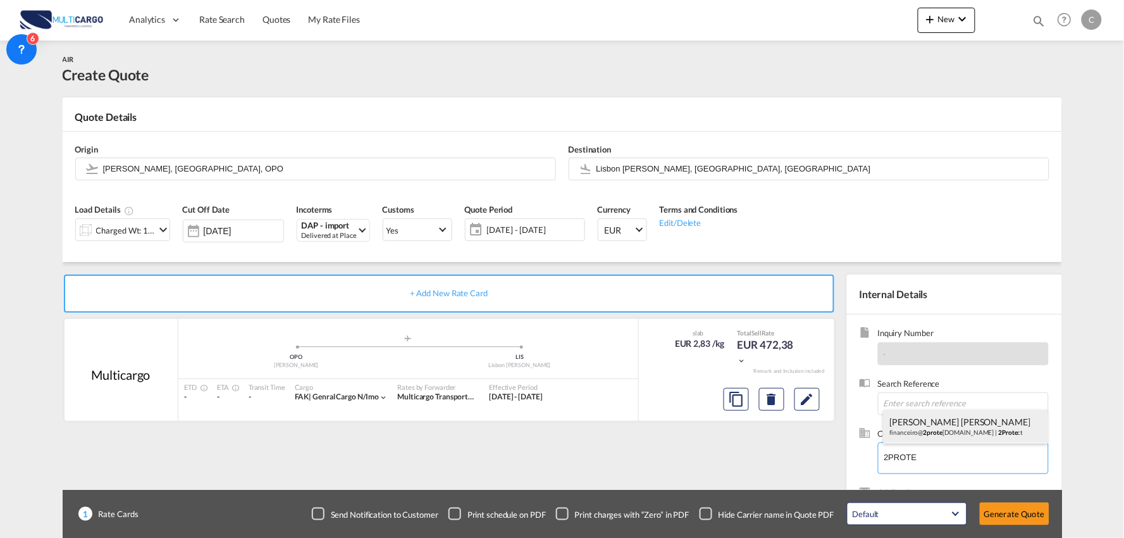
click at [919, 420] on div "[PERSON_NAME] [PERSON_NAME] financeiro@ 2prote [DOMAIN_NAME] | 2Prote ct" at bounding box center [966, 426] width 165 height 34
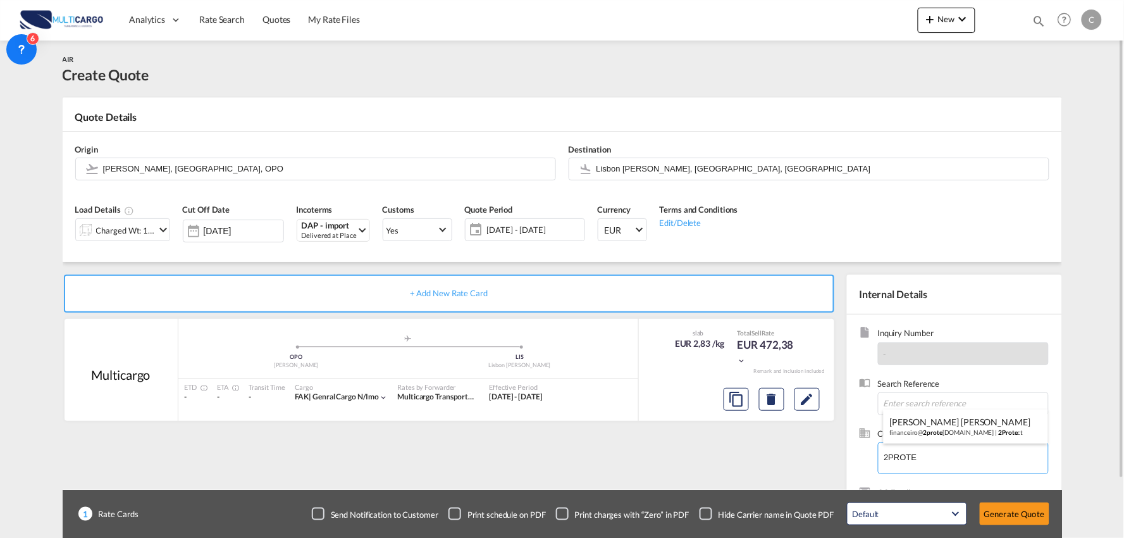
type input "2Protect, [PERSON_NAME] [PERSON_NAME], [EMAIL_ADDRESS][DOMAIN_NAME]"
click at [710, 511] on div "Checkbox No Ink" at bounding box center [706, 513] width 13 height 13
drag, startPoint x: 491, startPoint y: 450, endPoint x: 337, endPoint y: 263, distance: 242.3
click at [488, 447] on div "+ Add New Rate Card Multicargo added by you .a{fill:#aaa8ad;} .a{fill:#aaa8ad;}…" at bounding box center [452, 407] width 778 height 264
click at [321, 235] on div "Delivered at Place" at bounding box center [329, 235] width 55 height 9
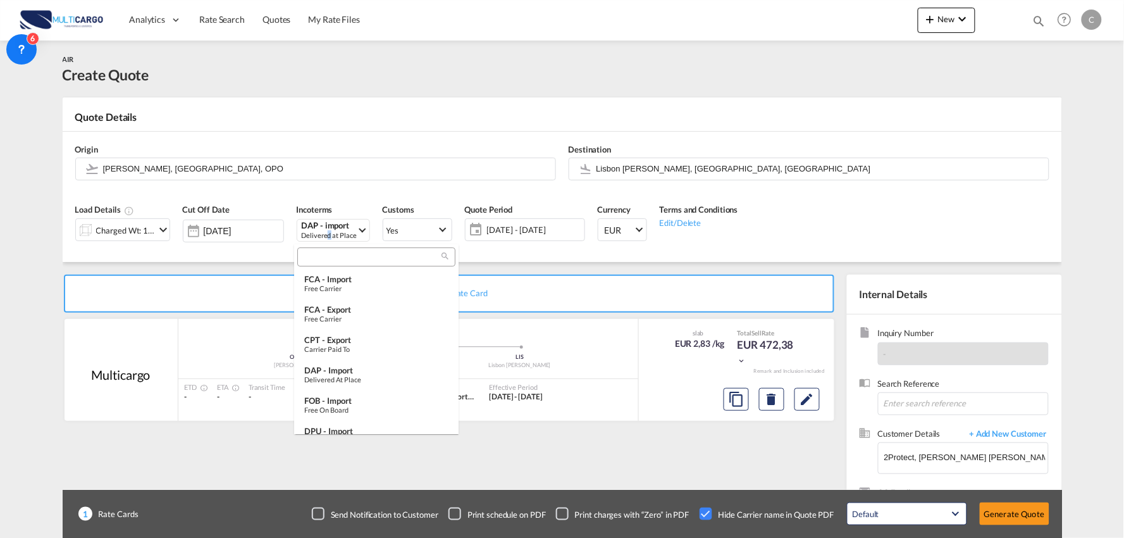
scroll to position [36, 0]
click at [342, 252] on input "search" at bounding box center [371, 257] width 140 height 11
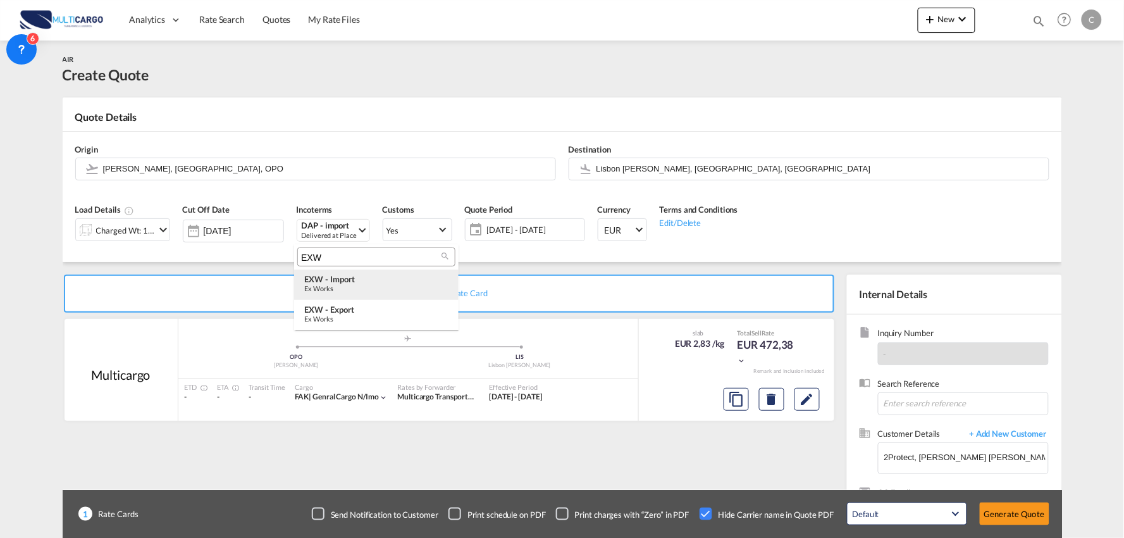
type input "EXW"
click at [358, 281] on div "EXW - import" at bounding box center [376, 279] width 144 height 10
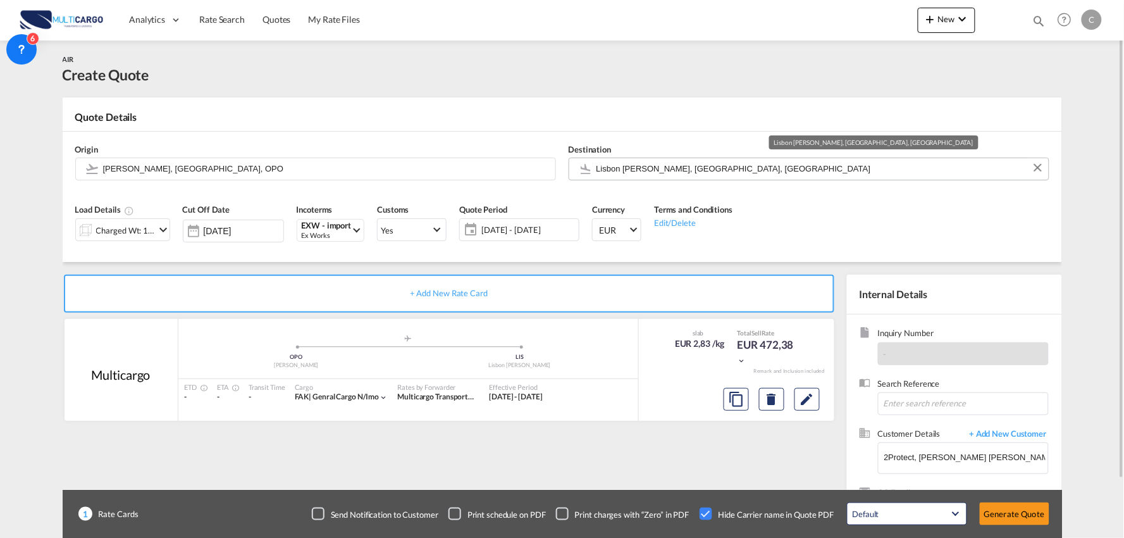
click at [682, 171] on input "Lisbon [PERSON_NAME], [GEOGRAPHIC_DATA], [GEOGRAPHIC_DATA]" at bounding box center [820, 169] width 446 height 22
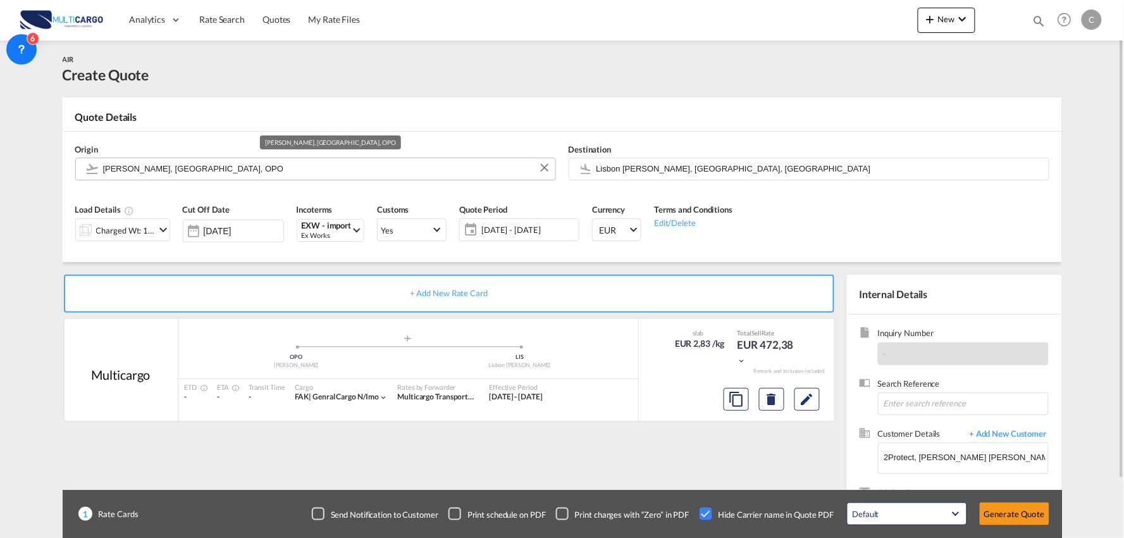
click at [205, 165] on input "[PERSON_NAME], [GEOGRAPHIC_DATA], OPO" at bounding box center [326, 169] width 446 height 22
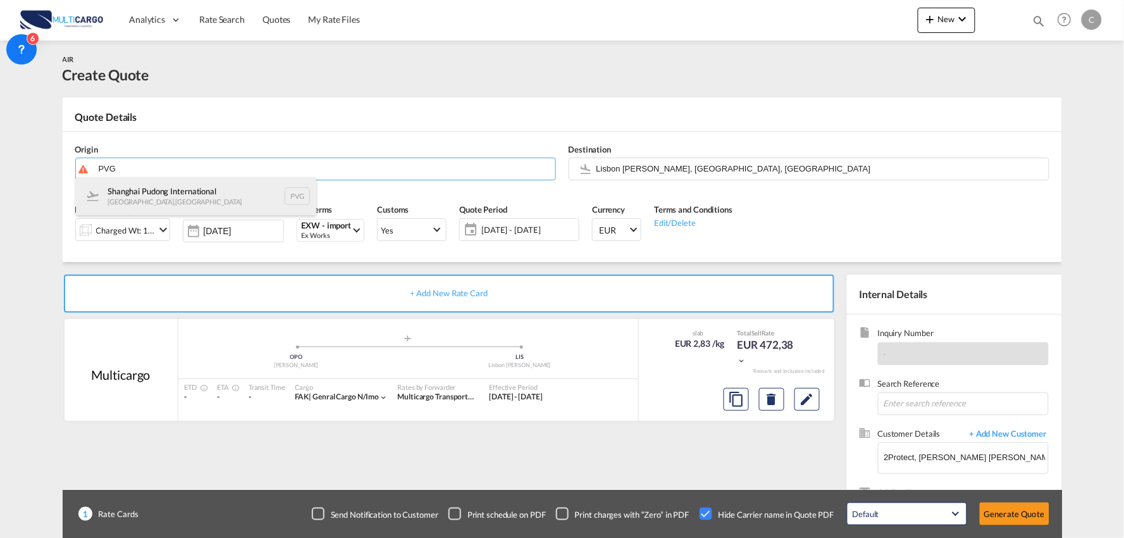
click at [169, 192] on div "Shanghai Pudong International [GEOGRAPHIC_DATA] , [GEOGRAPHIC_DATA] PVG" at bounding box center [196, 196] width 240 height 38
type input "Shanghai Pudong International, [GEOGRAPHIC_DATA], PVG"
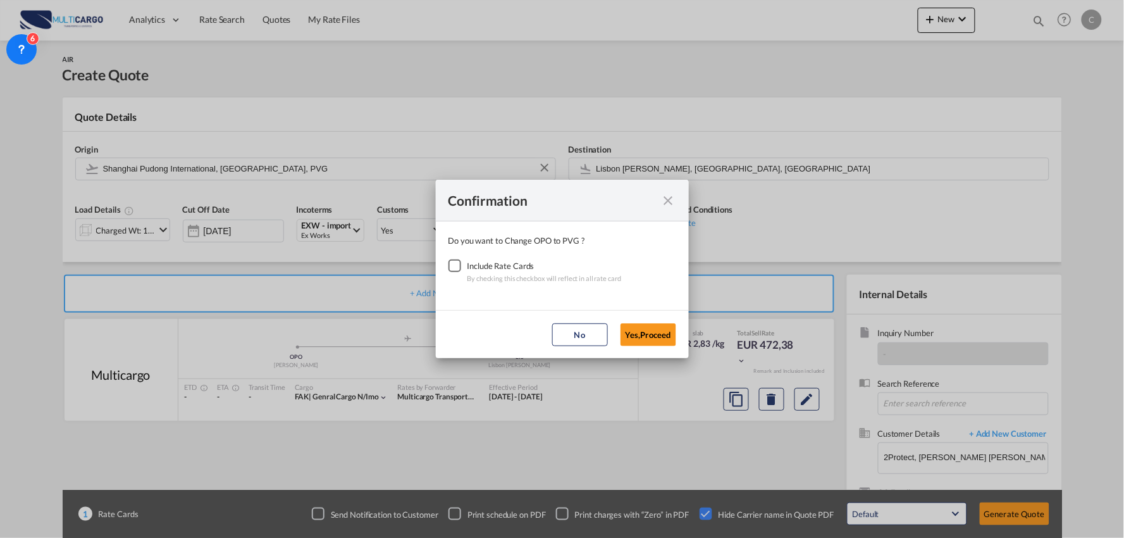
click at [461, 264] on div "Checkbox No Ink" at bounding box center [455, 265] width 13 height 13
click at [641, 331] on button "Yes,Proceed" at bounding box center [649, 334] width 56 height 23
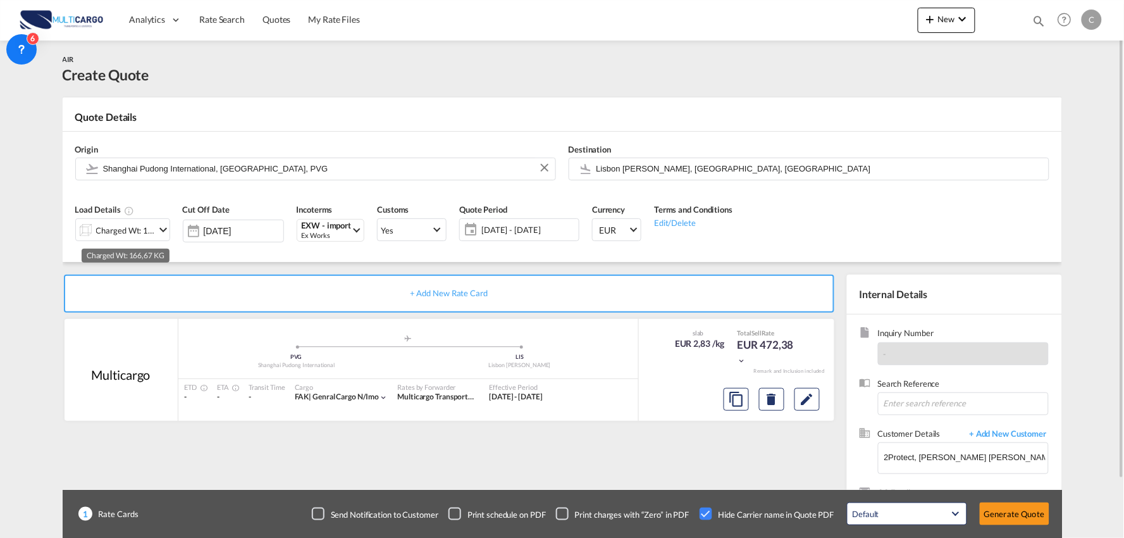
click at [130, 228] on div "Charged Wt: 166,67 KG" at bounding box center [125, 230] width 59 height 18
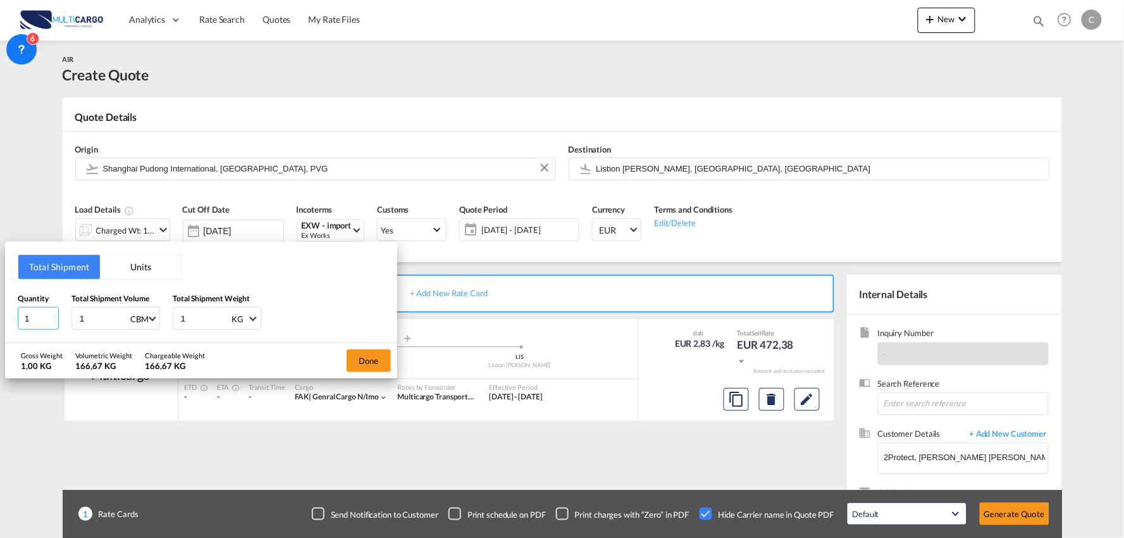
drag, startPoint x: 22, startPoint y: 321, endPoint x: 1, endPoint y: 324, distance: 21.1
click at [3, 324] on div "Total Shipment Units Quantity 1 Total Shipment Volume 1 CBM CBM CFT KG LB Total…" at bounding box center [562, 269] width 1124 height 538
type input "7"
drag, startPoint x: 96, startPoint y: 319, endPoint x: 58, endPoint y: 318, distance: 37.3
click at [58, 318] on div "Quantity 7 Total Shipment Volume 1 CBM CBM CFT KG LB Total Shipment Weight 1 KG…" at bounding box center [201, 311] width 367 height 38
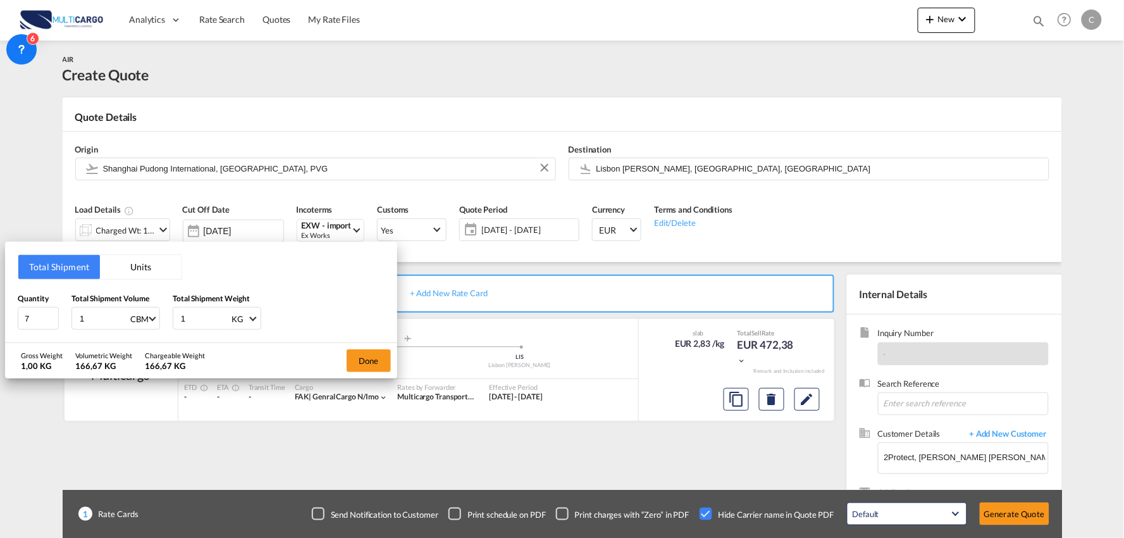
type input "0"
type input "0.23"
drag, startPoint x: 179, startPoint y: 316, endPoint x: 166, endPoint y: 318, distance: 13.3
click at [166, 318] on div "Quantity 7 Total Shipment Volume 0.23 CBM CBM CFT KG LB Total Shipment Weight 1…" at bounding box center [201, 311] width 367 height 38
type input "141"
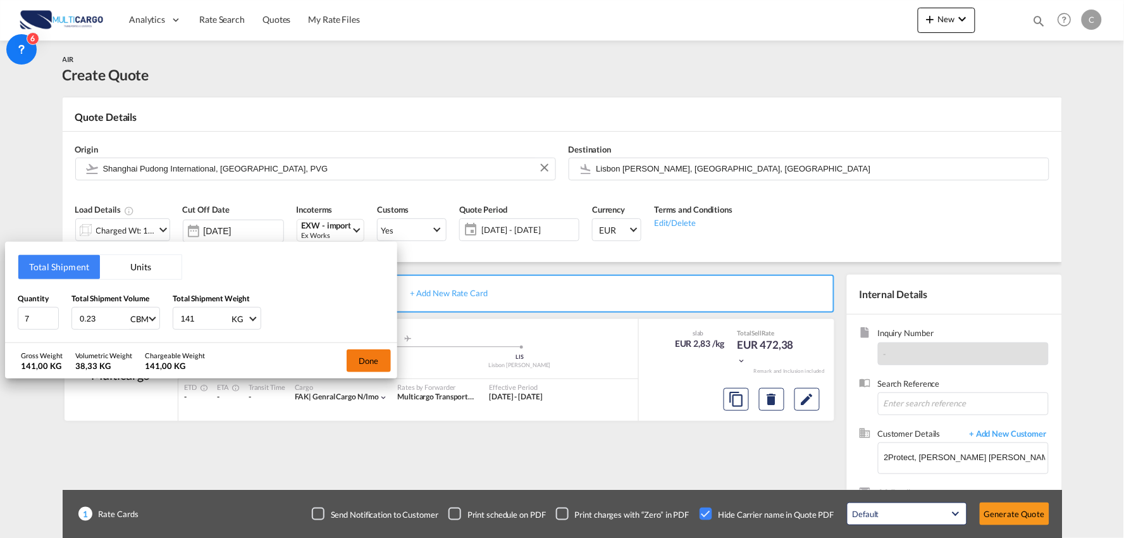
click at [351, 359] on button "Done" at bounding box center [369, 360] width 44 height 23
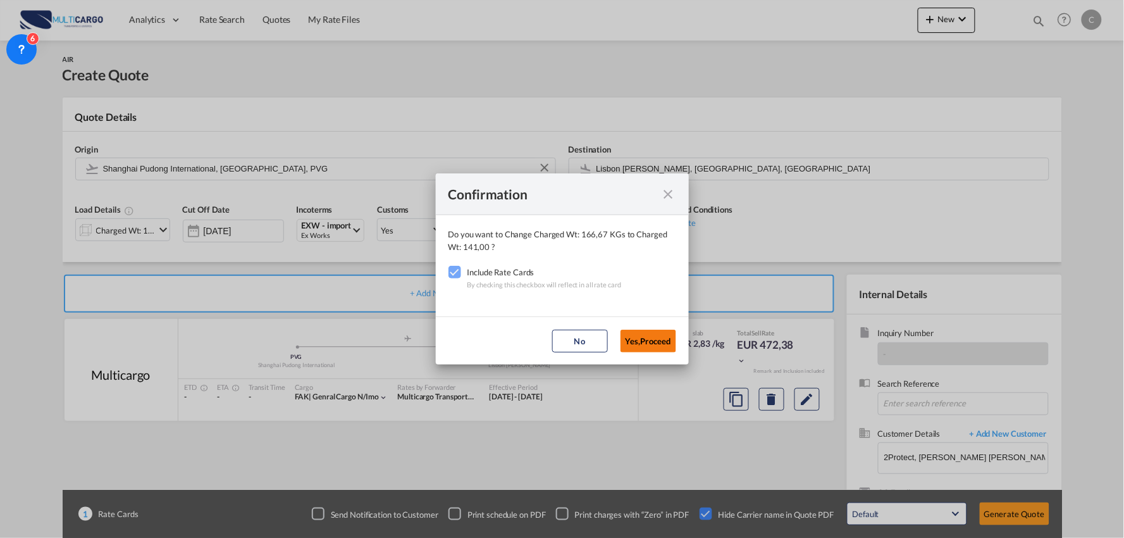
click at [656, 340] on button "Yes,Proceed" at bounding box center [649, 341] width 56 height 23
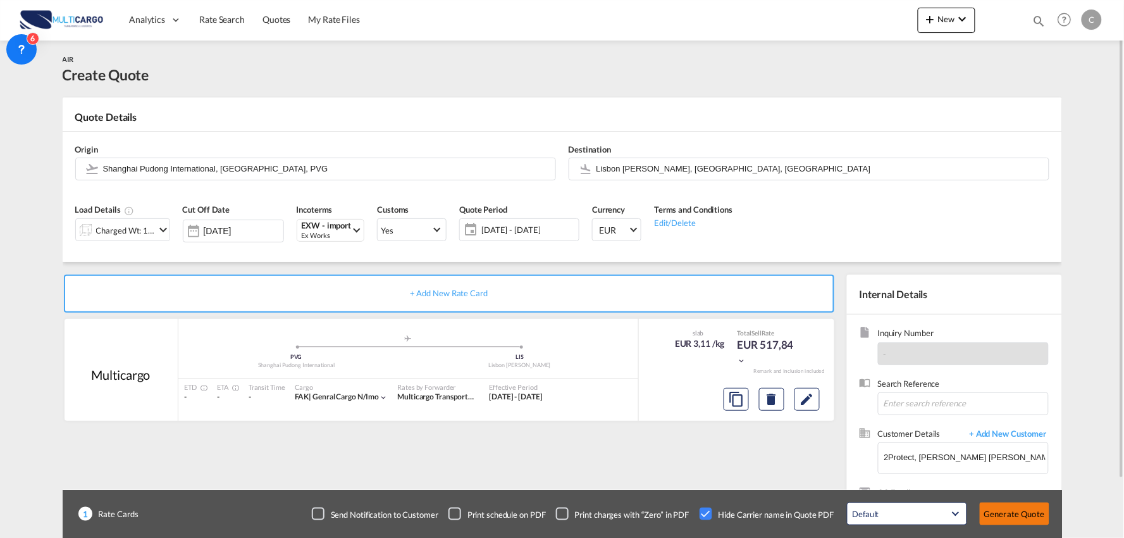
click at [1015, 511] on button "Generate Quote" at bounding box center [1015, 513] width 70 height 23
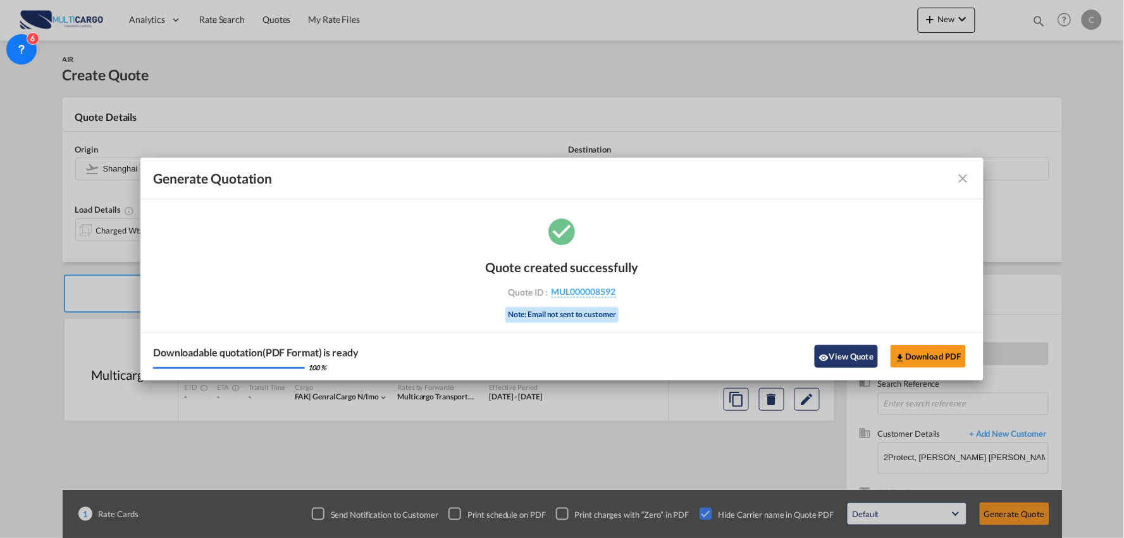
click at [855, 351] on button "View Quote" at bounding box center [846, 356] width 63 height 23
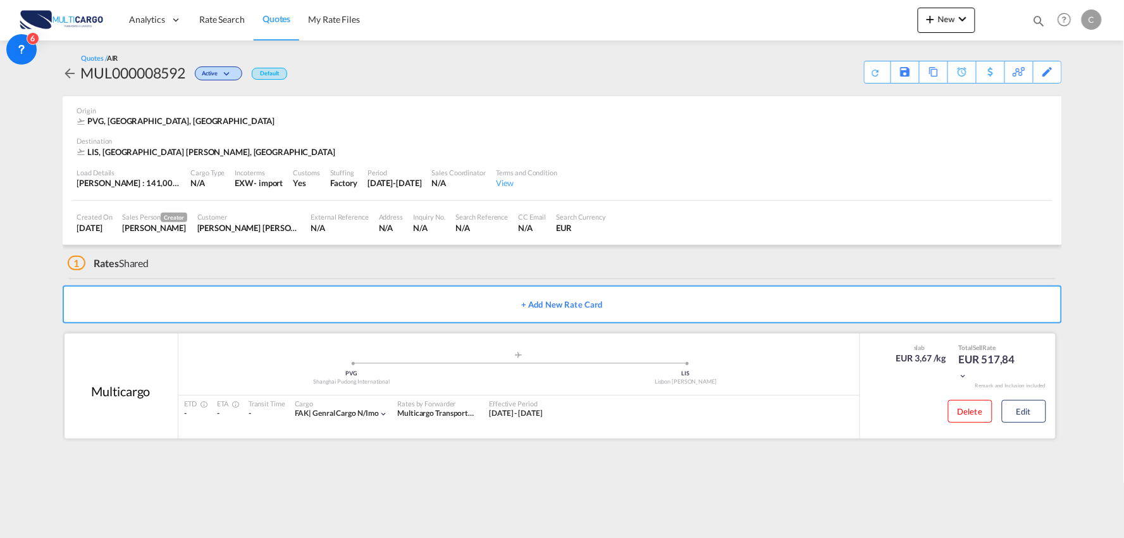
click at [1034, 399] on div "Delete Edit" at bounding box center [993, 416] width 108 height 34
click at [1015, 411] on button "Edit" at bounding box center [1024, 411] width 44 height 23
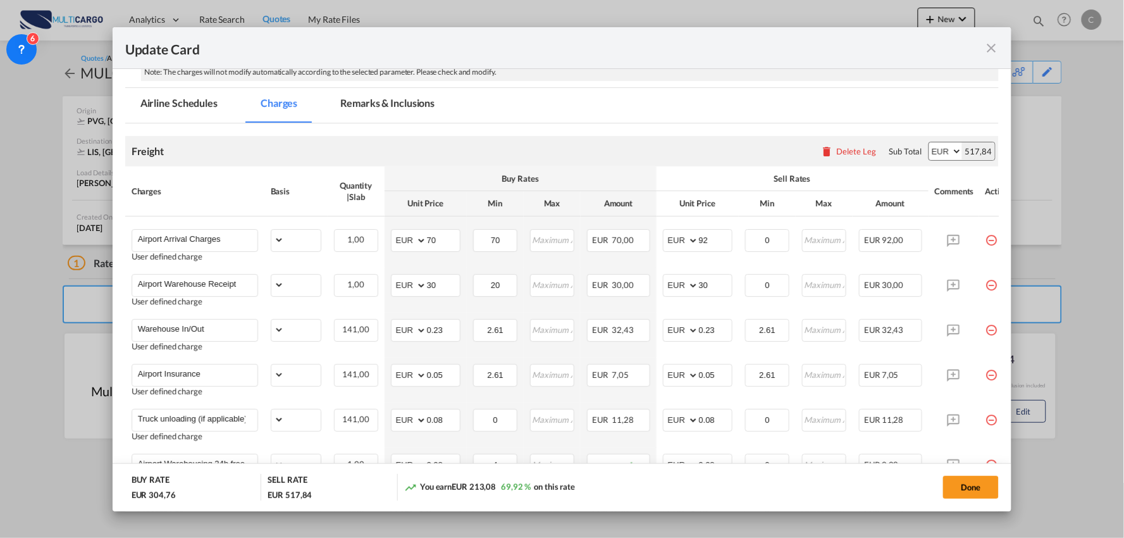
select select "per_bl"
select select "per_kg"
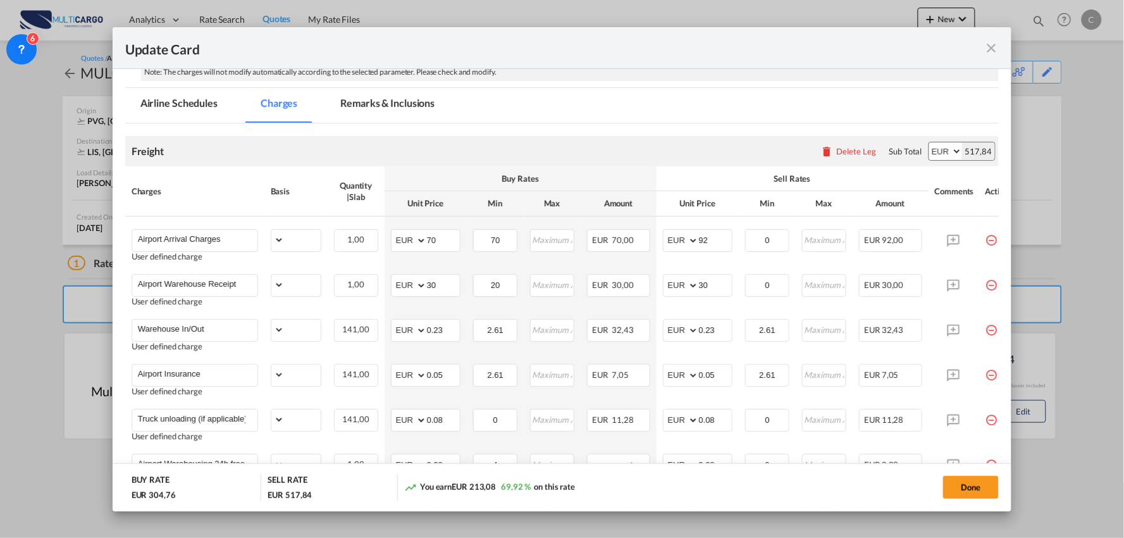
select select "per_shipment"
select select "per_bl"
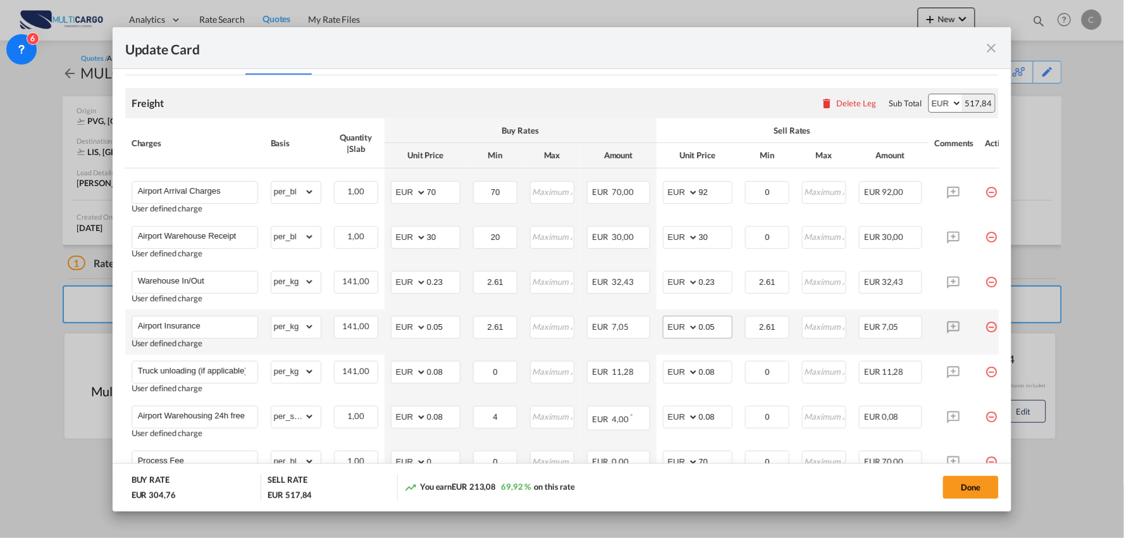
scroll to position [263, 0]
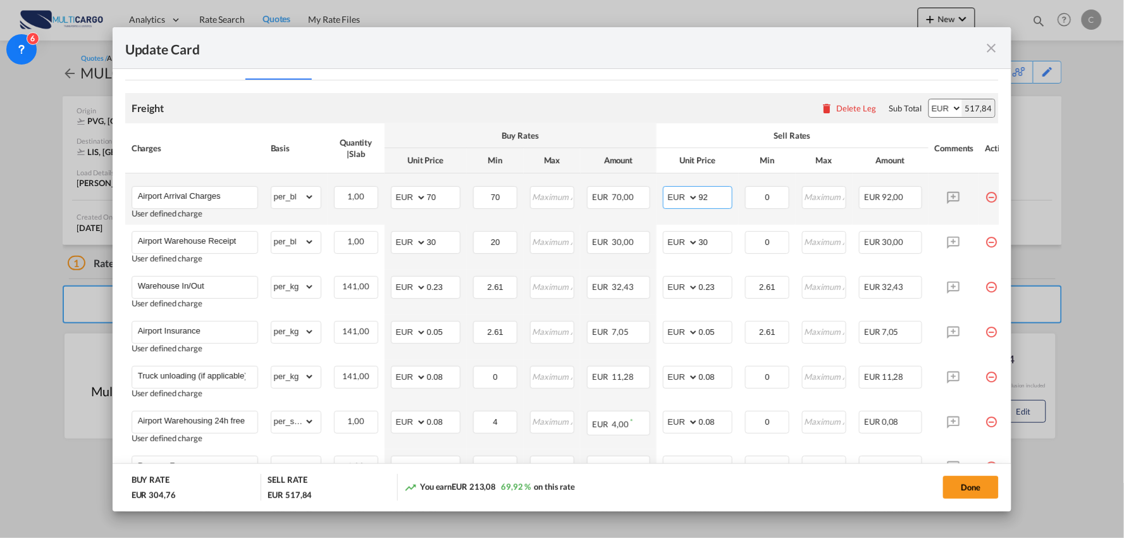
drag, startPoint x: 718, startPoint y: 197, endPoint x: 637, endPoint y: 209, distance: 82.0
click at [647, 209] on tr "Airport Arrival Charges User defined charge Please Enter Already Exists gross_w…" at bounding box center [573, 198] width 897 height 51
type input "70"
click at [719, 99] on div "Freight Please enter leg name Leg Name Already Exists Delete Leg Sub Total AED …" at bounding box center [562, 108] width 874 height 30
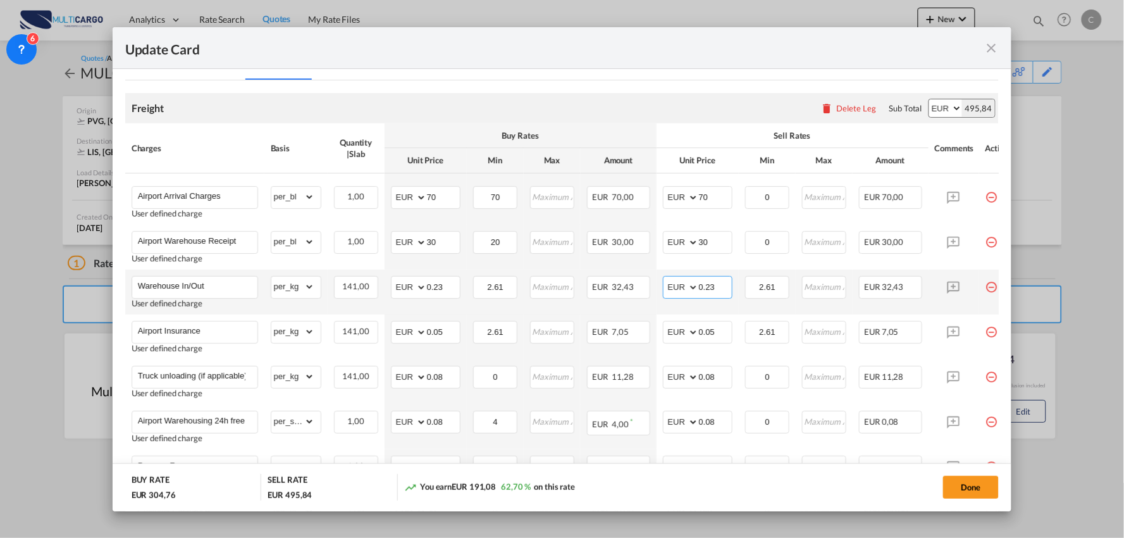
click at [725, 287] on input "0.23" at bounding box center [715, 286] width 33 height 19
type input "0.24"
click at [724, 106] on div "Freight Please enter leg name Leg Name Already Exists Delete Leg Sub Total AED …" at bounding box center [562, 108] width 874 height 30
drag, startPoint x: 692, startPoint y: 242, endPoint x: 666, endPoint y: 242, distance: 26.6
click at [666, 242] on md-input-container "AED AFN ALL AMD ANG AOA ARS AUD AWG AZN BAM BBD BDT BGN BHD BIF BMD BND [PERSON…" at bounding box center [698, 242] width 70 height 23
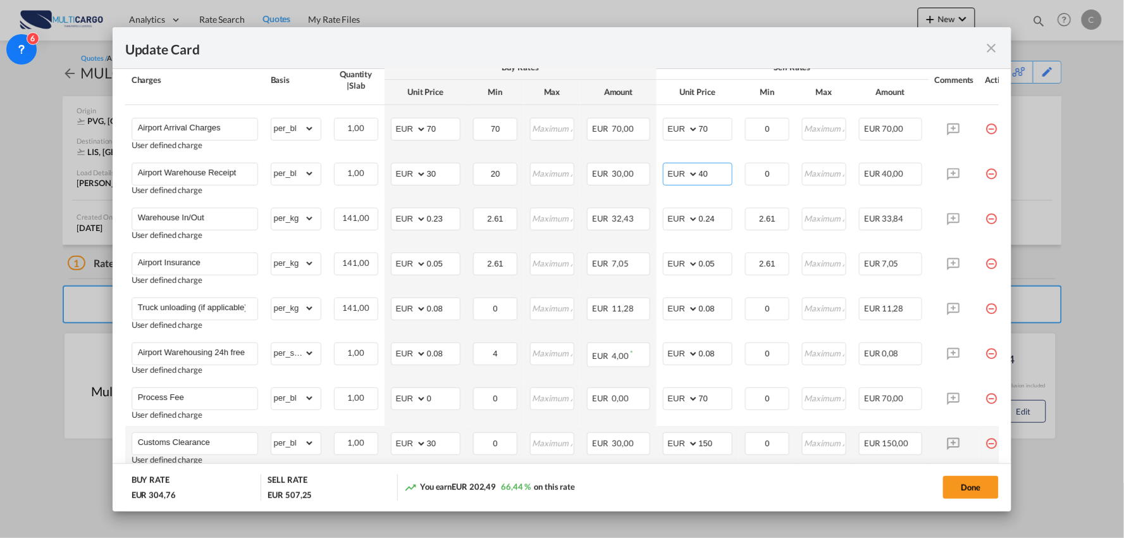
scroll to position [475, 0]
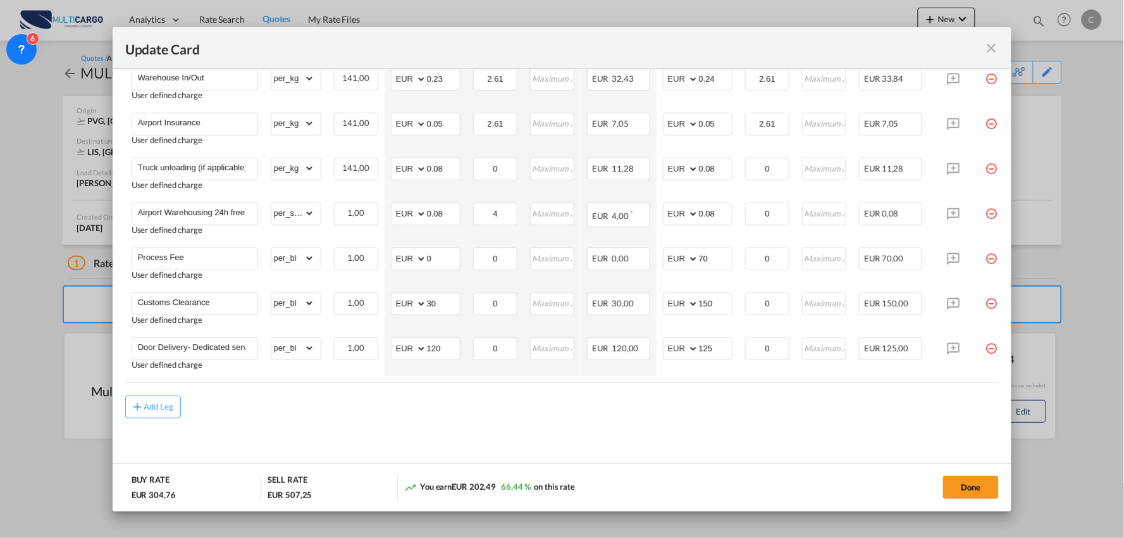
type input "40"
click at [635, 402] on div "Add Leg" at bounding box center [562, 406] width 874 height 23
drag, startPoint x: 715, startPoint y: 257, endPoint x: 690, endPoint y: 258, distance: 24.7
click at [690, 258] on md-input-container "AED AFN ALL AMD ANG AOA ARS AUD AWG AZN BAM BBD BDT BGN BHD BIF BMD BND BOB BRL…" at bounding box center [698, 258] width 70 height 23
type input "90"
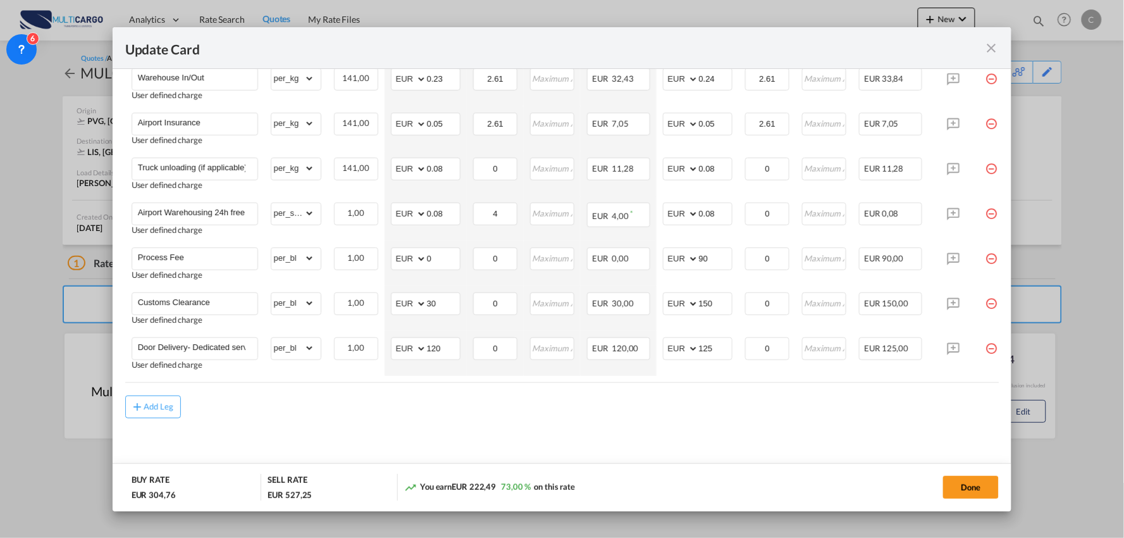
click at [596, 438] on md-content "Freight Please enter leg name Leg Name Already Exists Delete Leg Sub Total AED …" at bounding box center [562, 175] width 874 height 607
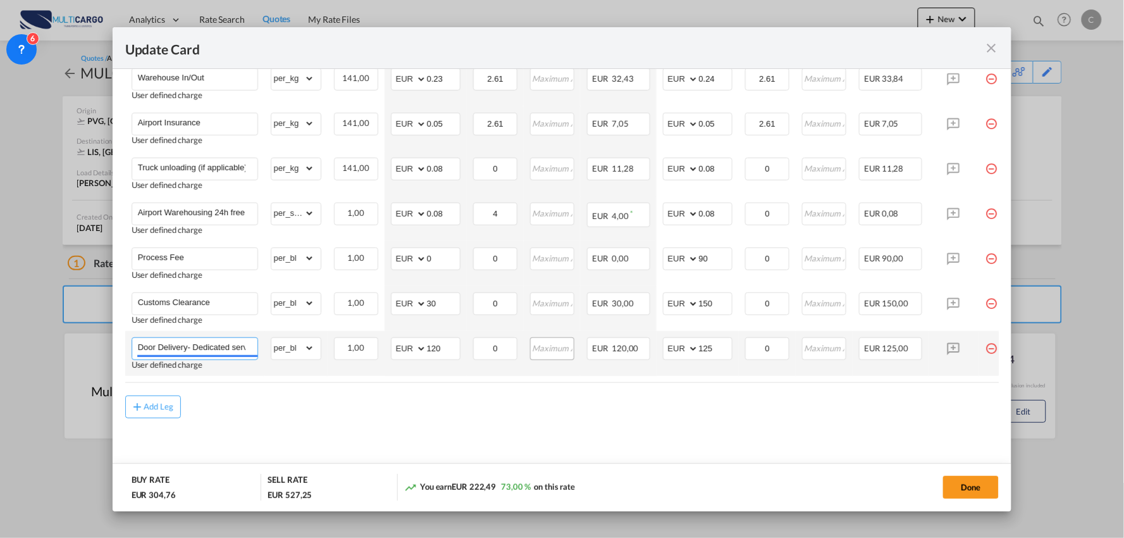
drag, startPoint x: 187, startPoint y: 342, endPoint x: 530, endPoint y: 355, distance: 343.8
click at [530, 356] on tr "Door Delivery- Dedicated service User defined charge Please Enter Already Exist…" at bounding box center [573, 353] width 897 height 45
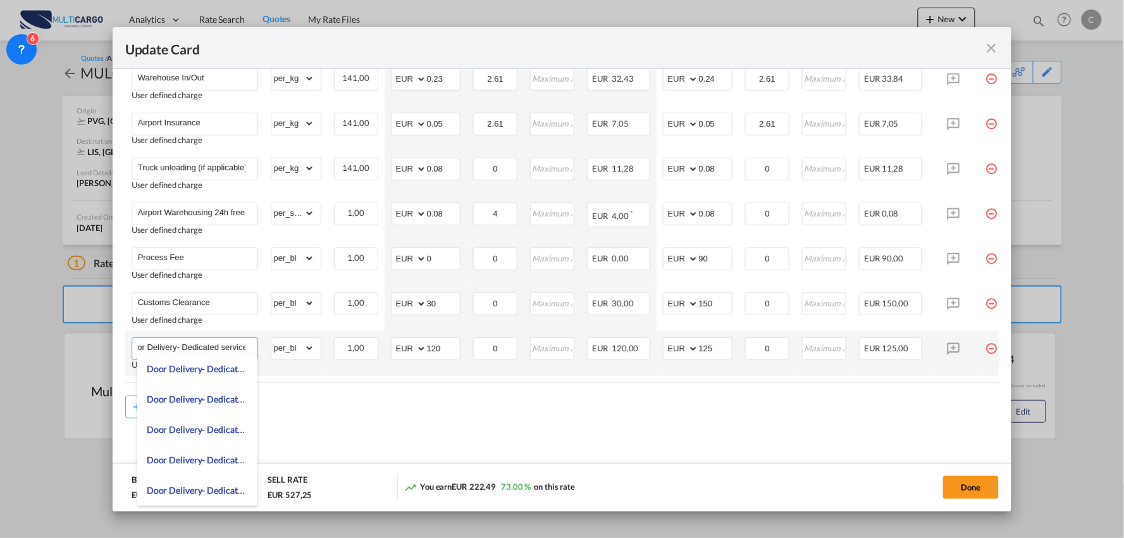
click at [235, 338] on input "Door Delivery- Dedicated service" at bounding box center [198, 347] width 120 height 19
drag, startPoint x: 247, startPoint y: 343, endPoint x: -171, endPoint y: 352, distance: 418.3
click at [0, 352] on html "Analytics Reports Dashboard Rate Search Quotes My Rate Files" at bounding box center [562, 269] width 1124 height 538
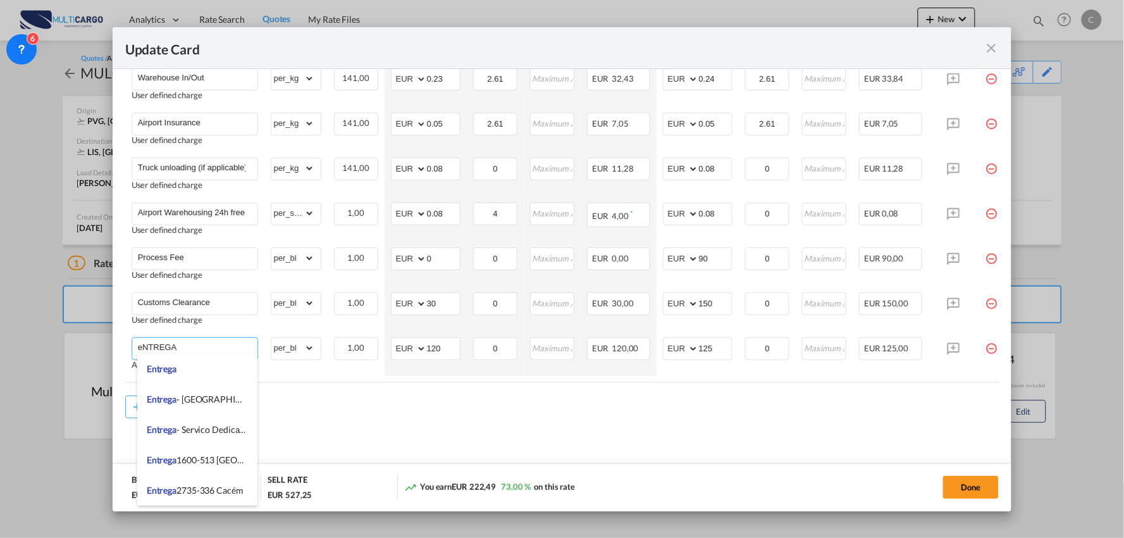
drag, startPoint x: 205, startPoint y: 345, endPoint x: 27, endPoint y: 344, distance: 178.4
click at [27, 344] on div "Update Card Port of Loading PVG T/S .a{fill:#aaa8ad;} Airline Multicargo (1163-…" at bounding box center [562, 269] width 1124 height 538
type input "Entrega"
click at [458, 432] on md-content "Freight Please enter leg name Leg Name Already Exists Delete Leg Sub Total AED …" at bounding box center [562, 175] width 874 height 607
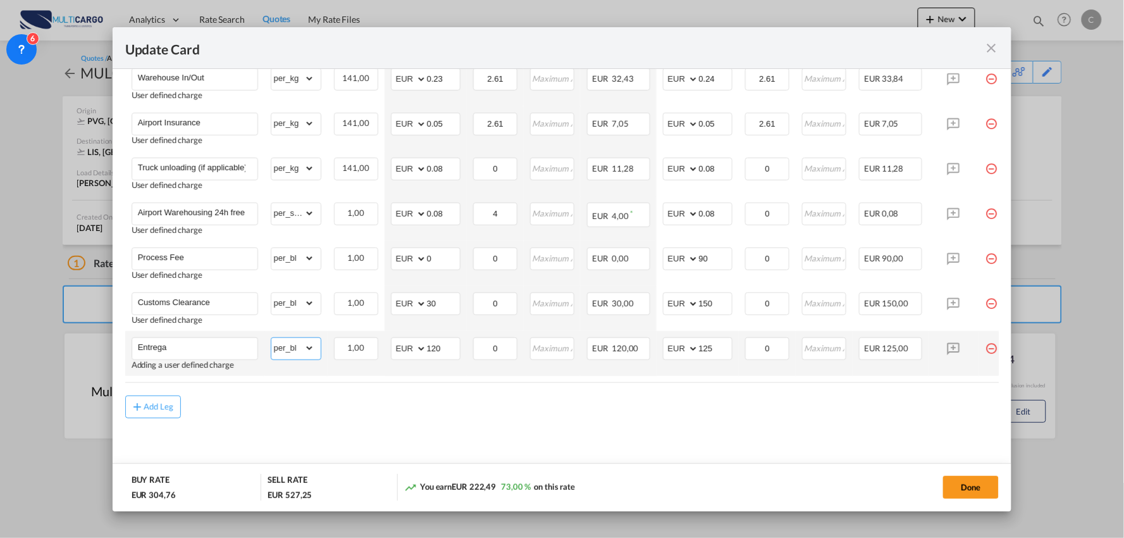
click at [302, 351] on select "gross_weight volumetric_weight per_shipment per_bl per_km % on air freight per_…" at bounding box center [292, 348] width 43 height 20
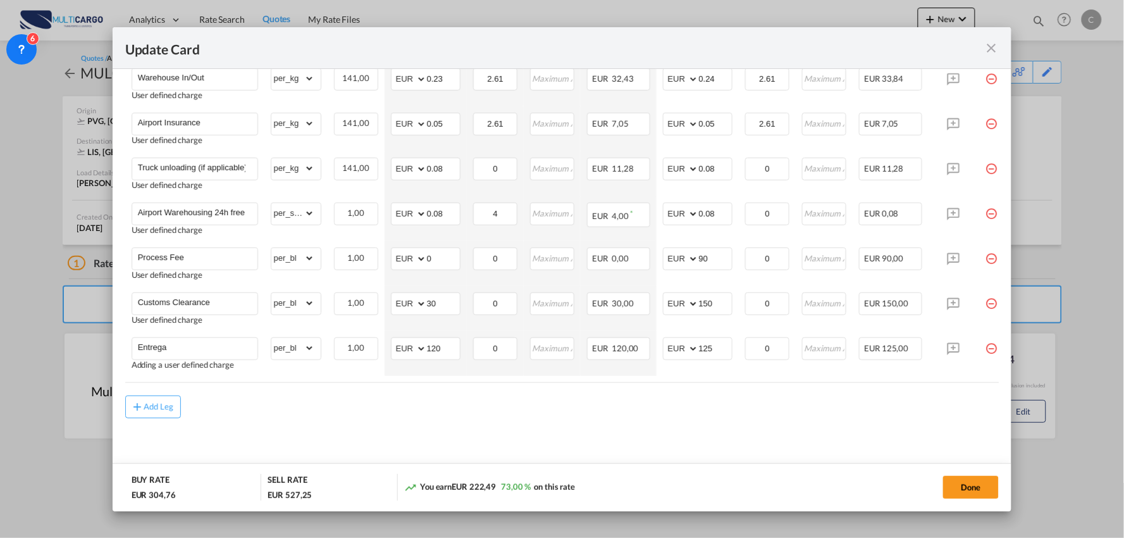
drag, startPoint x: 294, startPoint y: 416, endPoint x: 327, endPoint y: 321, distance: 99.9
click at [295, 412] on div "Add Leg" at bounding box center [562, 406] width 874 height 23
drag, startPoint x: 311, startPoint y: 301, endPoint x: 311, endPoint y: 293, distance: 8.2
click at [311, 301] on select "gross_weight volumetric_weight per_shipment per_bl per_km % on air freight per_…" at bounding box center [292, 303] width 43 height 20
select select "per_document"
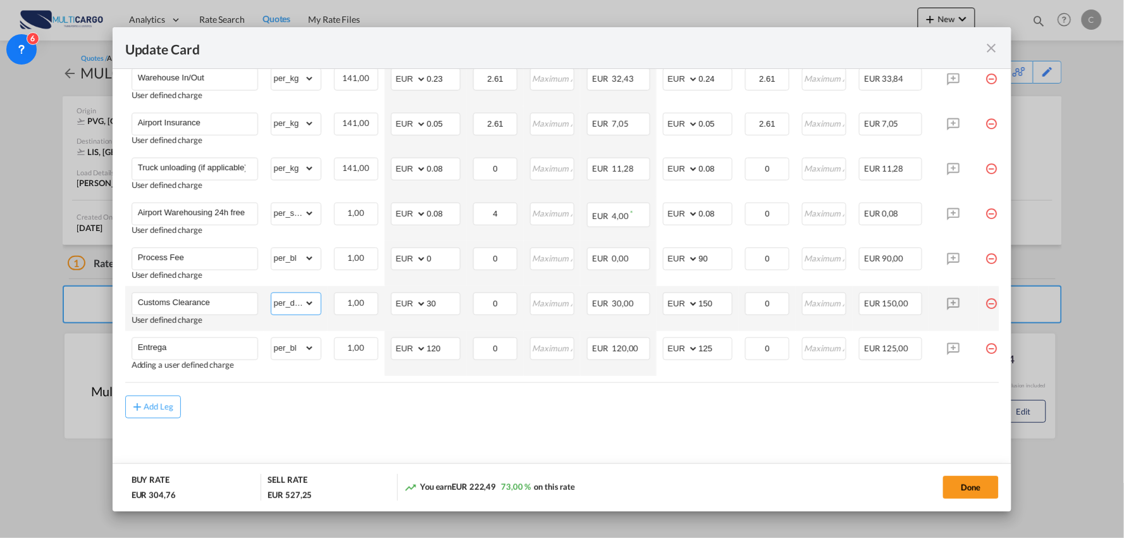
click at [271, 293] on select "gross_weight volumetric_weight per_shipment per_bl per_km % on air freight per_…" at bounding box center [292, 303] width 43 height 20
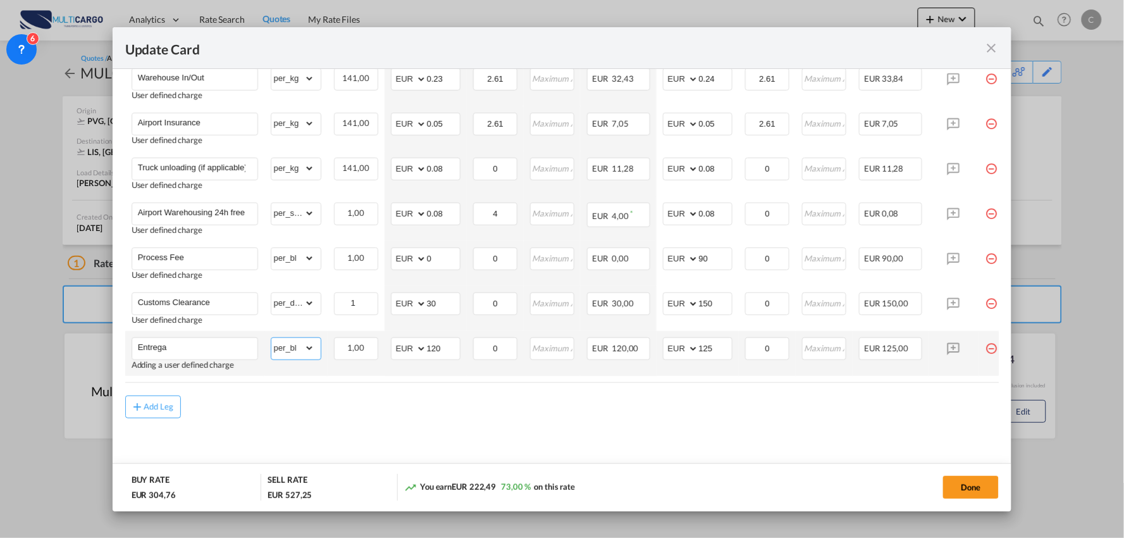
click at [295, 345] on select "gross_weight volumetric_weight per_shipment per_bl per_km % on air freight per_…" at bounding box center [292, 348] width 43 height 20
select select "per_shipment"
click at [271, 338] on select "gross_weight volumetric_weight per_shipment per_bl per_km % on air freight per_…" at bounding box center [292, 348] width 43 height 20
drag, startPoint x: 712, startPoint y: 346, endPoint x: 656, endPoint y: 343, distance: 55.8
click at [683, 346] on md-input-container "AED AFN ALL AMD ANG AOA ARS AUD AWG AZN BAM BBD BDT BGN BHD BIF BMD BND BOB BRL…" at bounding box center [698, 348] width 70 height 23
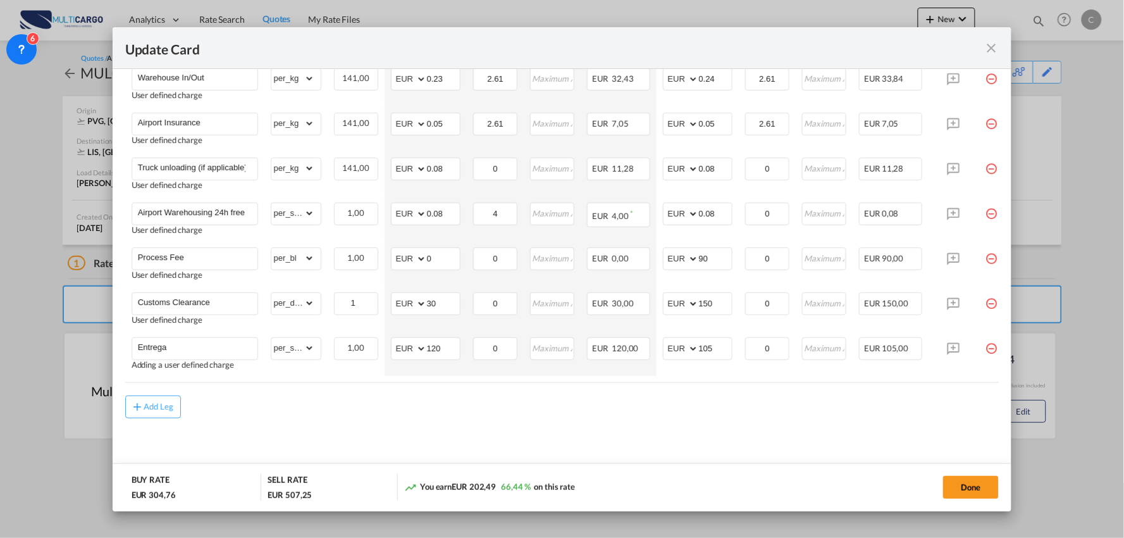
click at [492, 409] on div "Add Leg" at bounding box center [562, 406] width 874 height 23
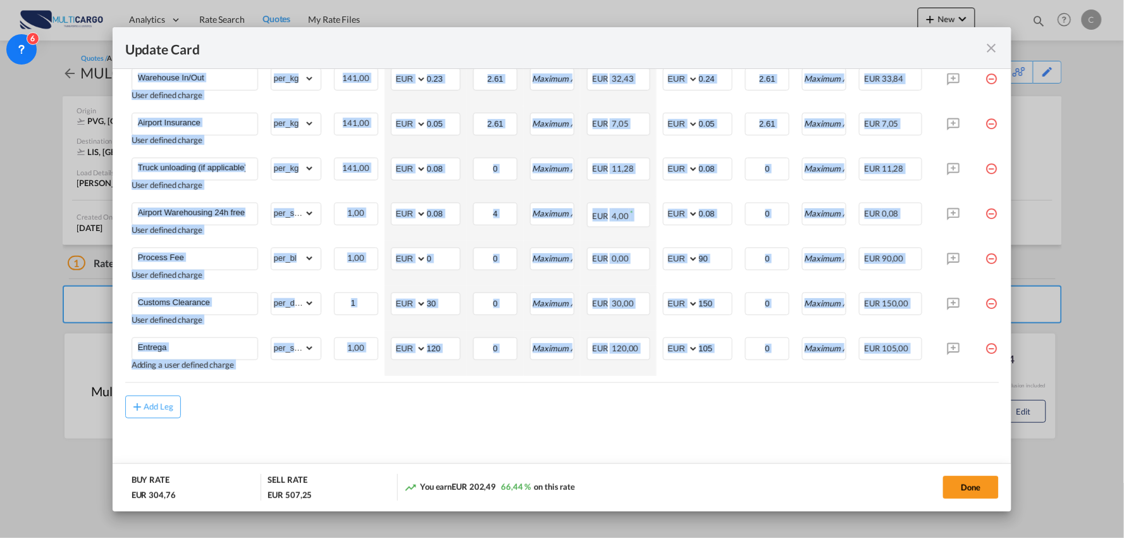
drag, startPoint x: 945, startPoint y: 378, endPoint x: 1005, endPoint y: 380, distance: 60.2
click at [1005, 380] on md-dialog-content "Port of Loading PVG T/S .a{fill:#aaa8ad;} Airline Multicargo (1163--MTC-PT / -)…" at bounding box center [563, 290] width 900 height 442
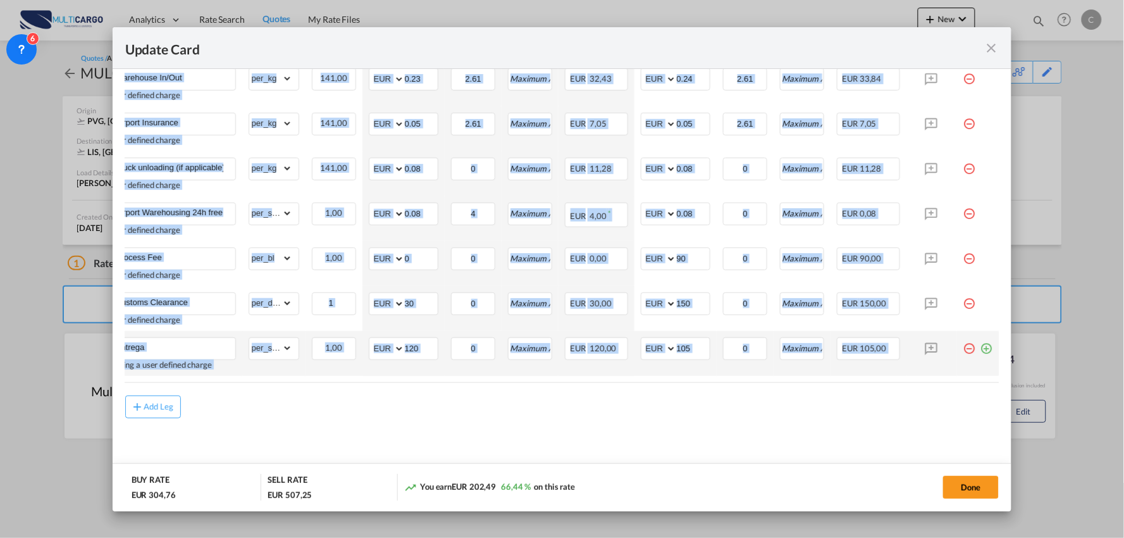
click at [982, 345] on md-icon "icon-plus-circle-outline green-400-fg" at bounding box center [987, 343] width 13 height 13
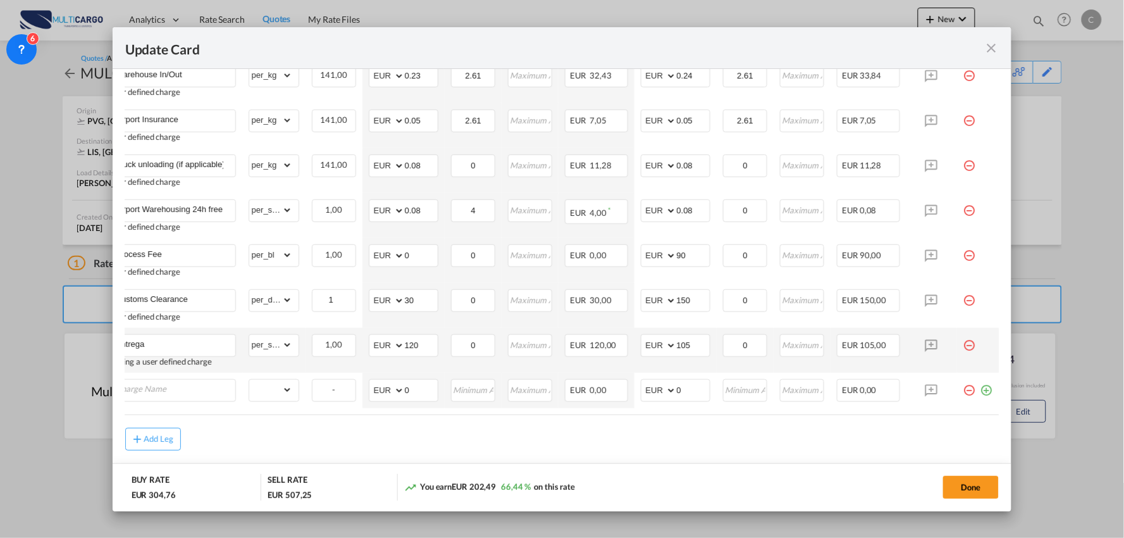
scroll to position [0, 13]
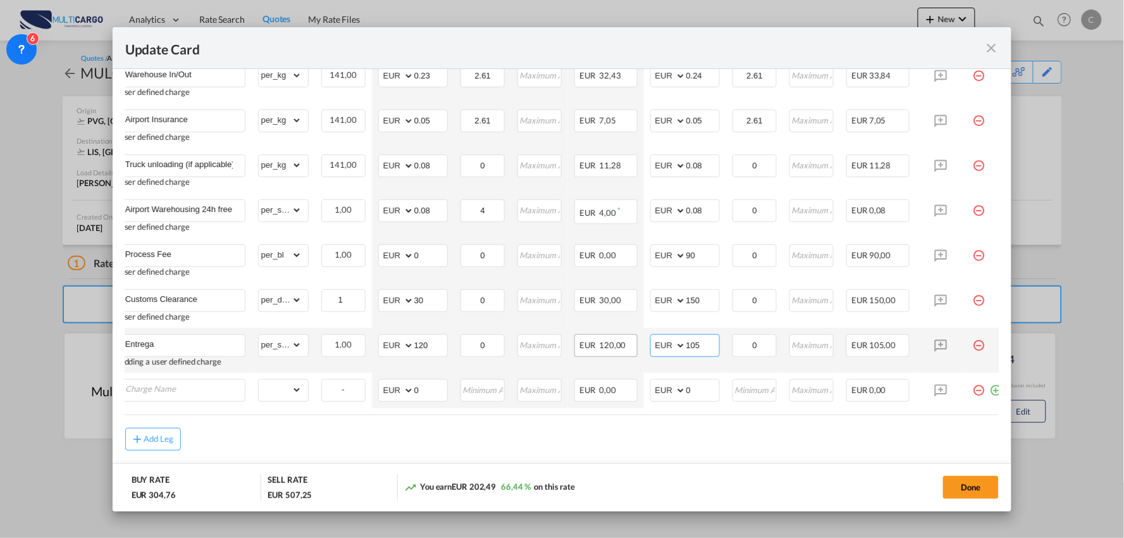
drag, startPoint x: 701, startPoint y: 349, endPoint x: 589, endPoint y: 352, distance: 112.0
click at [648, 349] on td "AED AFN ALL AMD ANG AOA ARS AUD AWG AZN BAM BBD BDT BGN BHD BIF BMD BND BOB BRL…" at bounding box center [685, 350] width 82 height 45
type input "100"
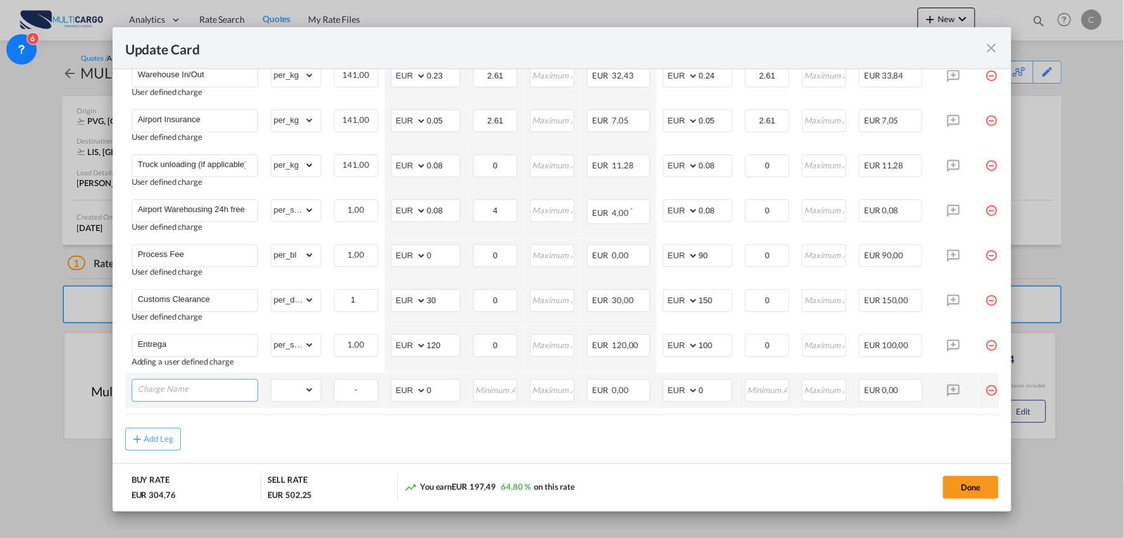
click at [187, 390] on input "Charge Name" at bounding box center [198, 389] width 120 height 19
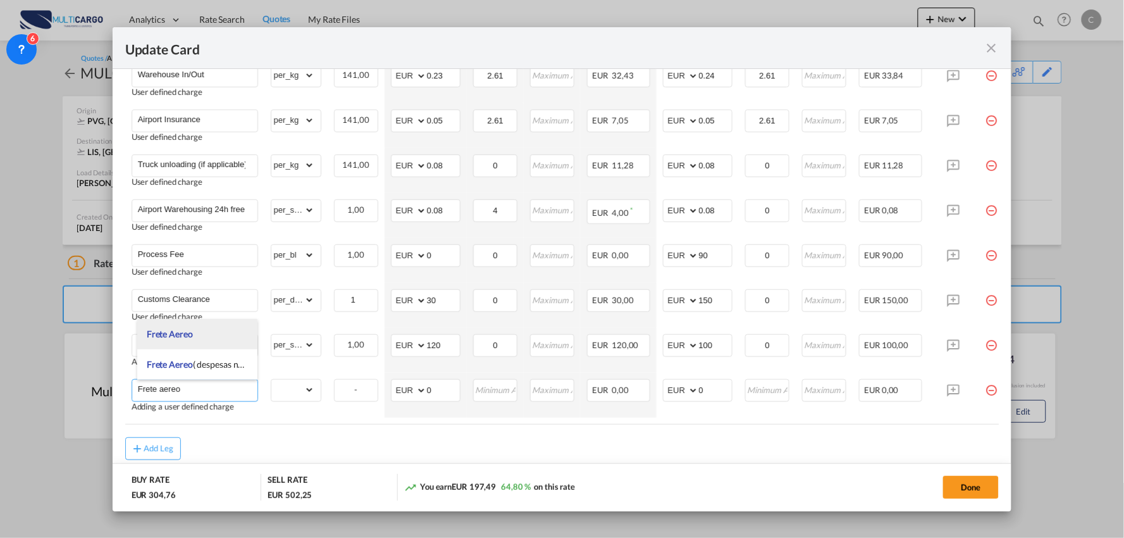
click at [192, 335] on span "Frete Aereo" at bounding box center [170, 333] width 46 height 11
type input "Frete Aereo"
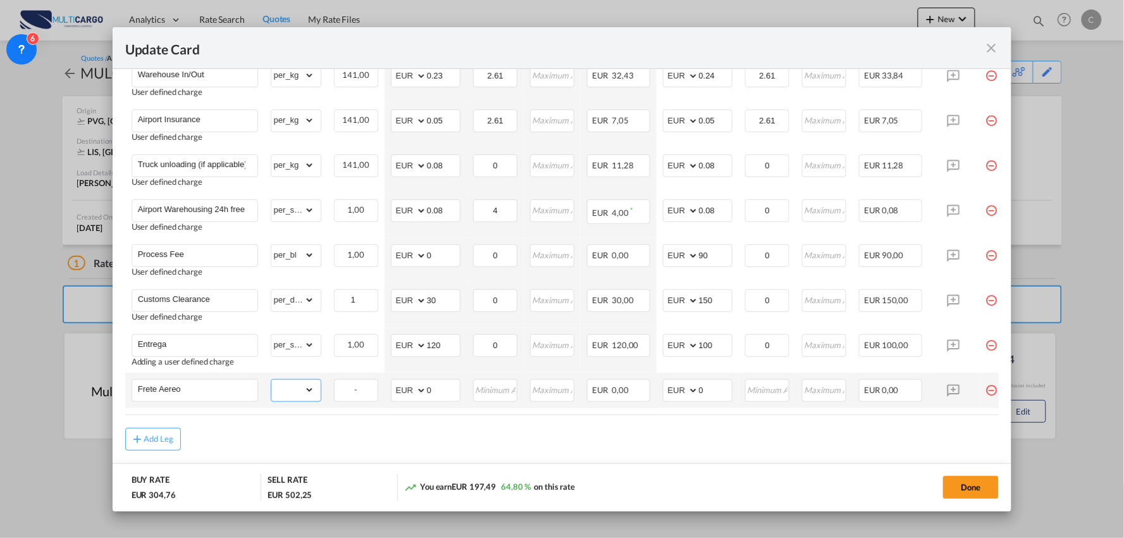
click at [306, 390] on select "gross_weight volumetric_weight per_shipment per_bl per_km % on air freight per_…" at bounding box center [292, 390] width 43 height 20
select select "per_kg"
click at [271, 380] on select "gross_weight volumetric_weight per_shipment per_bl per_km % on air freight per_…" at bounding box center [292, 390] width 43 height 20
click at [390, 438] on div "Add Leg" at bounding box center [562, 439] width 874 height 23
click at [857, 419] on air-lcl-rate-modification "Freight Please enter leg name Leg Name Already Exists Delete Leg Sub Total AED …" at bounding box center [562, 159] width 874 height 581
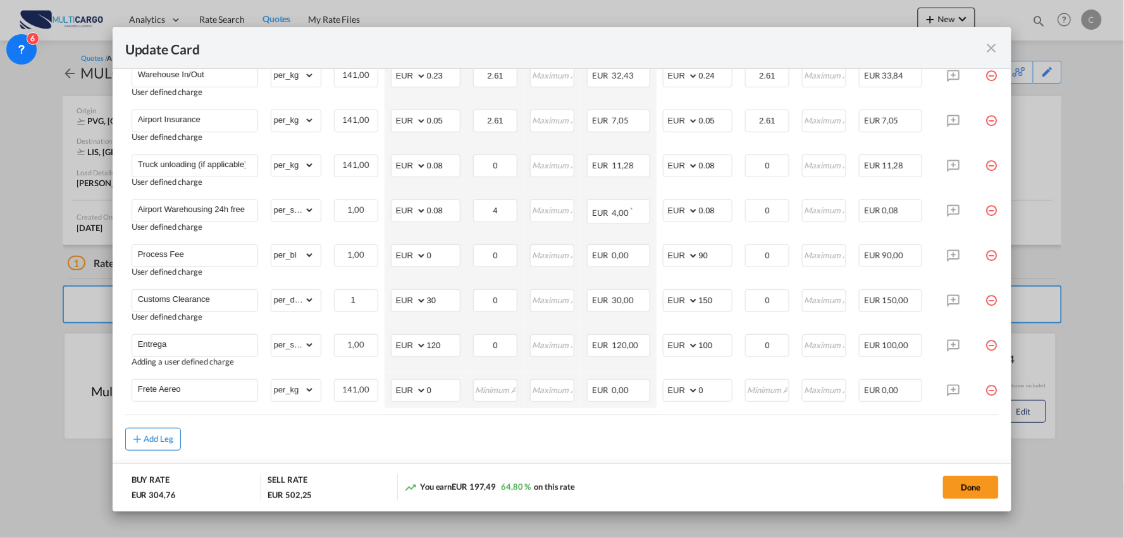
click at [161, 451] on button "Add Leg" at bounding box center [153, 439] width 56 height 23
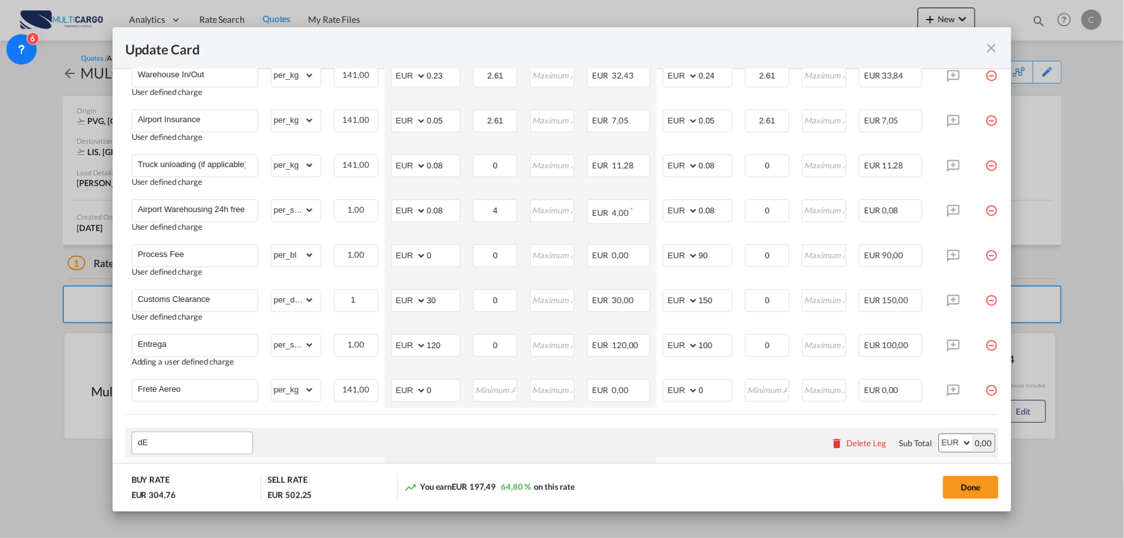
type input "d"
type input "Despeas na origem"
click at [377, 453] on div "Despeas na origem Please enter leg name Leg Name Already Exists Delete Leg Sub …" at bounding box center [562, 443] width 874 height 30
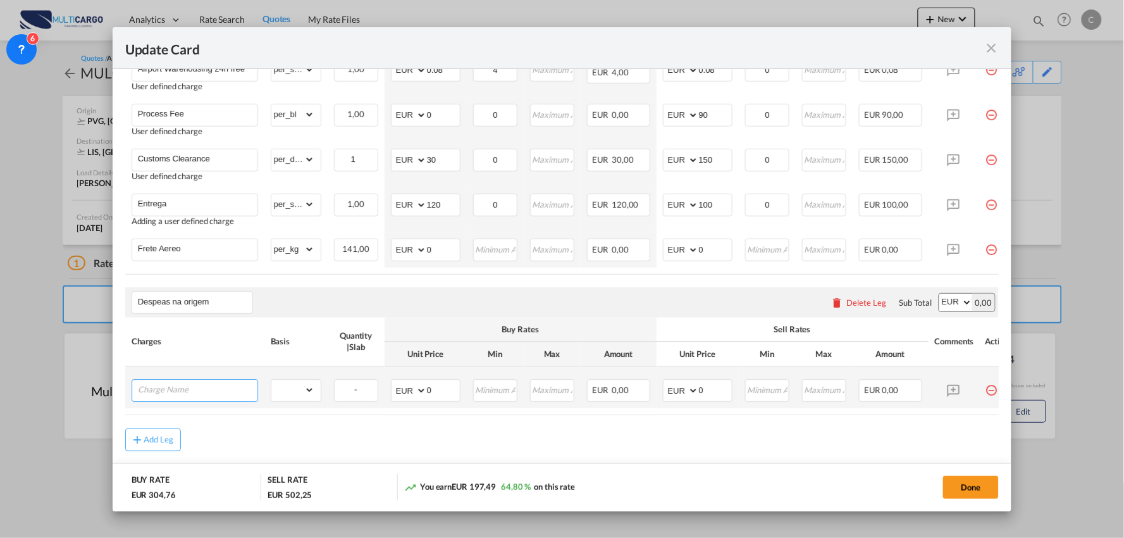
click at [190, 395] on input "Charge Name" at bounding box center [198, 389] width 120 height 19
type input "d"
type input "Despesas de origem"
click at [293, 394] on select "gross_weight volumetric_weight per_shipment per_bl per_km per_hawb per_kg per_p…" at bounding box center [292, 390] width 43 height 20
select select "per_shipment"
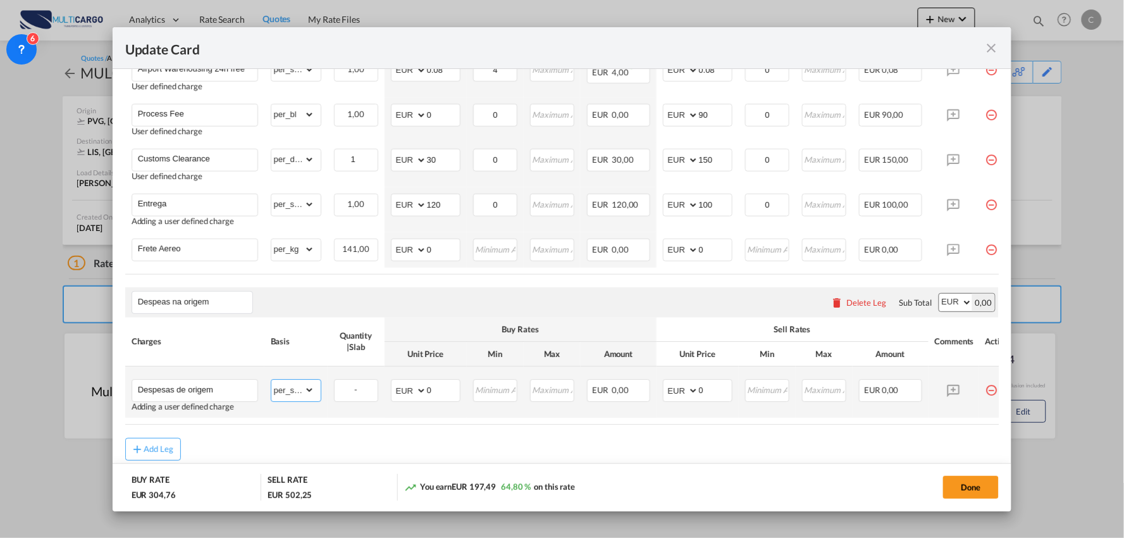
click at [271, 384] on select "gross_weight volumetric_weight per_shipment per_bl per_km per_hawb per_kg per_p…" at bounding box center [292, 390] width 43 height 20
drag, startPoint x: 433, startPoint y: 392, endPoint x: 401, endPoint y: 392, distance: 32.3
click at [401, 392] on md-input-container "AED AFN ALL AMD ANG AOA ARS AUD AWG AZN BAM BBD BDT BGN BHD BIF BMD BND BOB BRL…" at bounding box center [426, 391] width 70 height 23
drag, startPoint x: 435, startPoint y: 245, endPoint x: 408, endPoint y: 249, distance: 27.5
click at [408, 249] on md-input-container "AED AFN ALL AMD ANG AOA ARS AUD AWG AZN BAM BBD BDT BGN BHD BIF BMD BND BOB BRL…" at bounding box center [426, 250] width 70 height 23
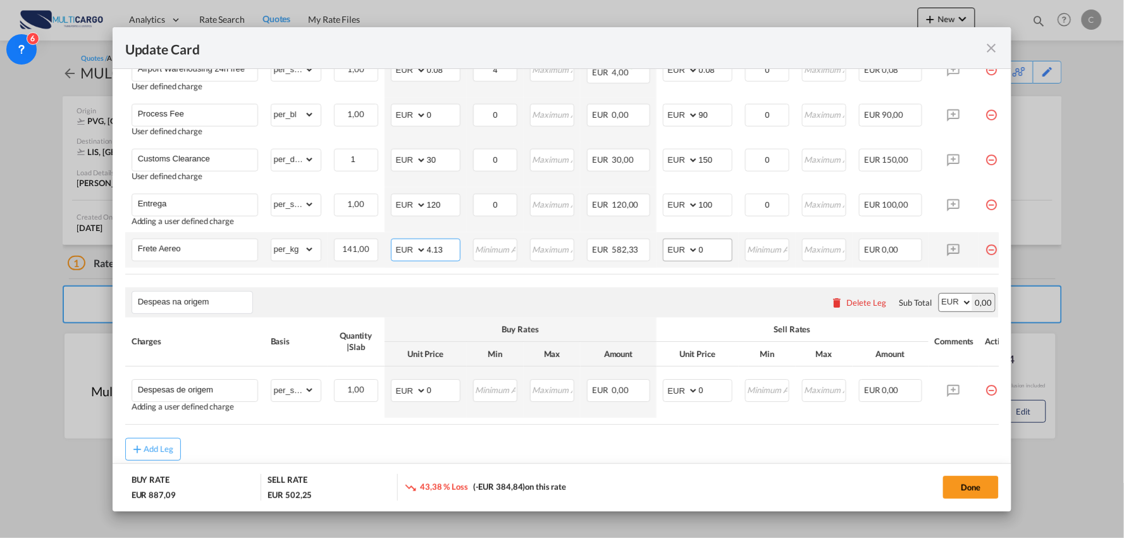
type input "4.13"
click at [711, 254] on input "0" at bounding box center [715, 248] width 33 height 19
drag, startPoint x: 709, startPoint y: 249, endPoint x: 687, endPoint y: 248, distance: 22.8
click at [687, 248] on md-input-container "AED AFN ALL AMD ANG AOA ARS AUD AWG AZN BAM BBD BDT BGN BHD BIF BMD BND BOB BRL…" at bounding box center [698, 250] width 70 height 23
type input "4.93"
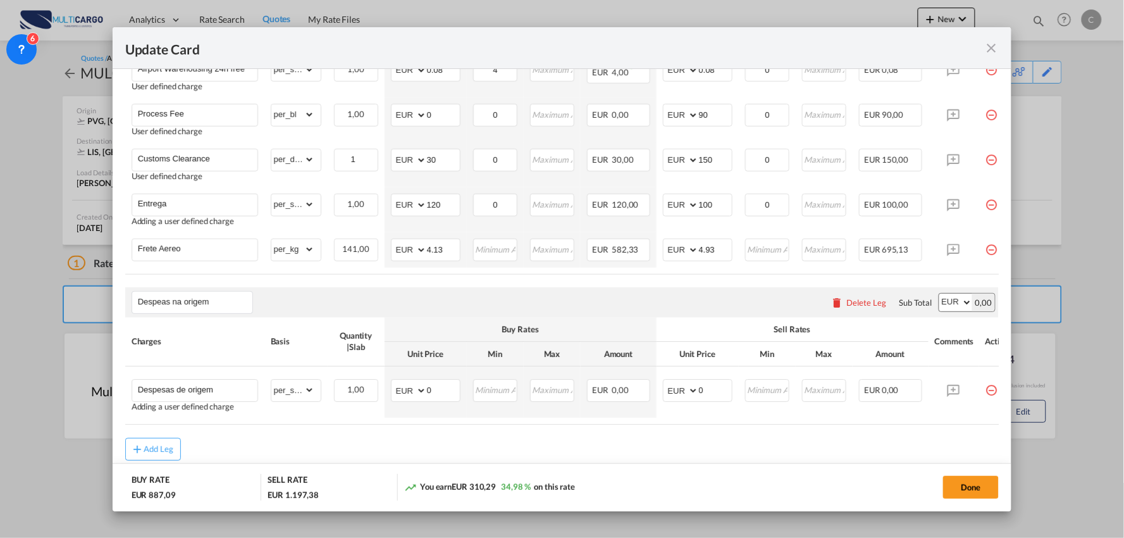
click at [654, 287] on air-lcl-rate-modification "Freight Please enter leg name Leg Name Already Exists Delete Leg Sub Total AED …" at bounding box center [562, 95] width 874 height 732
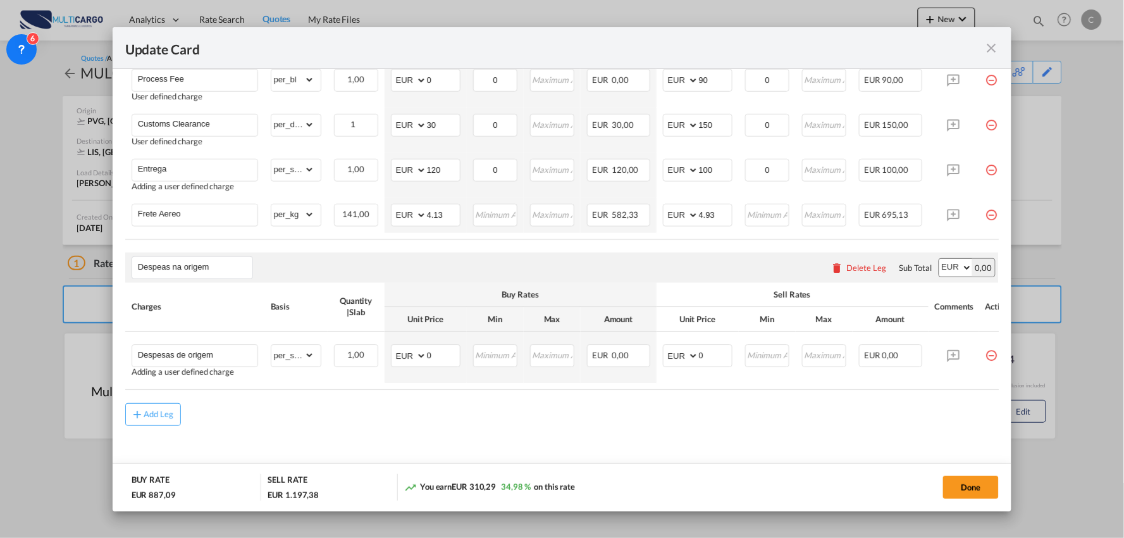
scroll to position [664, 0]
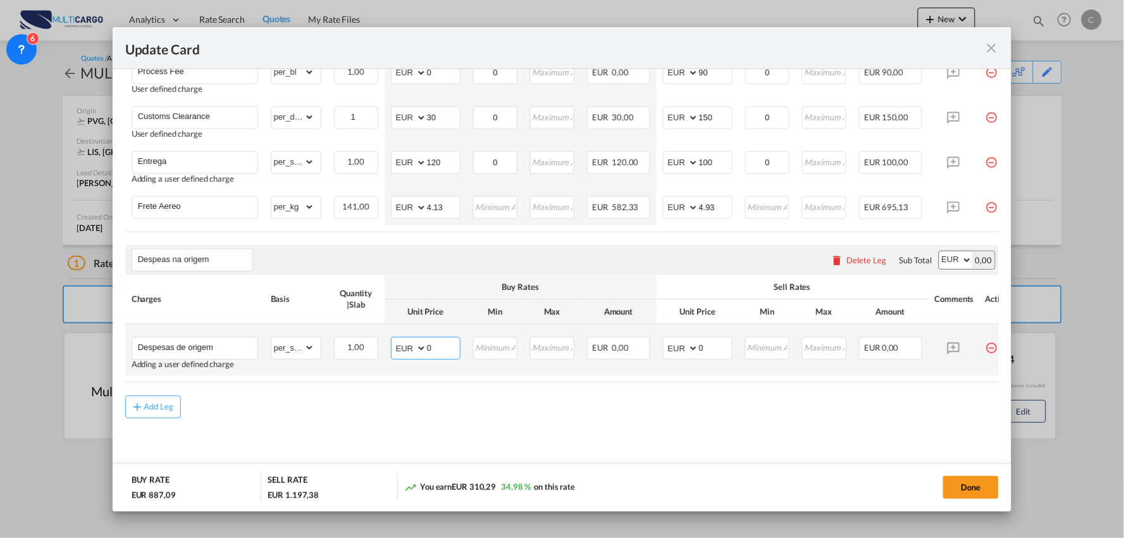
drag, startPoint x: 440, startPoint y: 344, endPoint x: 420, endPoint y: 344, distance: 19.6
click at [420, 344] on md-input-container "AED AFN ALL AMD ANG AOA ARS AUD AWG AZN BAM BBD BDT BGN BHD BIF BMD BND BOB BRL…" at bounding box center [426, 348] width 70 height 23
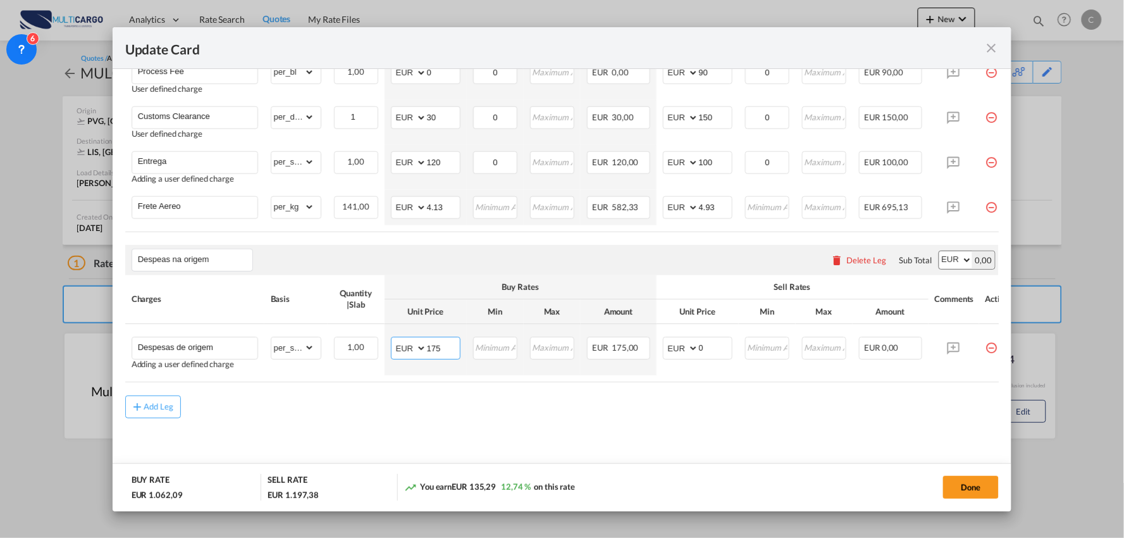
type input "175"
drag, startPoint x: 666, startPoint y: 423, endPoint x: 685, endPoint y: 406, distance: 25.1
click at [666, 423] on md-content "Freight Please enter leg name Leg Name Already Exists Delete Leg Sub Total AED …" at bounding box center [562, 82] width 874 height 793
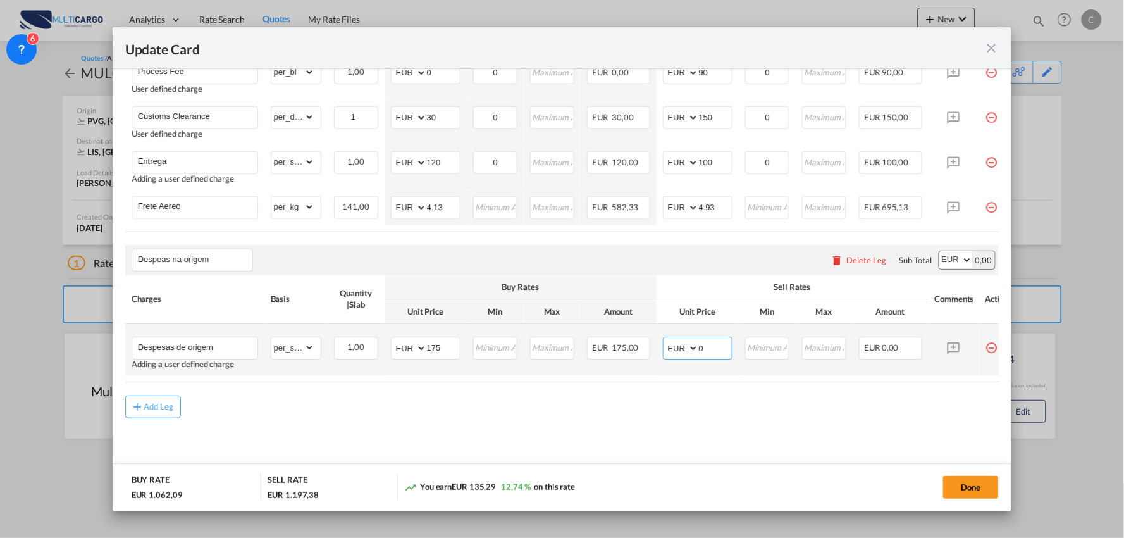
drag, startPoint x: 709, startPoint y: 346, endPoint x: 682, endPoint y: 345, distance: 27.2
click at [682, 345] on md-input-container "AED AFN ALL AMD ANG AOA ARS AUD AWG AZN BAM BBD BDT BGN BHD BIF BMD BND BOB BRL…" at bounding box center [698, 348] width 70 height 23
click at [407, 352] on select "AED AFN ALL AMD ANG AOA ARS AUD AWG AZN BAM BBD BDT BGN BHD BIF BMD BND BOB BRL…" at bounding box center [410, 349] width 33 height 18
select select "string:USD"
click at [394, 340] on select "AED AFN ALL AMD ANG AOA ARS AUD AWG AZN BAM BBD BDT BGN BHD BIF BMD BND BOB BRL…" at bounding box center [410, 349] width 33 height 18
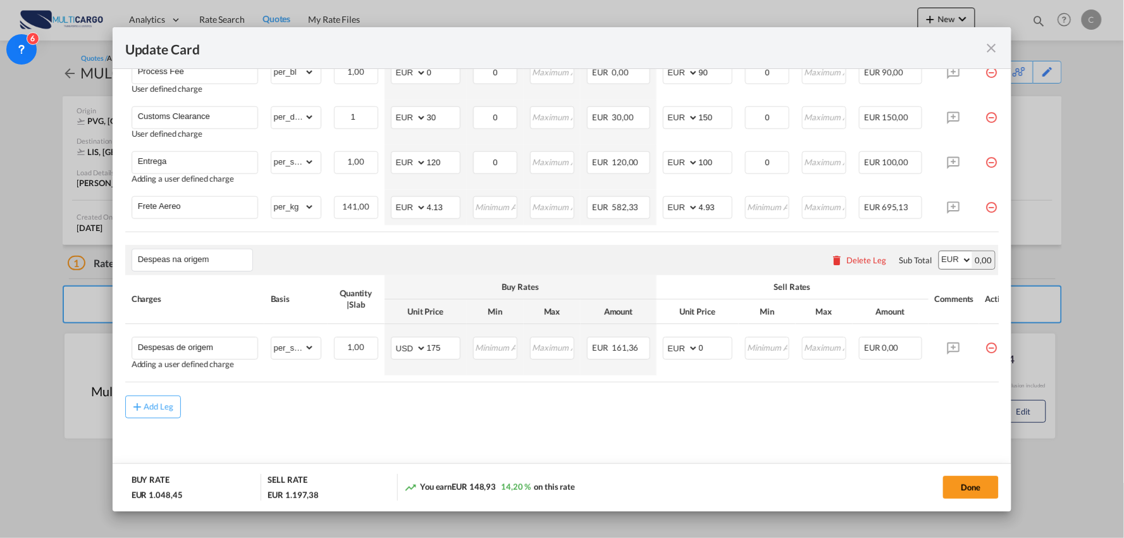
click at [558, 422] on md-content "Freight Please enter leg name Leg Name Already Exists Delete Leg Sub Total AED …" at bounding box center [562, 82] width 874 height 793
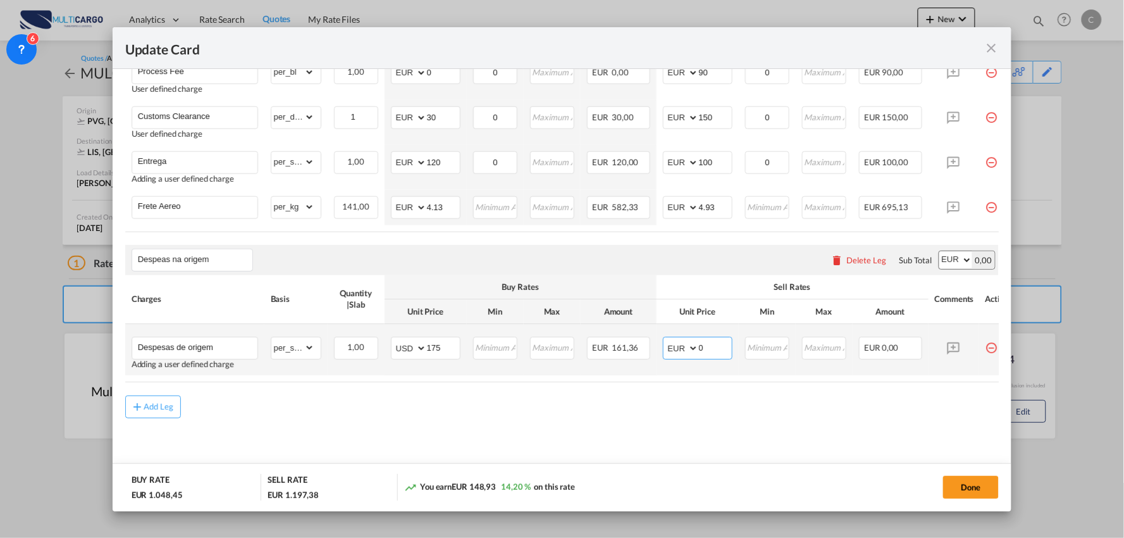
click at [691, 348] on select "AED AFN ALL AMD ANG AOA ARS AUD AWG AZN BAM BBD BDT BGN BHD BIF BMD BND BOB BRL…" at bounding box center [682, 349] width 33 height 18
click at [723, 344] on input "0" at bounding box center [715, 347] width 33 height 19
drag, startPoint x: 723, startPoint y: 344, endPoint x: 630, endPoint y: 349, distance: 93.8
click at [630, 349] on tr "Despesas de origem Adding a user defined charge Please Enter Already Exists gro…" at bounding box center [573, 350] width 897 height 51
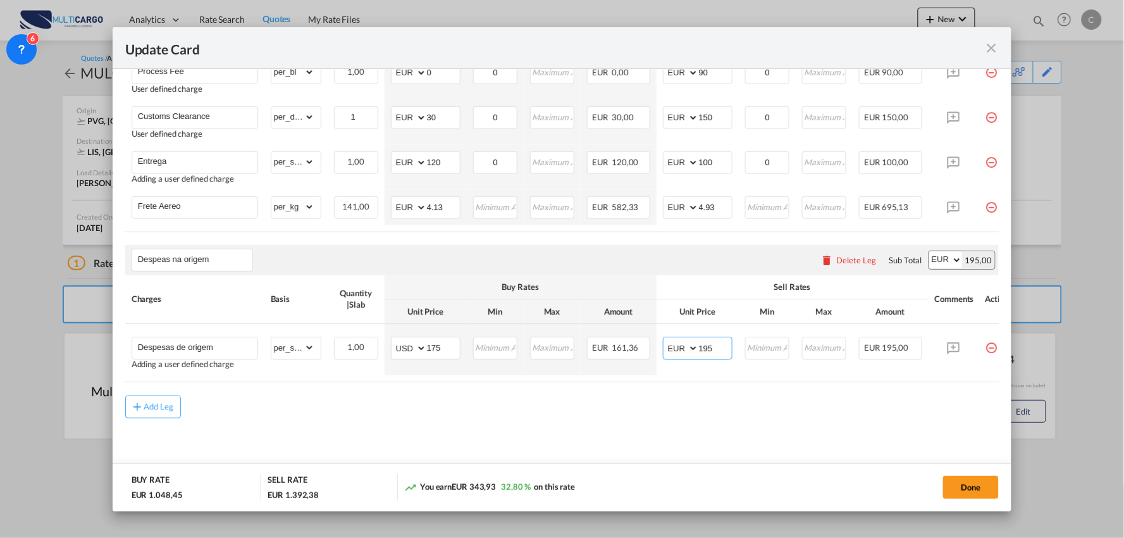
type input "195"
click at [457, 435] on md-content "Freight Please enter leg name Leg Name Already Exists Delete Leg Sub Total AED …" at bounding box center [562, 82] width 874 height 793
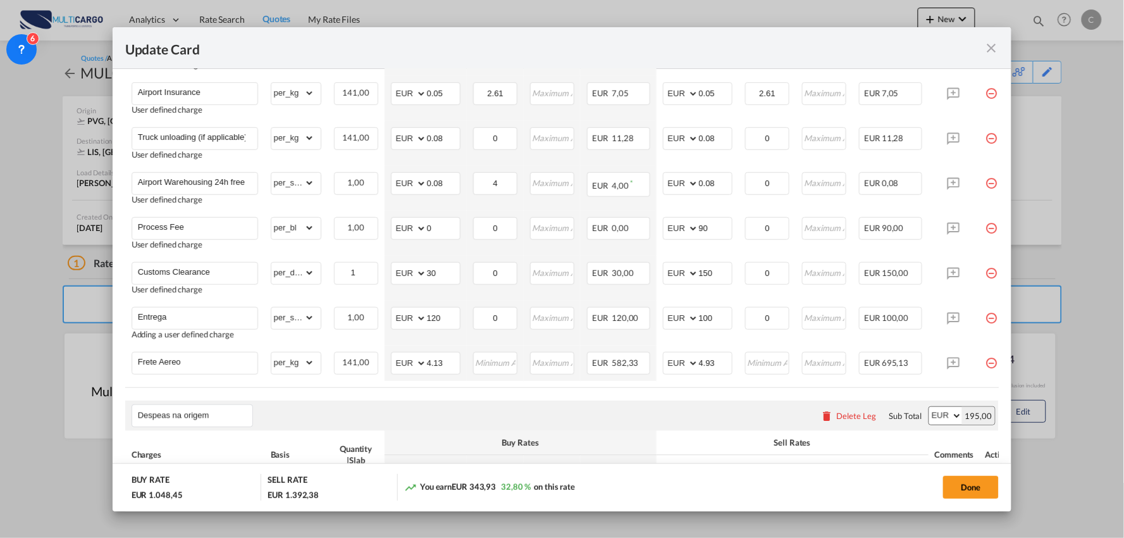
scroll to position [523, 0]
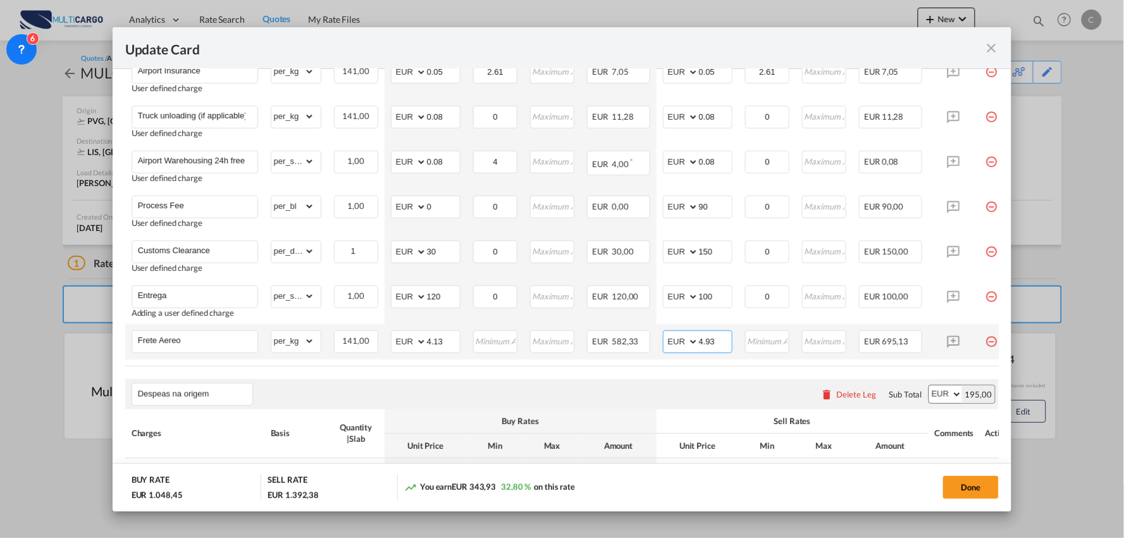
click at [723, 337] on input "4.93" at bounding box center [715, 340] width 33 height 19
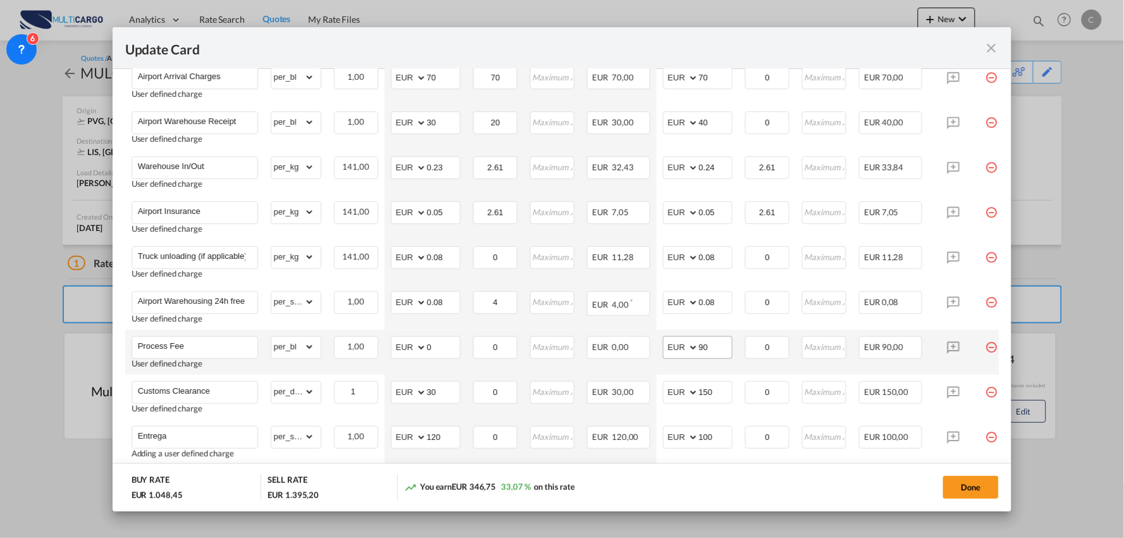
scroll to position [313, 0]
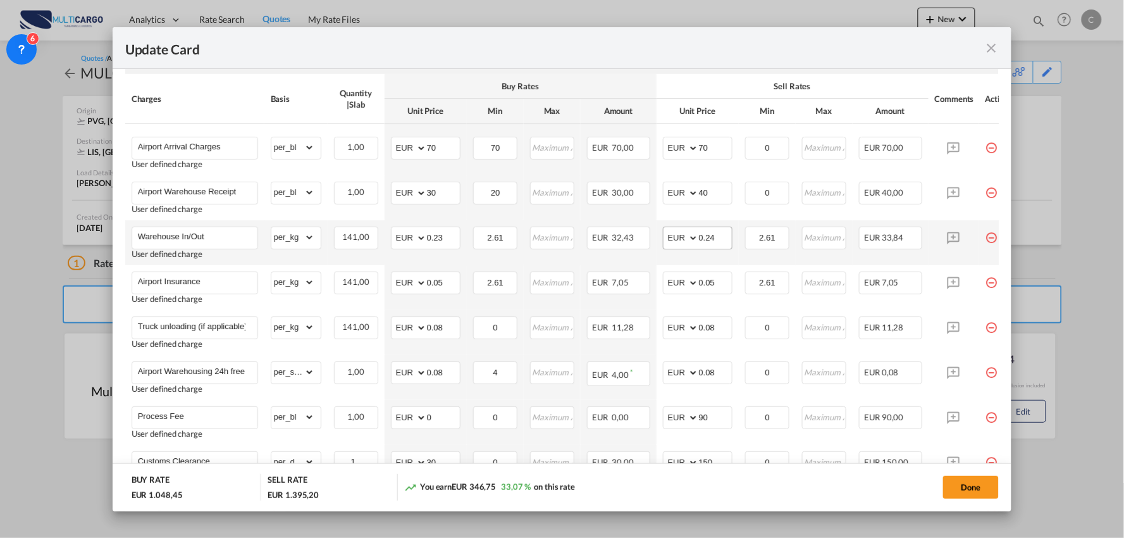
type input "4.95"
click at [719, 239] on input "0.24" at bounding box center [715, 236] width 33 height 19
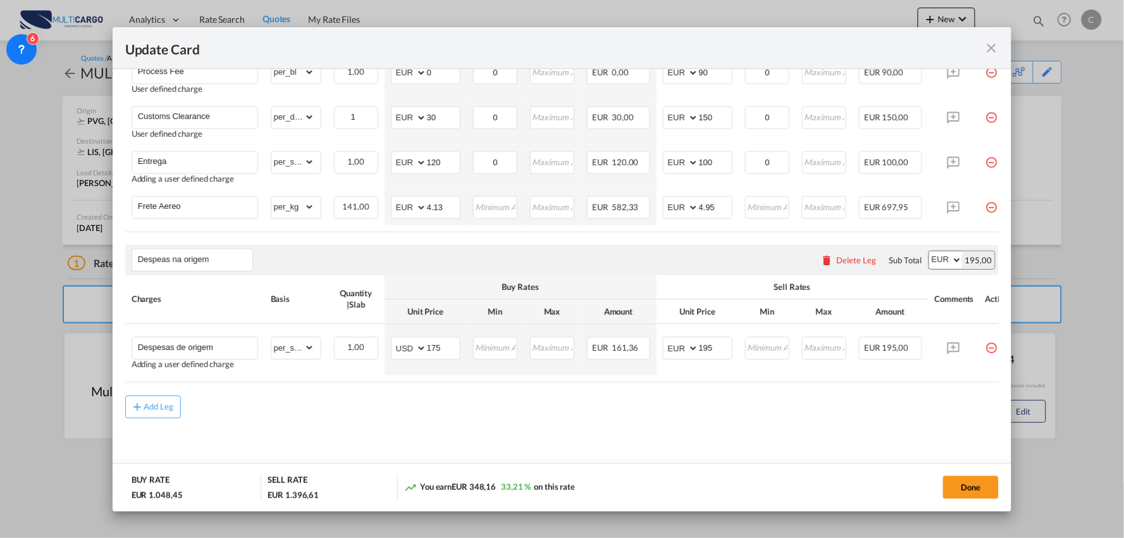
scroll to position [664, 0]
type input "0.25"
click at [648, 434] on md-content "Freight Please enter leg name Leg Name Already Exists Delete Leg Sub Total AED …" at bounding box center [562, 82] width 874 height 793
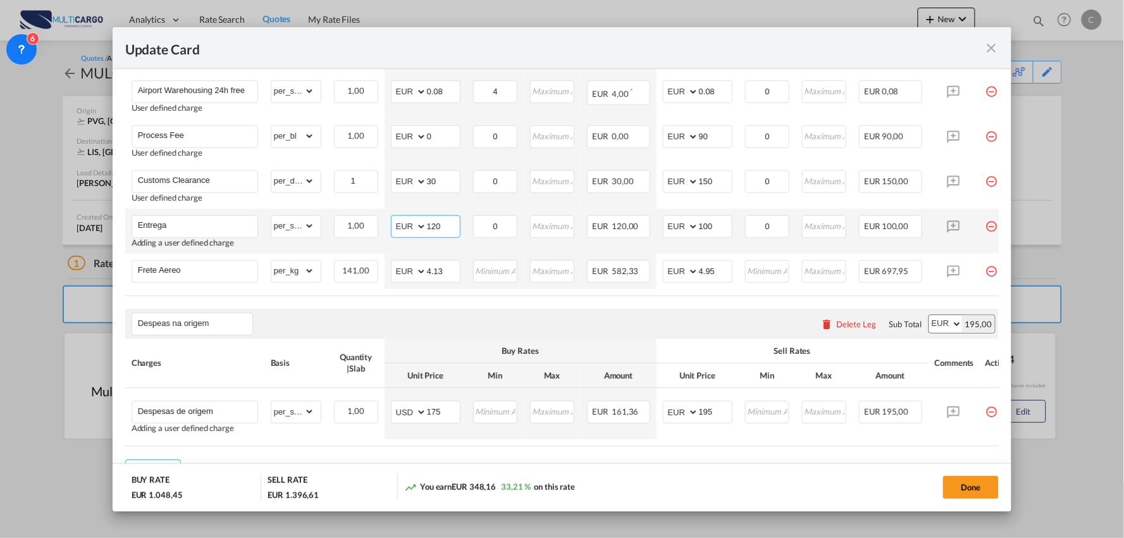
drag, startPoint x: 447, startPoint y: 225, endPoint x: 382, endPoint y: 224, distance: 65.8
click at [399, 224] on md-input-container "AED AFN ALL AMD ANG AOA ARS AUD AWG AZN BAM BBD BDT BGN BHD BIF BMD BND BOB BRL…" at bounding box center [426, 226] width 70 height 23
type input "80"
click at [979, 483] on button "Done" at bounding box center [971, 487] width 56 height 23
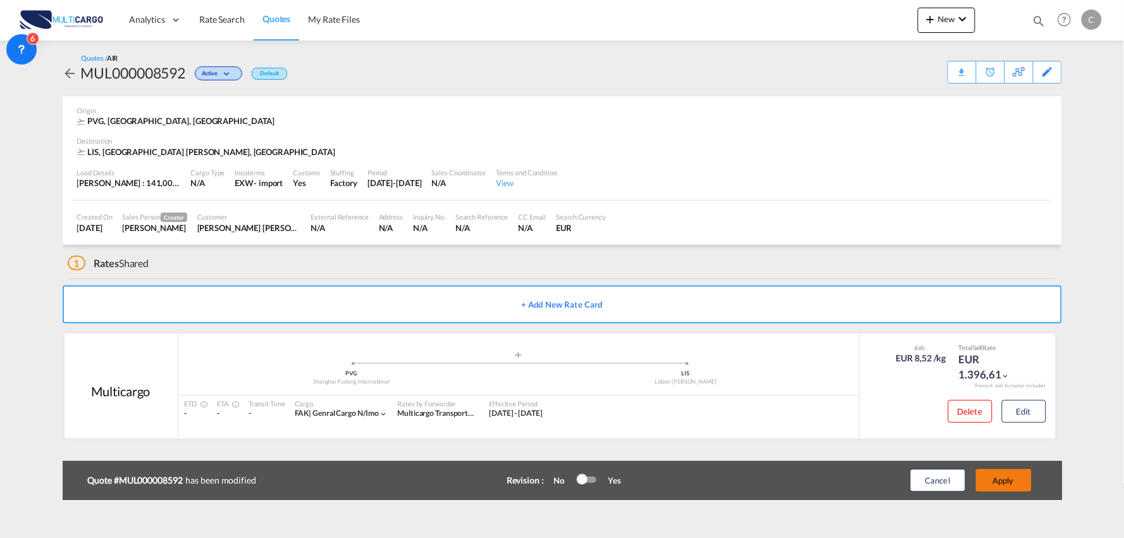
click at [1009, 482] on button "Apply" at bounding box center [1004, 480] width 56 height 23
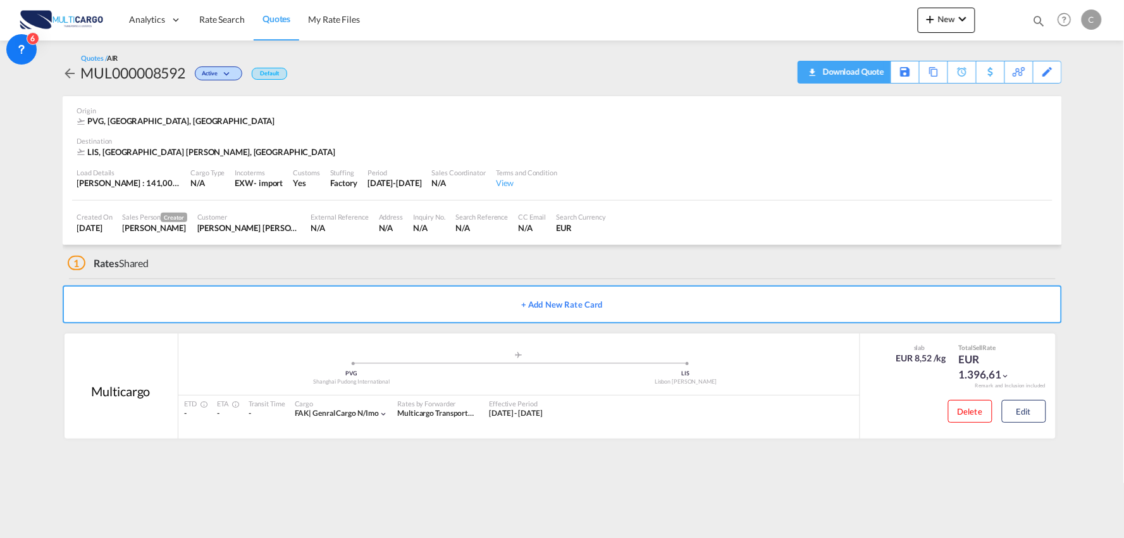
click at [865, 72] on div "Download Quote" at bounding box center [852, 71] width 65 height 20
click at [451, 263] on div "1 Rates Shared" at bounding box center [565, 260] width 995 height 30
